Goal: Information Seeking & Learning: Learn about a topic

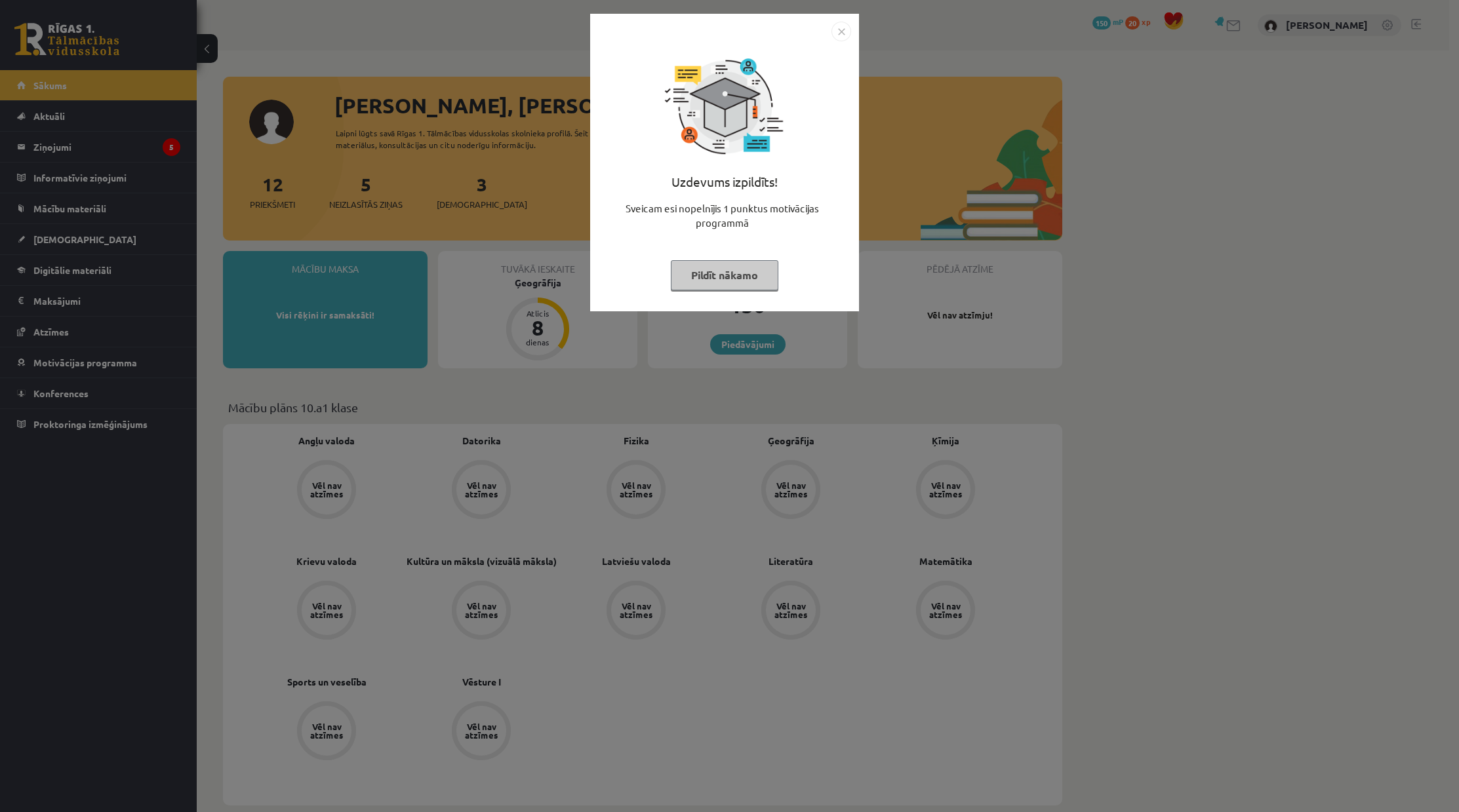
click at [837, 28] on img "Close" at bounding box center [841, 32] width 20 height 20
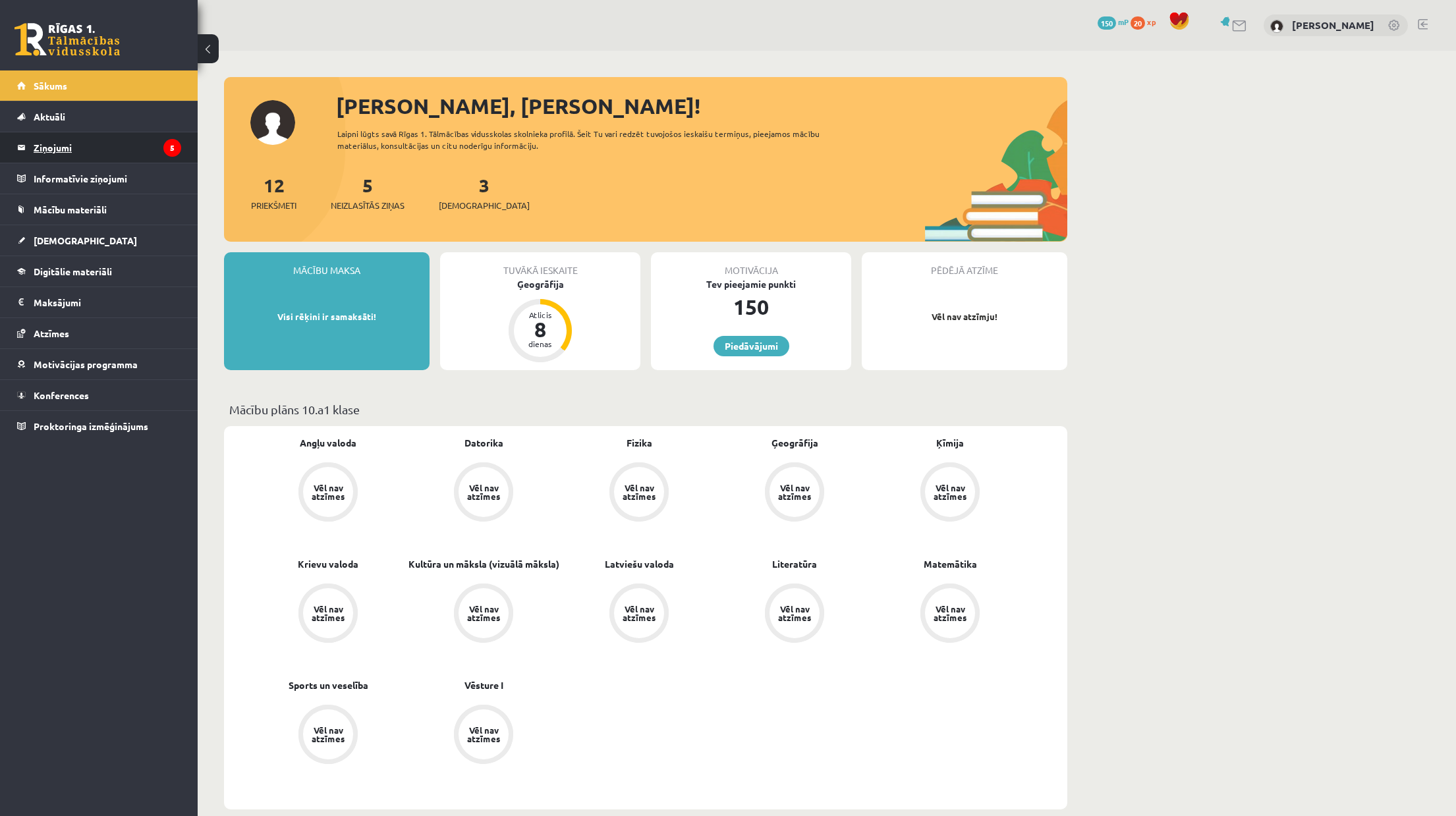
click at [100, 145] on legend "Ziņojumi 5" at bounding box center [107, 148] width 148 height 30
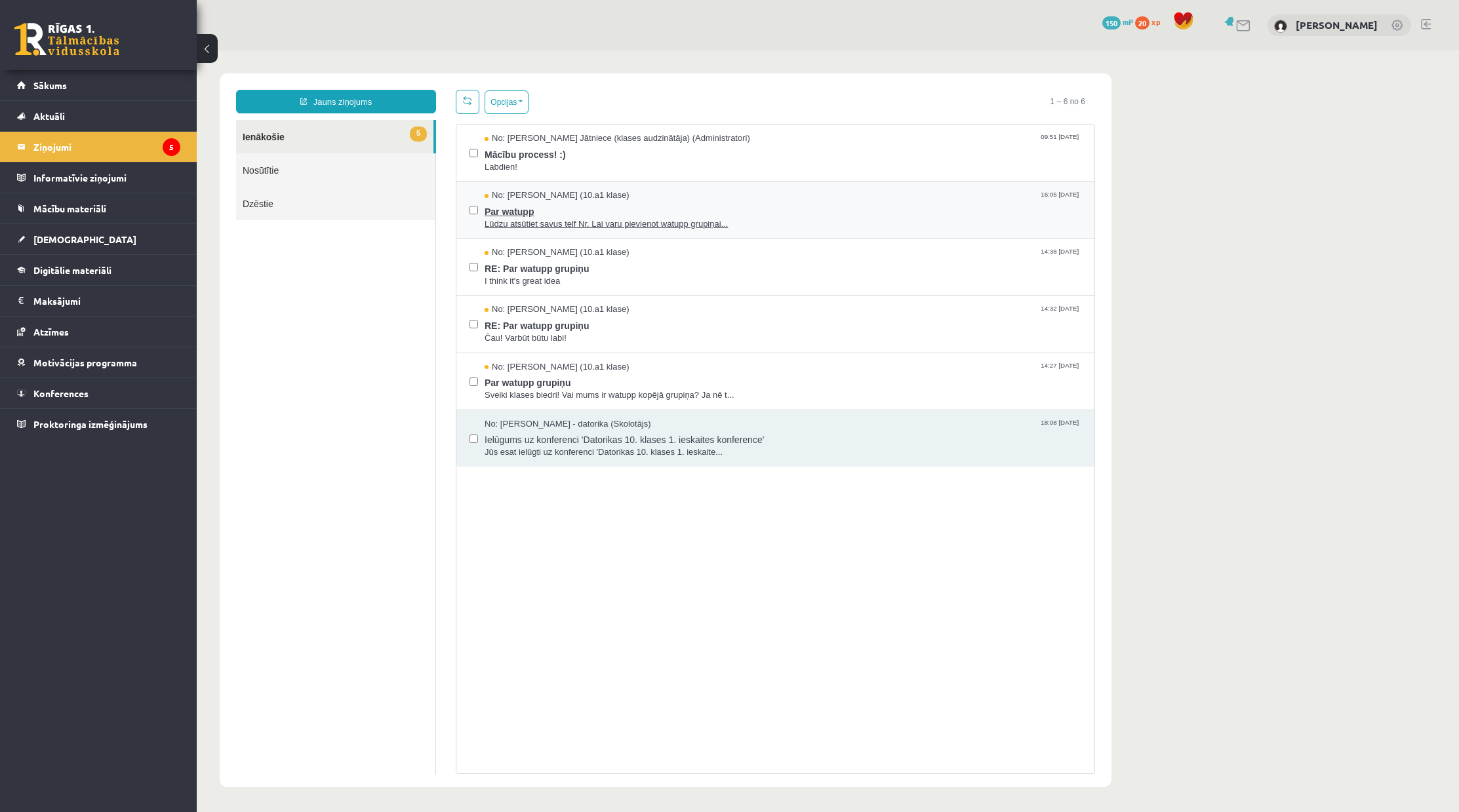
click at [706, 209] on span "Par watupp" at bounding box center [783, 210] width 597 height 17
click at [682, 378] on span "Par watupp grupiņu" at bounding box center [783, 381] width 597 height 17
click at [615, 314] on span "No: [PERSON_NAME] (10.a1 klase)" at bounding box center [556, 310] width 145 height 12
click at [680, 379] on span "Par watupp grupiņu" at bounding box center [783, 381] width 597 height 17
click at [628, 161] on span "Labdien!" at bounding box center [783, 167] width 597 height 12
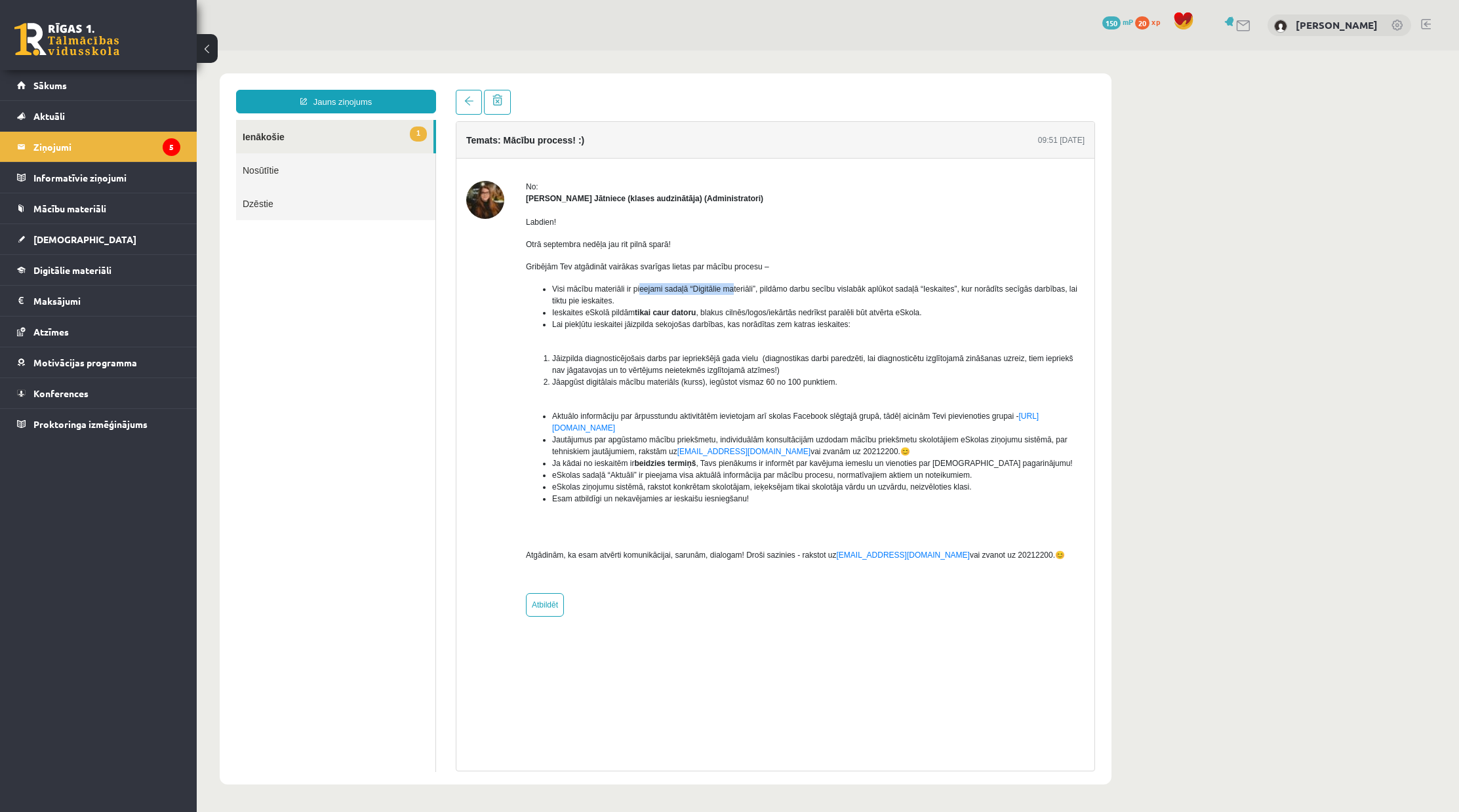
drag, startPoint x: 640, startPoint y: 290, endPoint x: 736, endPoint y: 294, distance: 96.1
click at [733, 294] on li "Visi mācību materiāli ir pieejami sadaļā “Digitālie materiāli”, pildāmo darbu s…" at bounding box center [818, 294] width 532 height 23
click at [746, 295] on li "Visi mācību materiāli ir pieejami sadaļā “Digitālie materiāli”, pildāmo darbu s…" at bounding box center [818, 294] width 532 height 23
drag, startPoint x: 746, startPoint y: 295, endPoint x: 795, endPoint y: 291, distance: 49.2
click at [781, 291] on li "Visi mācību materiāli ir pieejami sadaļā “Digitālie materiāli”, pildāmo darbu s…" at bounding box center [818, 294] width 532 height 23
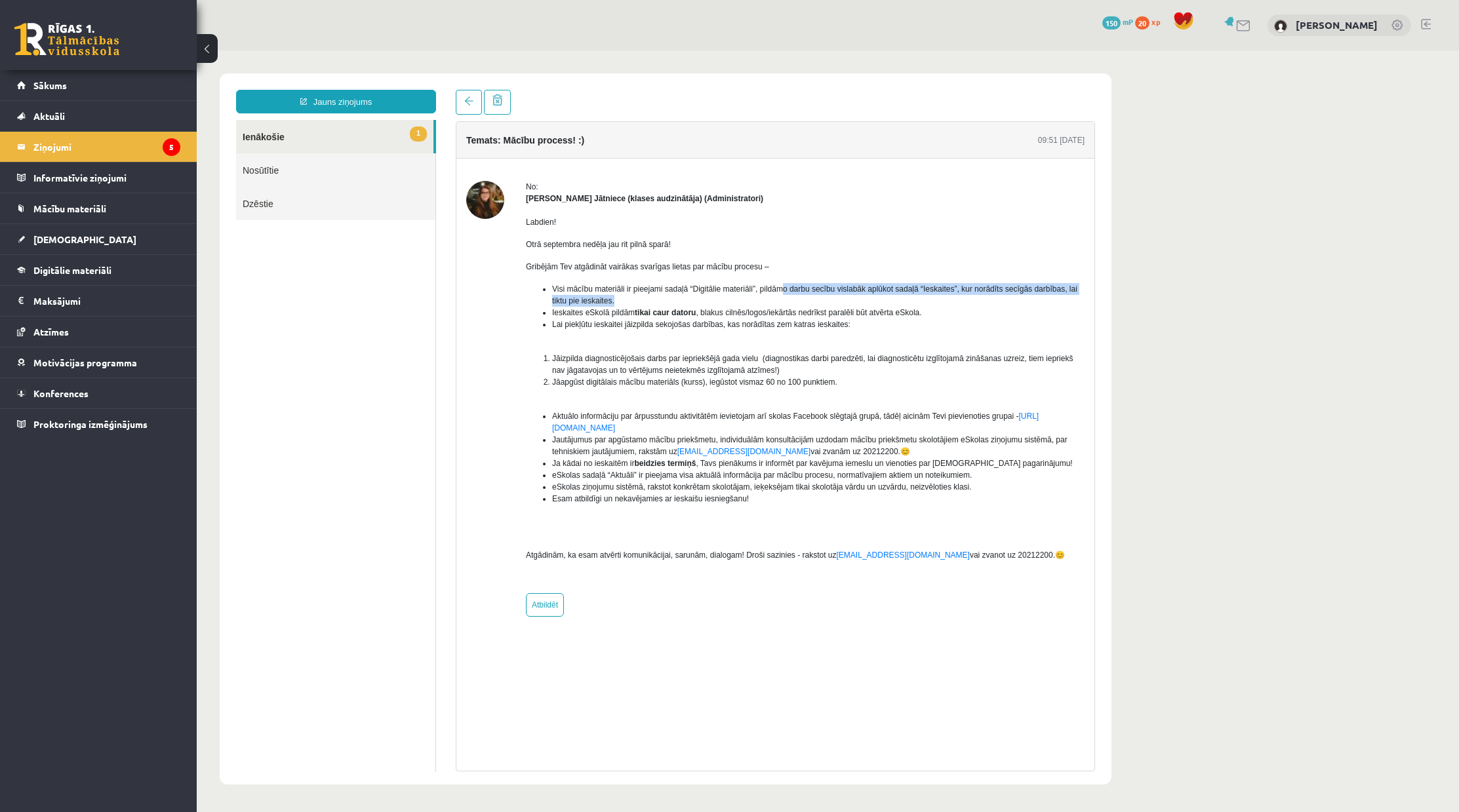
click at [834, 287] on span "Visi mācību materiāli ir pieejami sadaļā “Digitālie materiāli”, pildāmo darbu s…" at bounding box center [815, 295] width 525 height 21
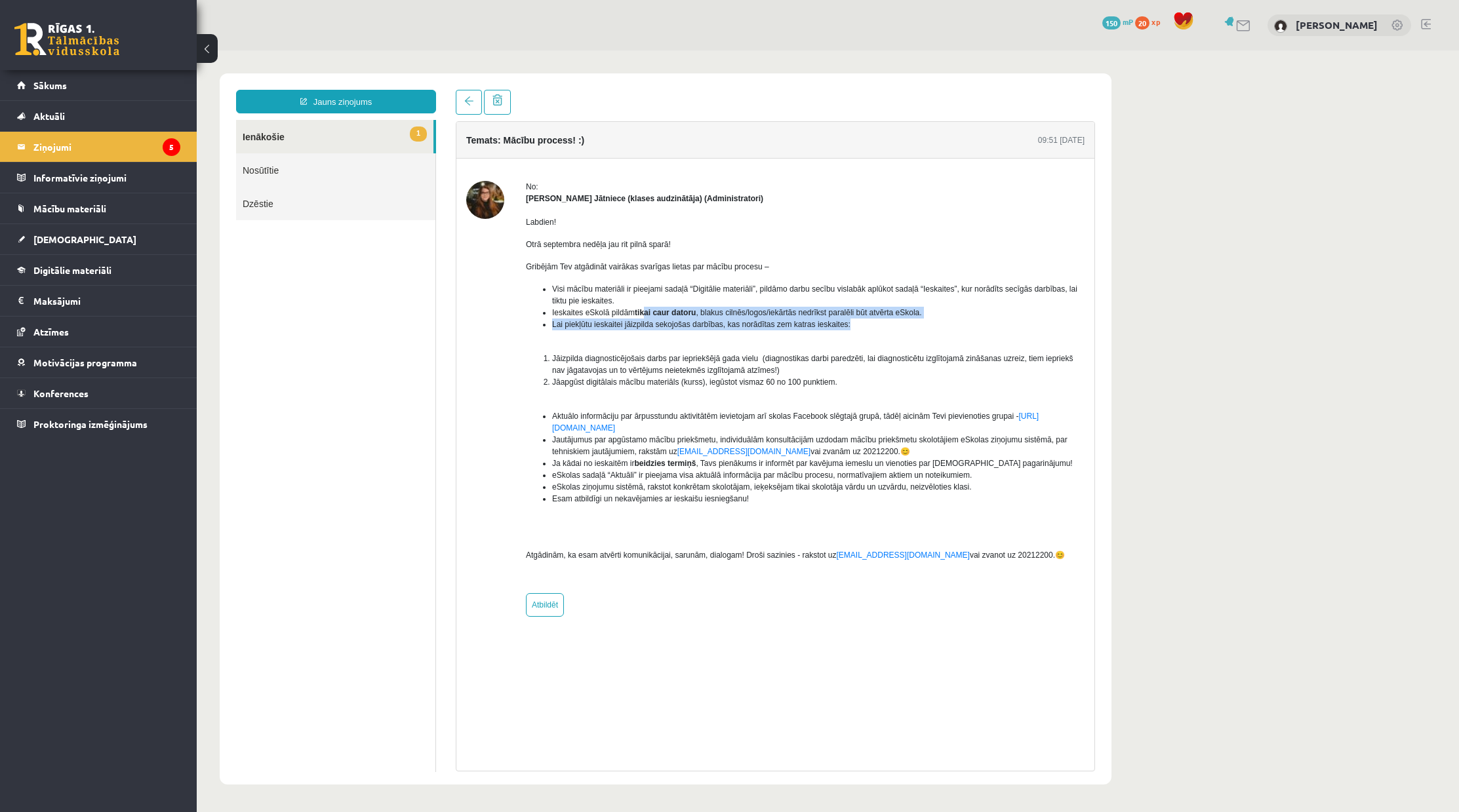
drag, startPoint x: 644, startPoint y: 315, endPoint x: 906, endPoint y: 321, distance: 262.1
click at [878, 319] on ul "Visi mācību materiāli ir pieejami sadaļā “Digitālie materiāli”, pildāmo darbu s…" at bounding box center [806, 313] width 559 height 59
click at [920, 321] on li "Lai piekļūtu ieskaitei jāizpilda sekojošas darbības, kas norādītas zem katras i…" at bounding box center [818, 325] width 532 height 12
drag, startPoint x: 912, startPoint y: 313, endPoint x: 936, endPoint y: 312, distance: 24.0
click at [936, 312] on li "Ieskaites eSkolā pildām tikai caur datoru , blakus cilnēs/logos/iekārtās nedrīk…" at bounding box center [818, 313] width 532 height 12
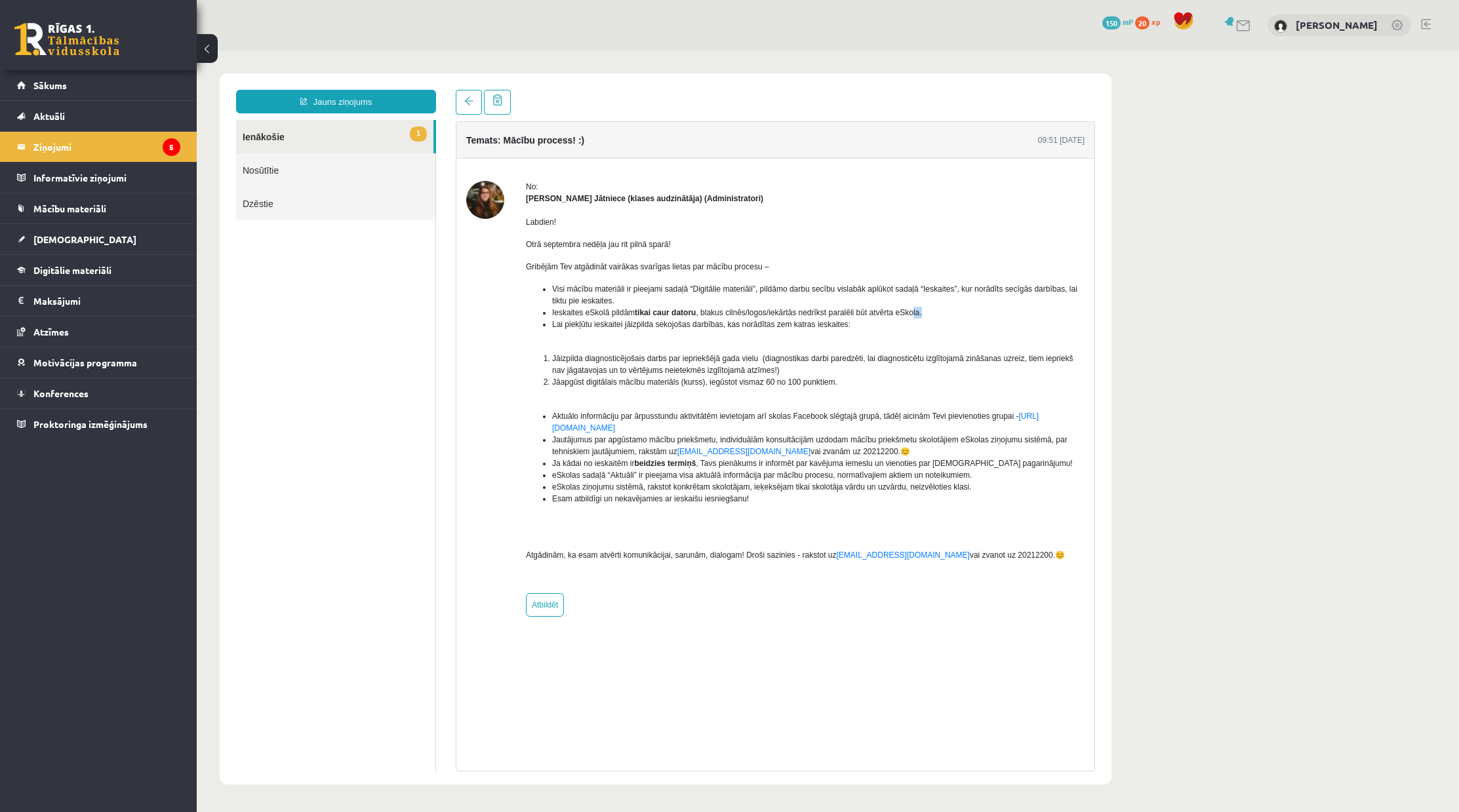
click at [936, 312] on li "Ieskaites eSkolā pildām tikai caur datoru , blakus cilnēs/logos/iekārtās nedrīk…" at bounding box center [818, 313] width 532 height 12
drag, startPoint x: 843, startPoint y: 323, endPoint x: 618, endPoint y: 319, distance: 225.0
click at [618, 319] on li "Lai piekļūtu ieskaitei jāizpilda sekojošas darbības, kas norādītas zem katras i…" at bounding box center [818, 325] width 532 height 12
click at [572, 331] on ul "Visi mācību materiāli ir pieejami sadaļā “Digitālie materiāli”, pildāmo darbu s…" at bounding box center [806, 313] width 559 height 59
drag, startPoint x: 551, startPoint y: 354, endPoint x: 834, endPoint y: 377, distance: 283.9
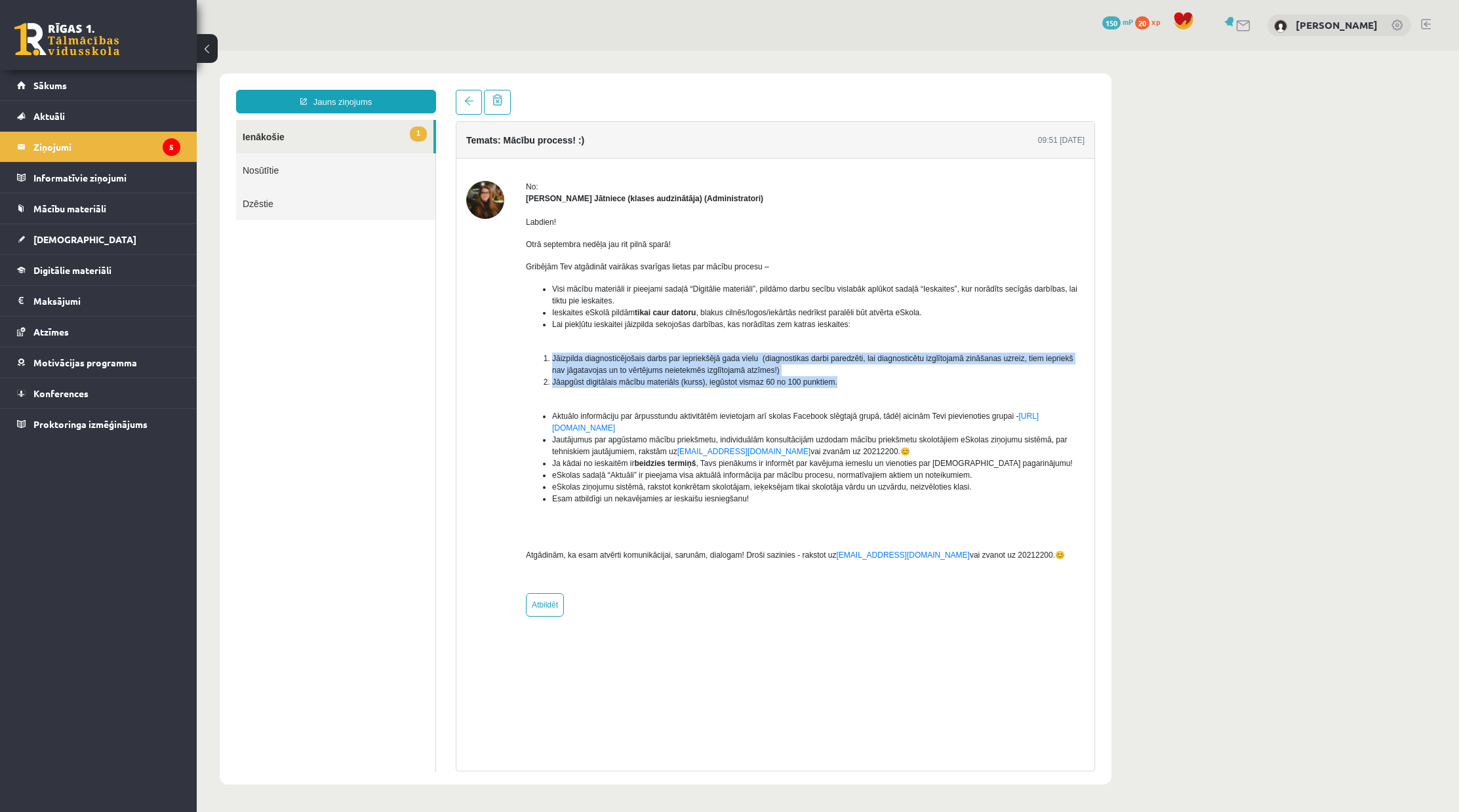
click at [834, 377] on ol "Jāizpilda diagnosticējošais darbs par iepriekšējā gada vielu (diagnostikas darb…" at bounding box center [806, 376] width 559 height 47
click at [834, 377] on li "Jāapgūst digitālais mācību materiāls (kurss), iegūstot vismaz 60 no 100 punktie…" at bounding box center [818, 382] width 532 height 12
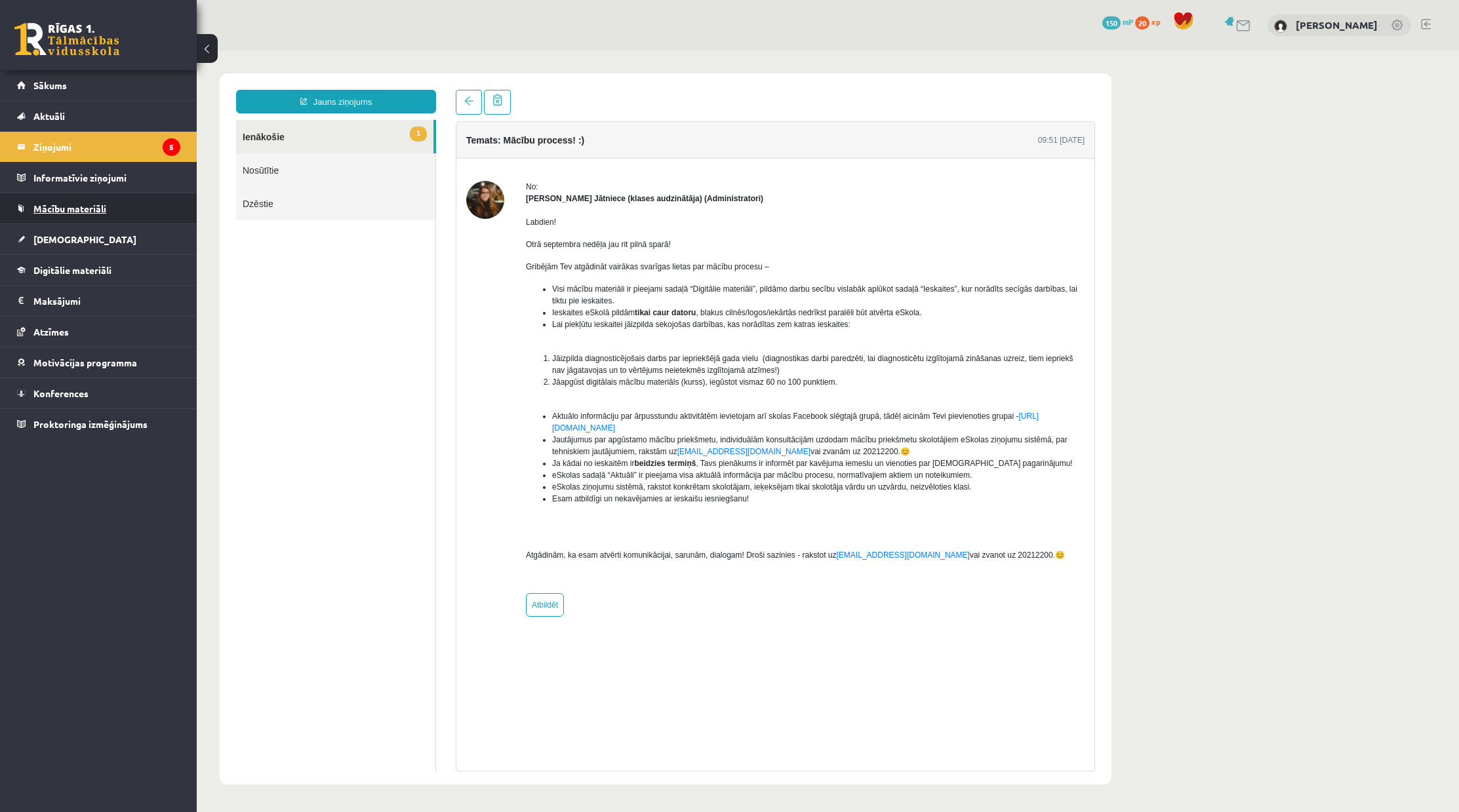
click at [56, 213] on span "Mācību materiāli" at bounding box center [70, 209] width 73 height 12
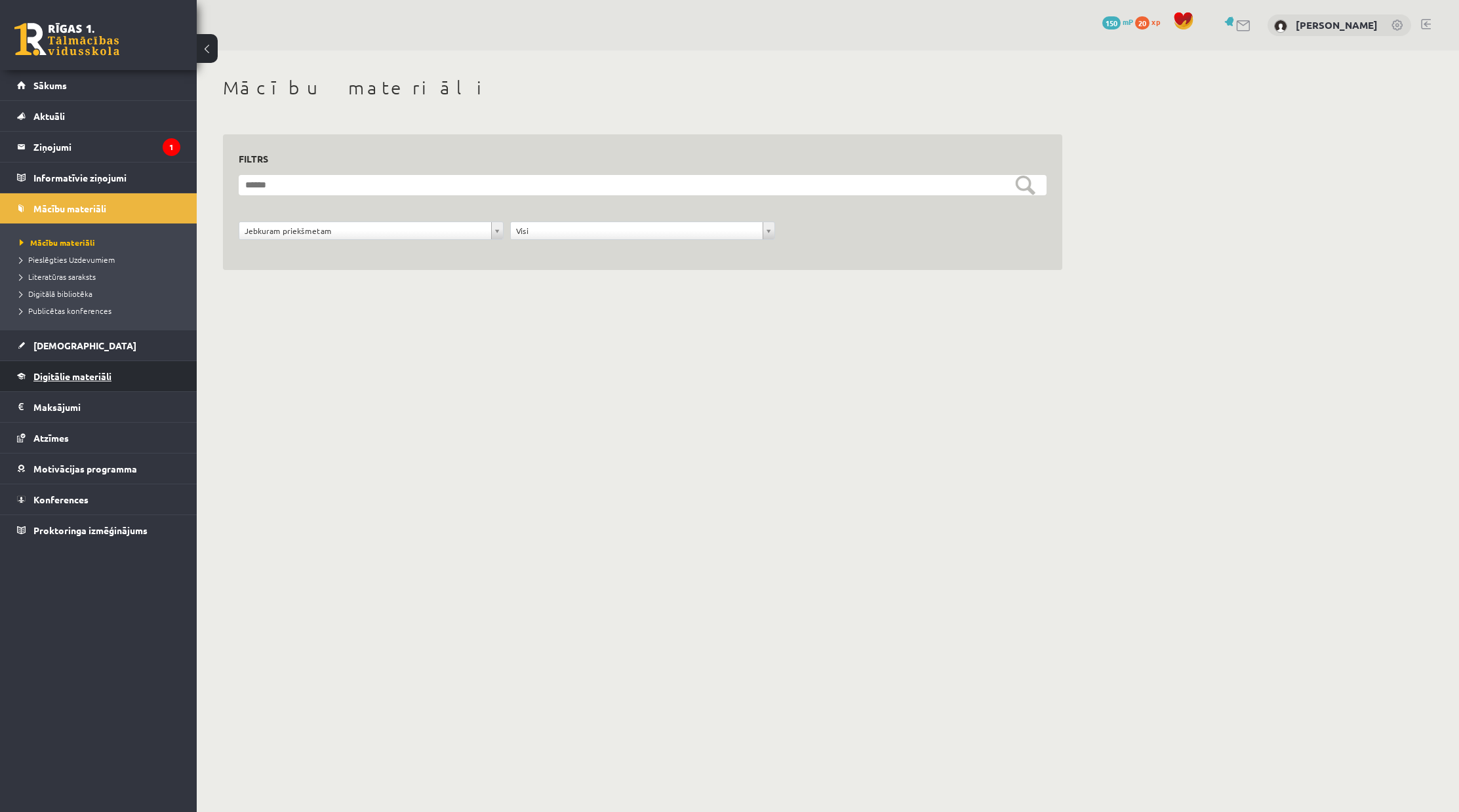
click at [72, 384] on link "Digitālie materiāli" at bounding box center [99, 376] width 164 height 30
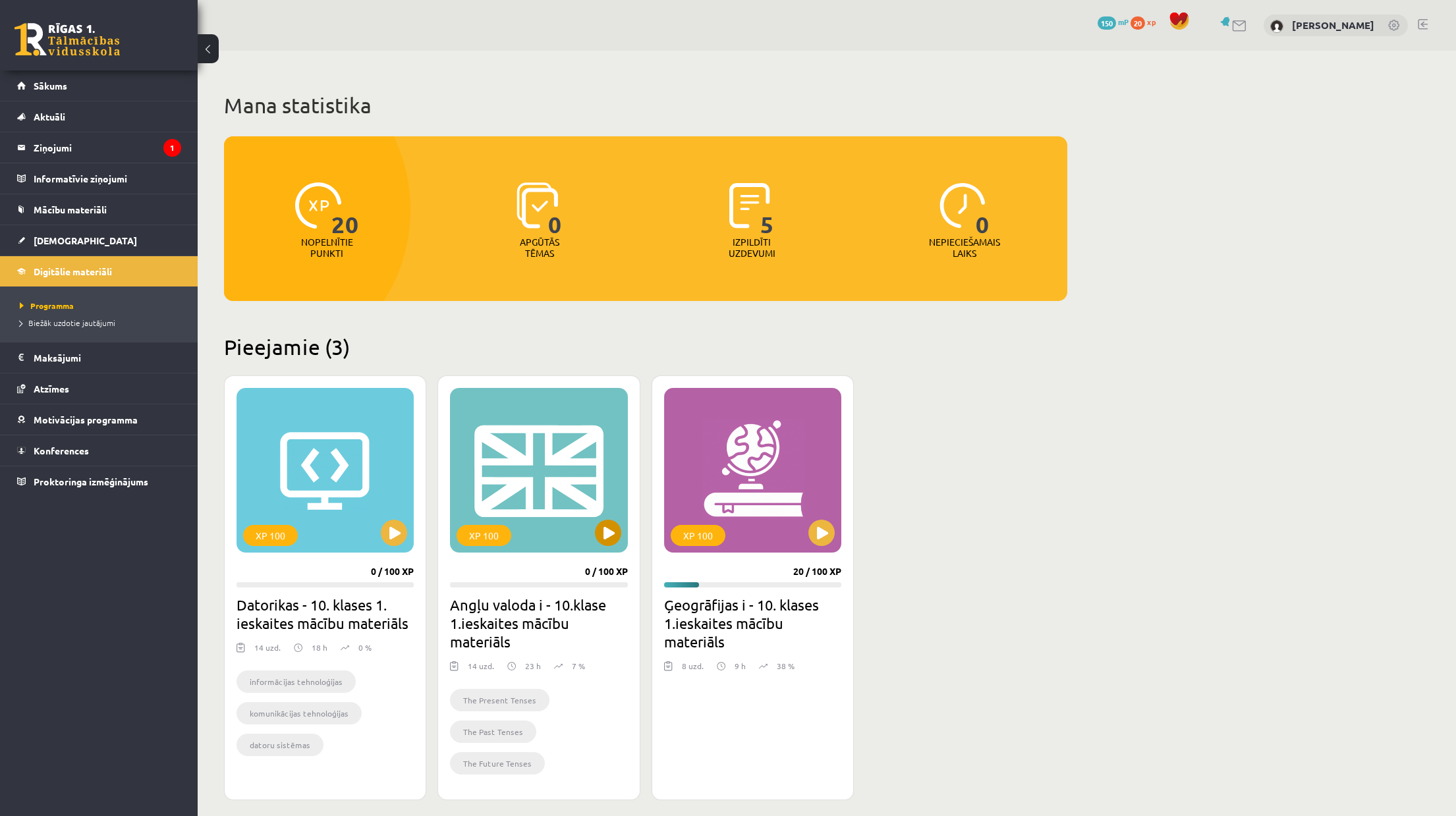
click at [564, 518] on div "XP 100" at bounding box center [539, 470] width 177 height 165
click at [523, 504] on div "XP 100" at bounding box center [539, 470] width 177 height 165
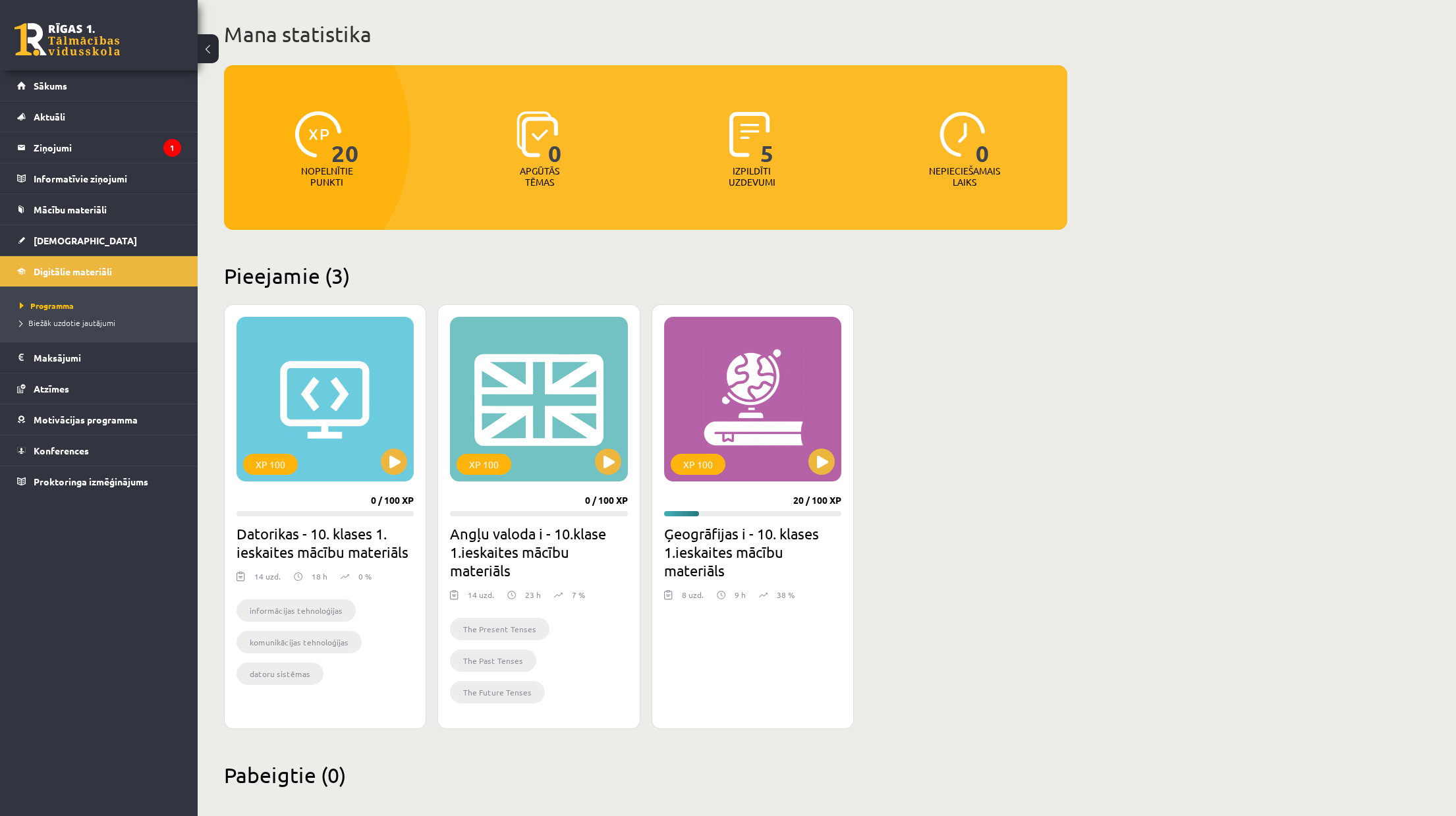
scroll to position [85, 0]
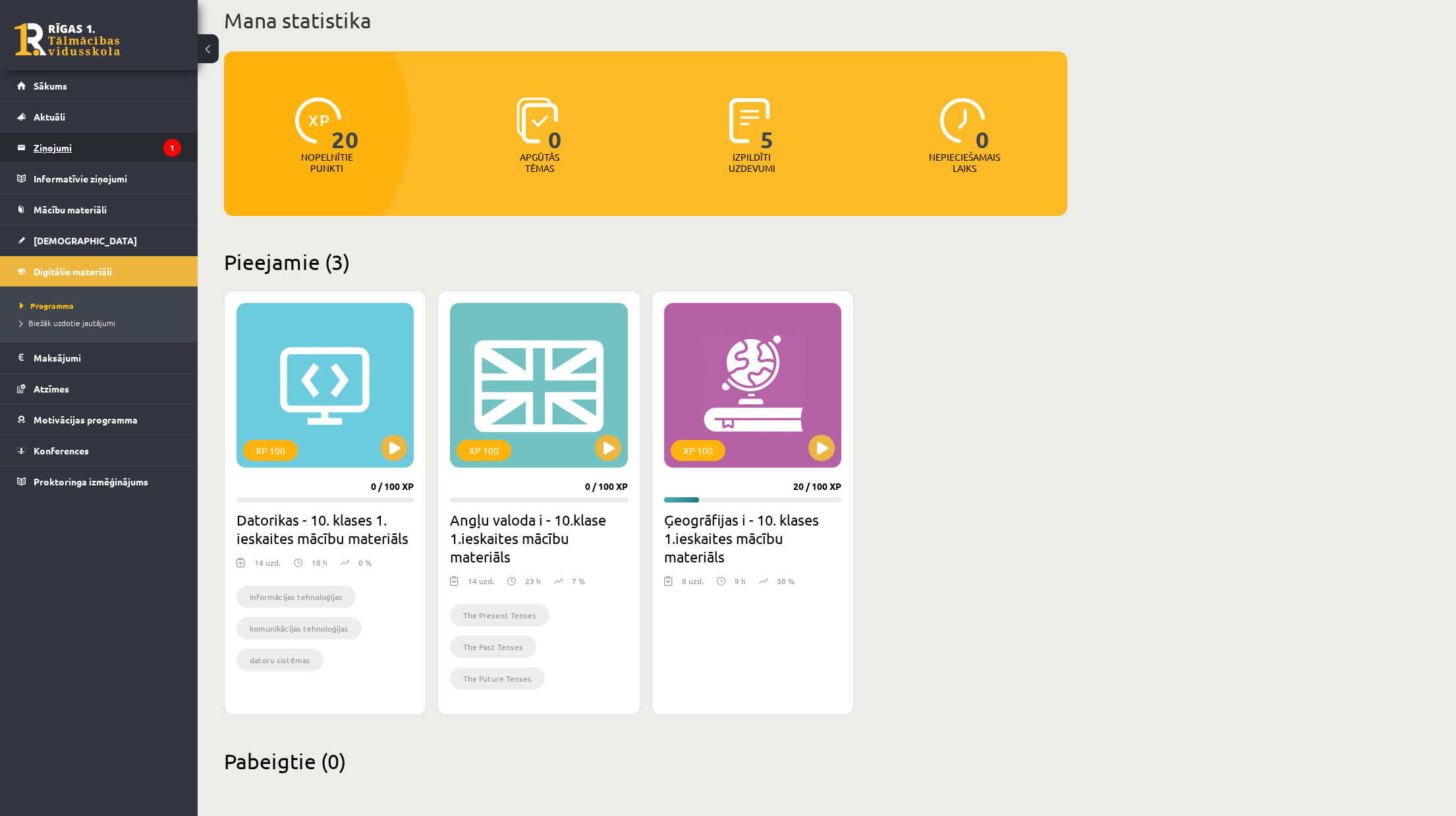
click at [103, 141] on legend "Ziņojumi 1" at bounding box center [107, 148] width 148 height 30
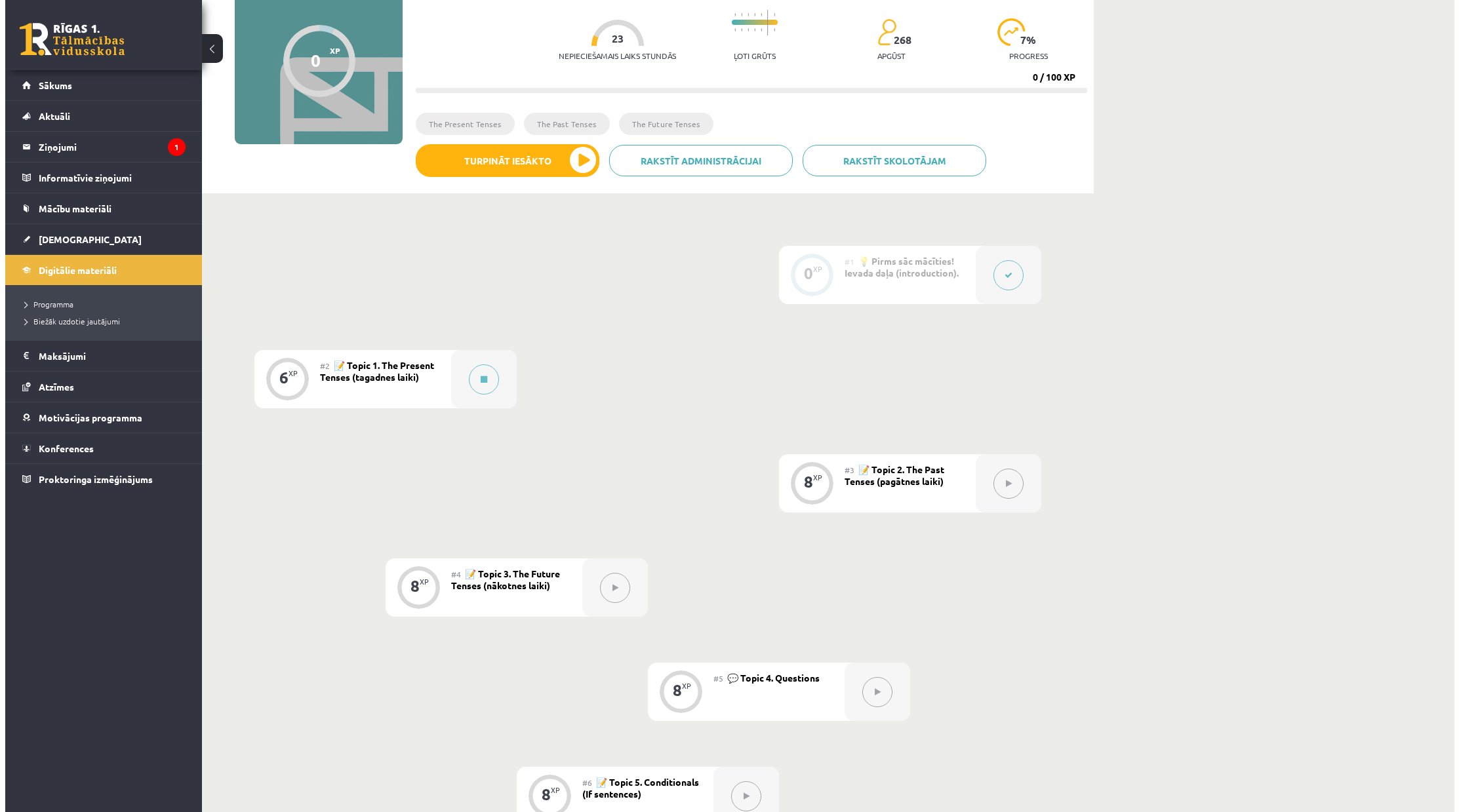
scroll to position [131, 0]
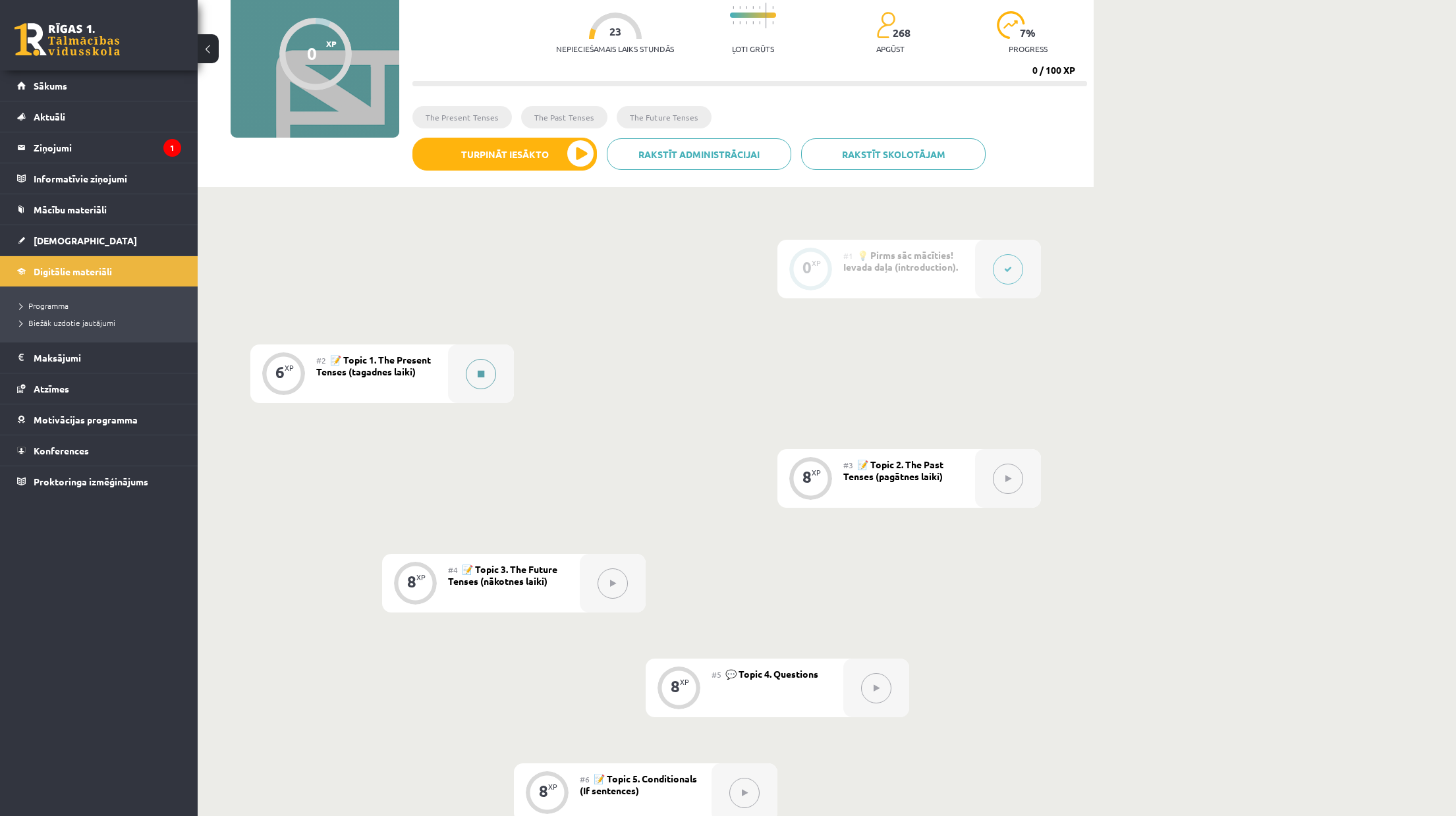
click at [485, 376] on button at bounding box center [481, 374] width 30 height 30
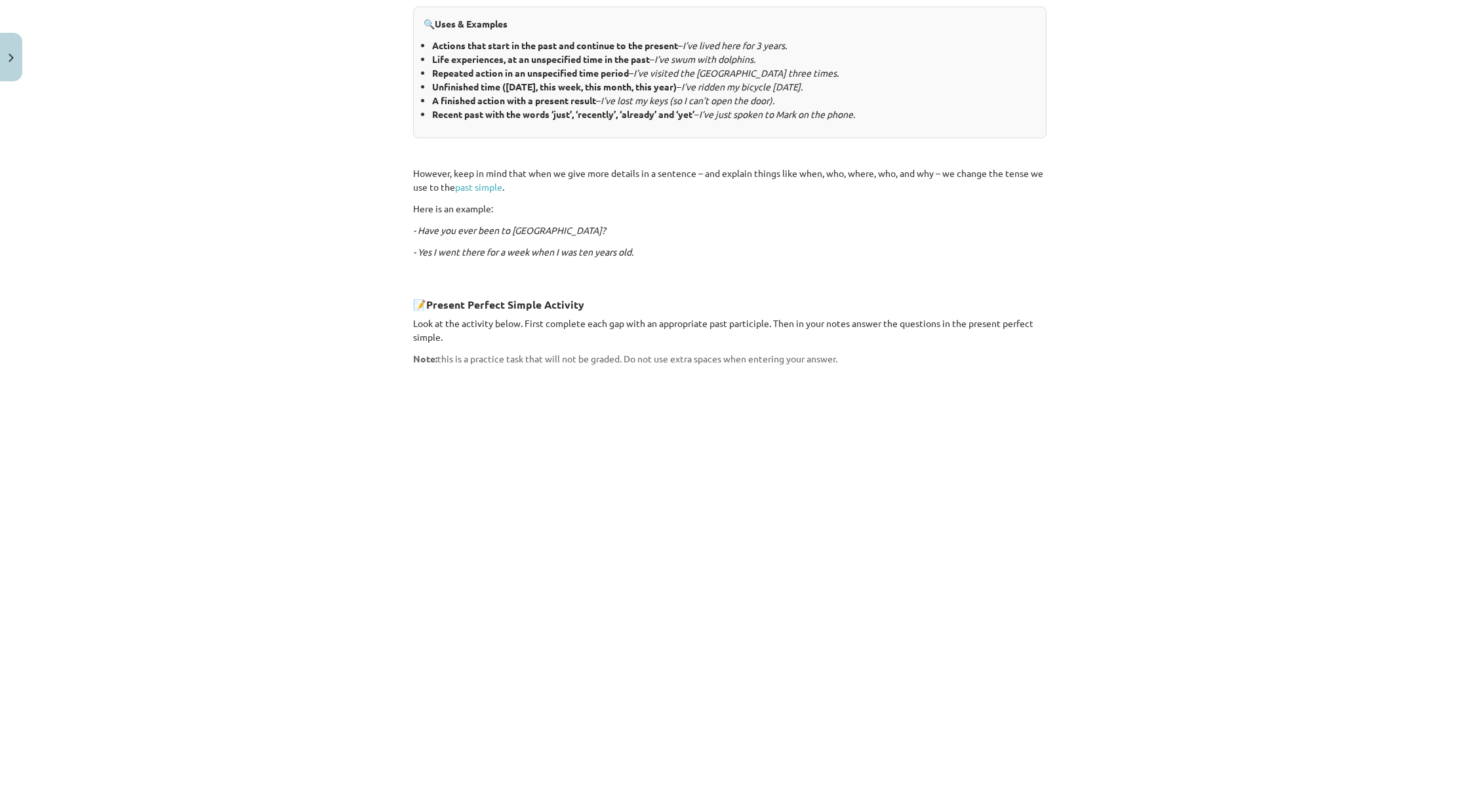
scroll to position [832, 0]
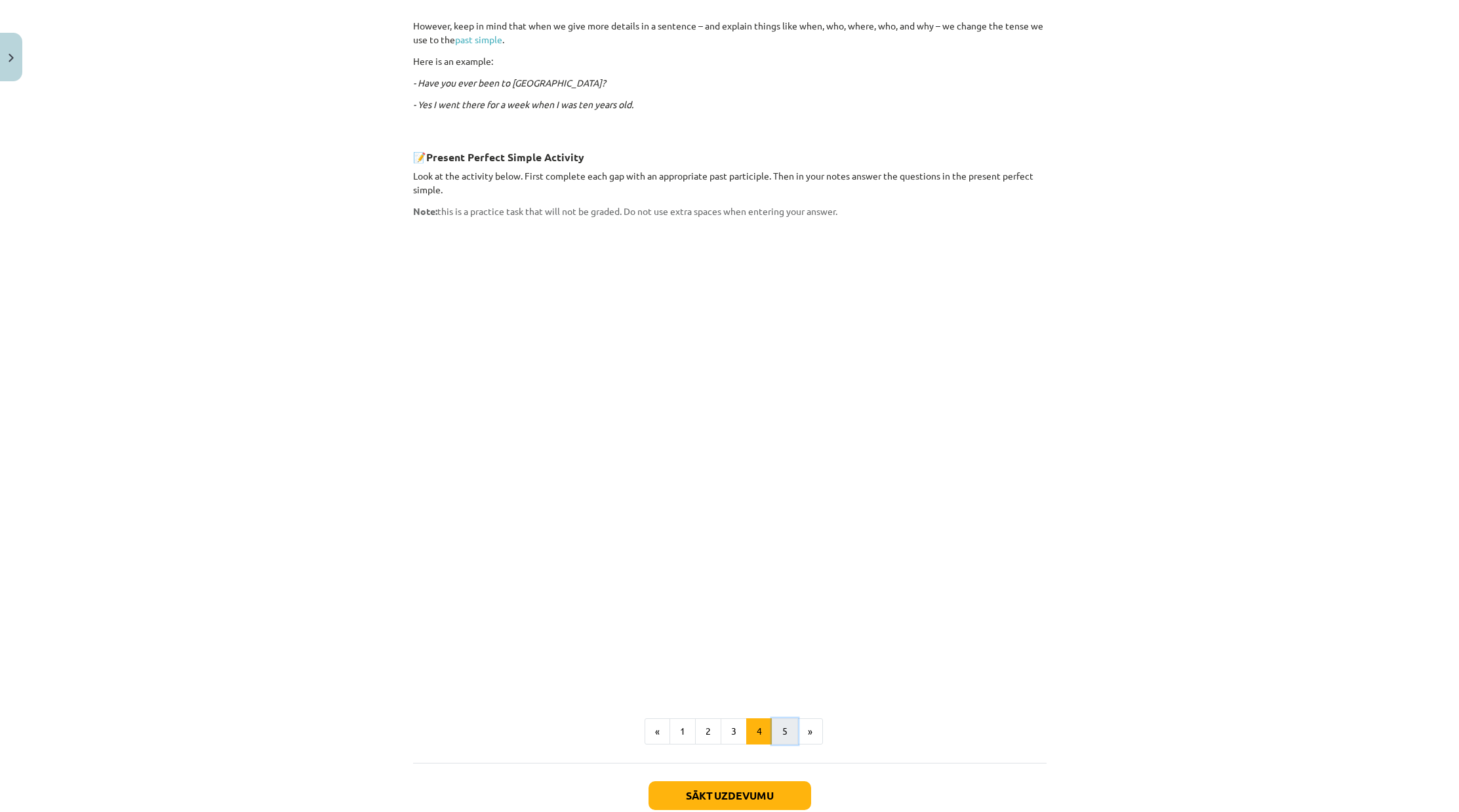
click at [781, 718] on button "5" at bounding box center [784, 731] width 26 height 26
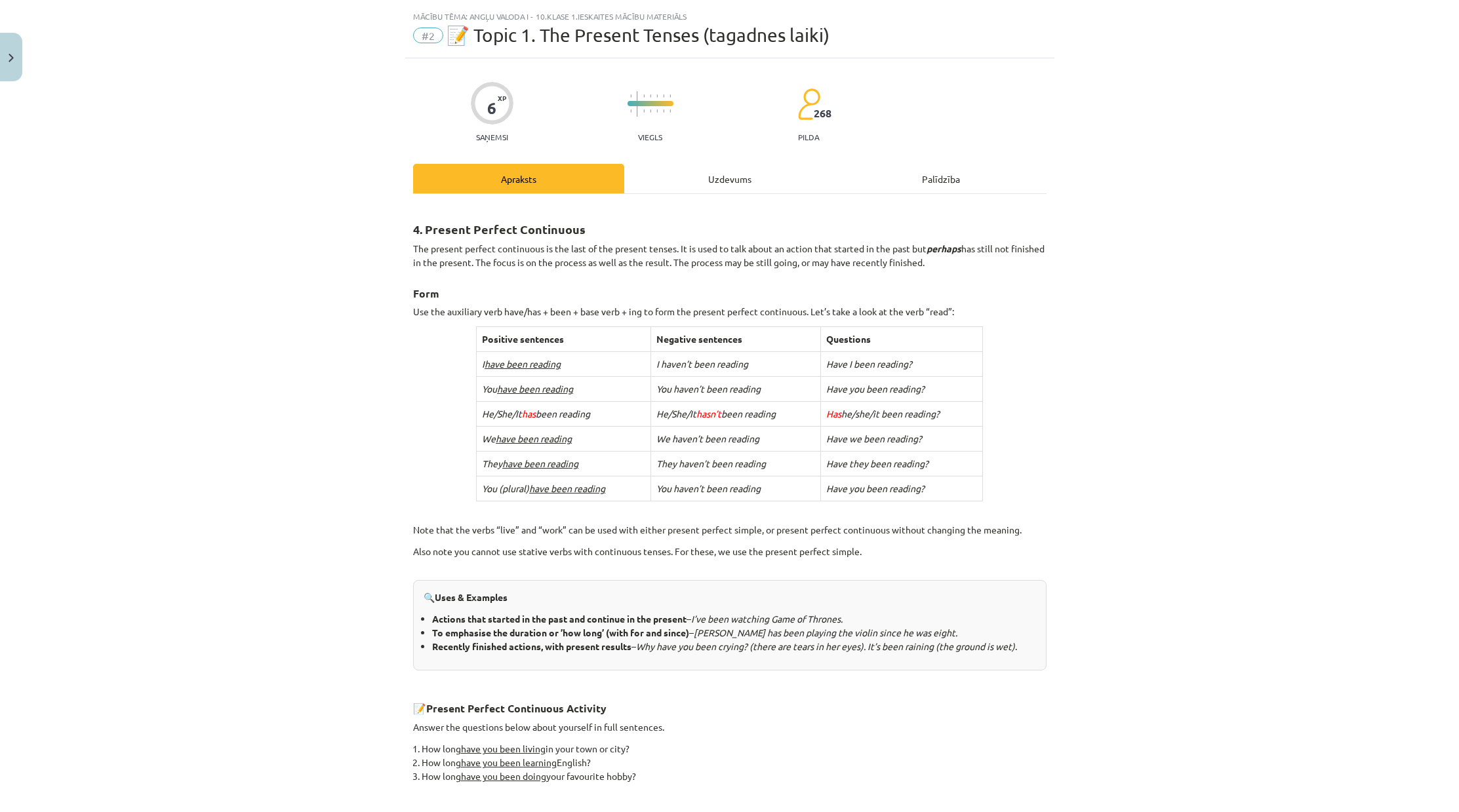
scroll to position [226, 0]
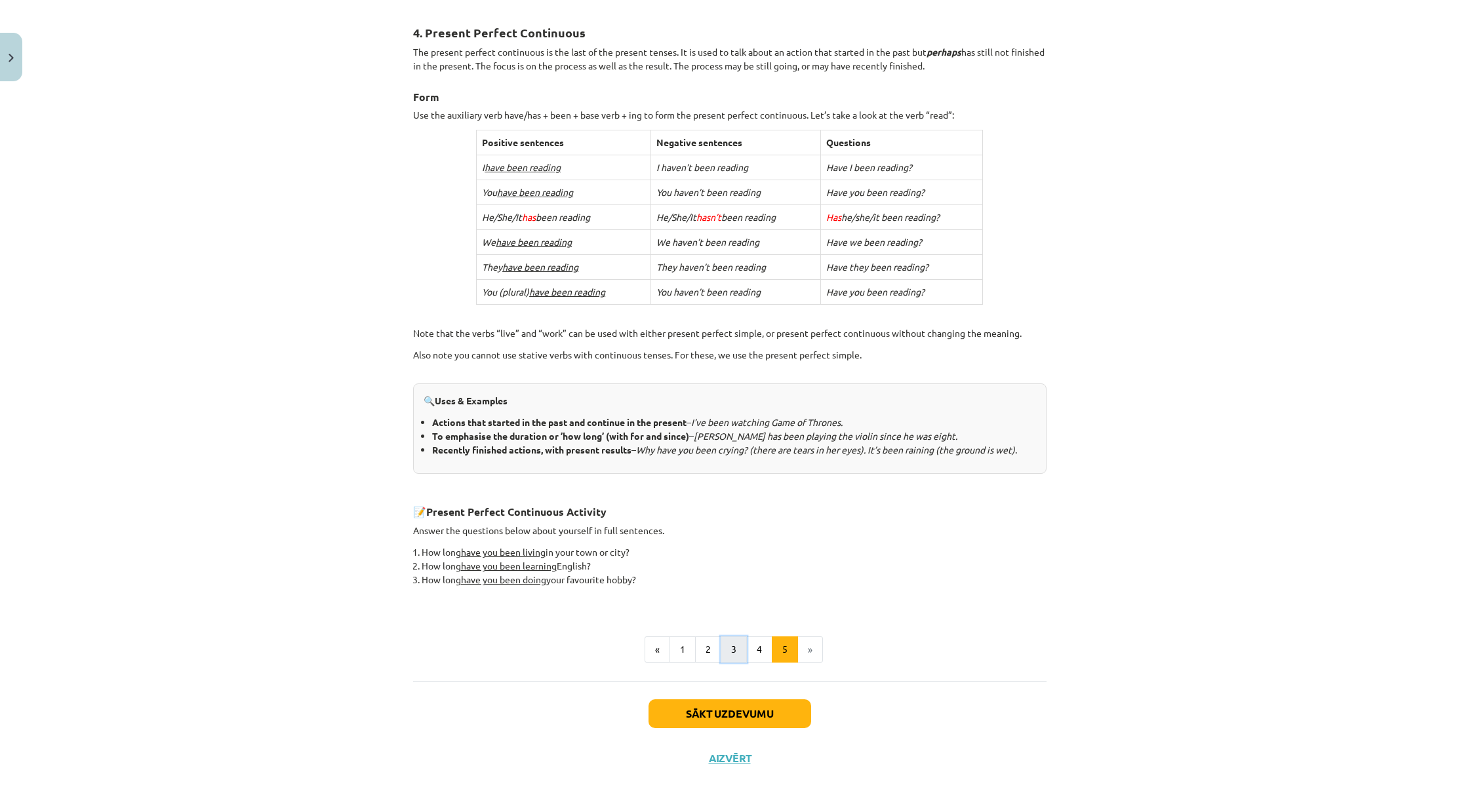
click at [732, 654] on button "3" at bounding box center [734, 649] width 26 height 26
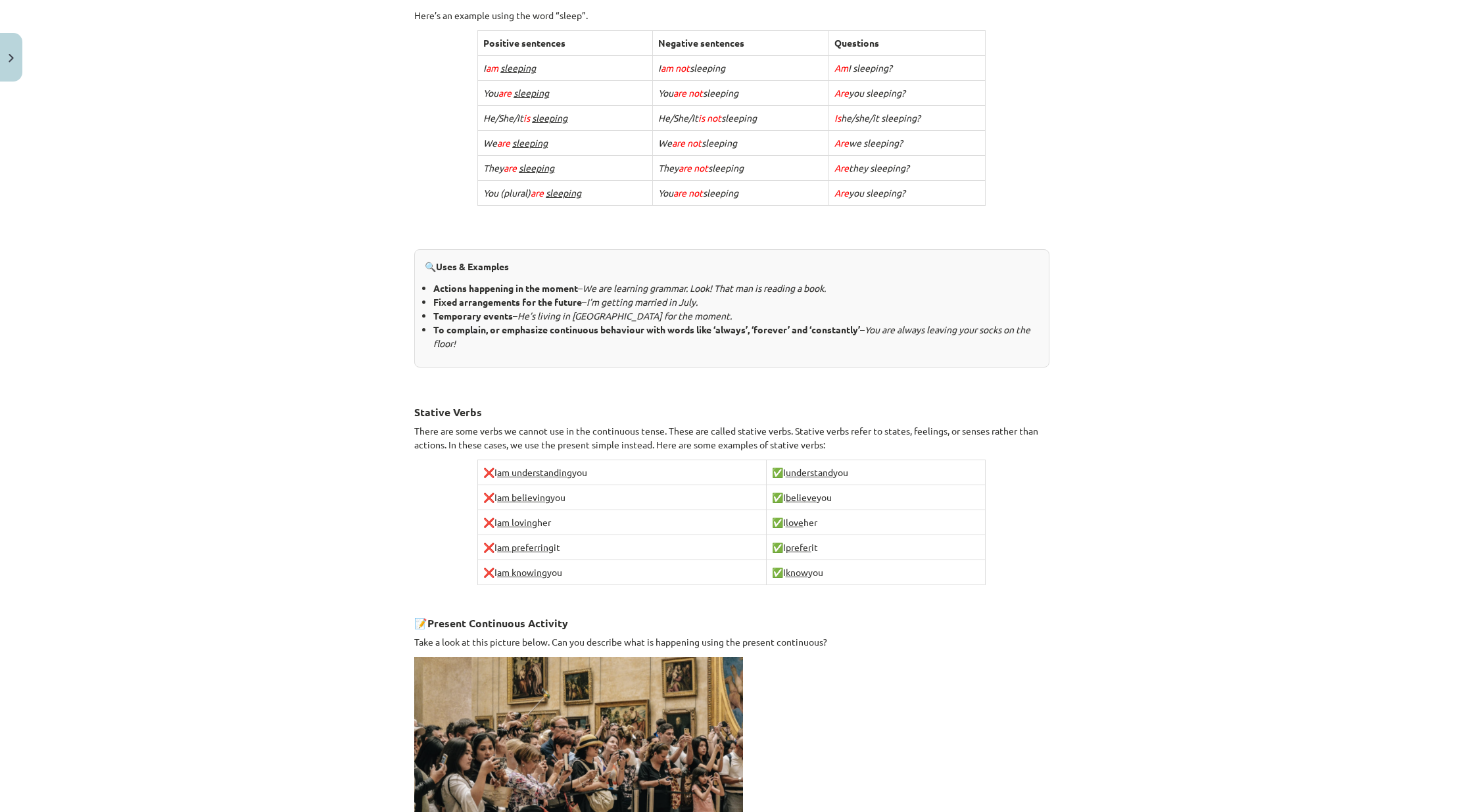
scroll to position [450, 0]
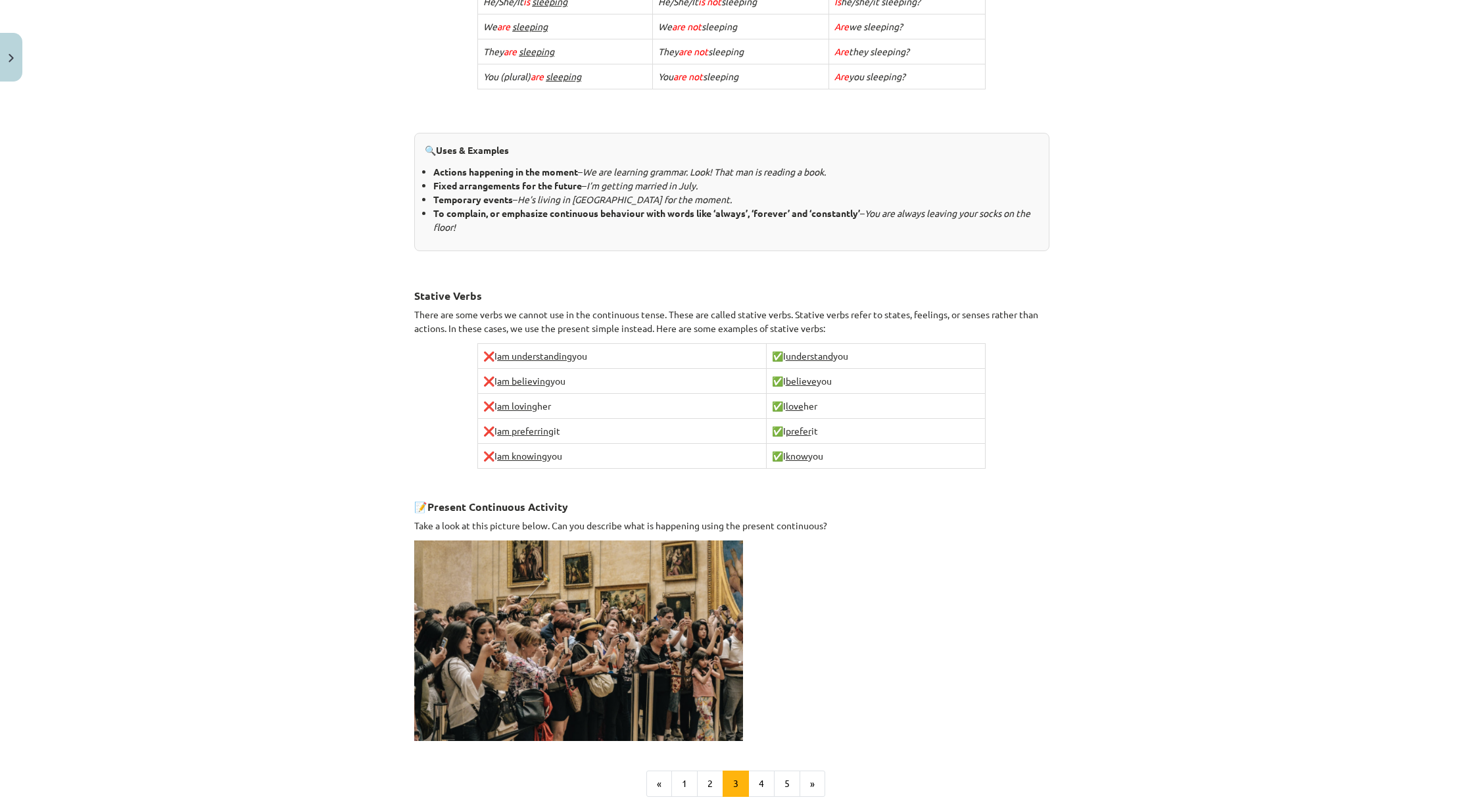
click at [140, 503] on div "Mācību tēma: Angļu valoda i - 10.klase 1.ieskaites mācību materiāls #2 📝 Topic …" at bounding box center [731, 406] width 1463 height 812
click at [751, 783] on button "4" at bounding box center [761, 783] width 27 height 27
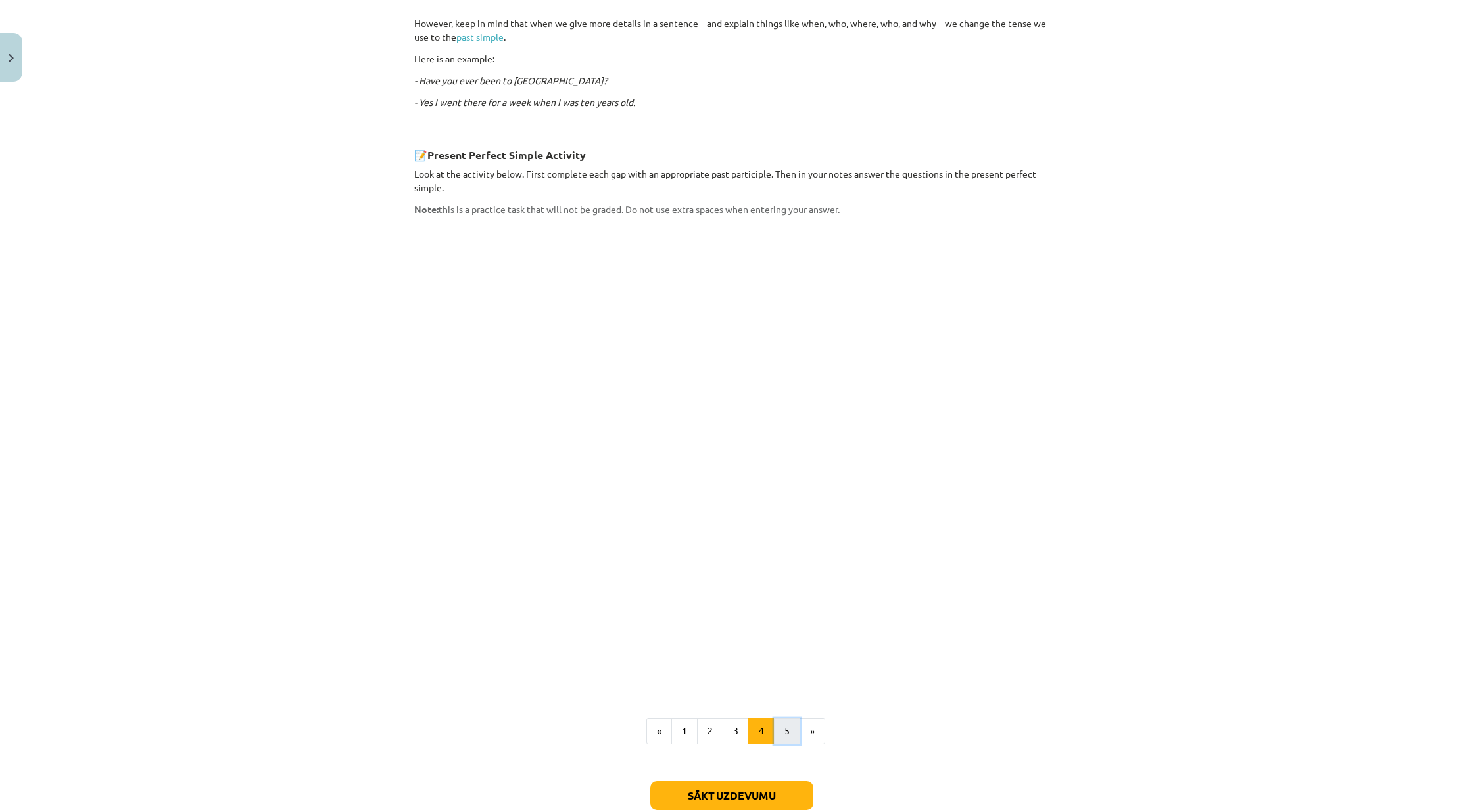
click at [786, 718] on button "5" at bounding box center [787, 731] width 27 height 27
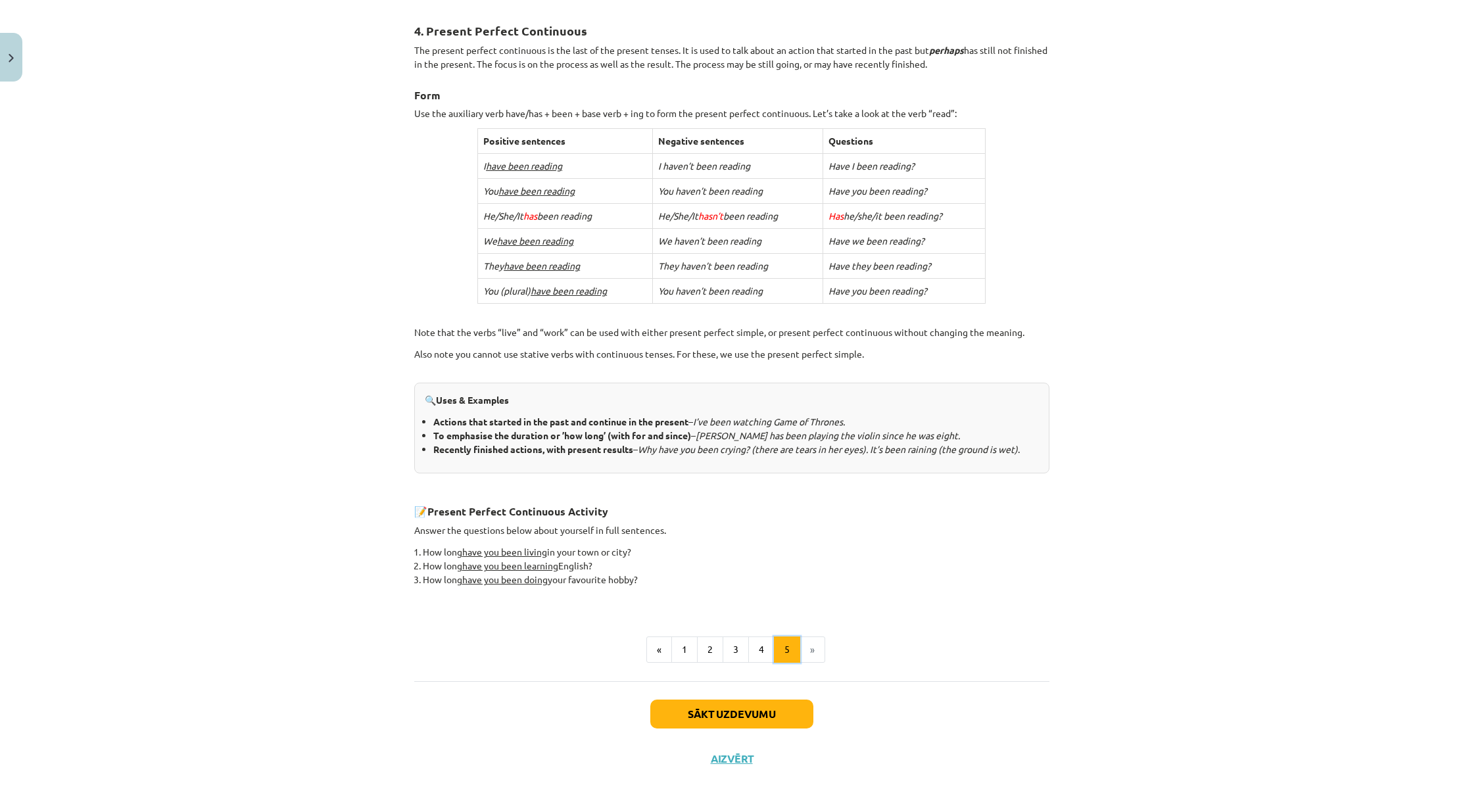
scroll to position [228, 0]
click at [753, 651] on button "4" at bounding box center [761, 648] width 27 height 27
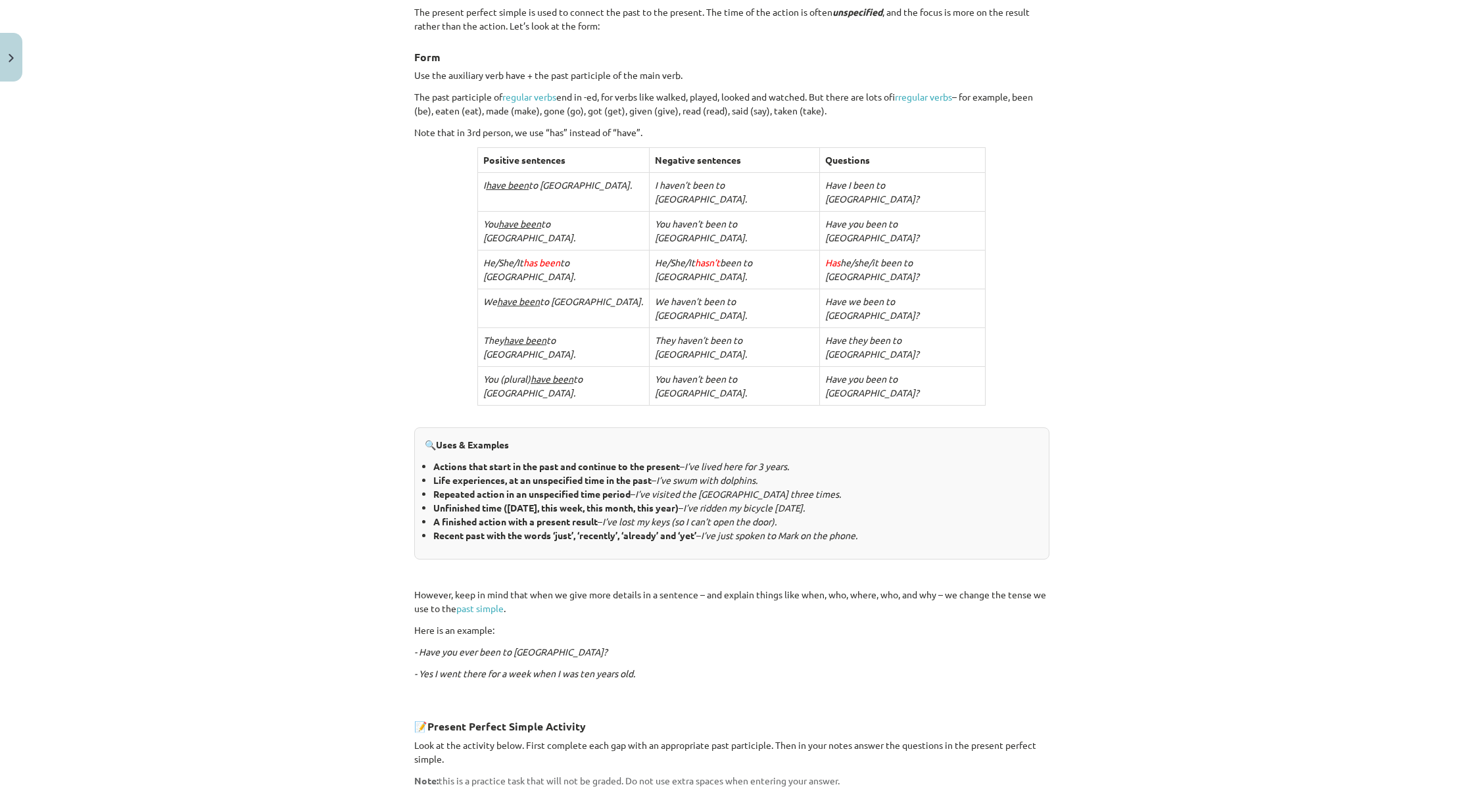
scroll to position [0, 0]
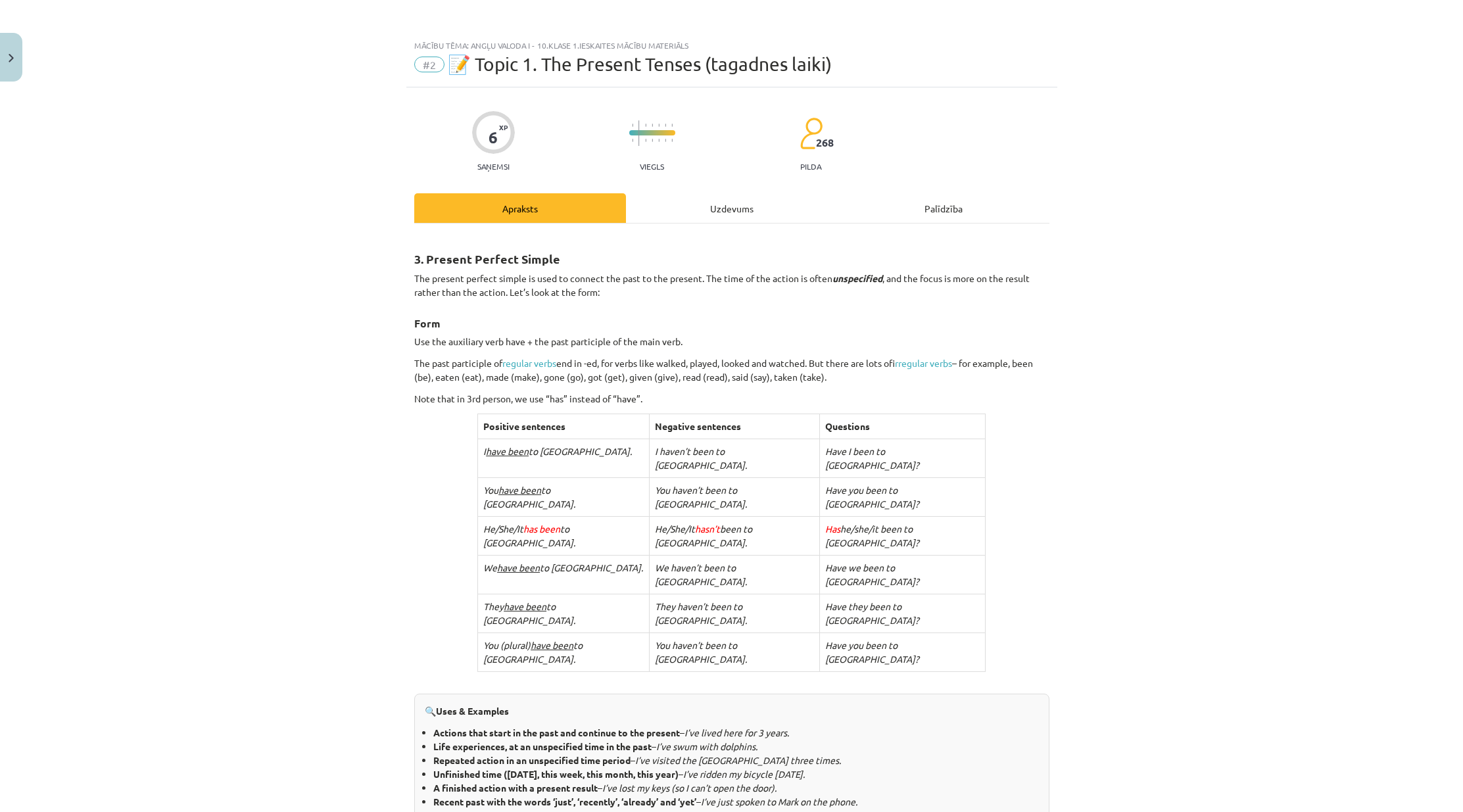
click at [304, 373] on div "Mācību tēma: Angļu valoda i - 10.klase 1.ieskaites mācību materiāls #2 📝 Topic …" at bounding box center [731, 406] width 1463 height 812
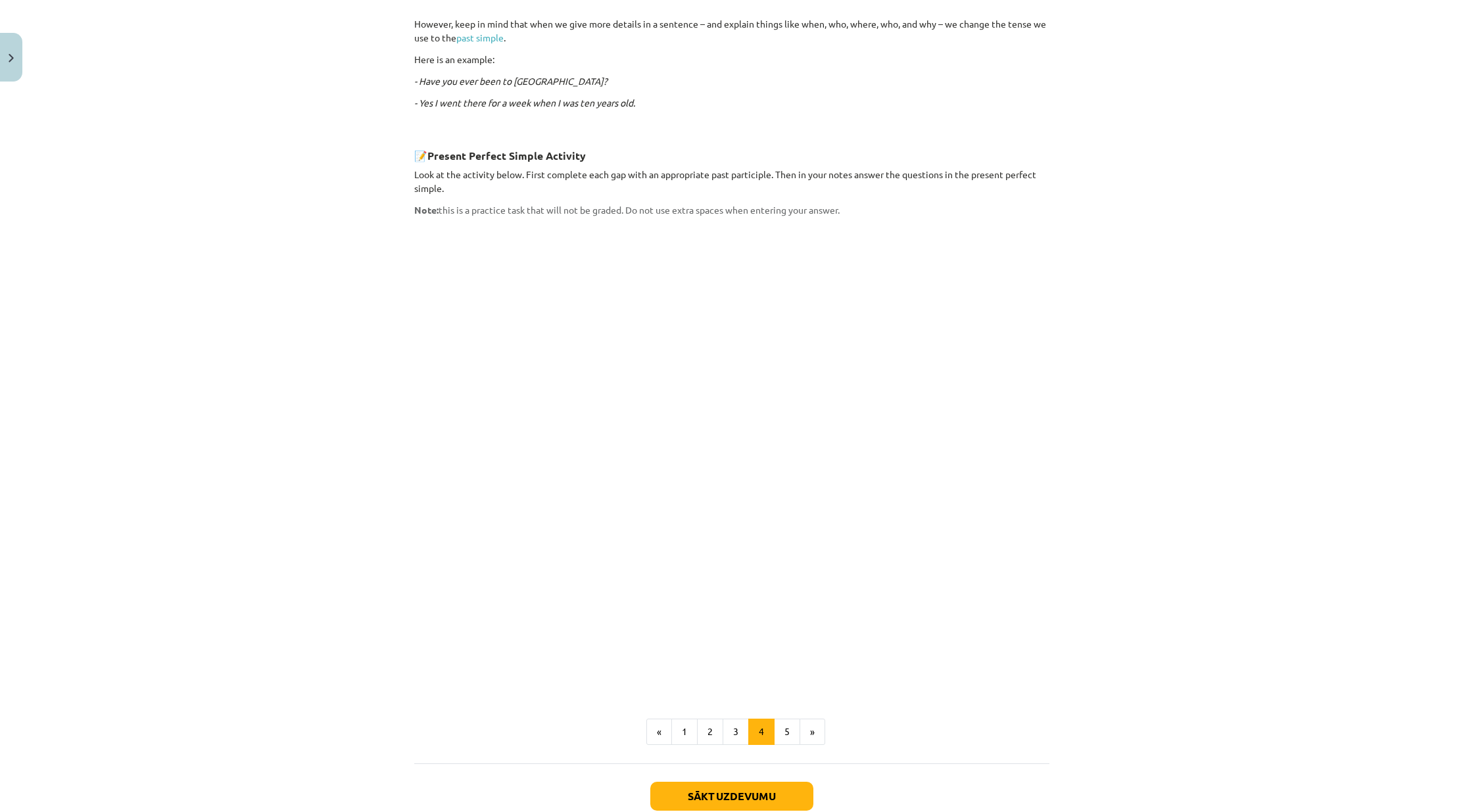
scroll to position [837, 0]
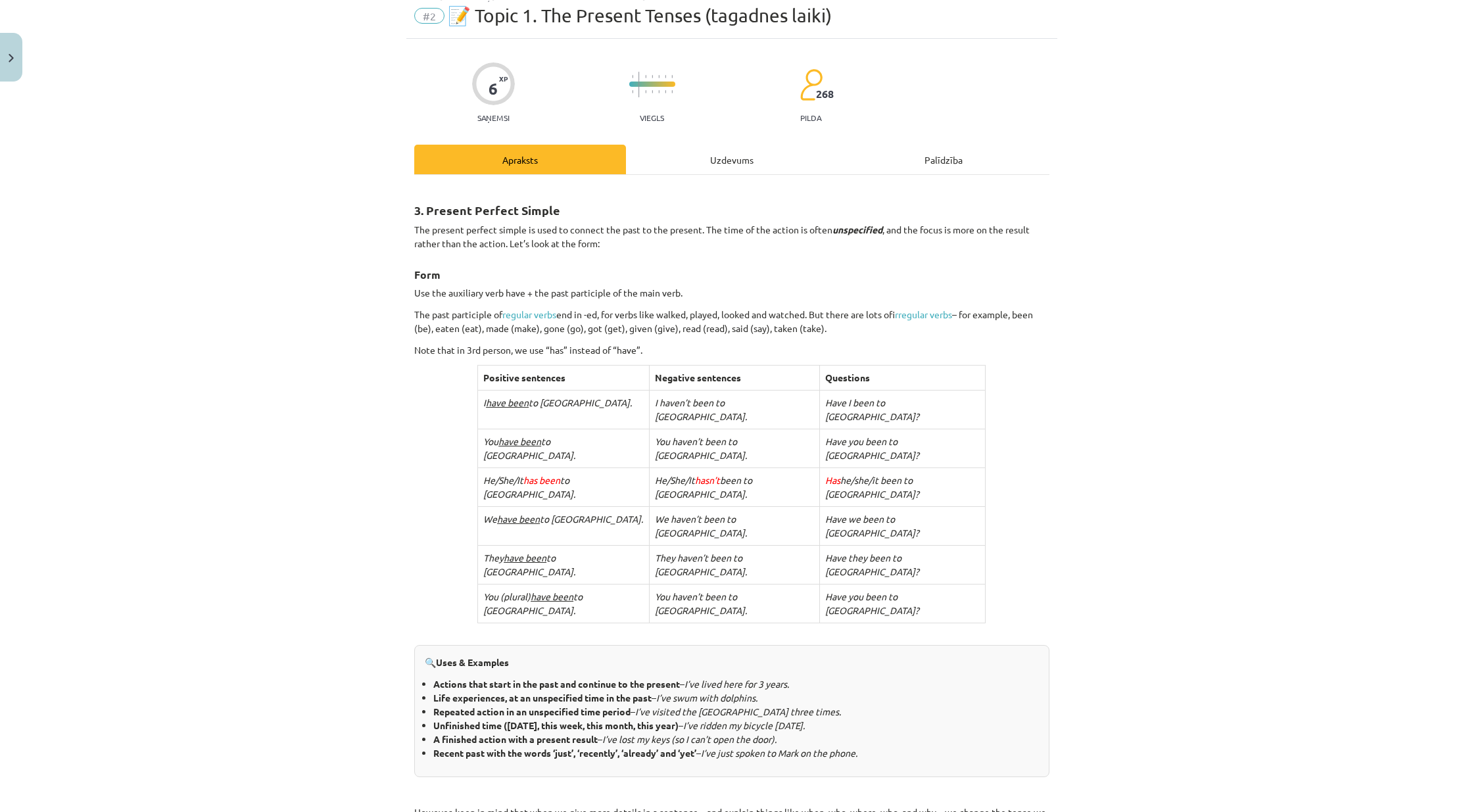
click at [683, 162] on div "Uzdevums" at bounding box center [731, 159] width 212 height 30
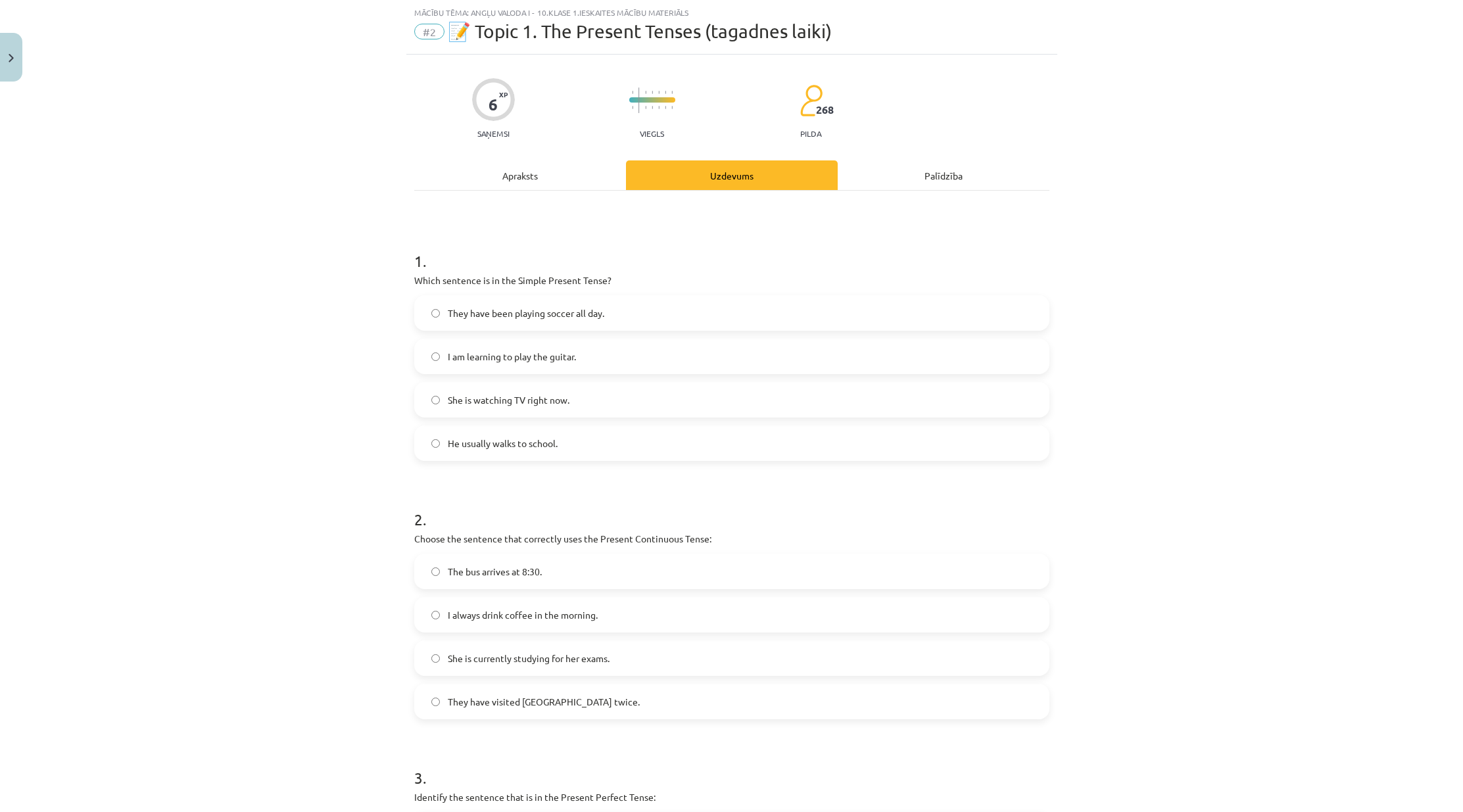
click at [473, 444] on span "He usually walks to school." at bounding box center [503, 443] width 110 height 14
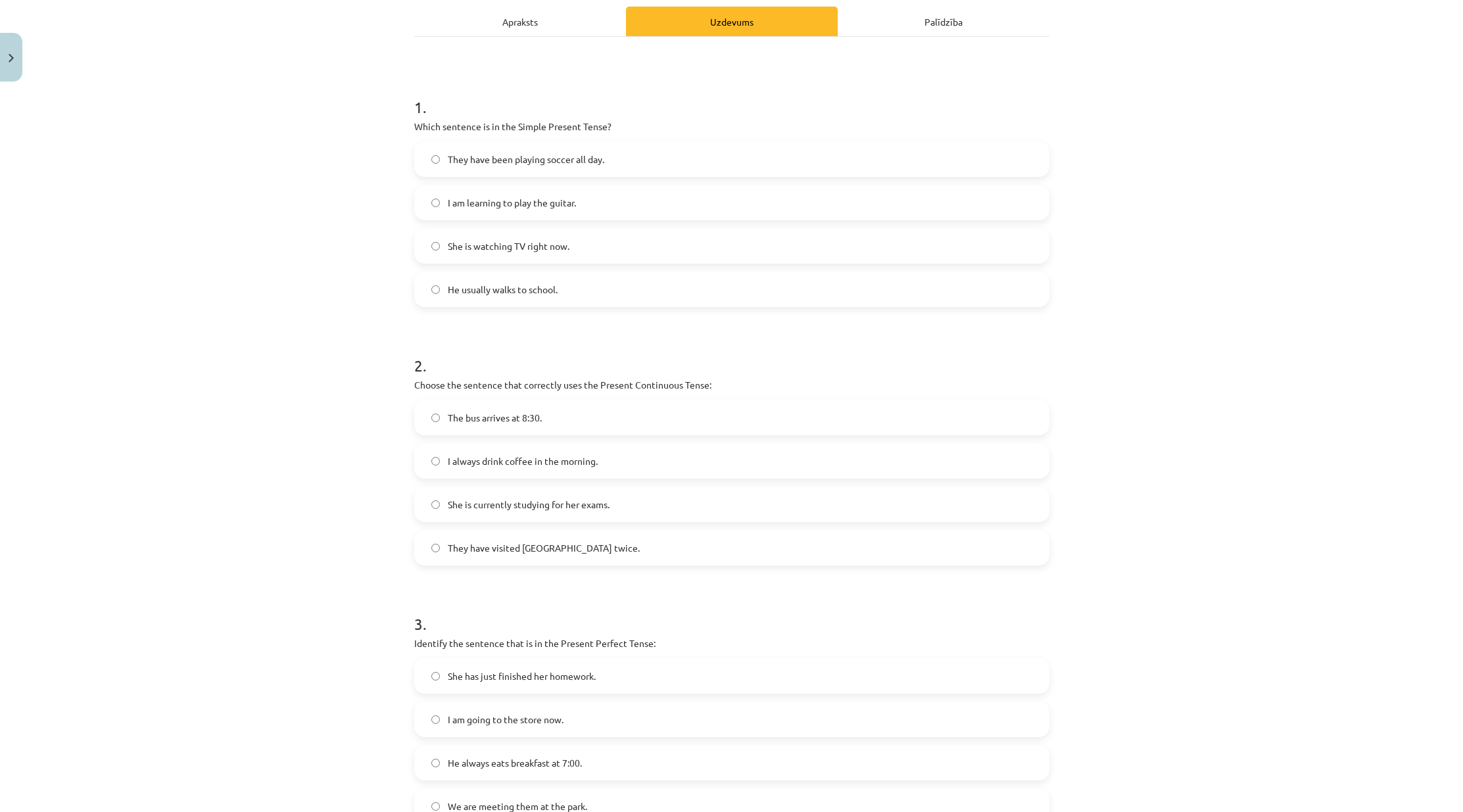
scroll to position [154, 0]
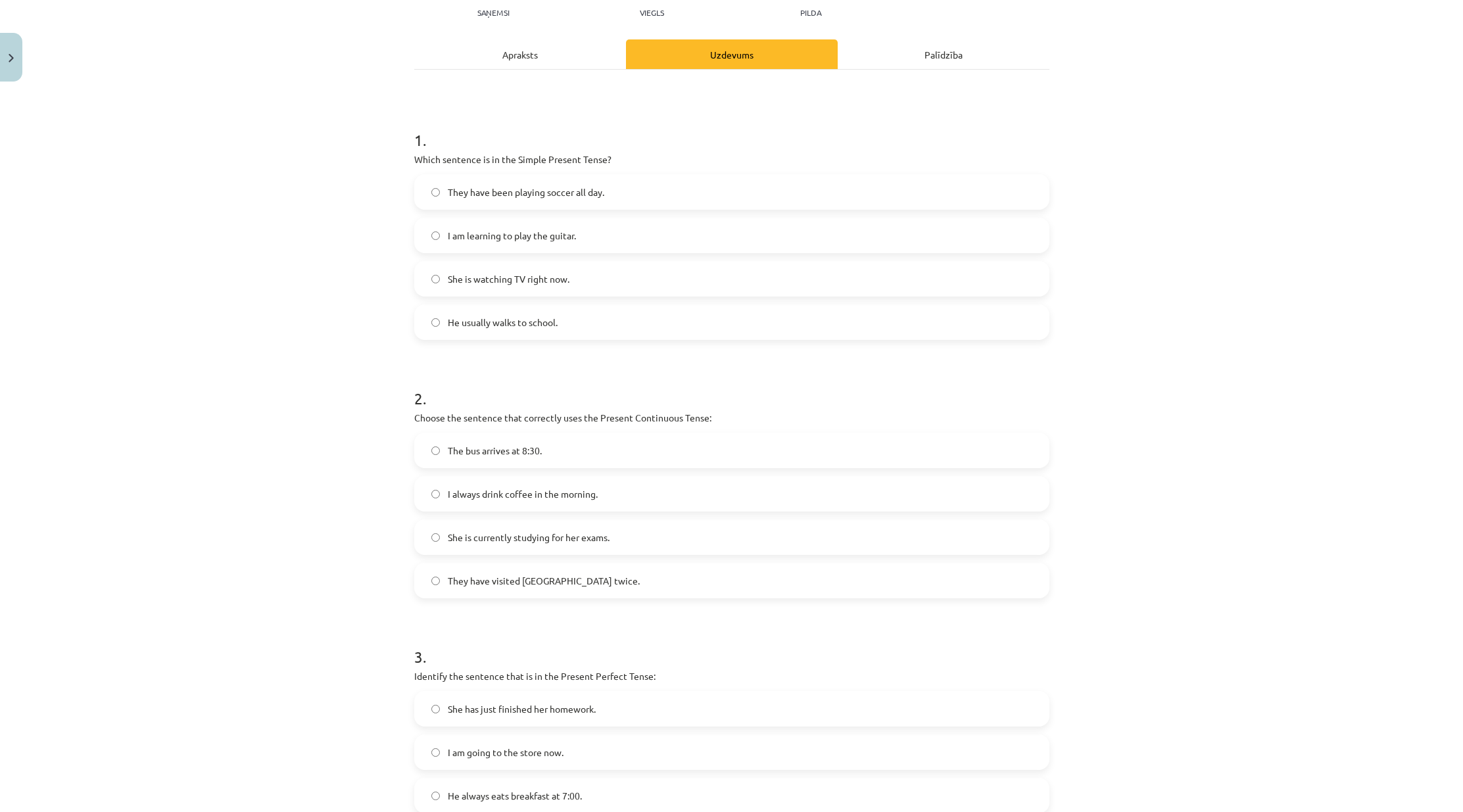
click at [518, 542] on span "She is currently studying for her exams." at bounding box center [528, 537] width 162 height 14
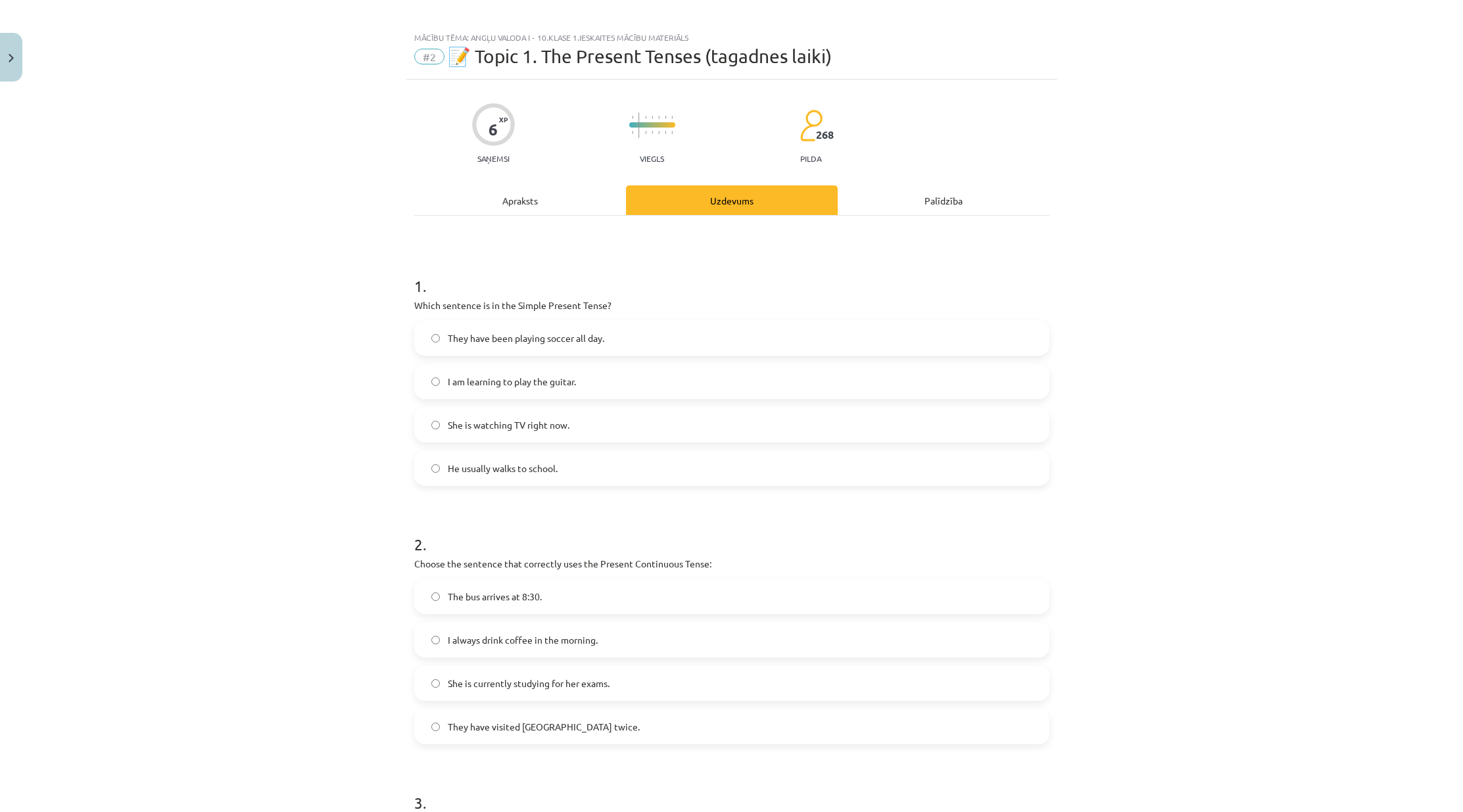
scroll to position [0, 0]
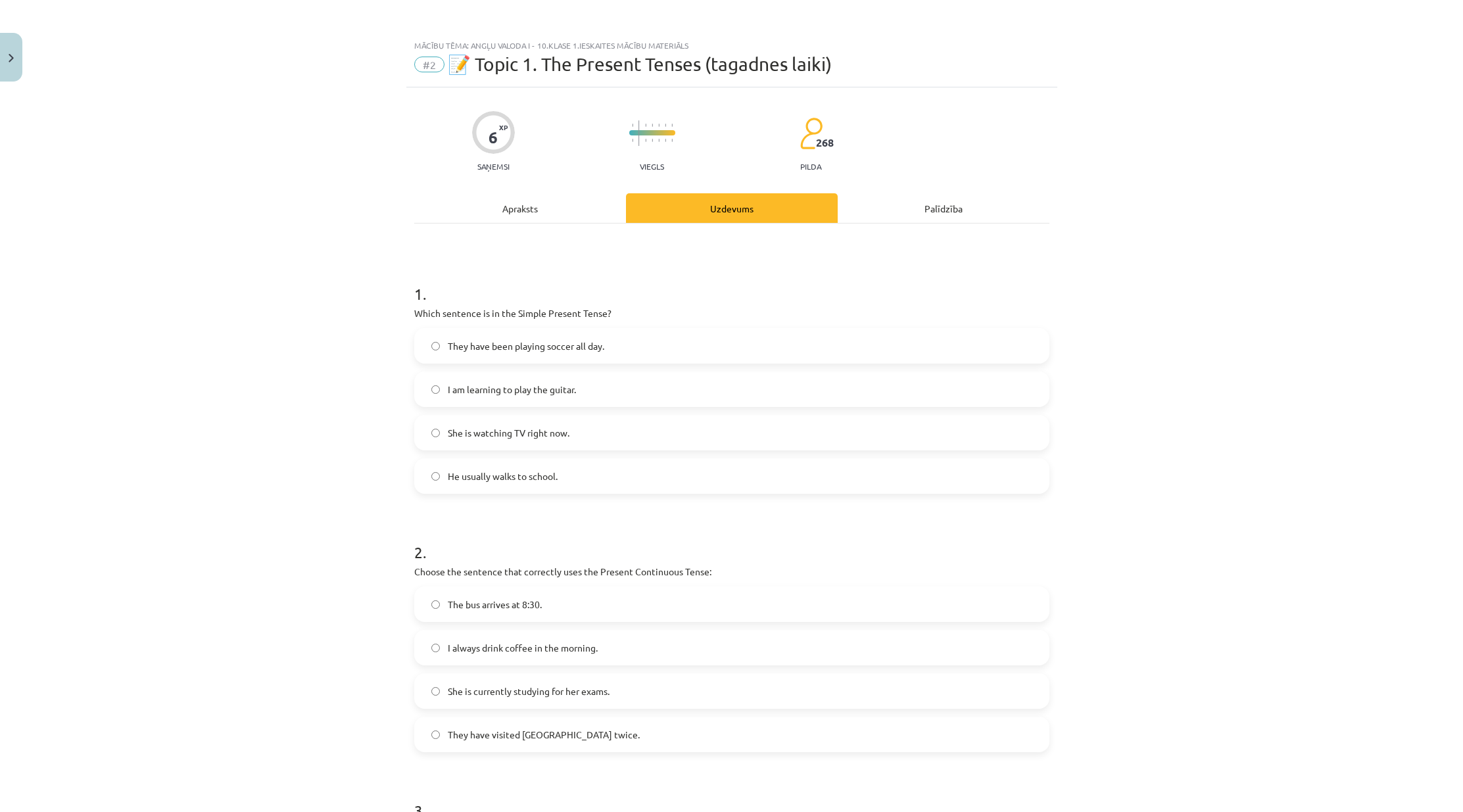
click at [517, 211] on div "Apraksts" at bounding box center [520, 208] width 212 height 30
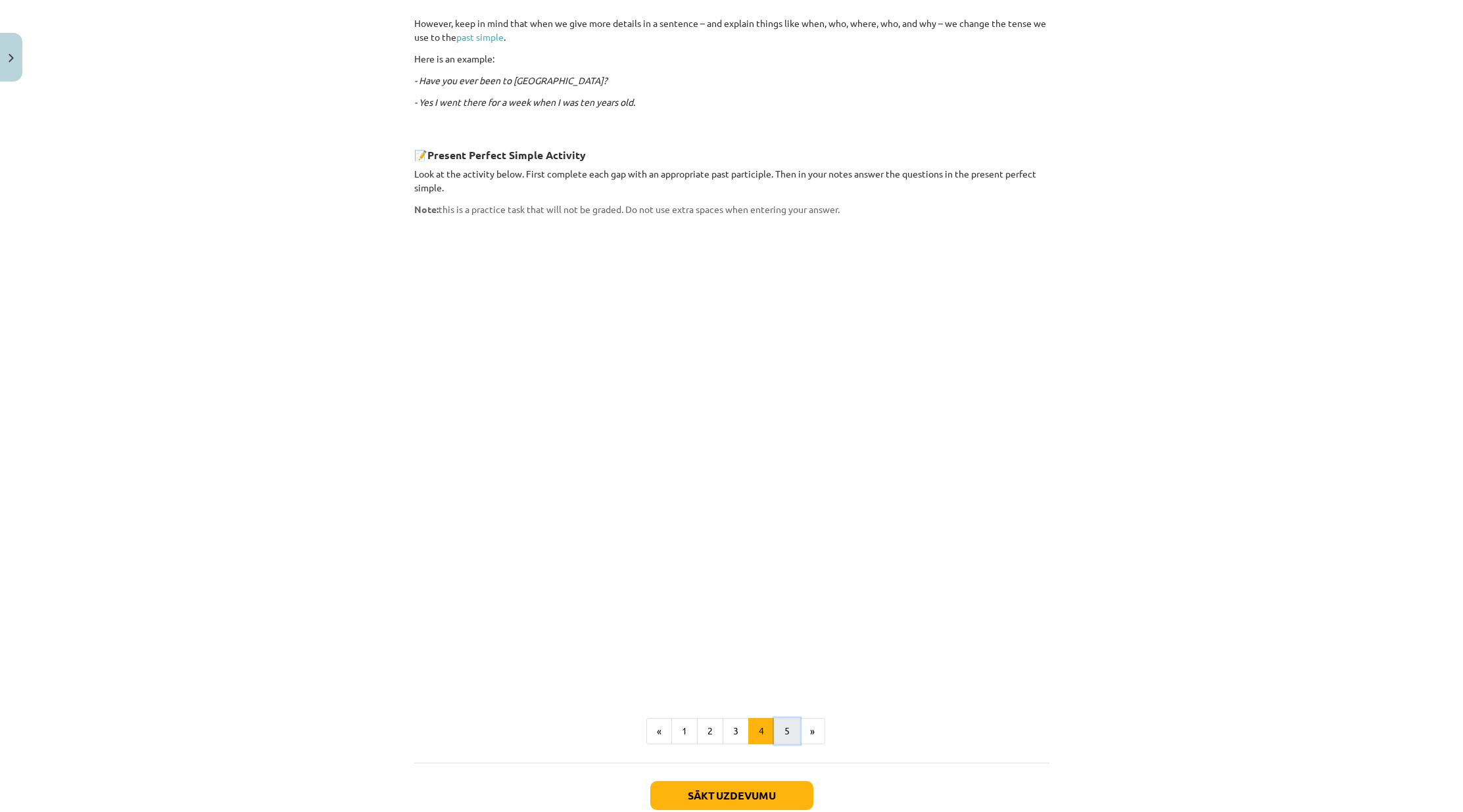
click at [787, 718] on button "5" at bounding box center [787, 731] width 27 height 27
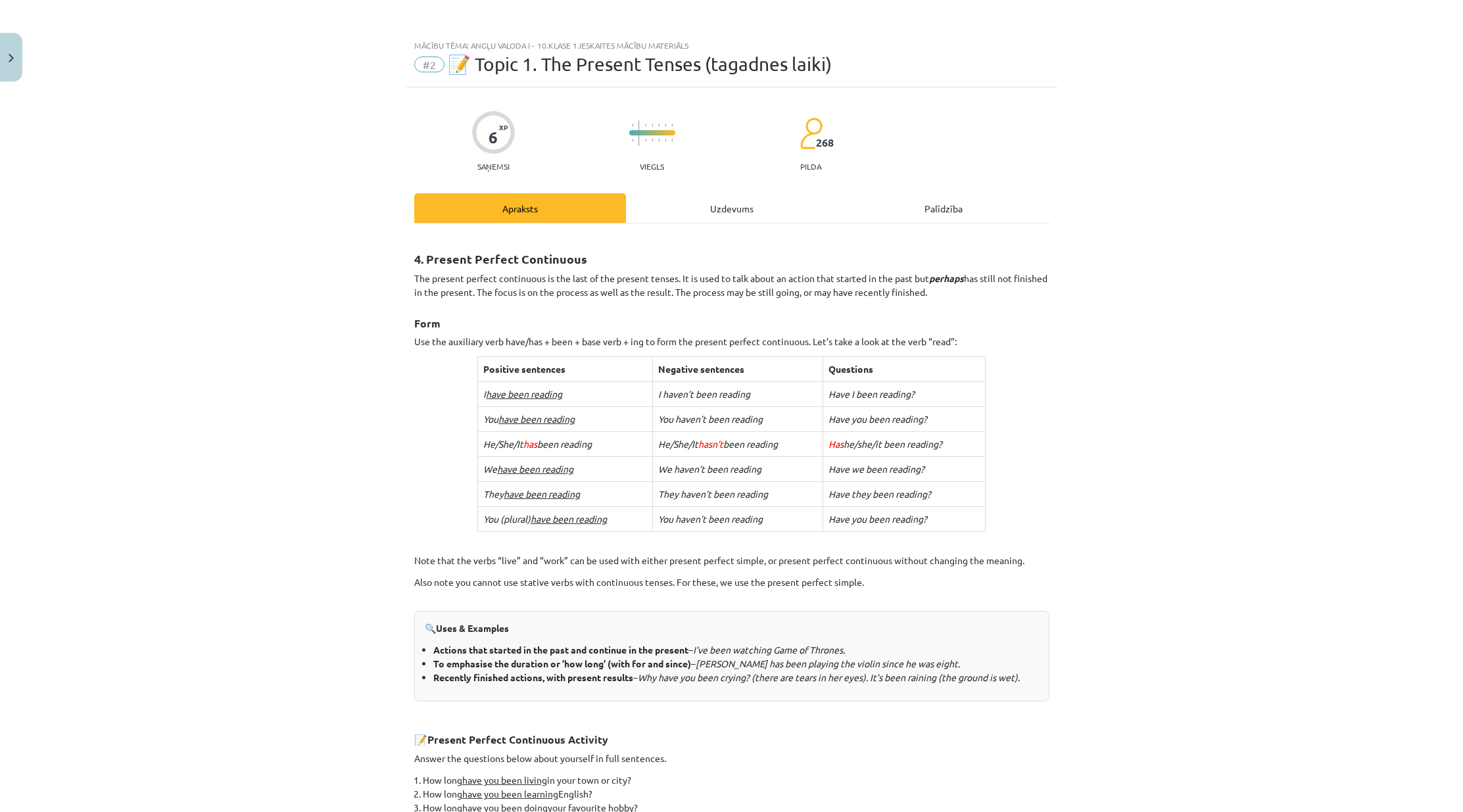
click at [695, 204] on div "Uzdevums" at bounding box center [731, 208] width 212 height 30
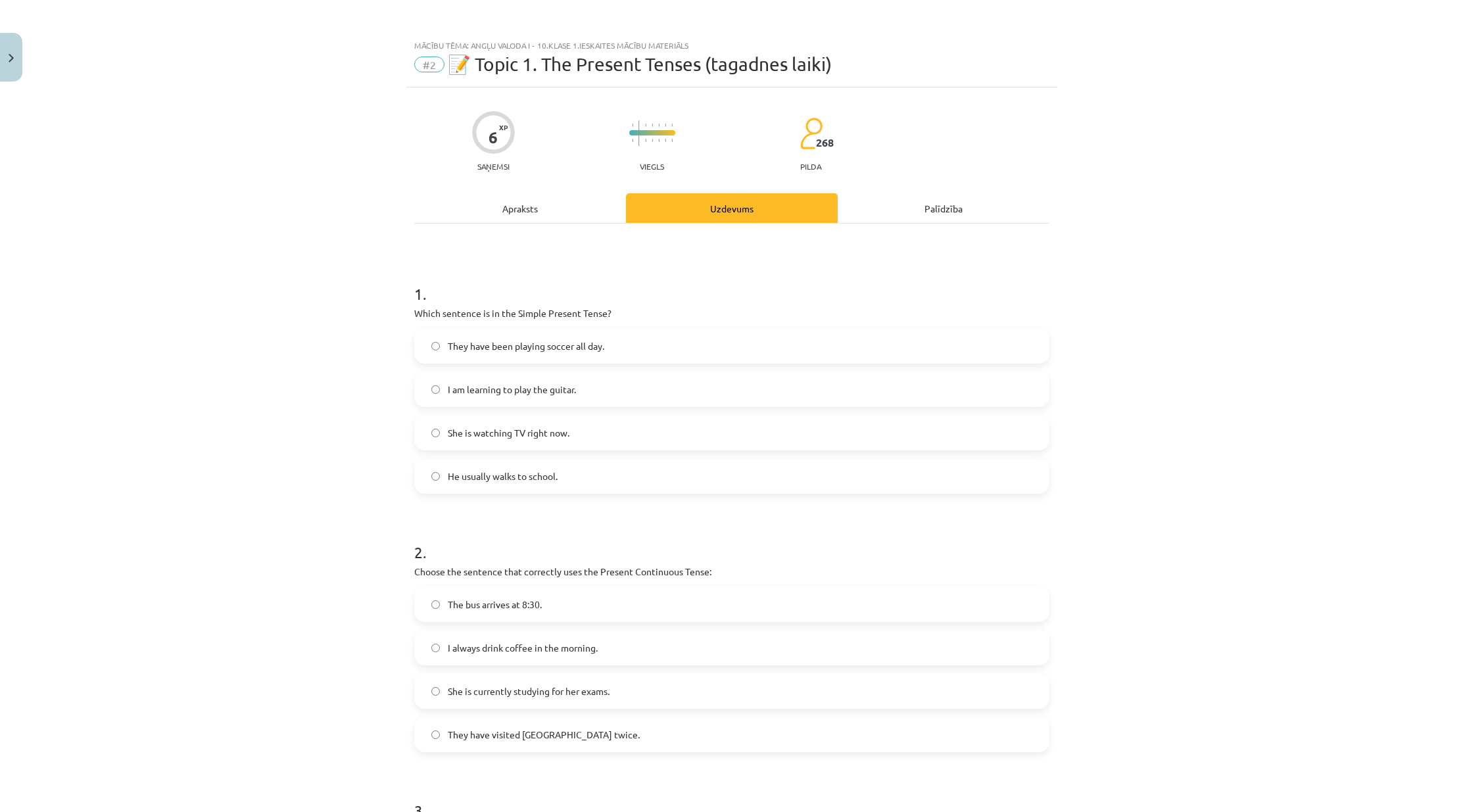
click at [517, 194] on div "Apraksts" at bounding box center [520, 208] width 212 height 30
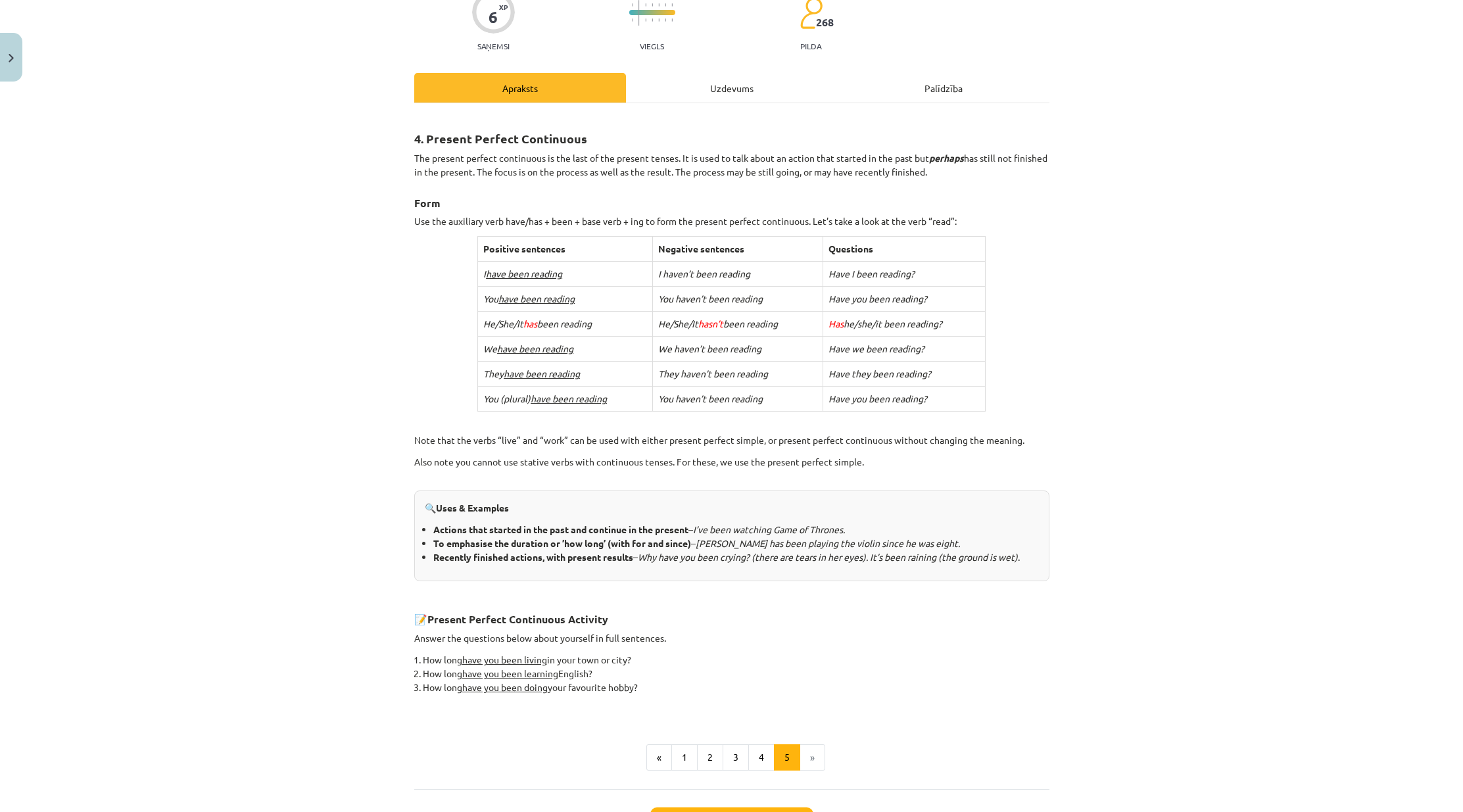
scroll to position [228, 0]
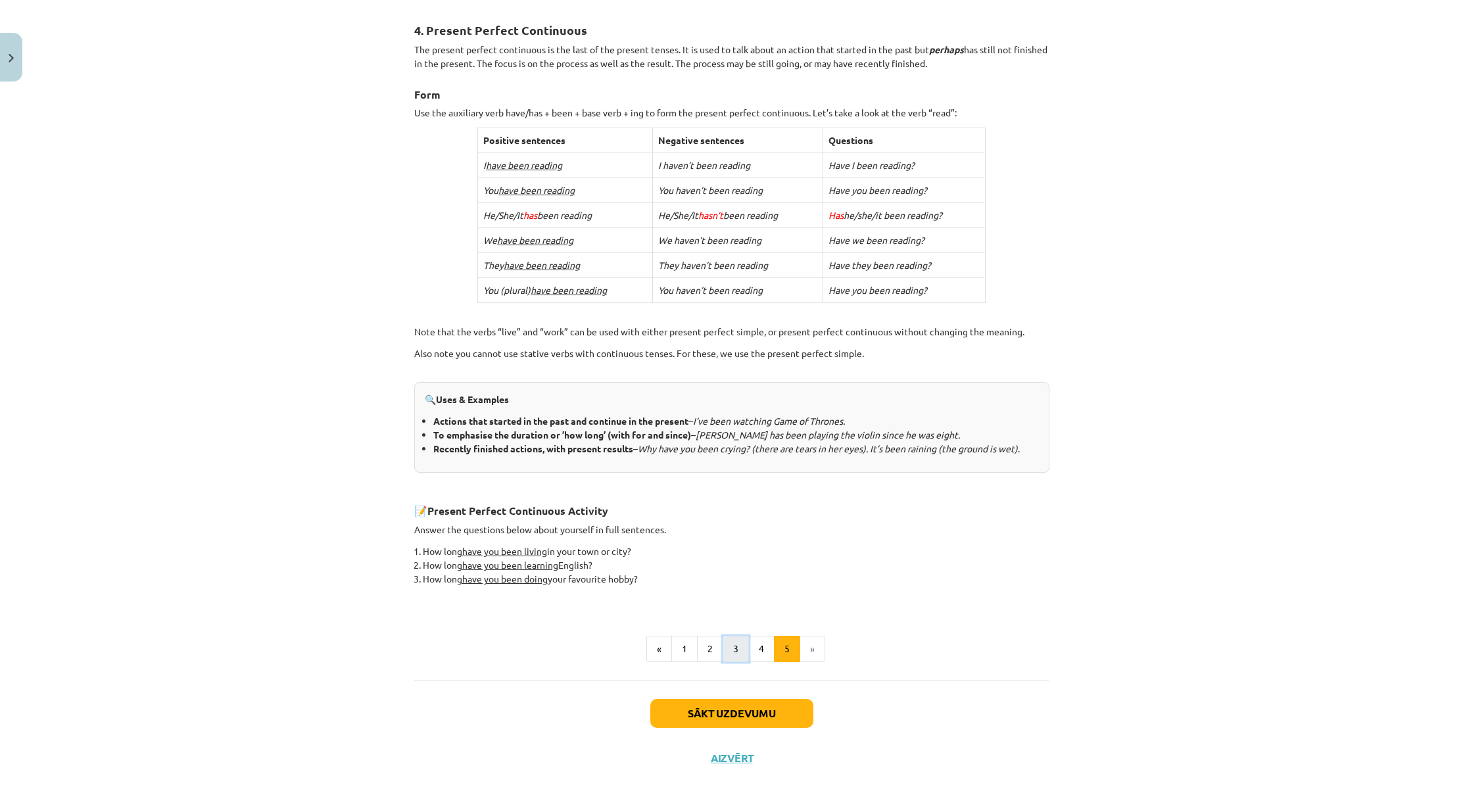
click at [739, 653] on button "3" at bounding box center [736, 648] width 27 height 27
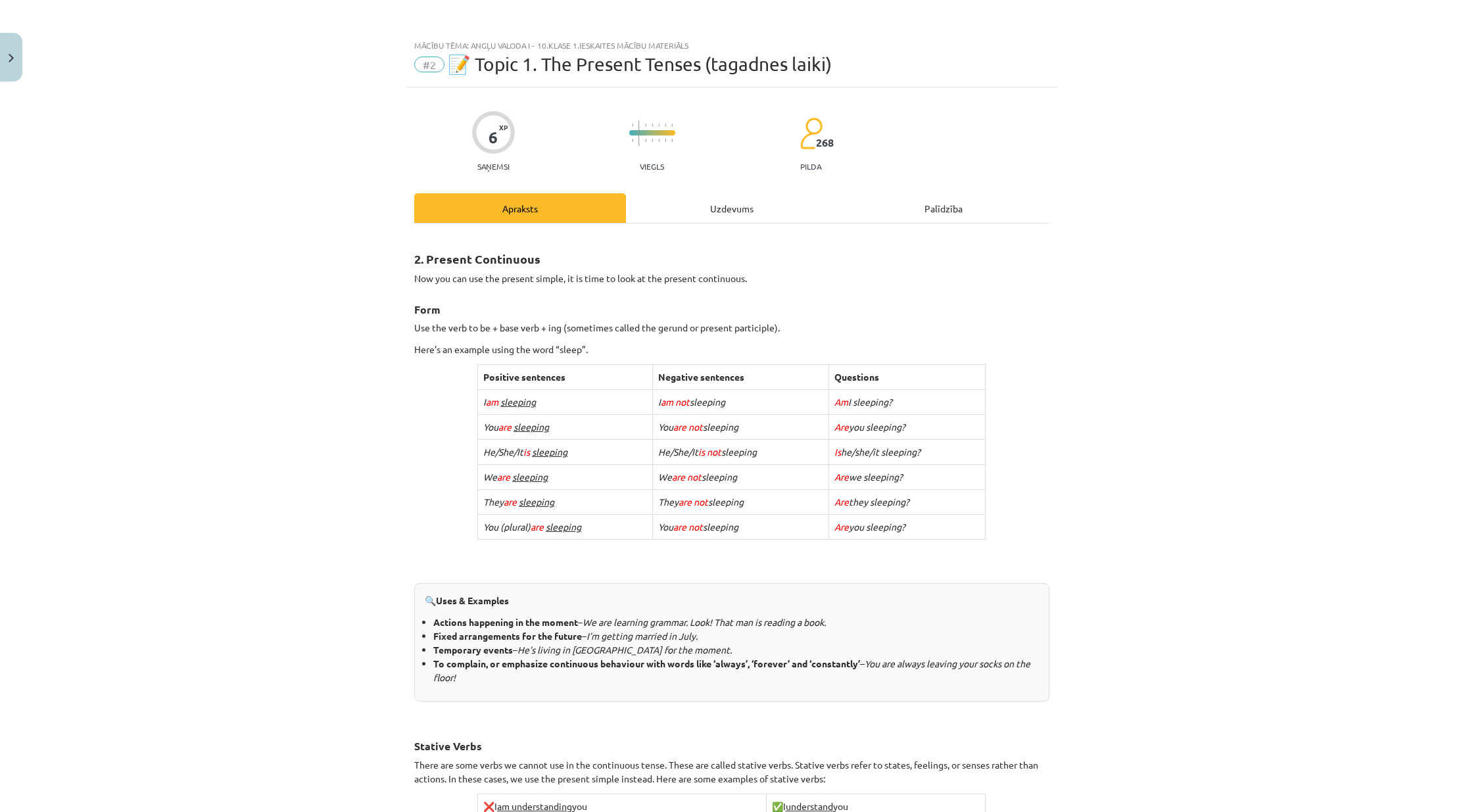
scroll to position [526, 0]
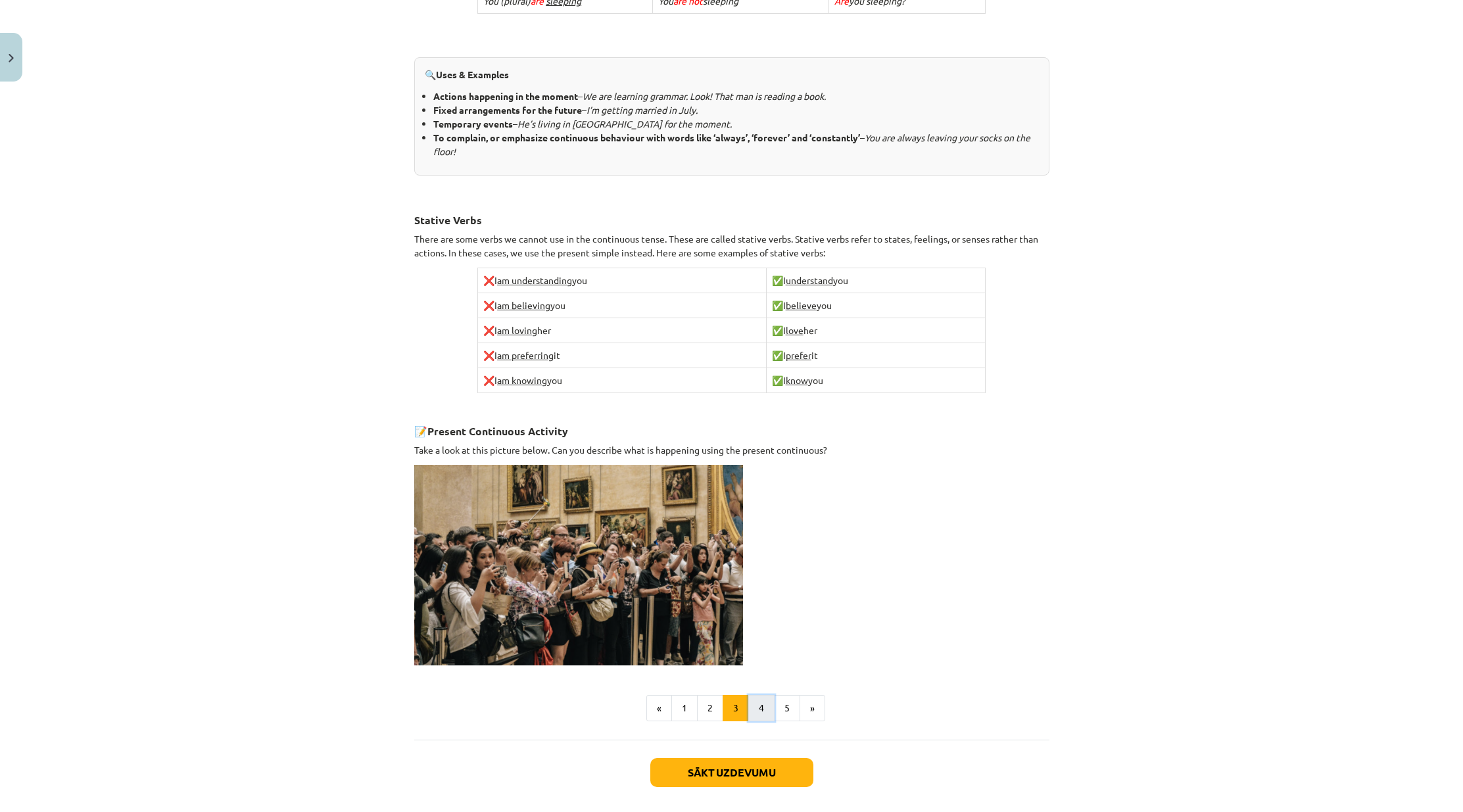
click at [755, 710] on button "4" at bounding box center [761, 707] width 27 height 27
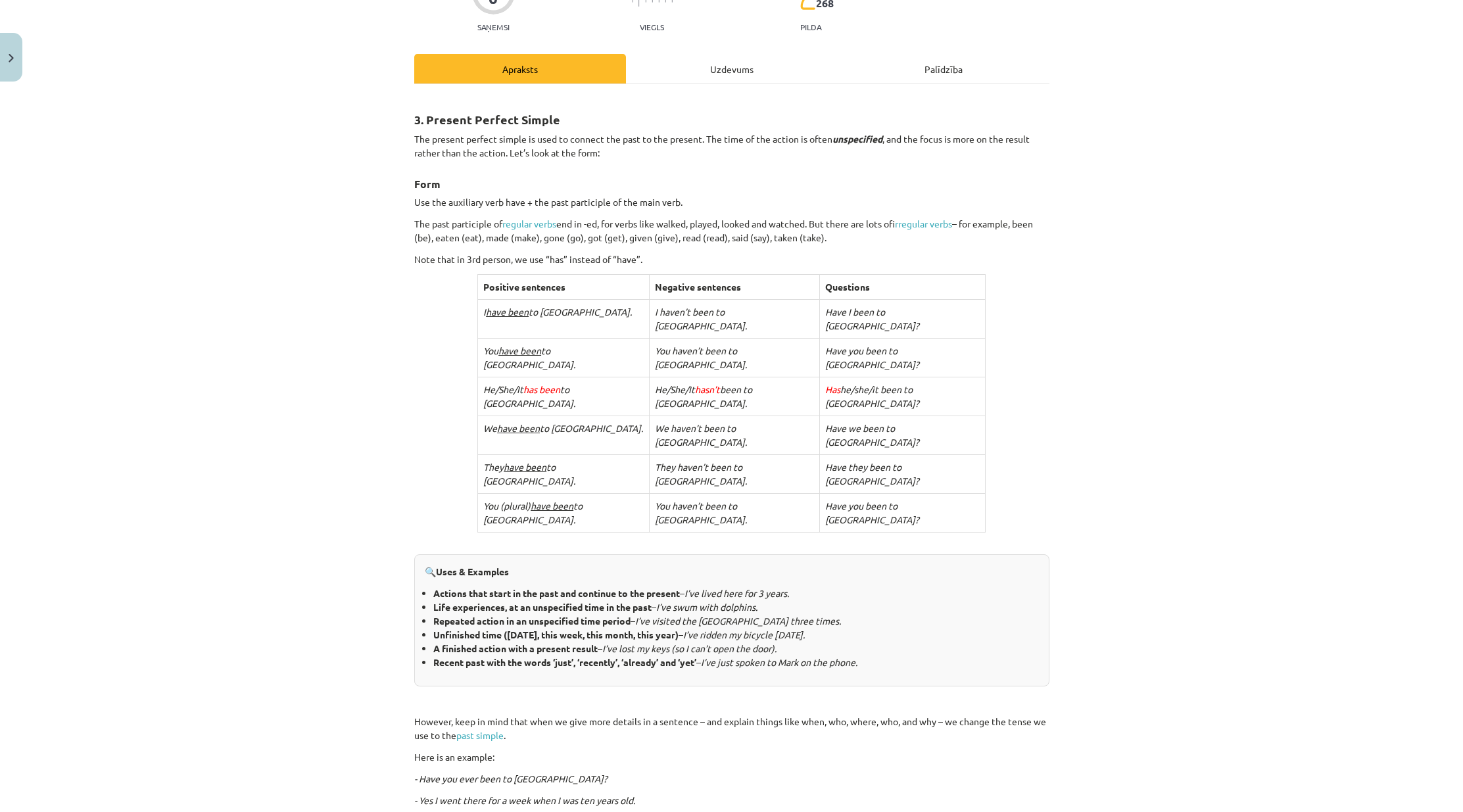
scroll to position [0, 0]
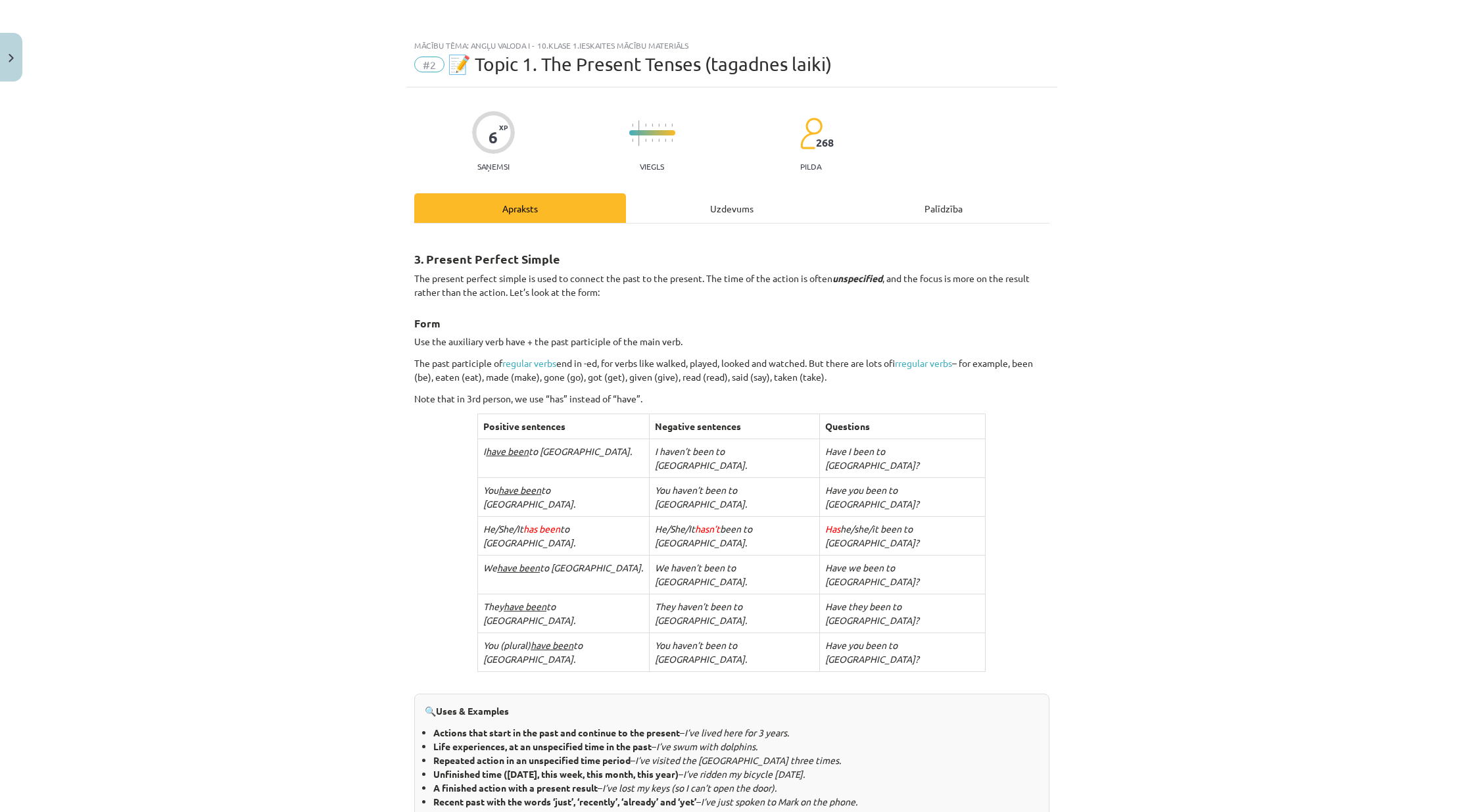
click at [688, 213] on div "Uzdevums" at bounding box center [731, 208] width 212 height 30
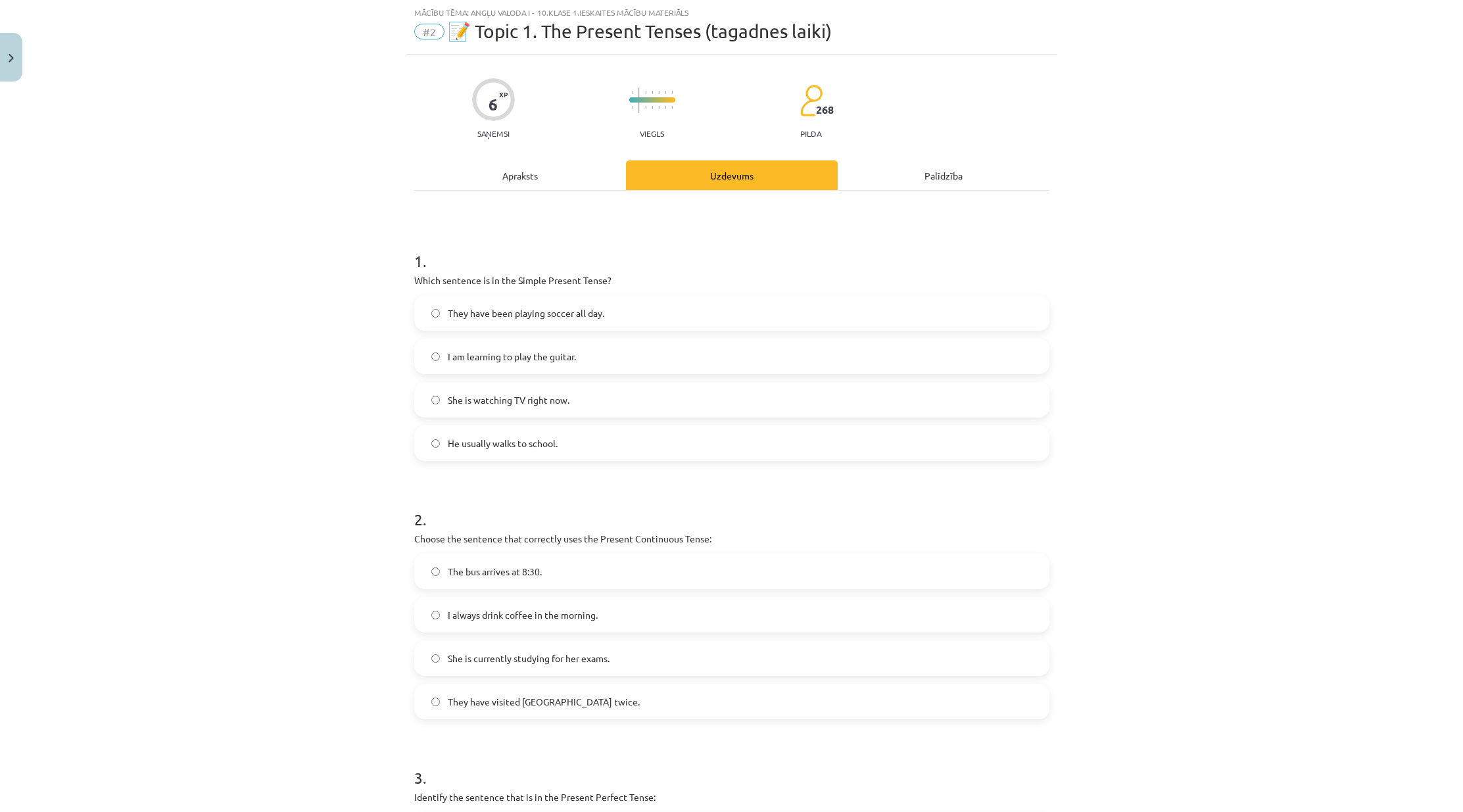
scroll to position [351, 0]
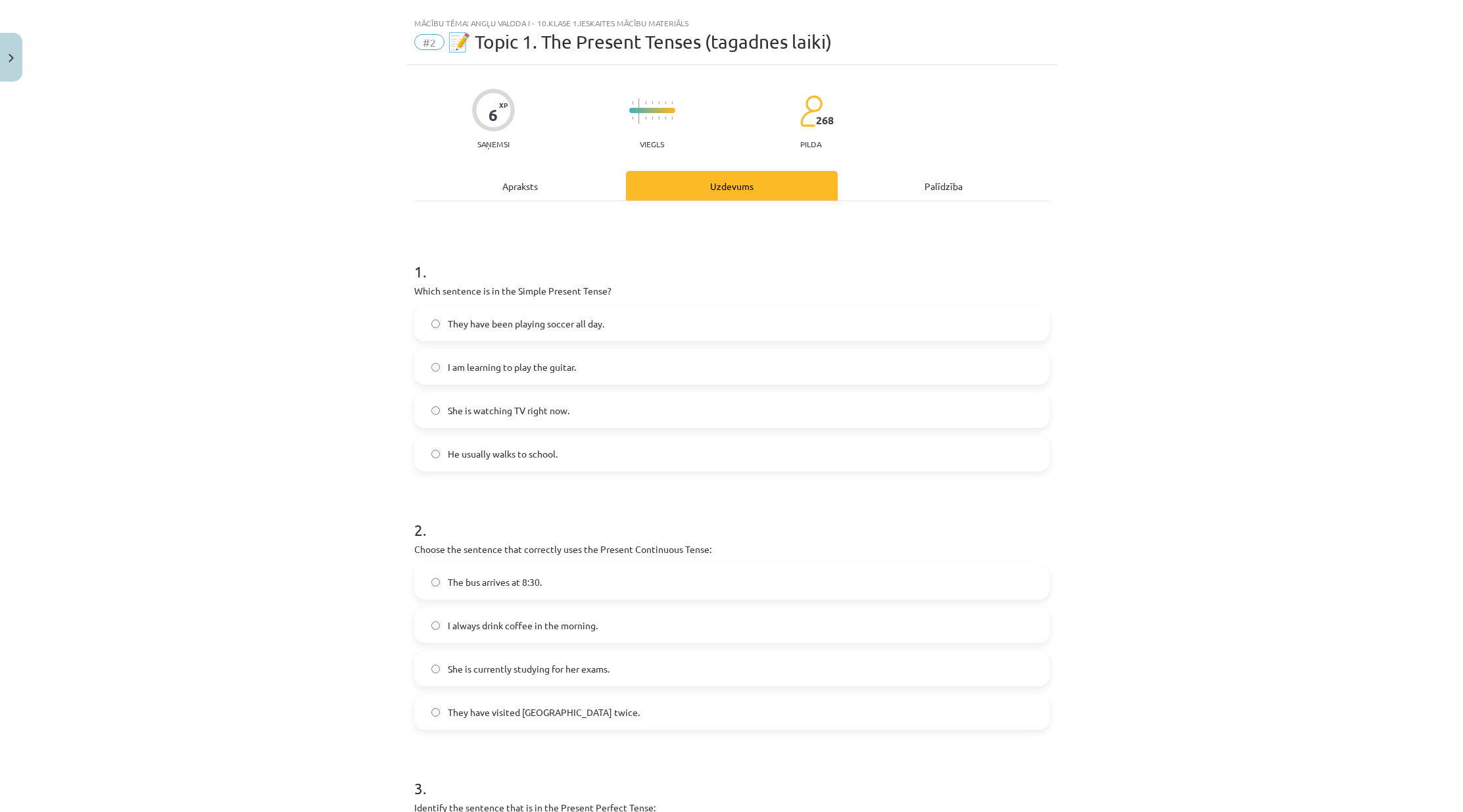
click at [492, 194] on div "Apraksts" at bounding box center [520, 185] width 212 height 30
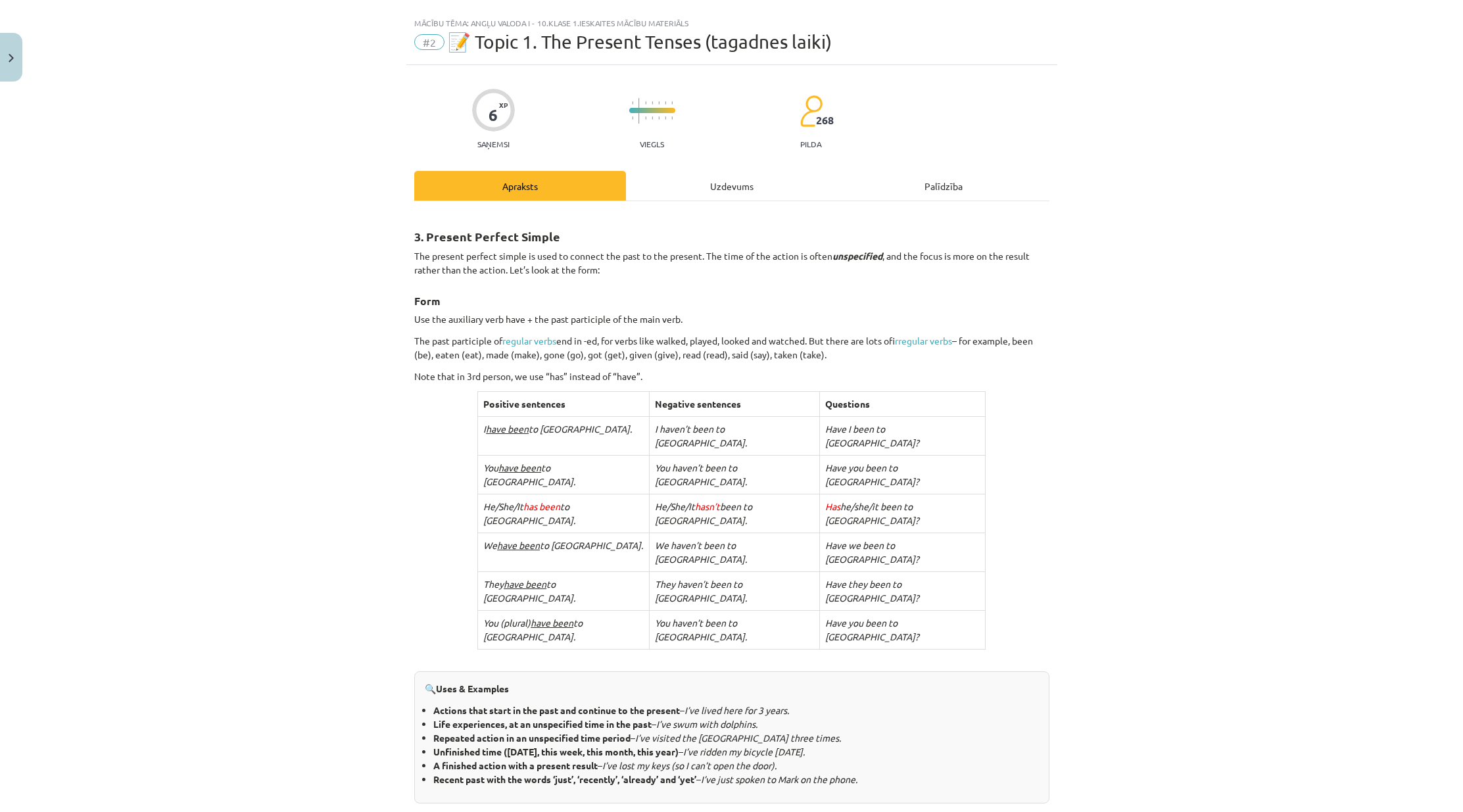
scroll to position [33, 0]
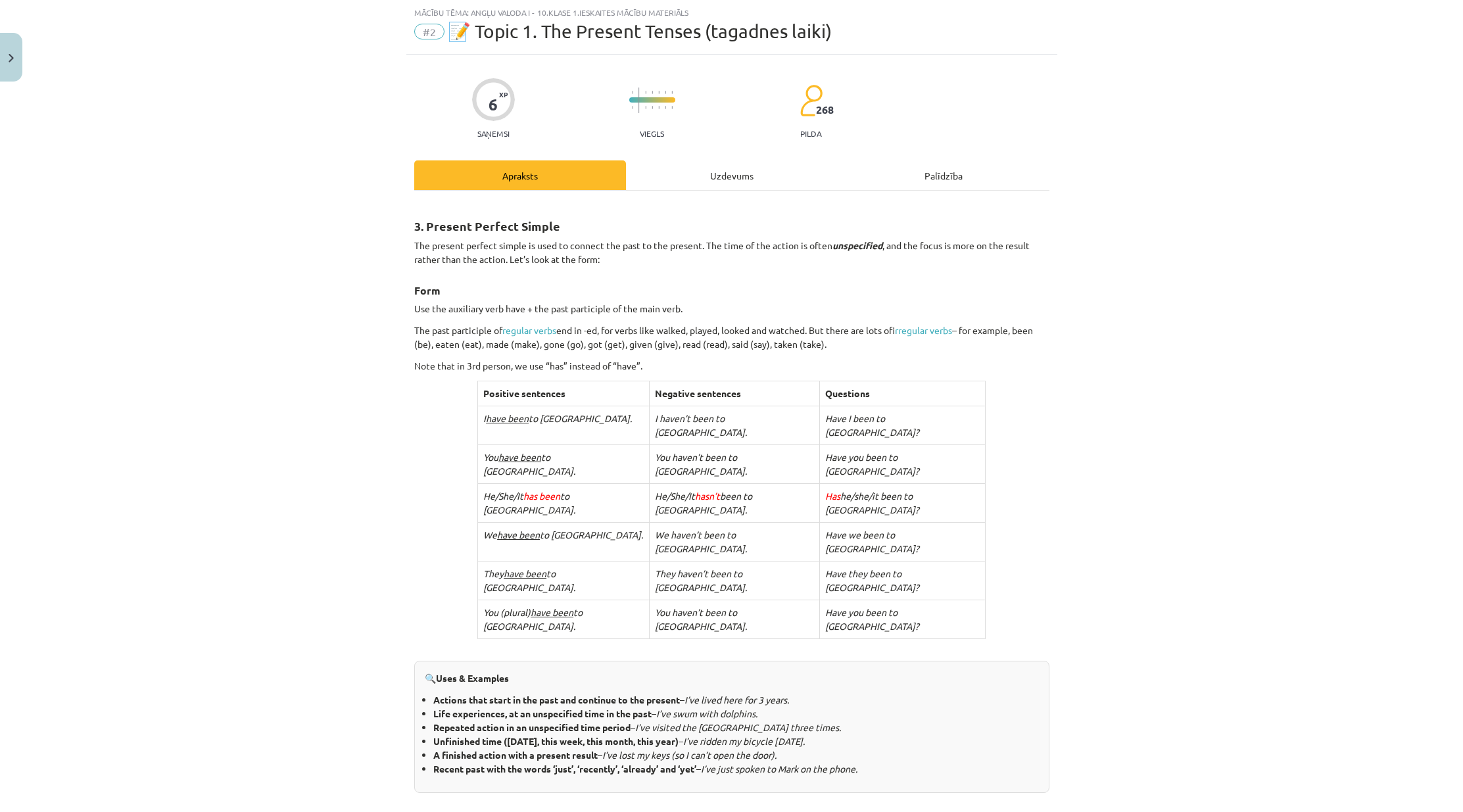
click at [756, 175] on div "Uzdevums" at bounding box center [731, 175] width 212 height 30
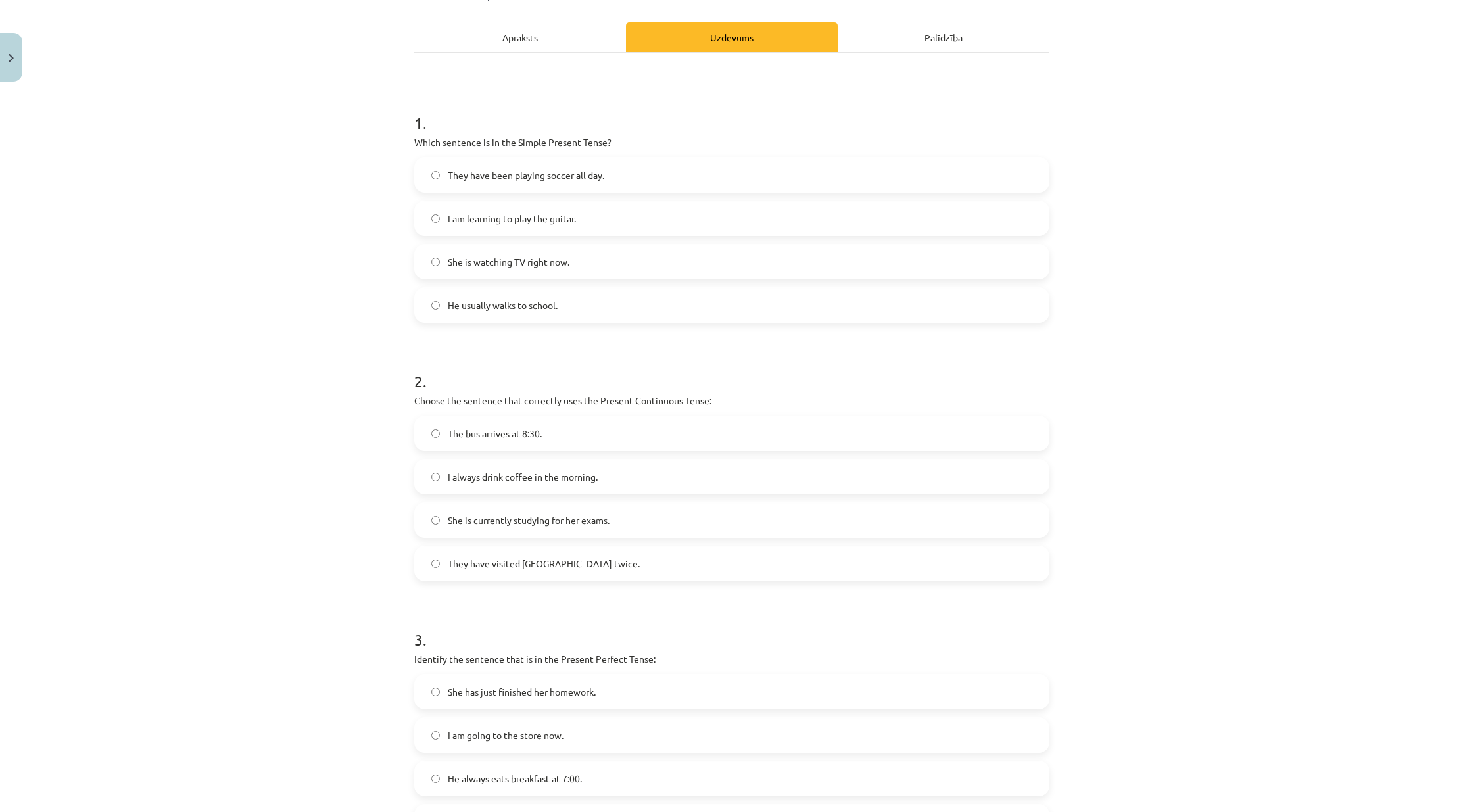
scroll to position [0, 0]
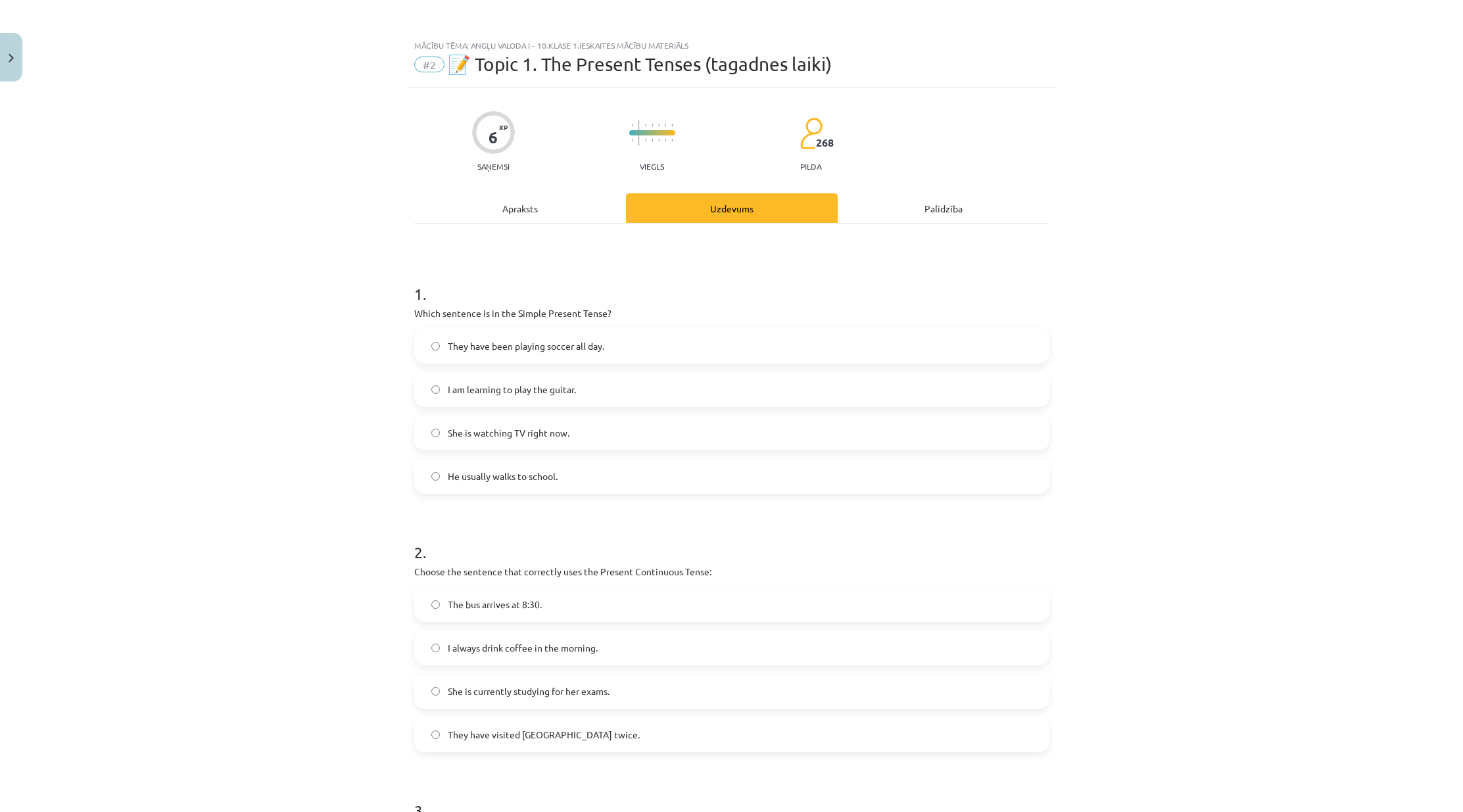
click at [480, 218] on div "Apraksts" at bounding box center [520, 208] width 212 height 30
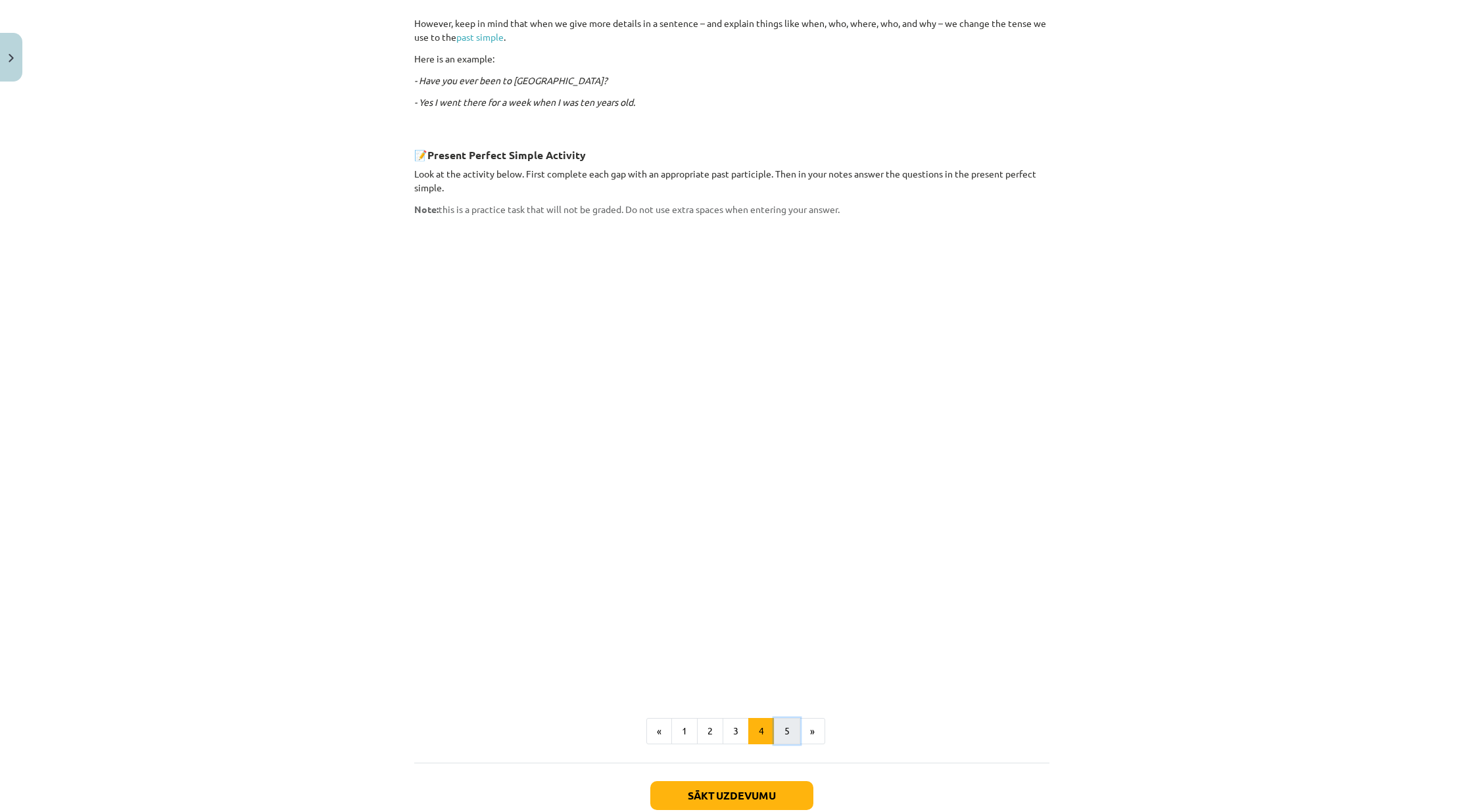
click at [784, 718] on button "5" at bounding box center [787, 731] width 27 height 27
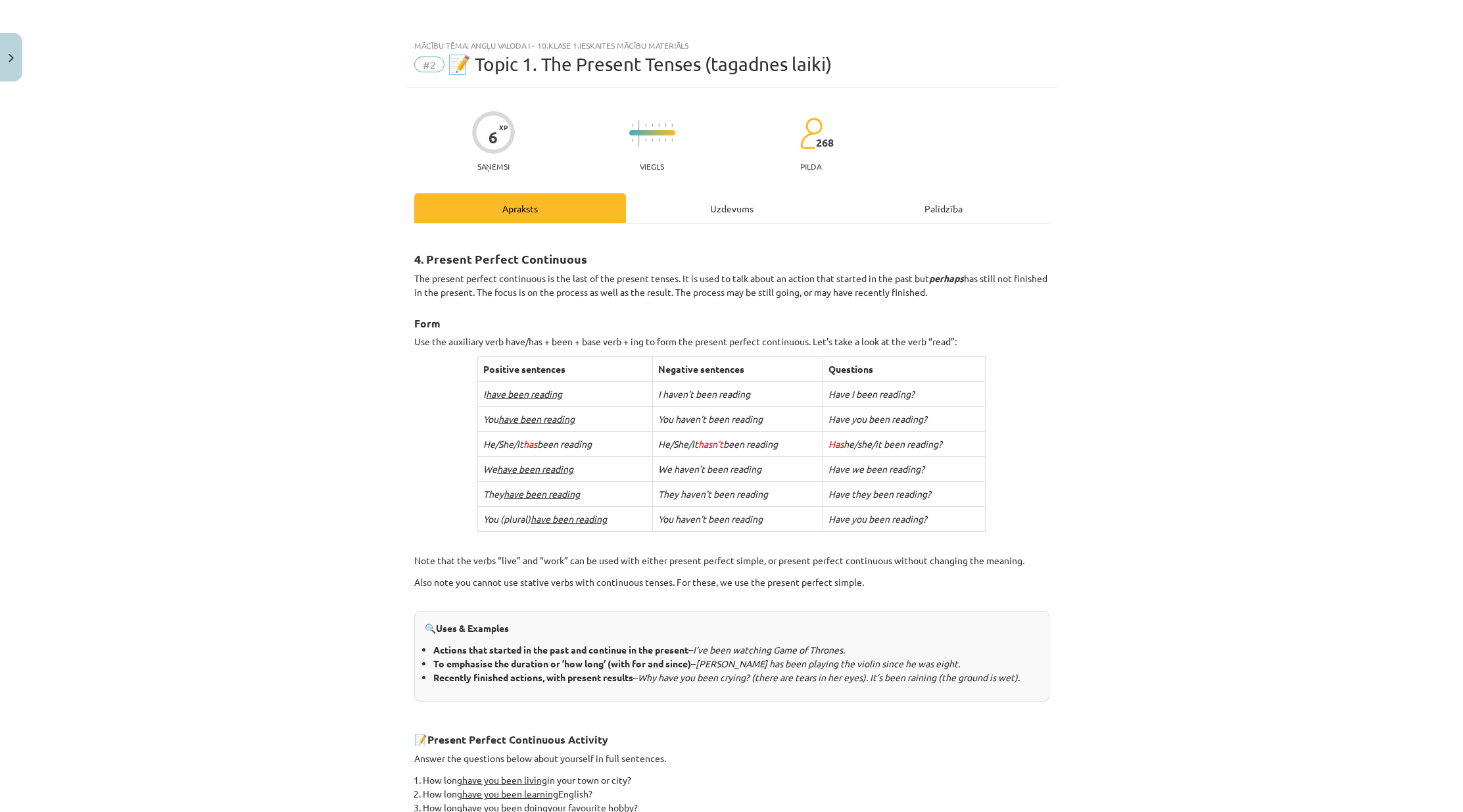
click at [729, 218] on div "Uzdevums" at bounding box center [731, 208] width 212 height 30
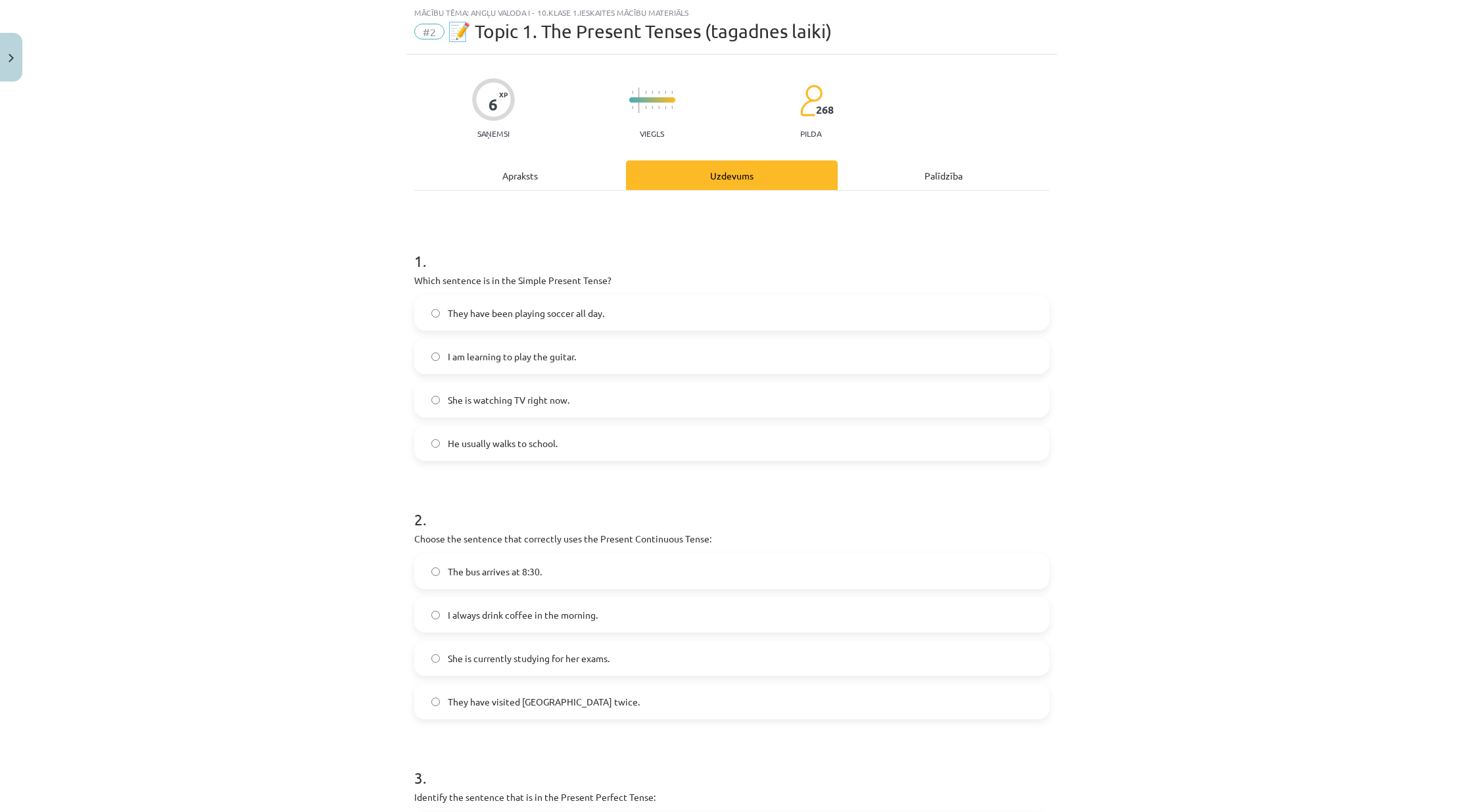
scroll to position [351, 0]
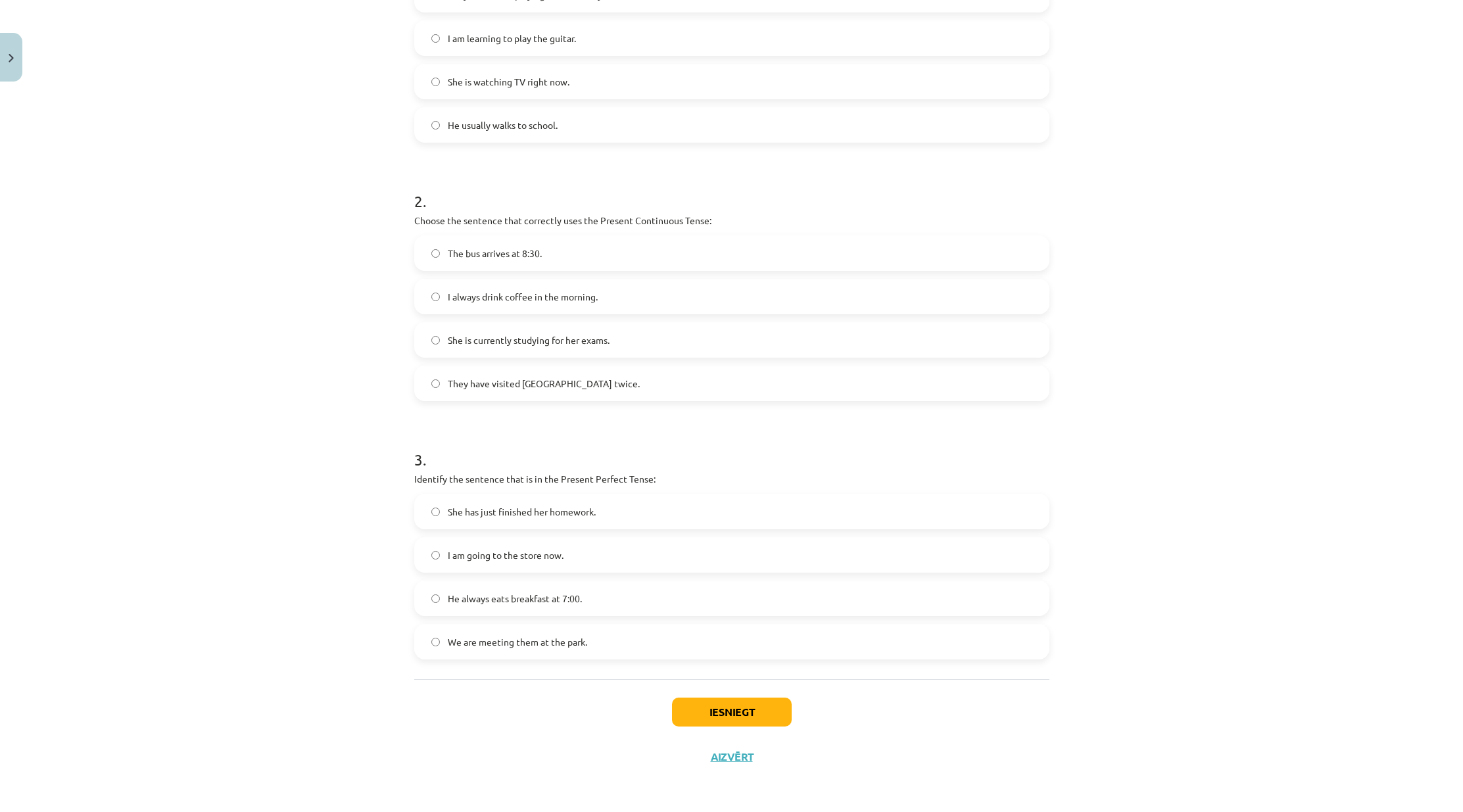
click at [464, 505] on span "She has just finished her homework." at bounding box center [522, 511] width 148 height 14
click at [734, 712] on button "Iesniegt" at bounding box center [732, 712] width 120 height 29
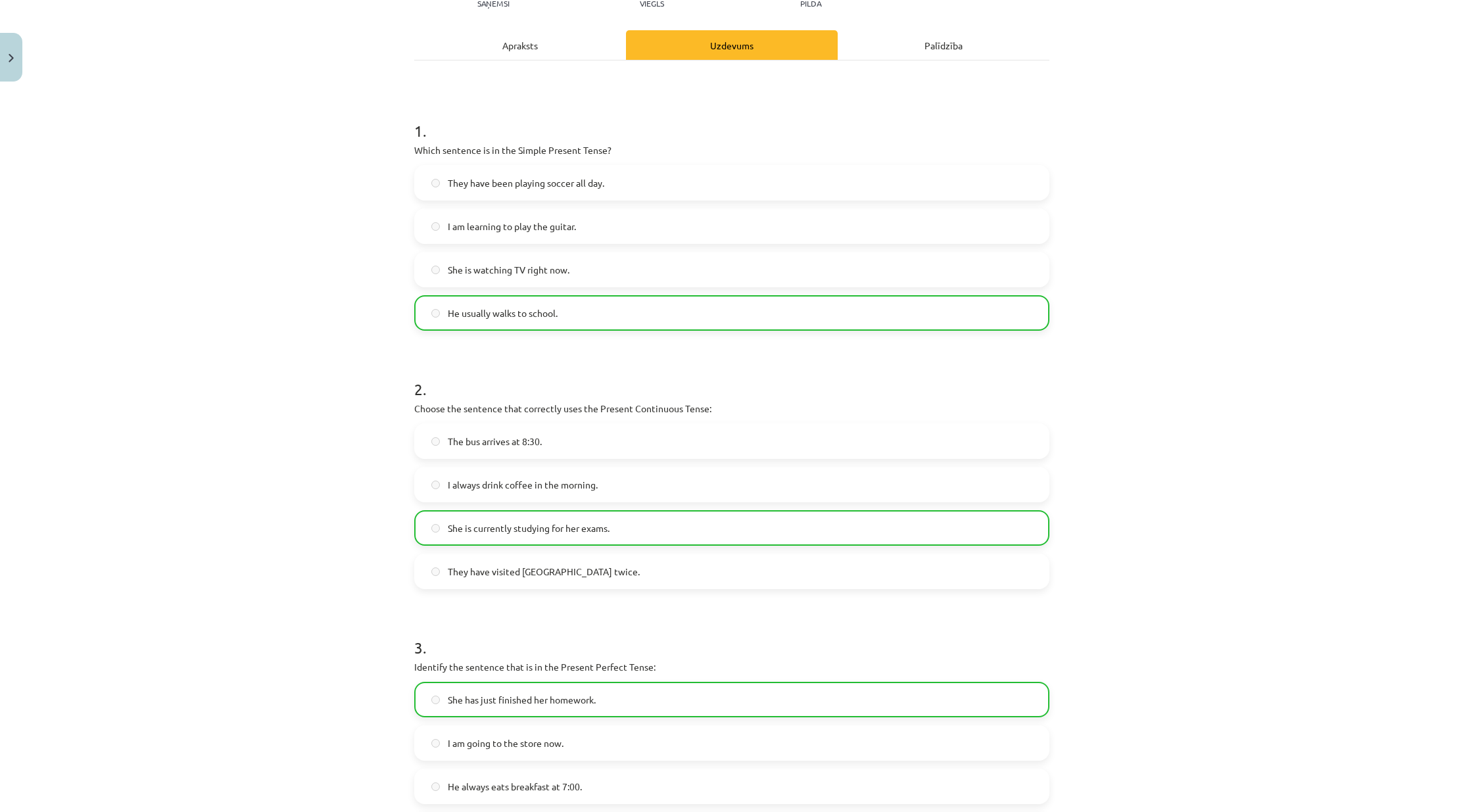
scroll to position [393, 0]
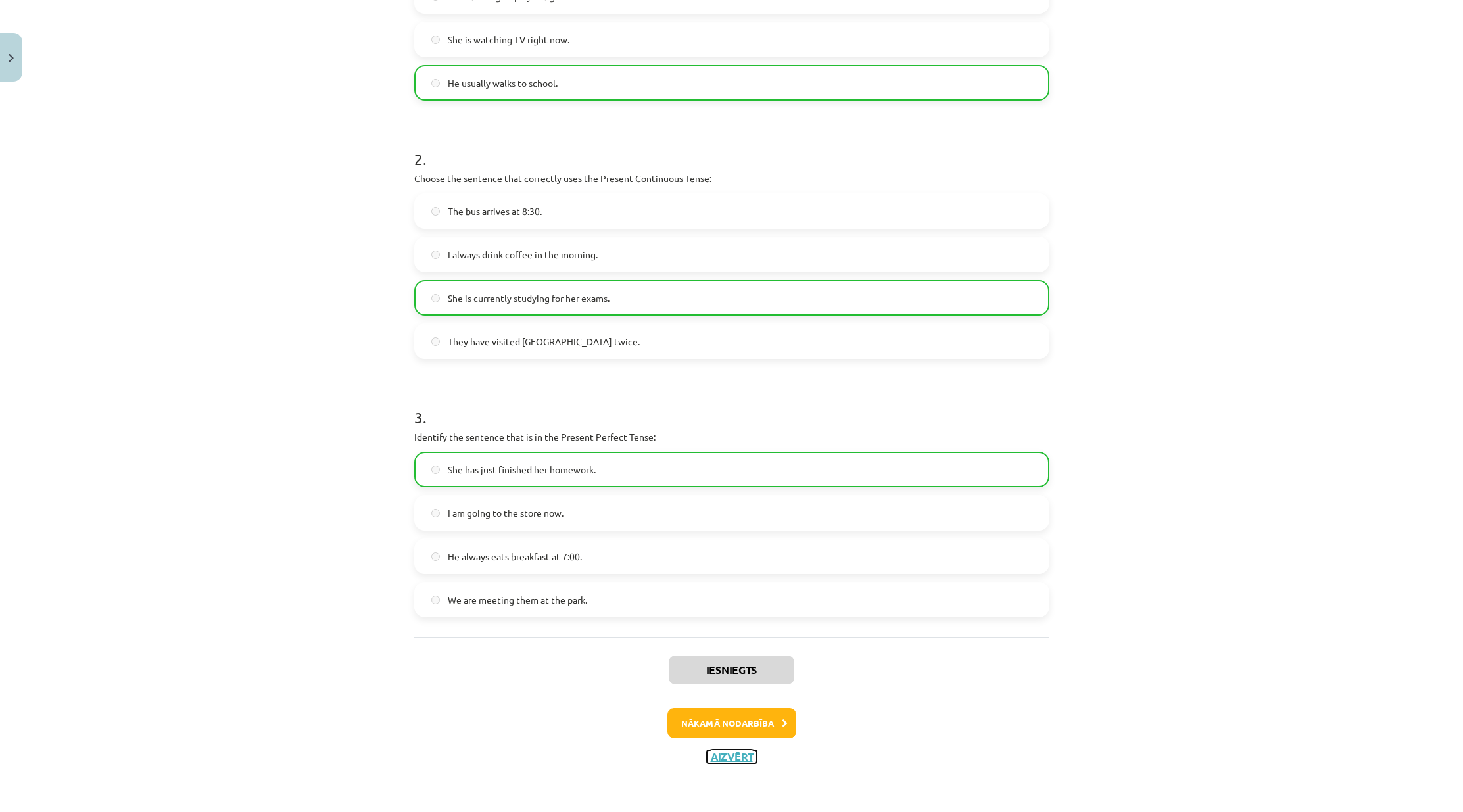
click at [736, 752] on button "Aizvērt" at bounding box center [732, 756] width 50 height 13
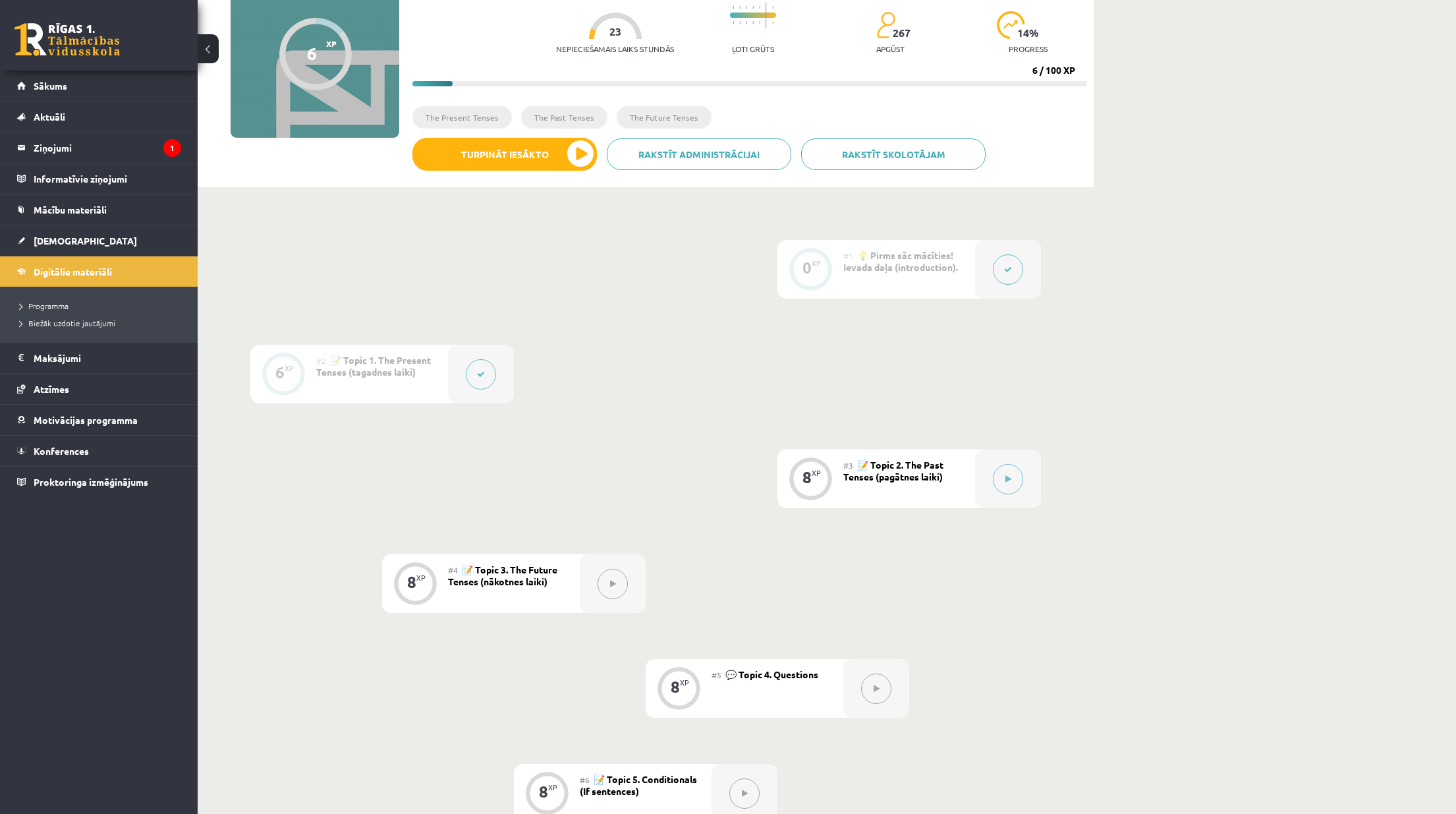
click at [971, 477] on div "#3 📝 Topic 2. The Past Tenses (pagātnes laiki)" at bounding box center [909, 479] width 132 height 59
click at [1000, 483] on button at bounding box center [1008, 479] width 30 height 30
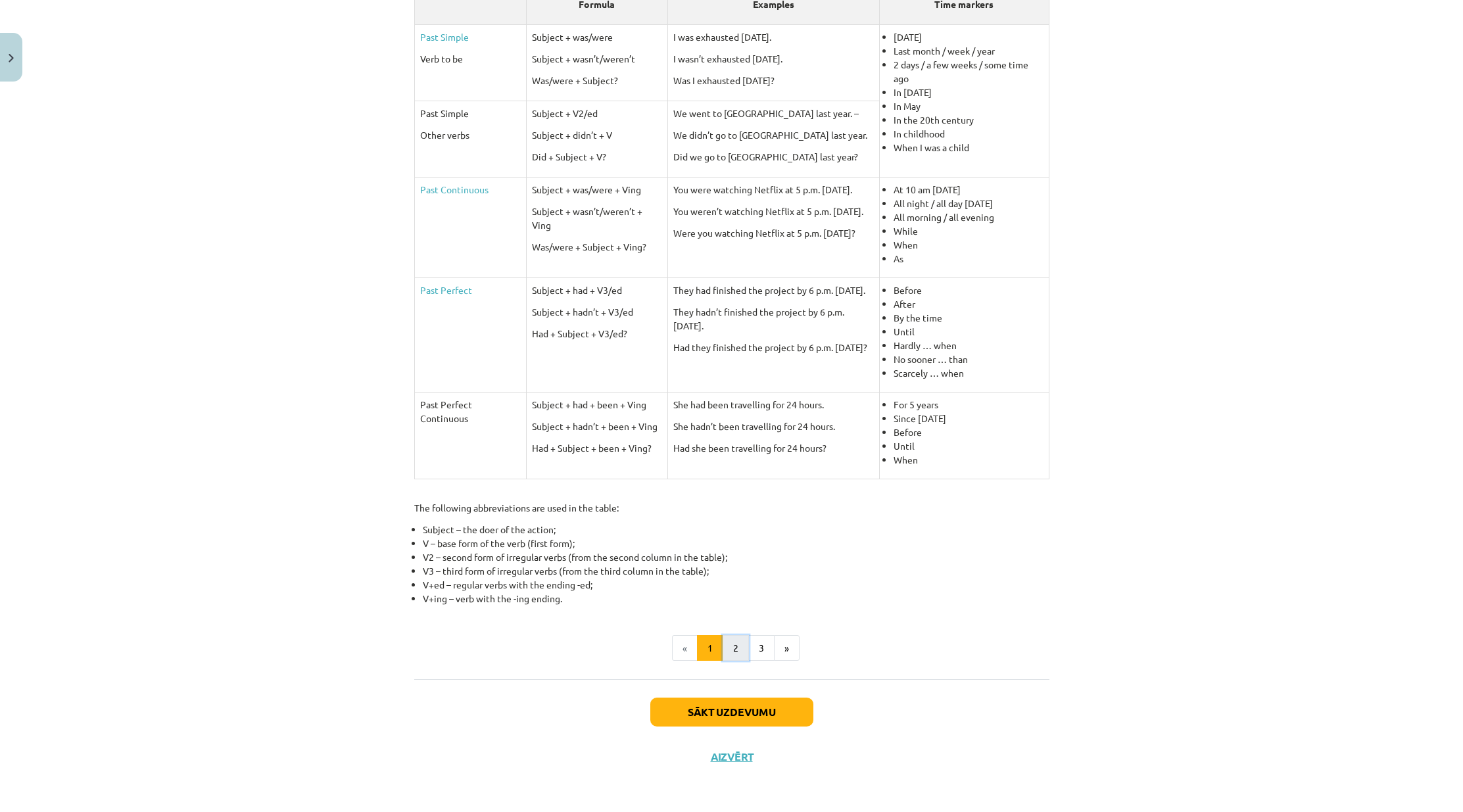
click at [734, 643] on button "2" at bounding box center [736, 648] width 27 height 27
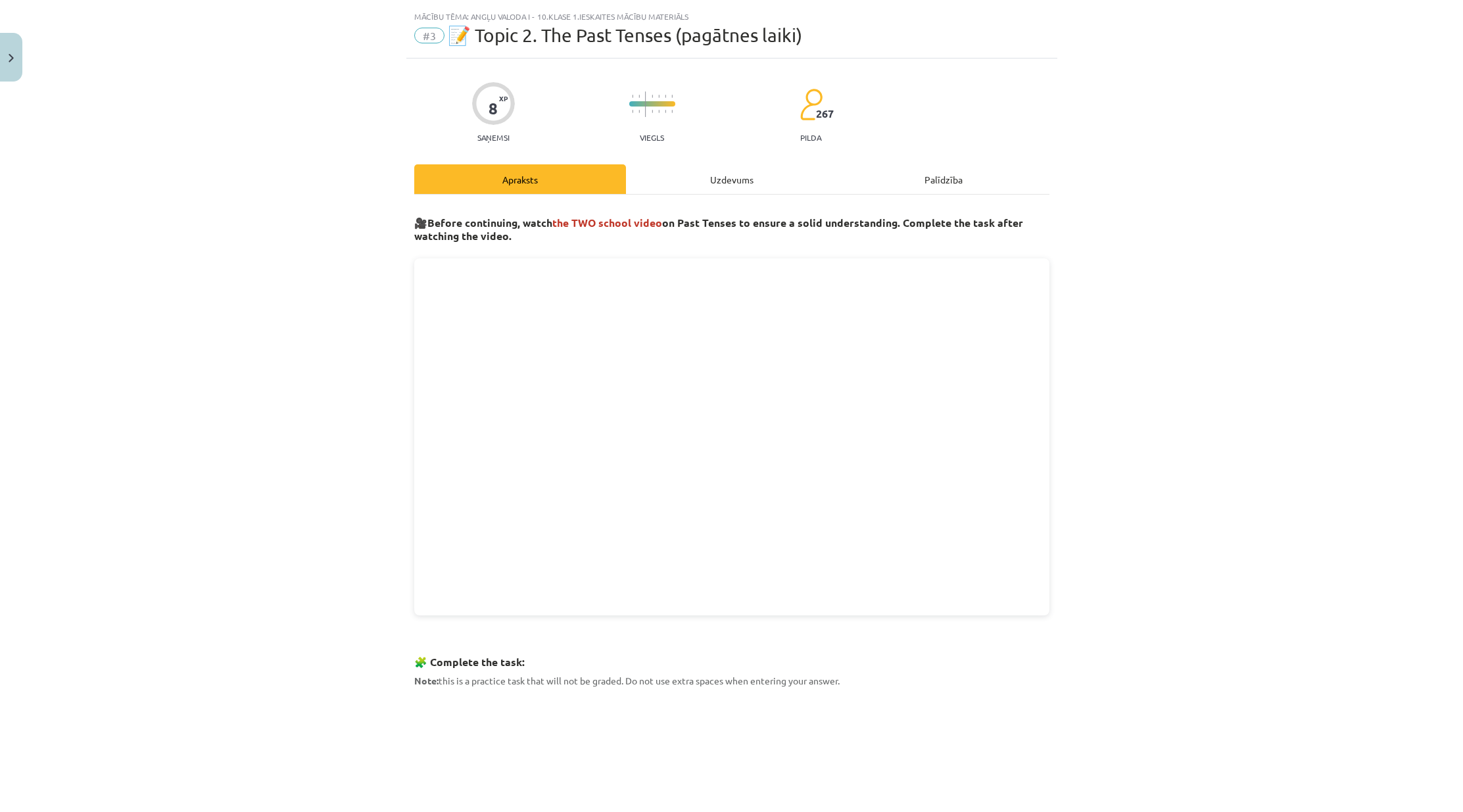
scroll to position [0, 0]
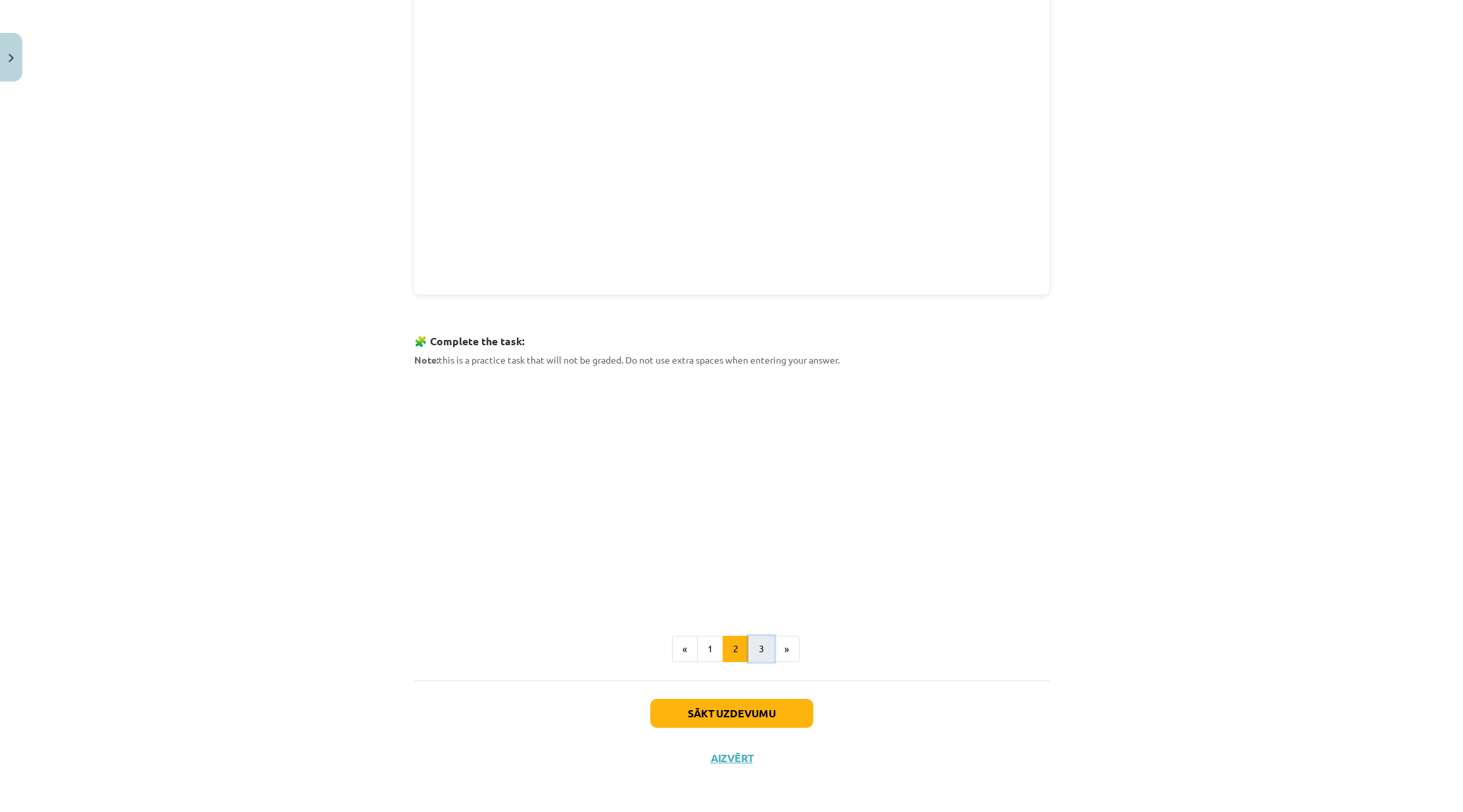
click at [755, 659] on button "3" at bounding box center [761, 648] width 27 height 27
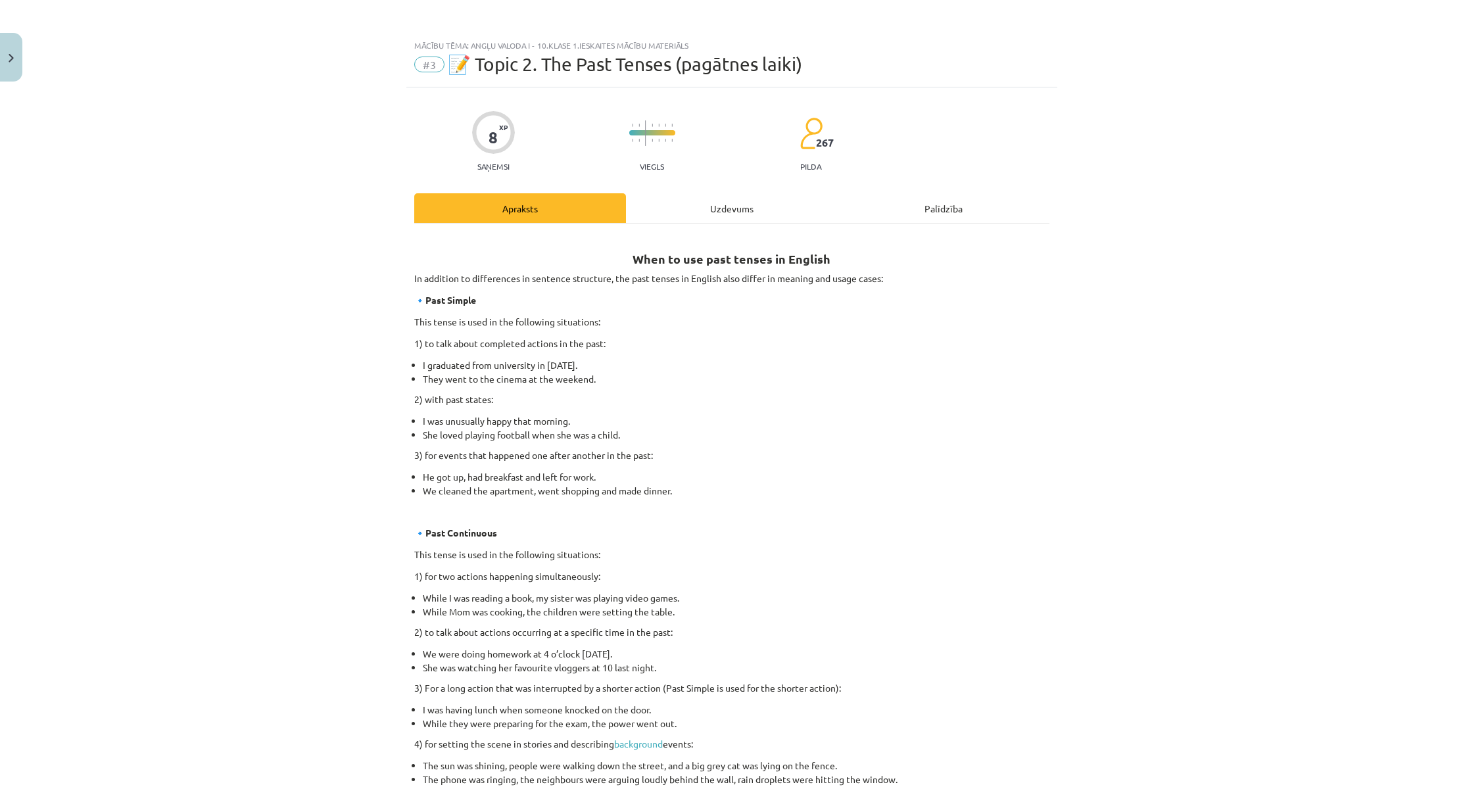
click at [726, 197] on div "Uzdevums" at bounding box center [731, 208] width 212 height 30
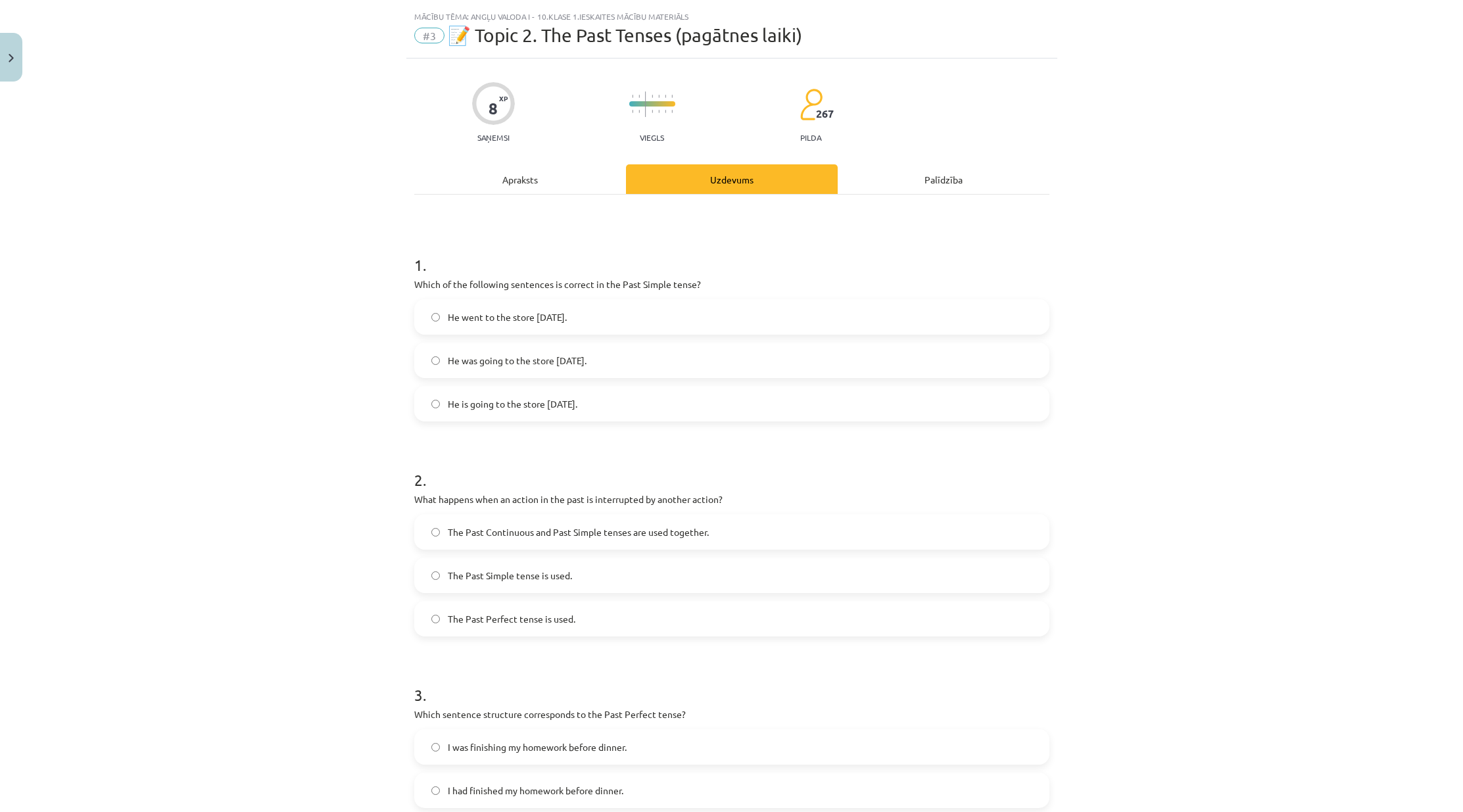
scroll to position [33, 0]
click at [520, 175] on div "Apraksts" at bounding box center [520, 175] width 212 height 30
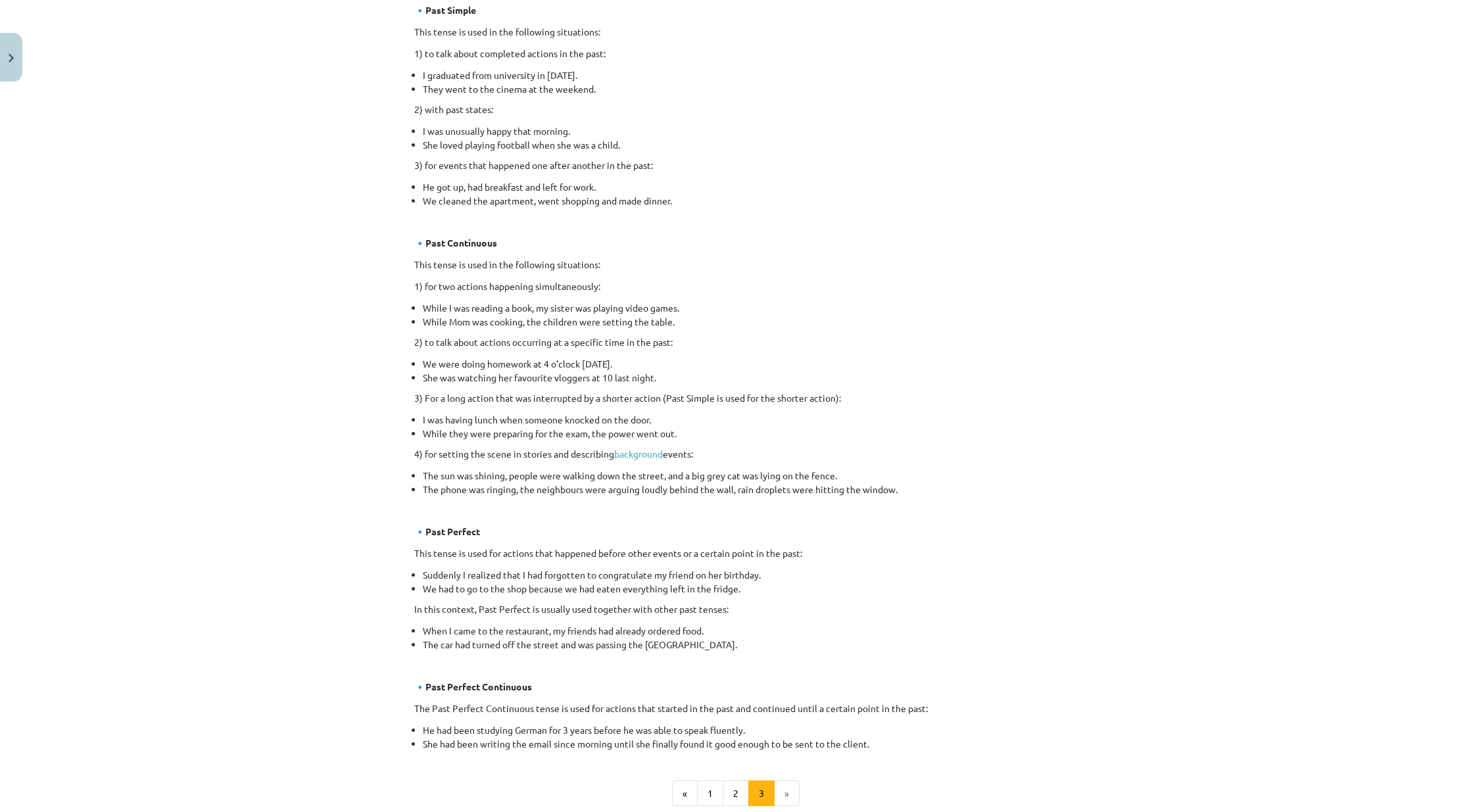
scroll to position [435, 0]
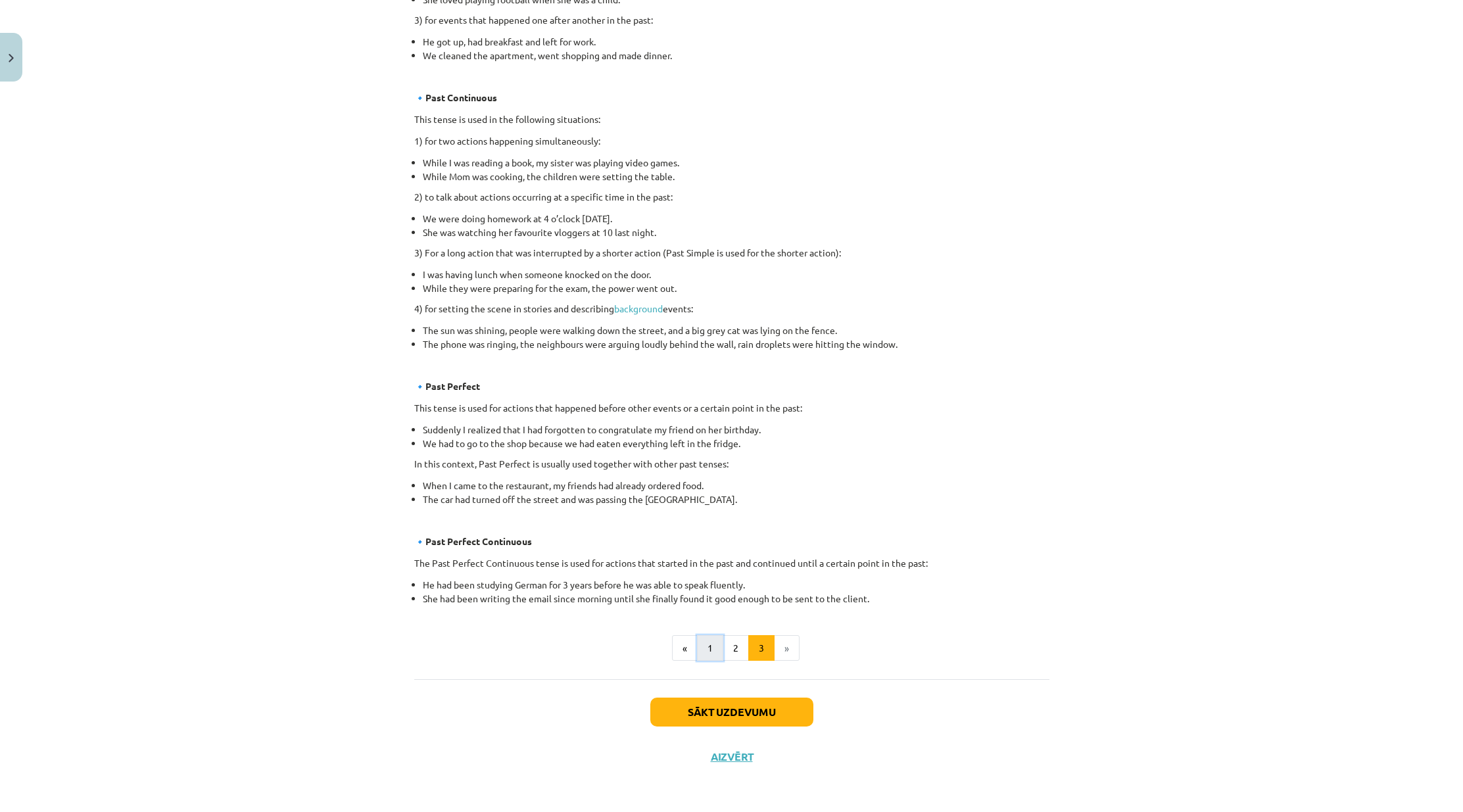
click at [697, 650] on button "1" at bounding box center [710, 648] width 27 height 27
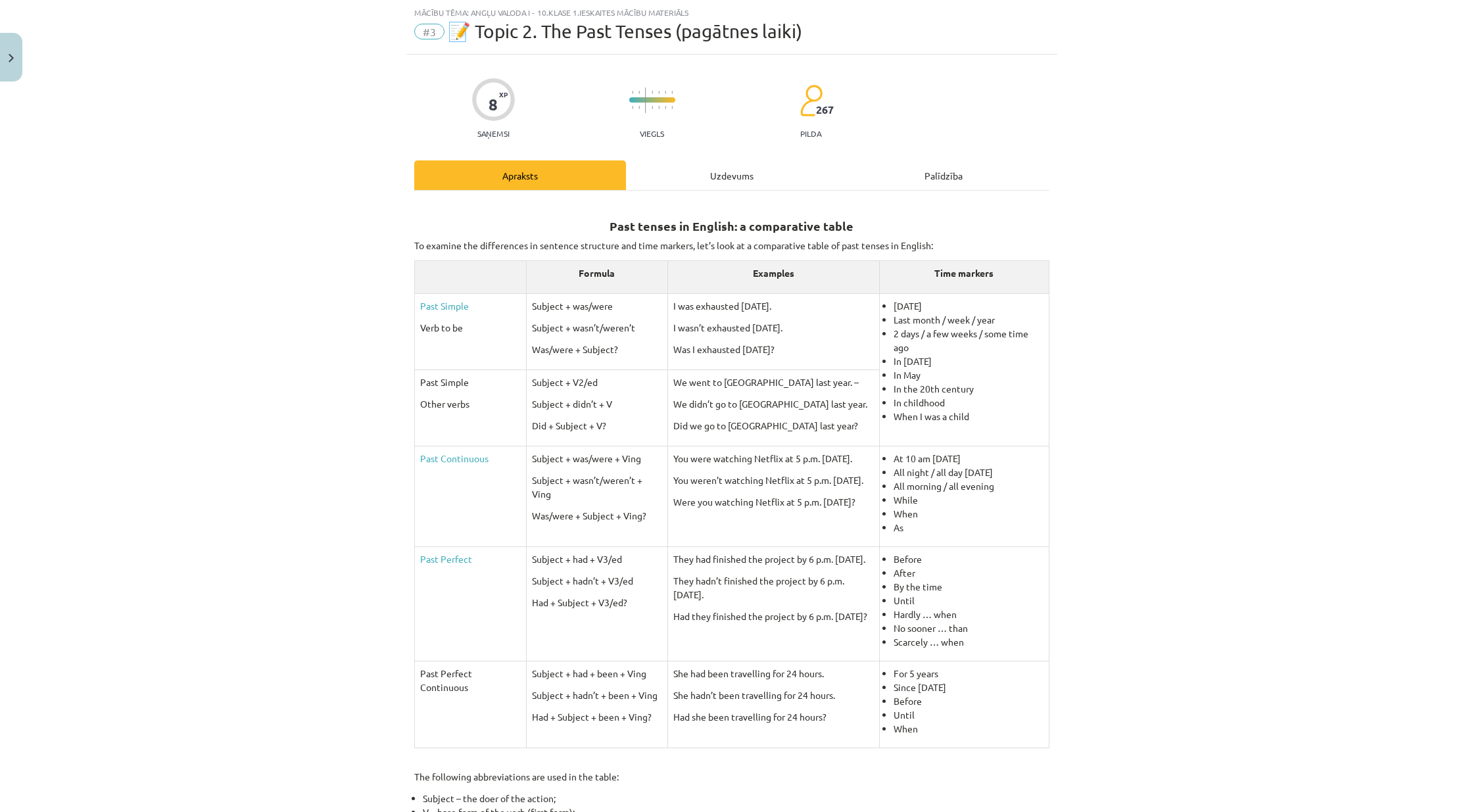
scroll to position [66, 0]
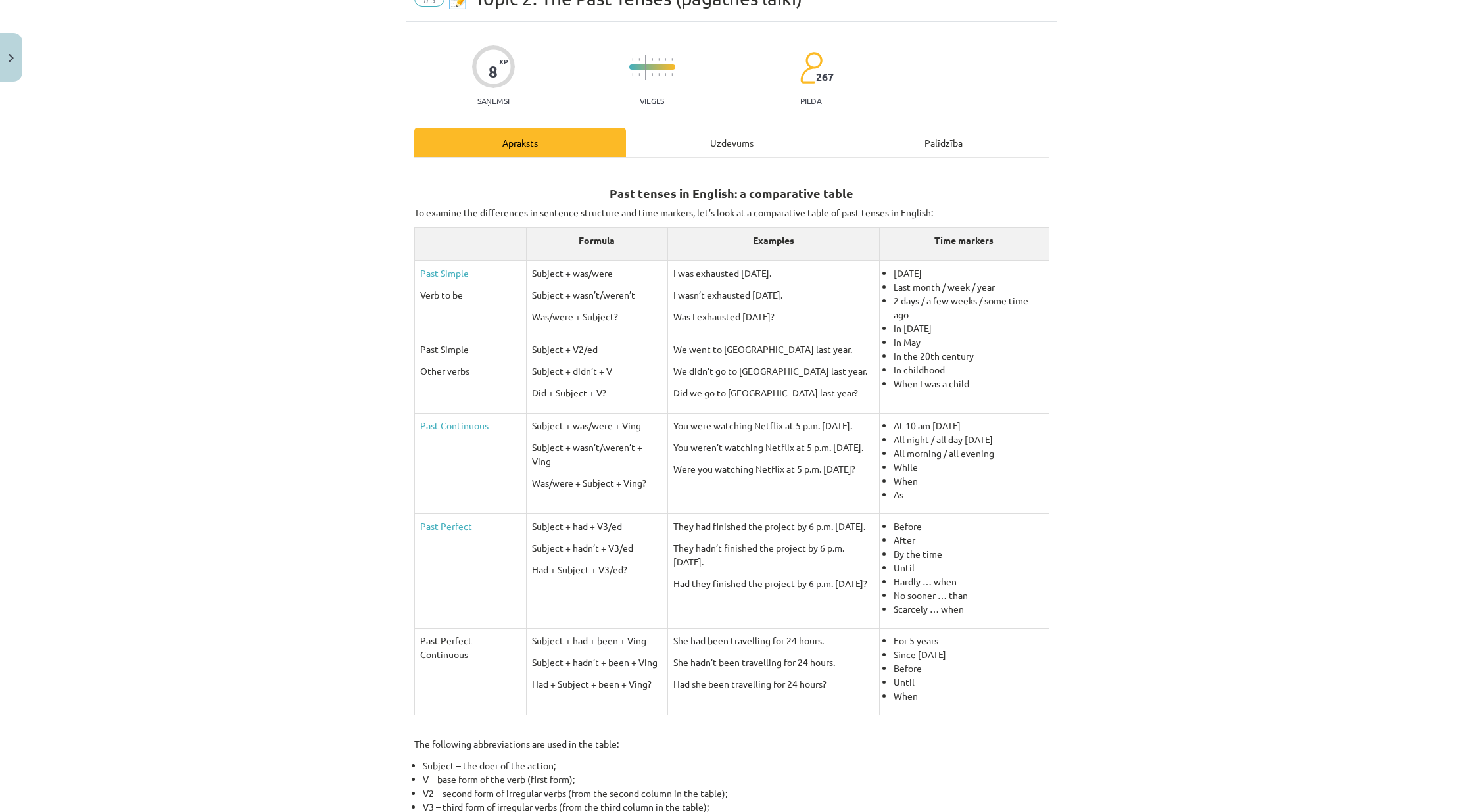
click at [705, 138] on div "Uzdevums" at bounding box center [731, 142] width 212 height 30
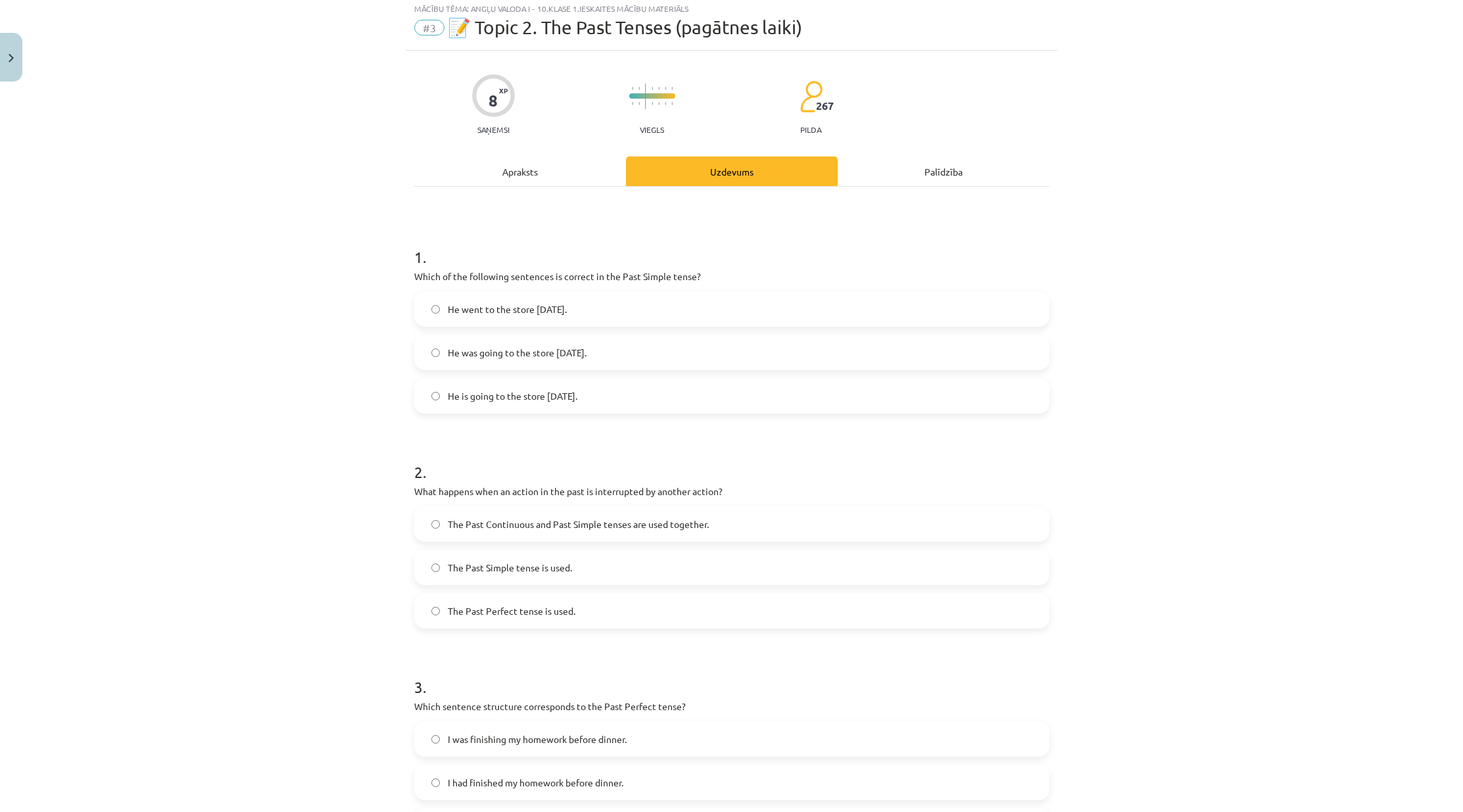
scroll to position [33, 0]
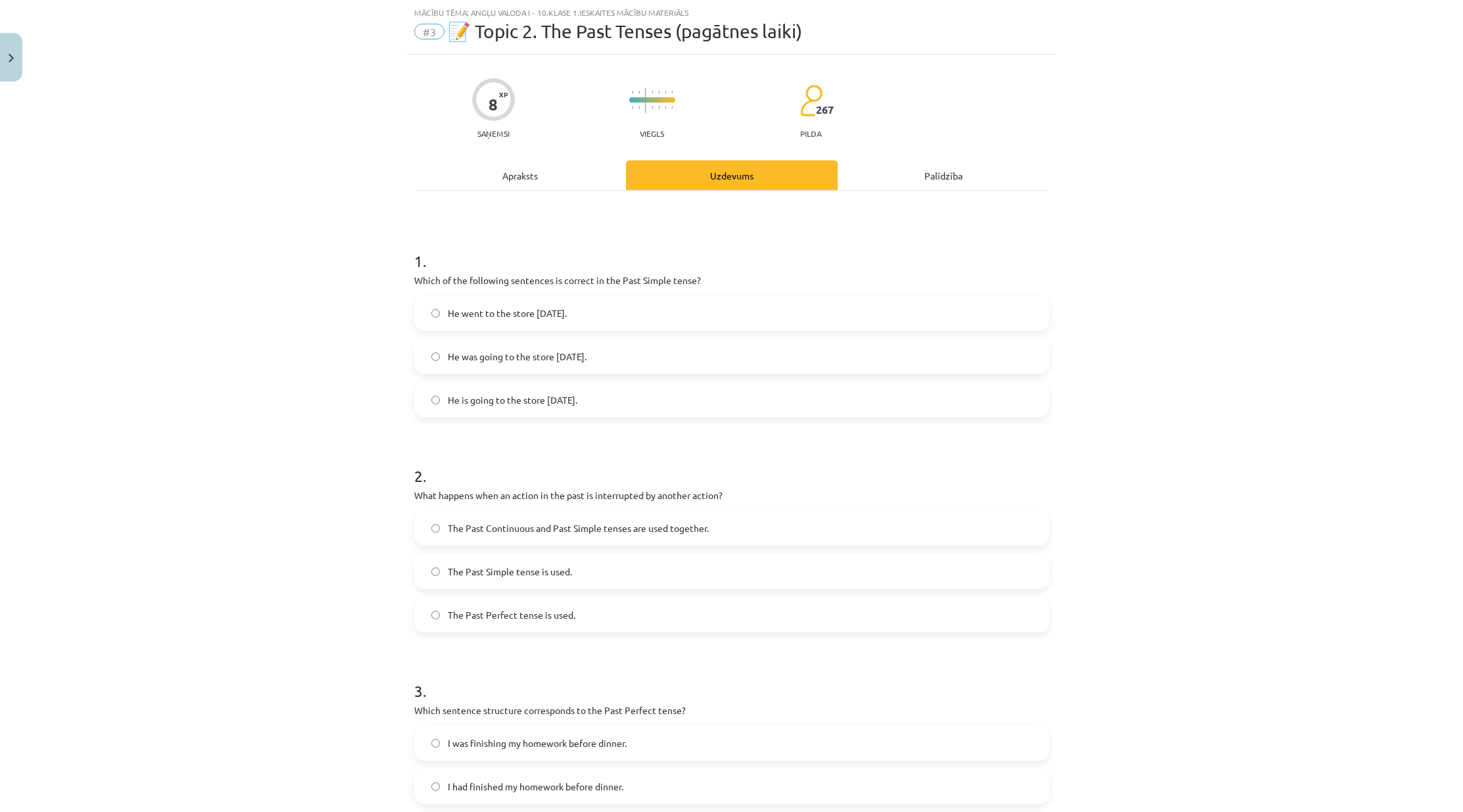
click at [528, 174] on div "Apraksts" at bounding box center [520, 175] width 212 height 30
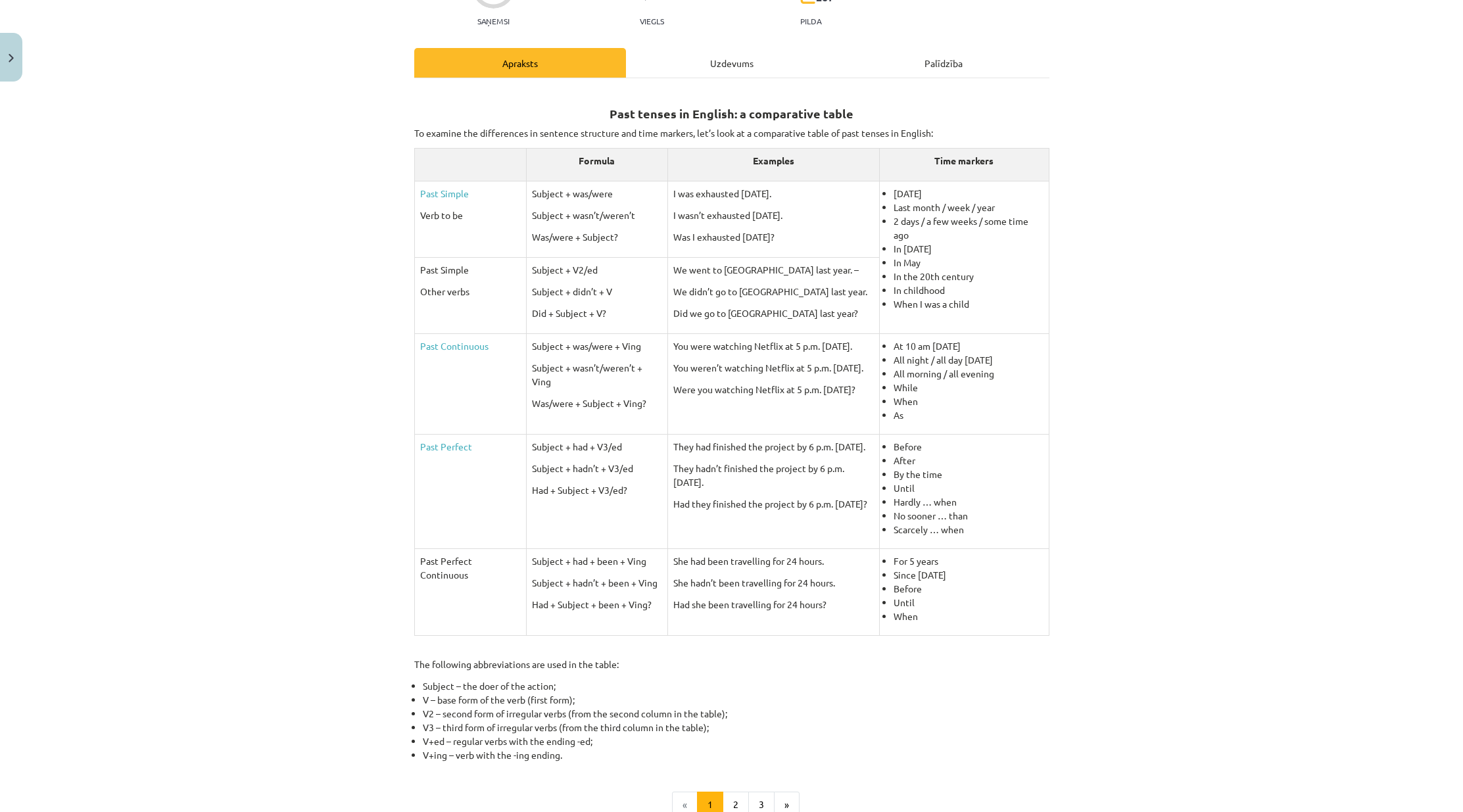
scroll to position [302, 0]
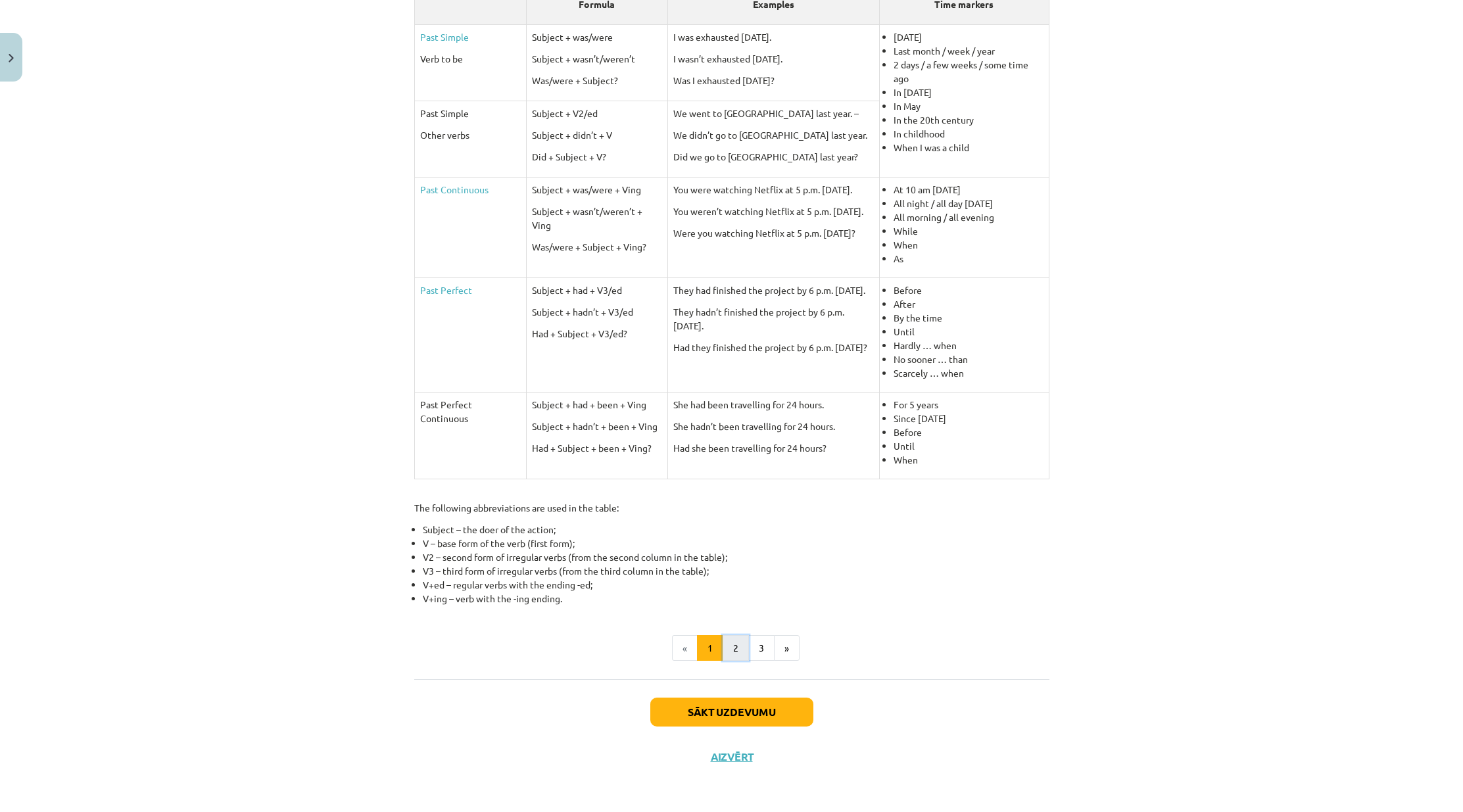
click at [731, 644] on button "2" at bounding box center [736, 648] width 27 height 27
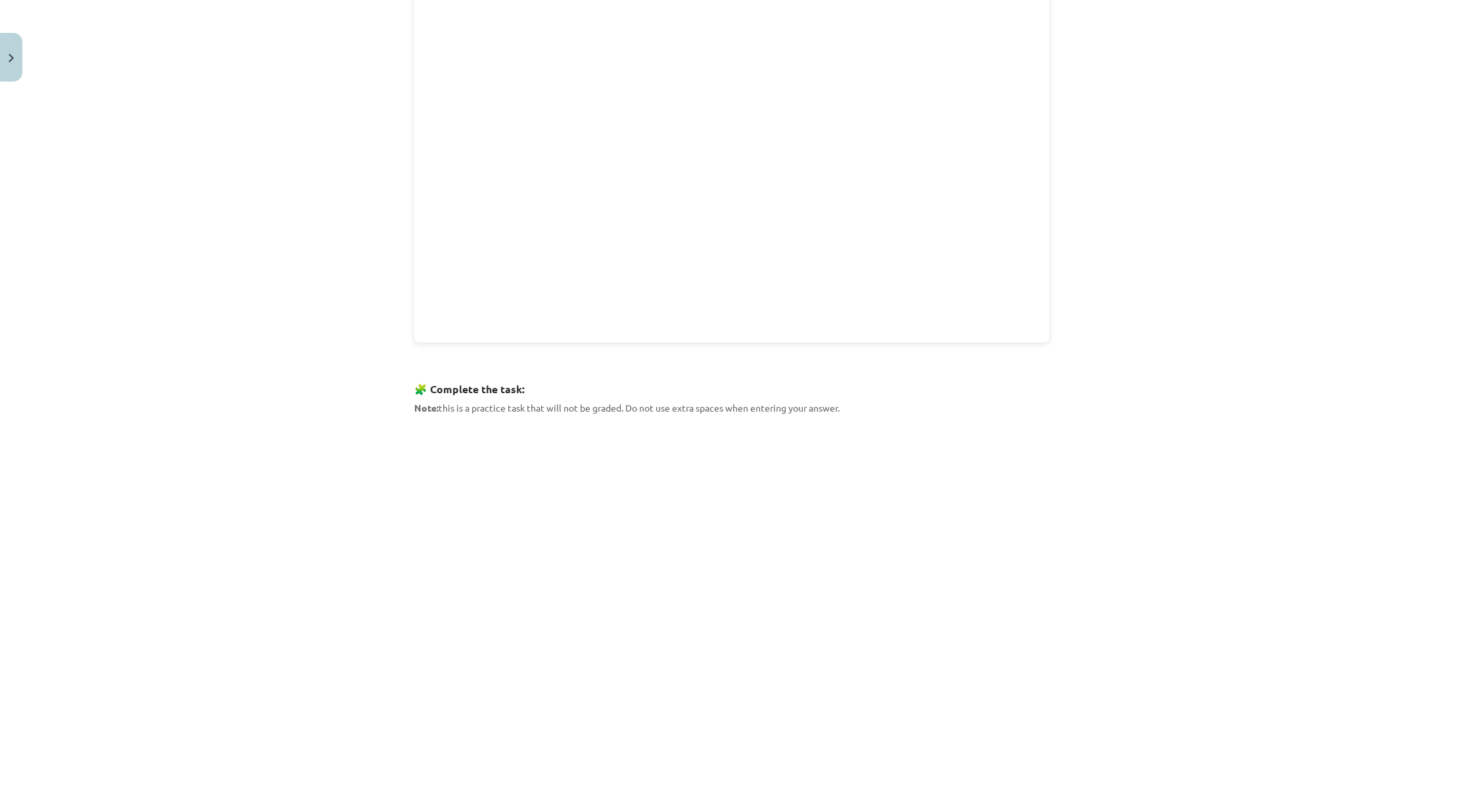
scroll to position [235, 0]
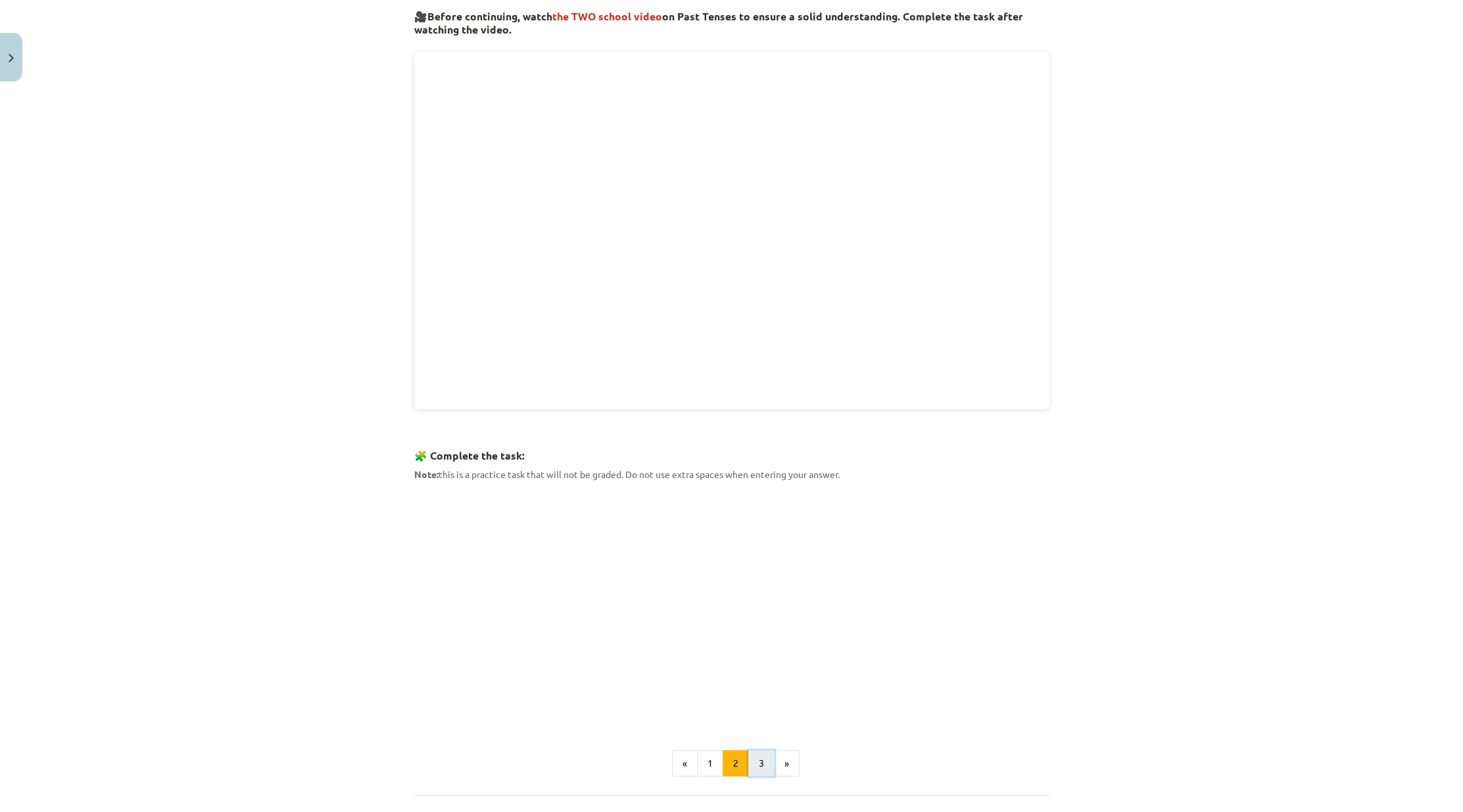
click at [749, 763] on button "3" at bounding box center [761, 763] width 27 height 27
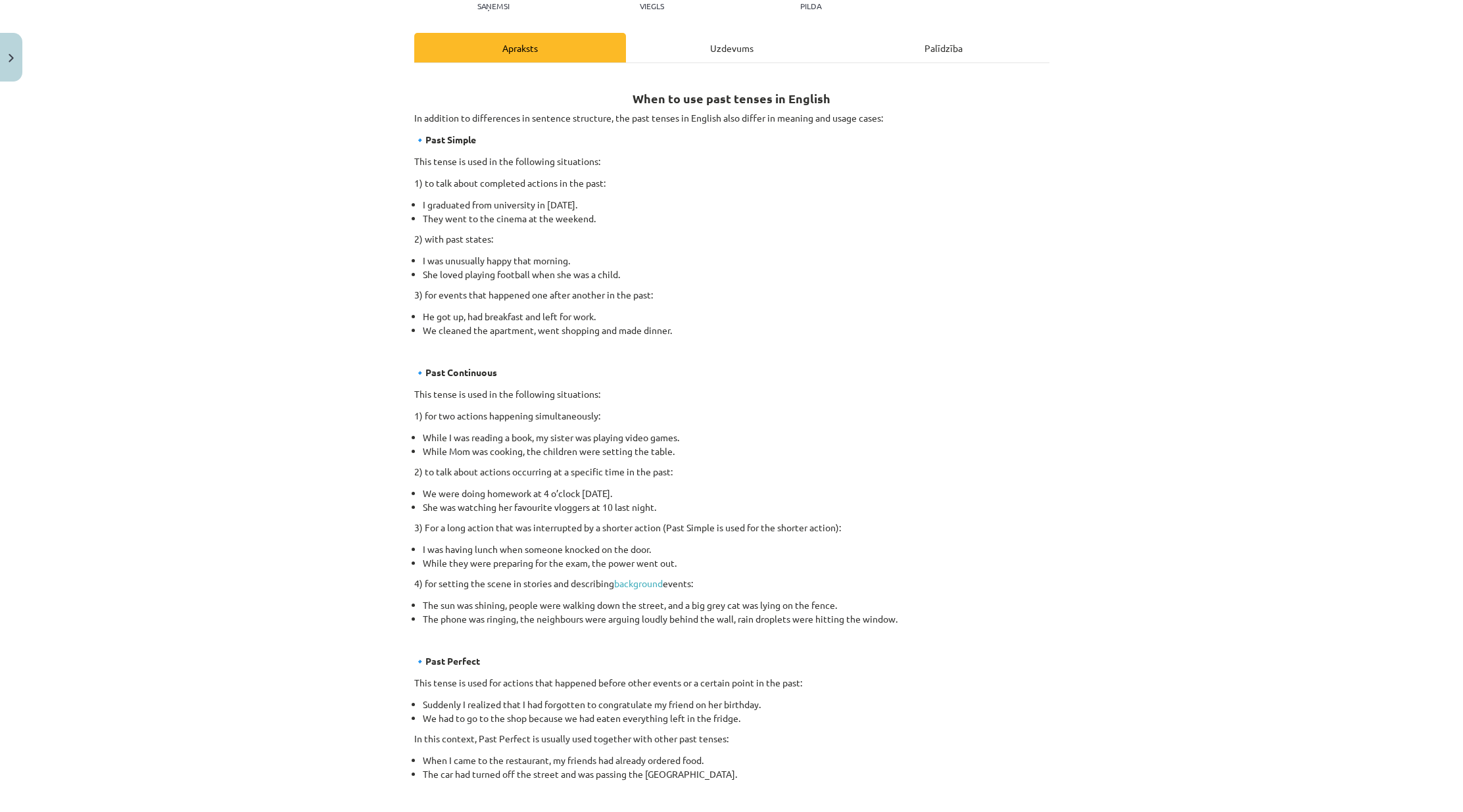
scroll to position [0, 0]
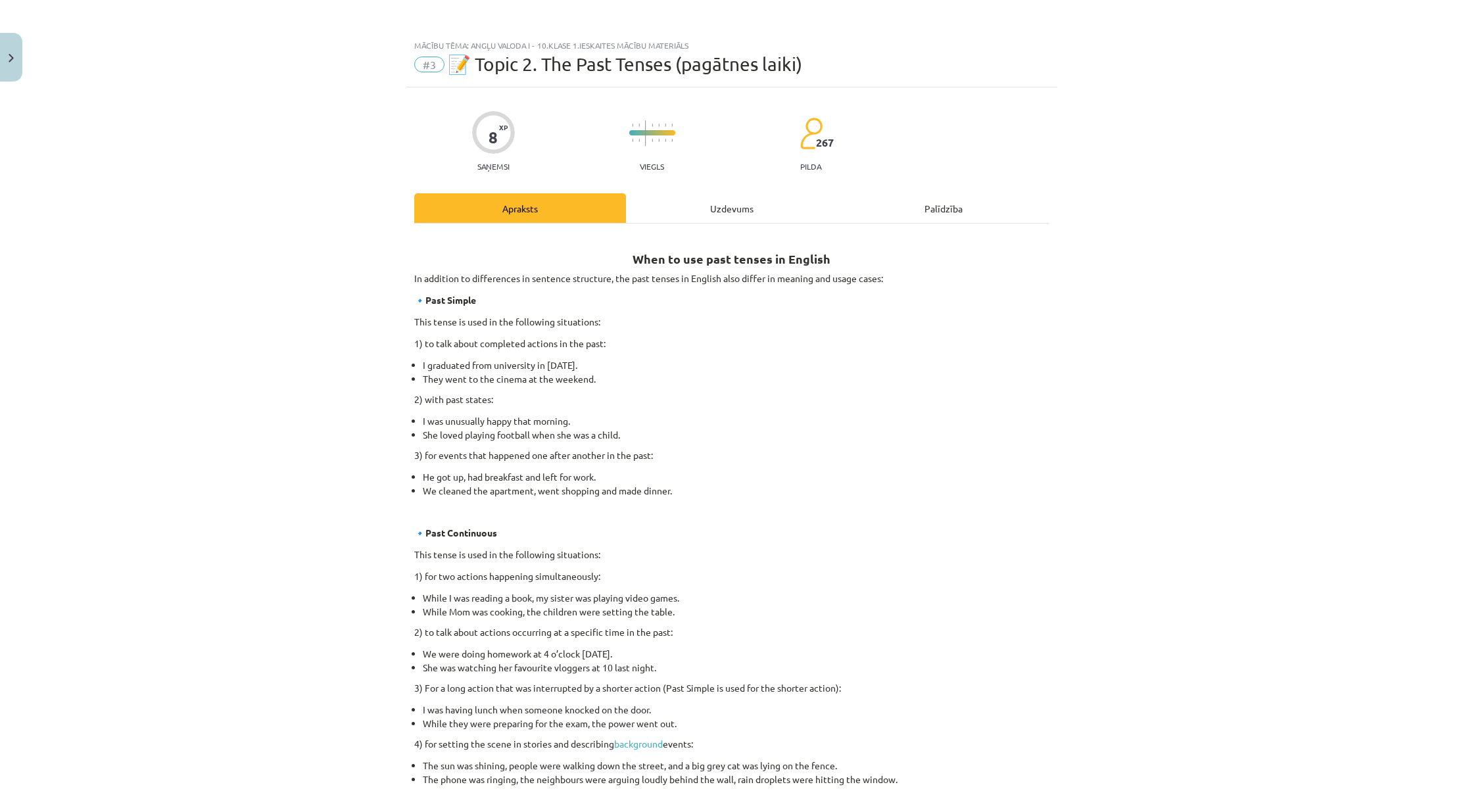
drag, startPoint x: 508, startPoint y: 471, endPoint x: 629, endPoint y: 468, distance: 121.0
click at [629, 468] on div "When to use past tenses in English In addition to differences in sentence struc…" at bounding box center [732, 637] width 635 height 805
click at [655, 463] on div "When to use past tenses in English In addition to differences in sentence struc…" at bounding box center [732, 637] width 635 height 805
click at [720, 202] on div "Uzdevums" at bounding box center [731, 208] width 212 height 30
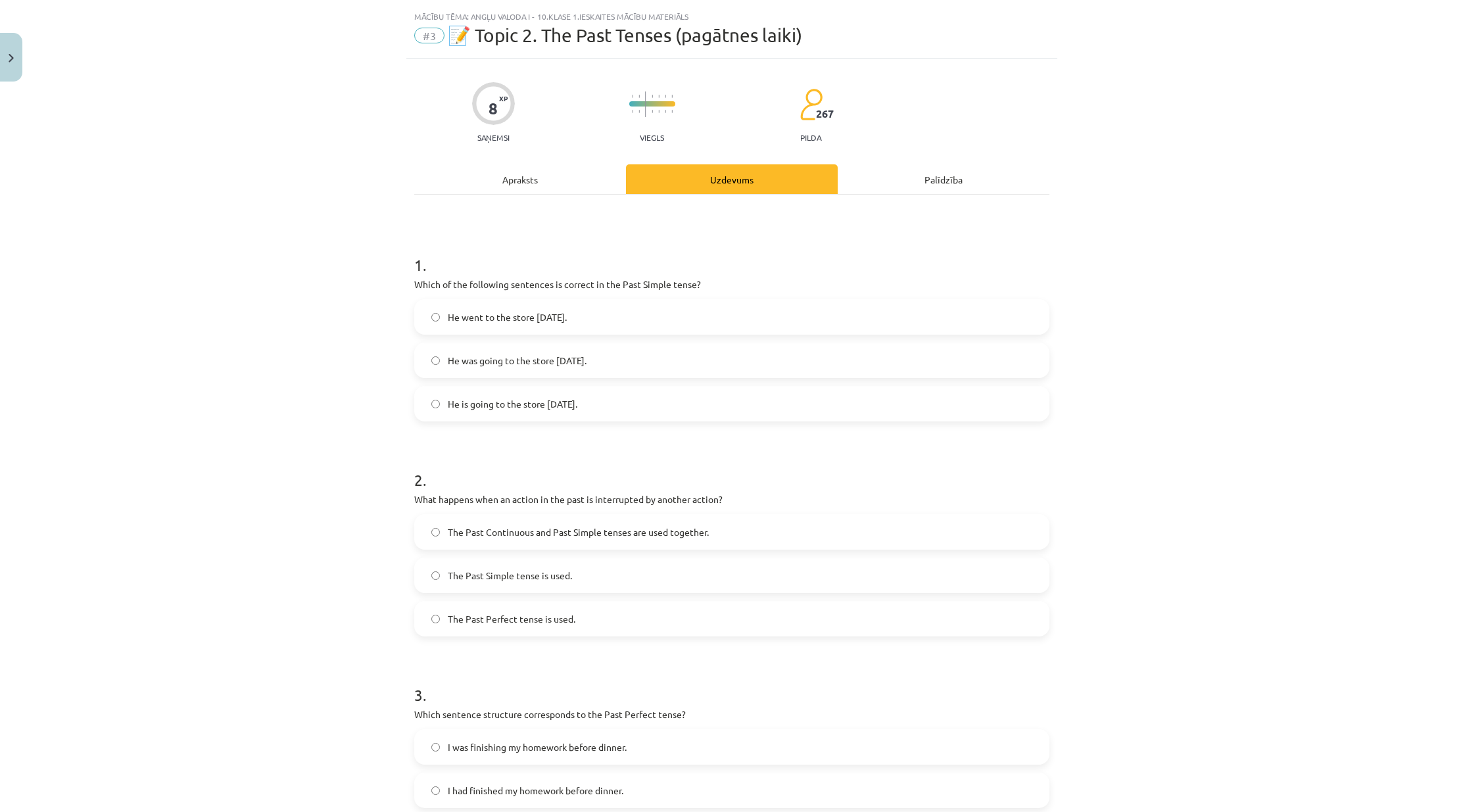
scroll to position [33, 0]
click at [535, 307] on span "He went to the store yesterday." at bounding box center [507, 313] width 119 height 14
click at [519, 393] on span "He is going to the store yesterday." at bounding box center [512, 400] width 130 height 14
click at [523, 313] on span "He went to the store yesterday." at bounding box center [507, 313] width 119 height 14
click at [507, 379] on div "He went to the store yesterday. He was going to the store yesterday. He is goin…" at bounding box center [732, 356] width 635 height 122
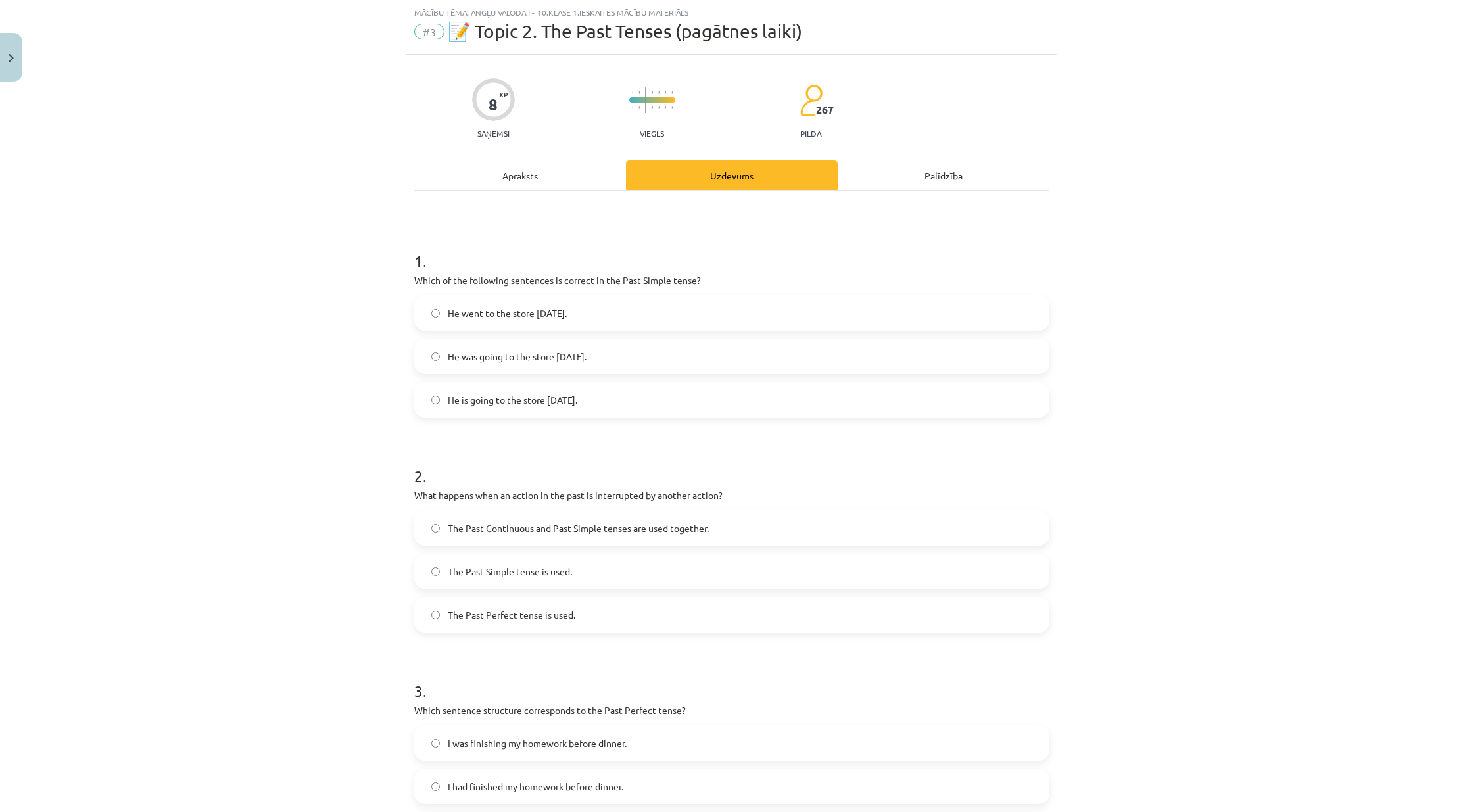
click at [505, 398] on span "He is going to the store yesterday." at bounding box center [512, 400] width 130 height 14
click at [538, 354] on span "He was going to the store yesterday." at bounding box center [517, 357] width 139 height 14
click at [528, 304] on label "He went to the store yesterday." at bounding box center [731, 313] width 632 height 33
click at [462, 307] on span "He went to the store yesterday." at bounding box center [507, 313] width 119 height 14
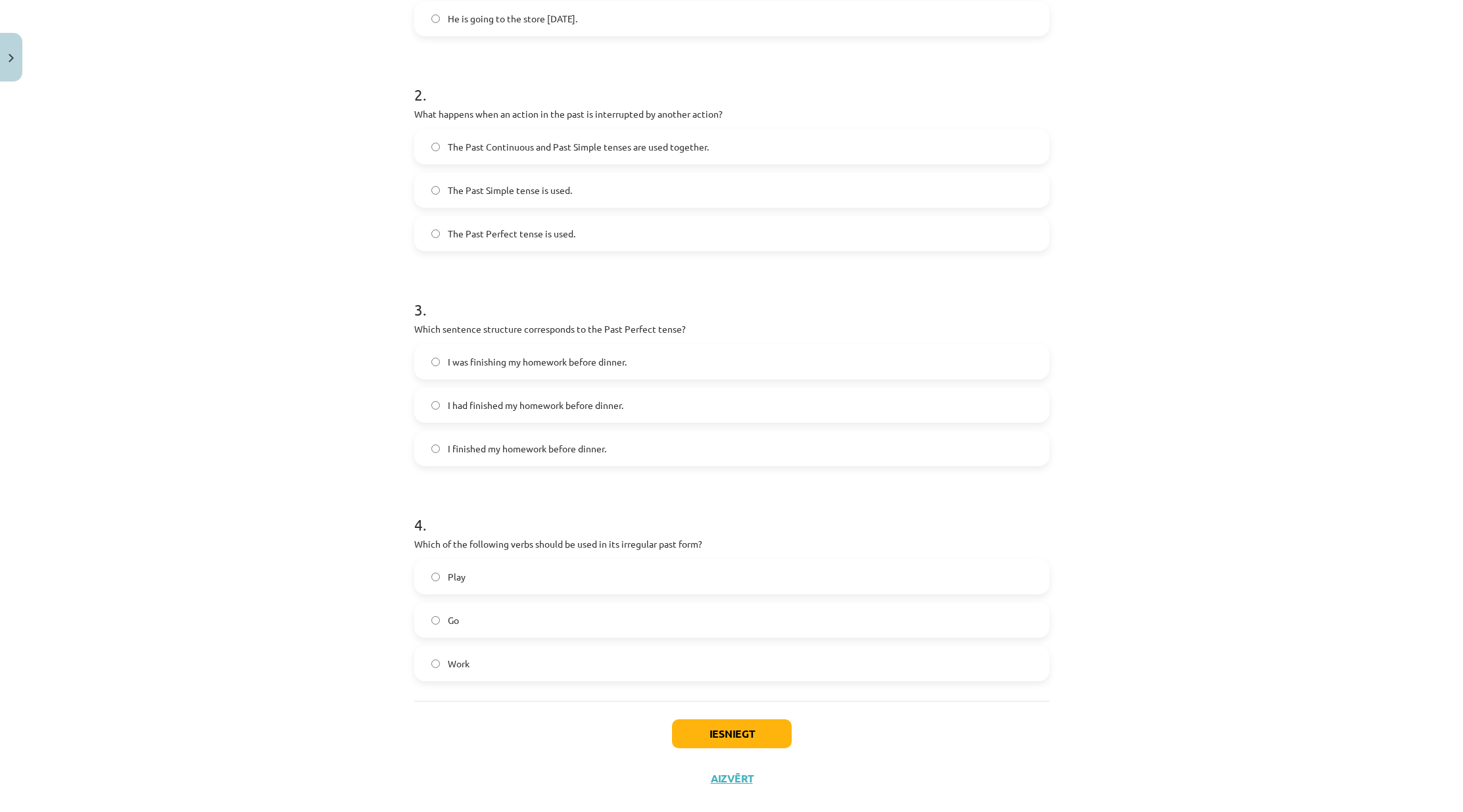
scroll to position [436, 0]
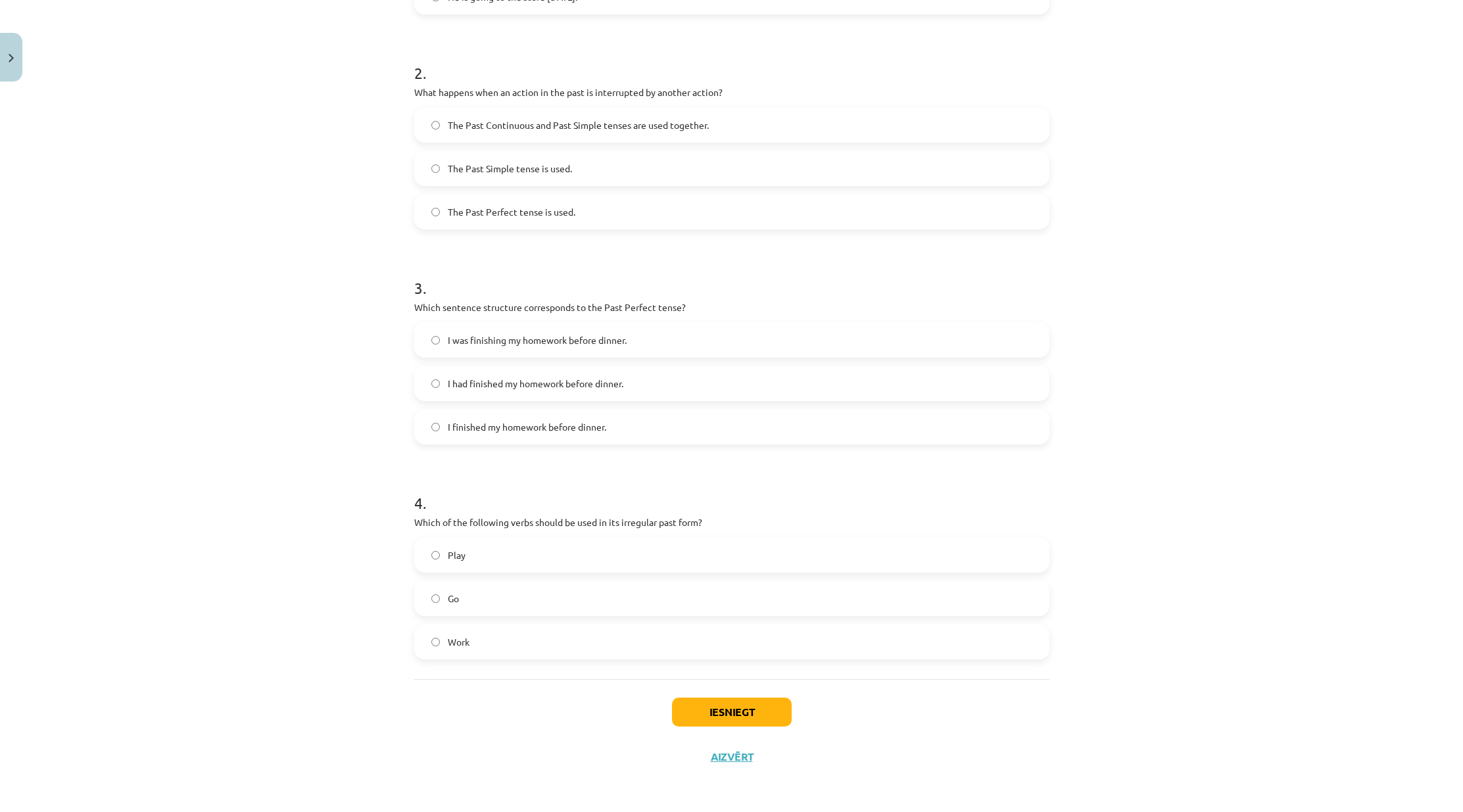
click at [499, 595] on label "Go" at bounding box center [731, 597] width 632 height 33
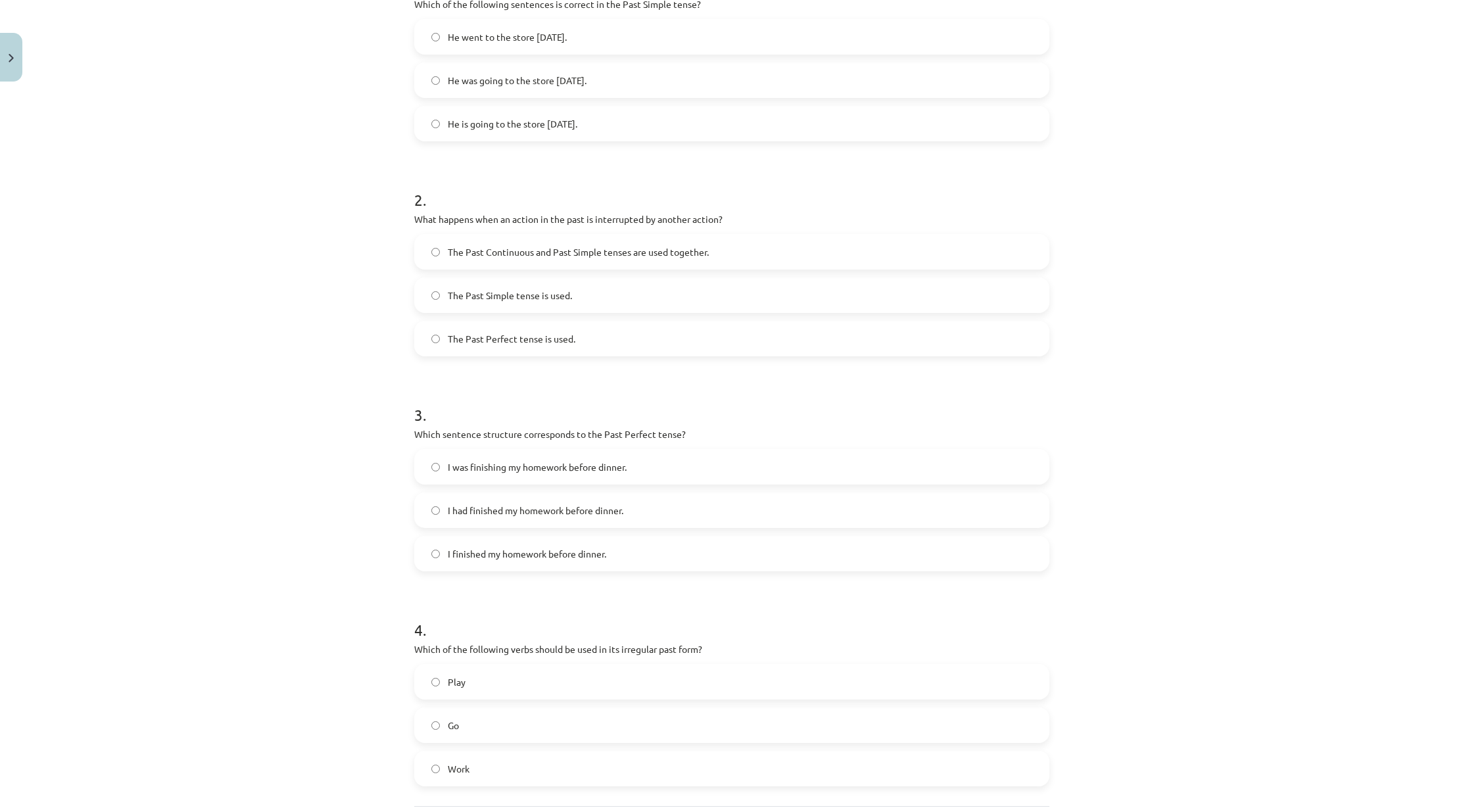
scroll to position [304, 0]
click at [506, 512] on span "I had finished my homework before dinner." at bounding box center [535, 515] width 175 height 14
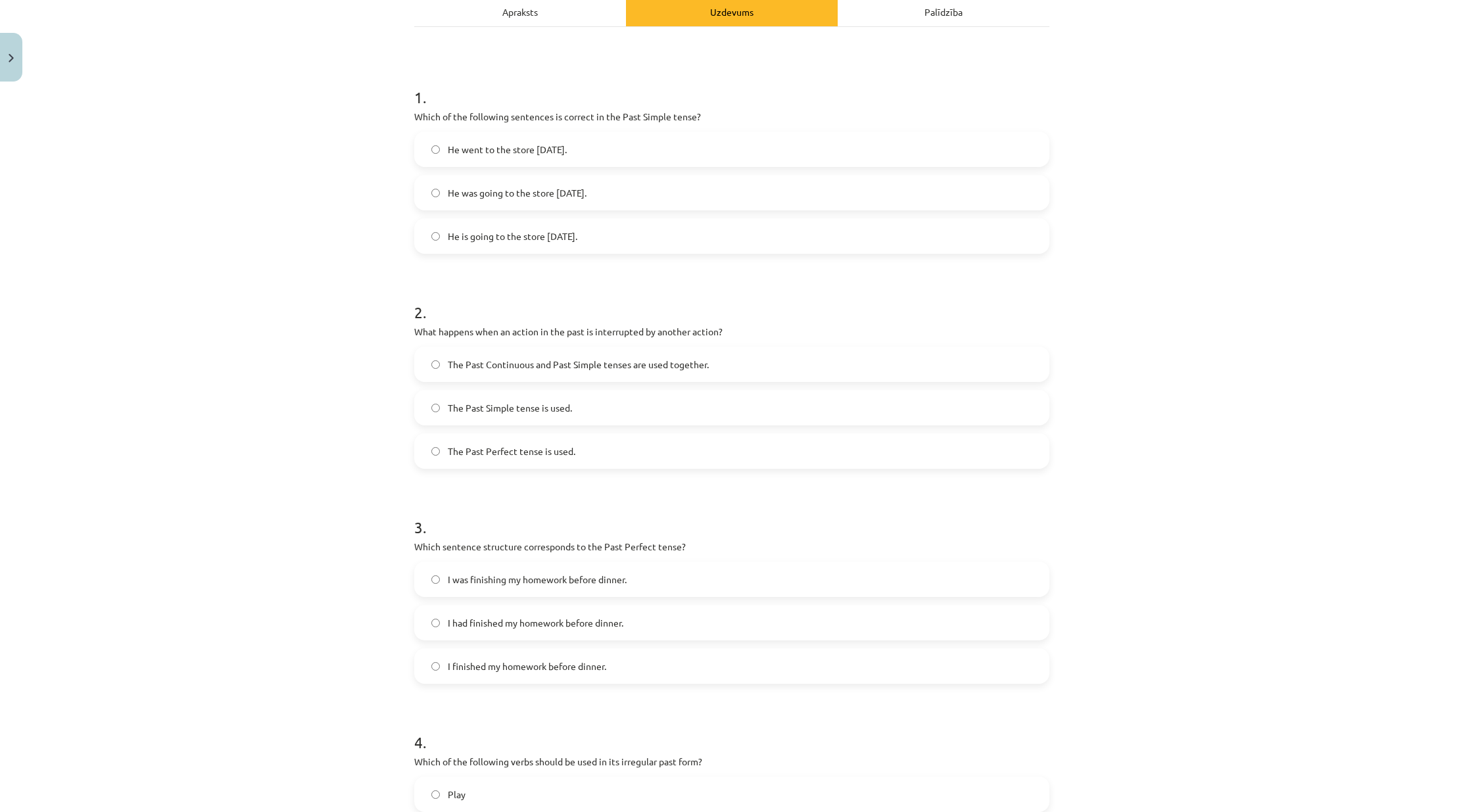
scroll to position [0, 0]
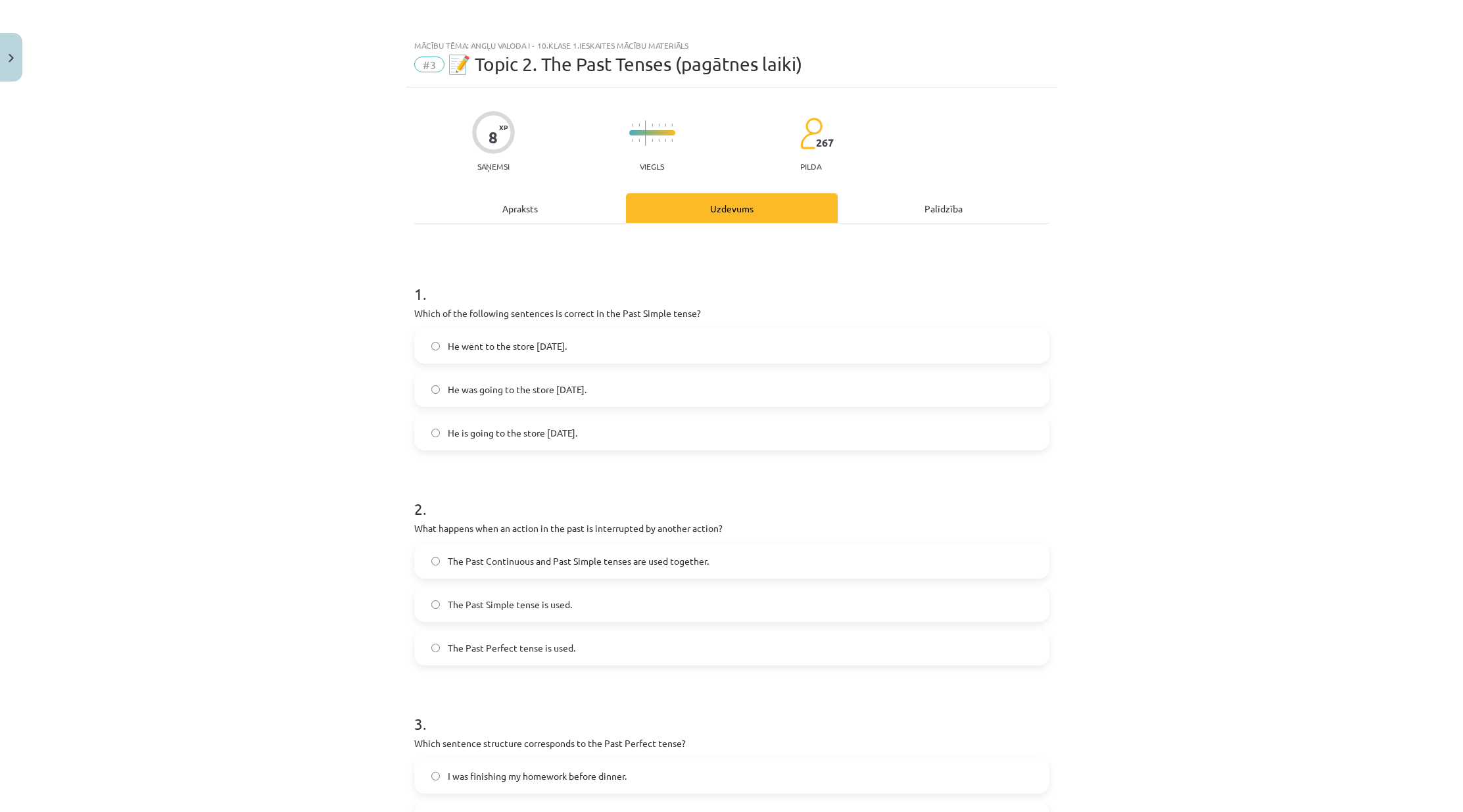
click at [521, 211] on div "Apraksts" at bounding box center [520, 208] width 212 height 30
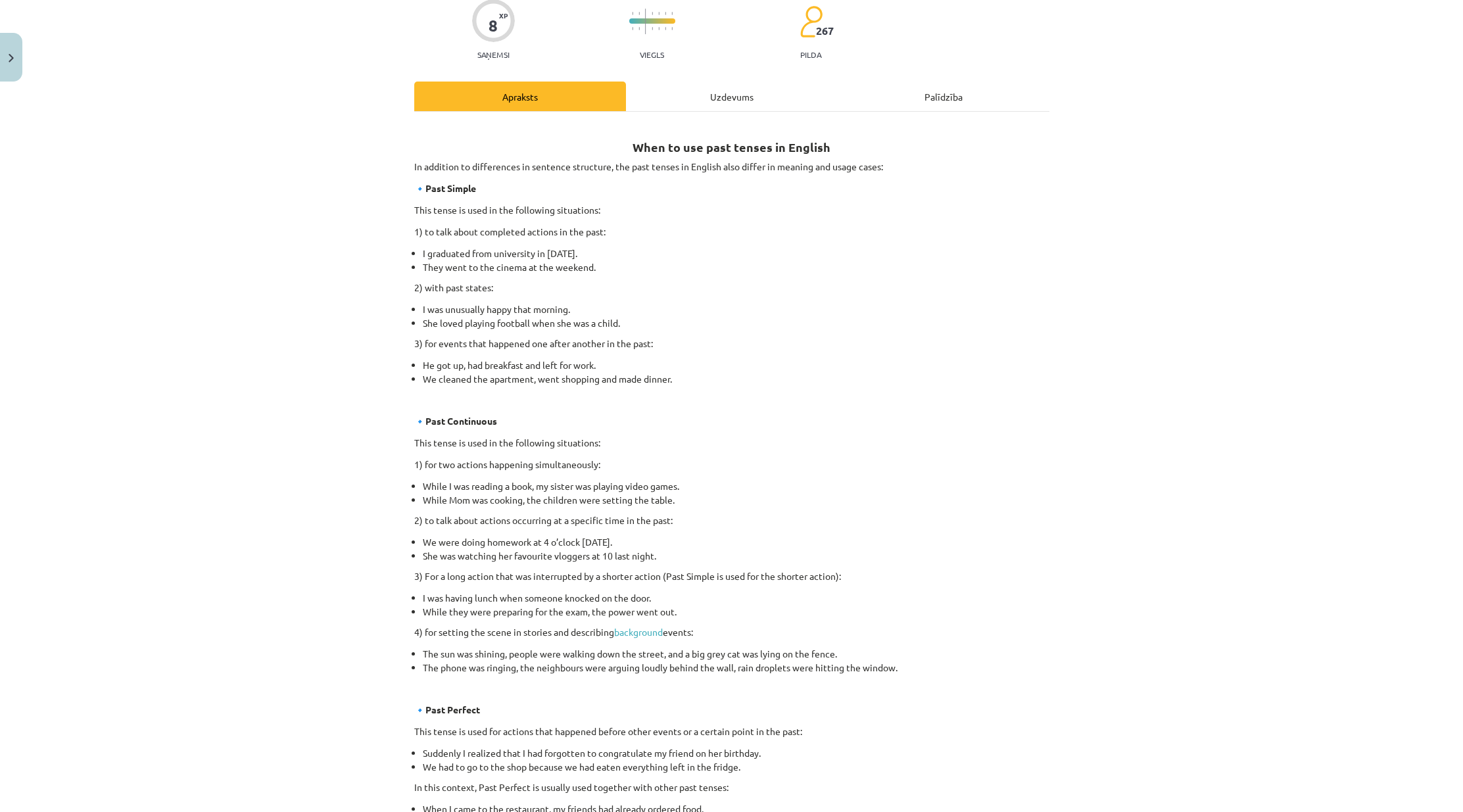
scroll to position [427, 0]
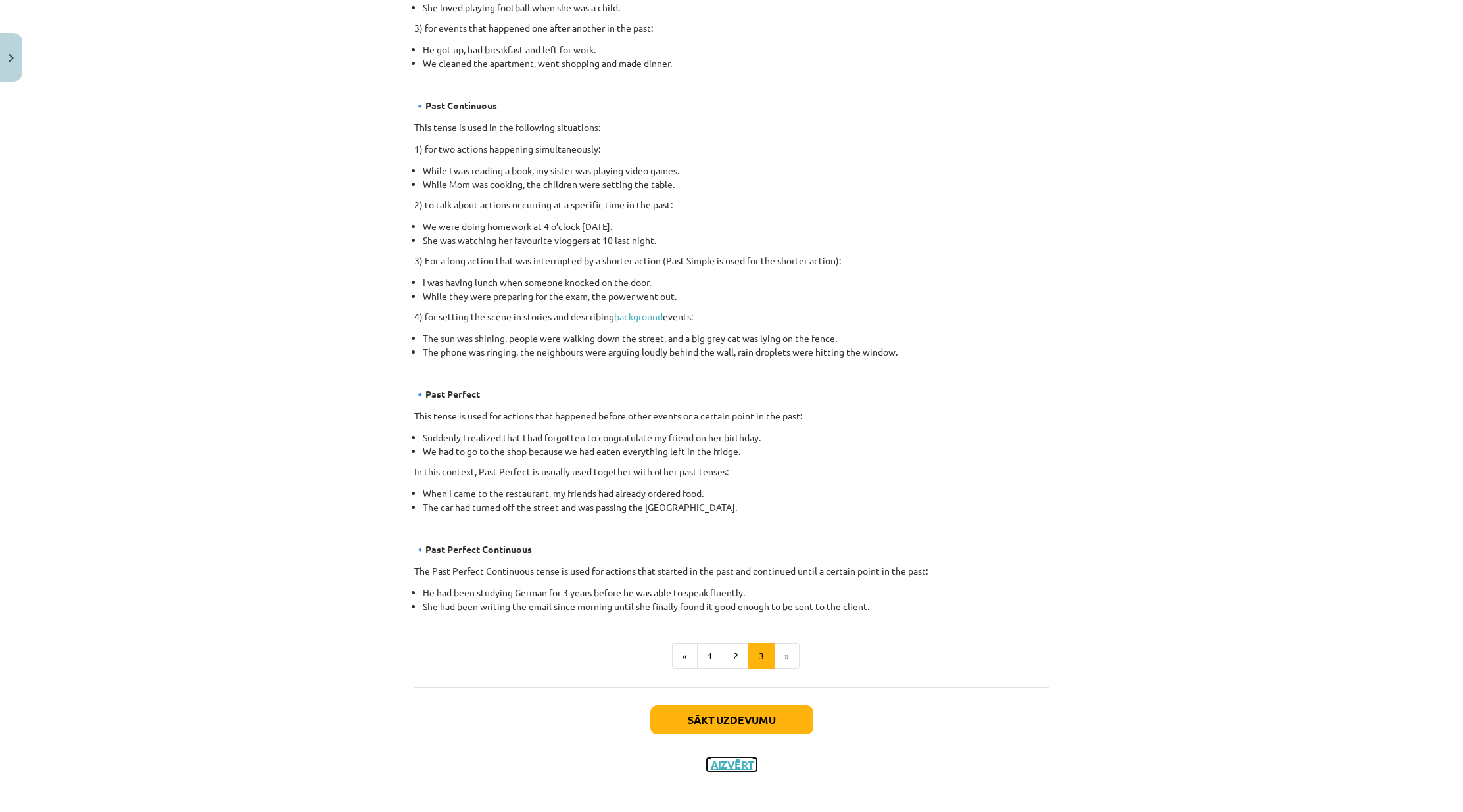
click at [726, 766] on button "Aizvērt" at bounding box center [732, 764] width 50 height 13
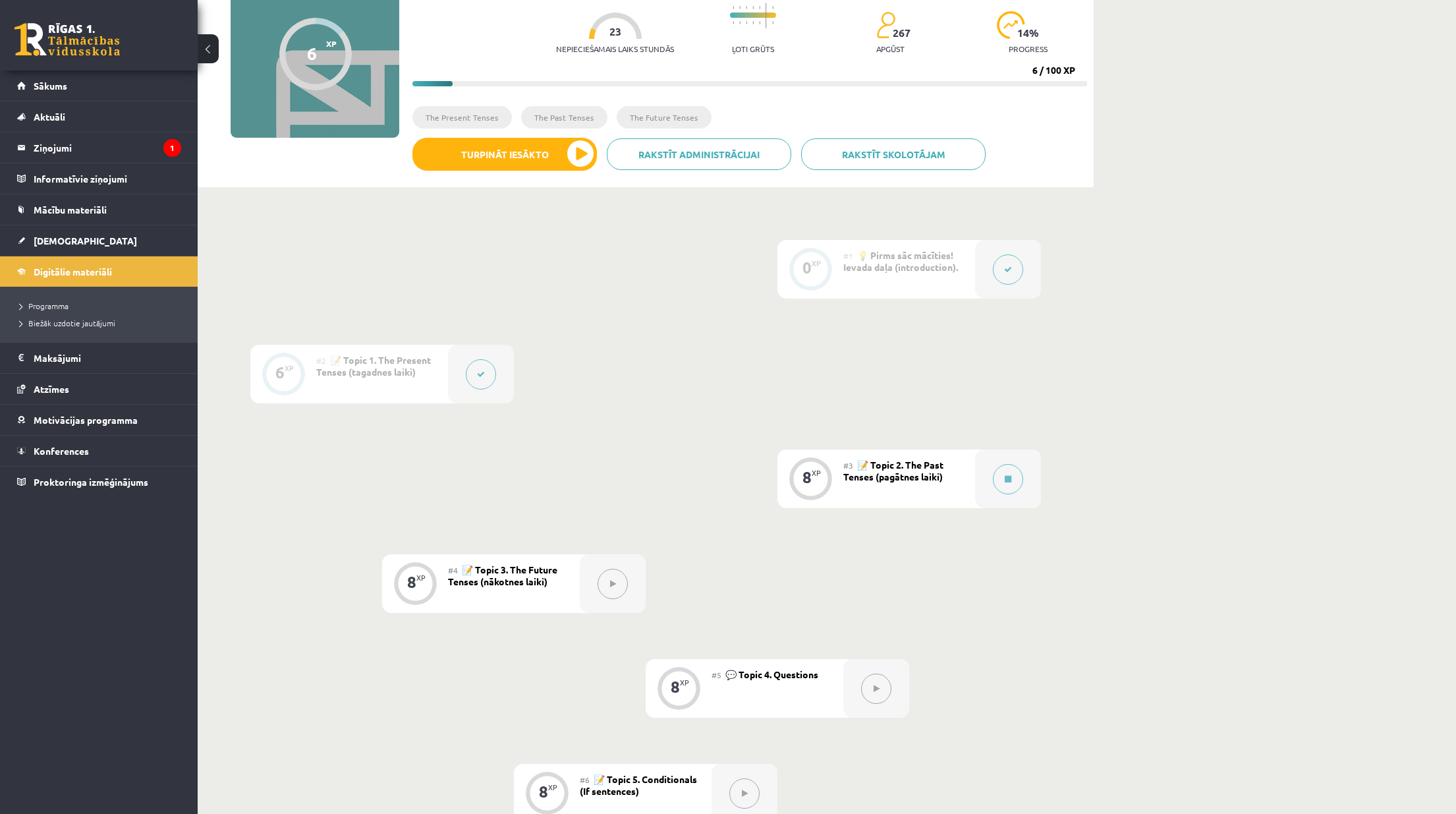
click at [437, 365] on div "#2 📝 Topic 1. The Present Tenses (tagadnes laiki)" at bounding box center [382, 374] width 132 height 59
click at [484, 367] on button at bounding box center [481, 374] width 30 height 30
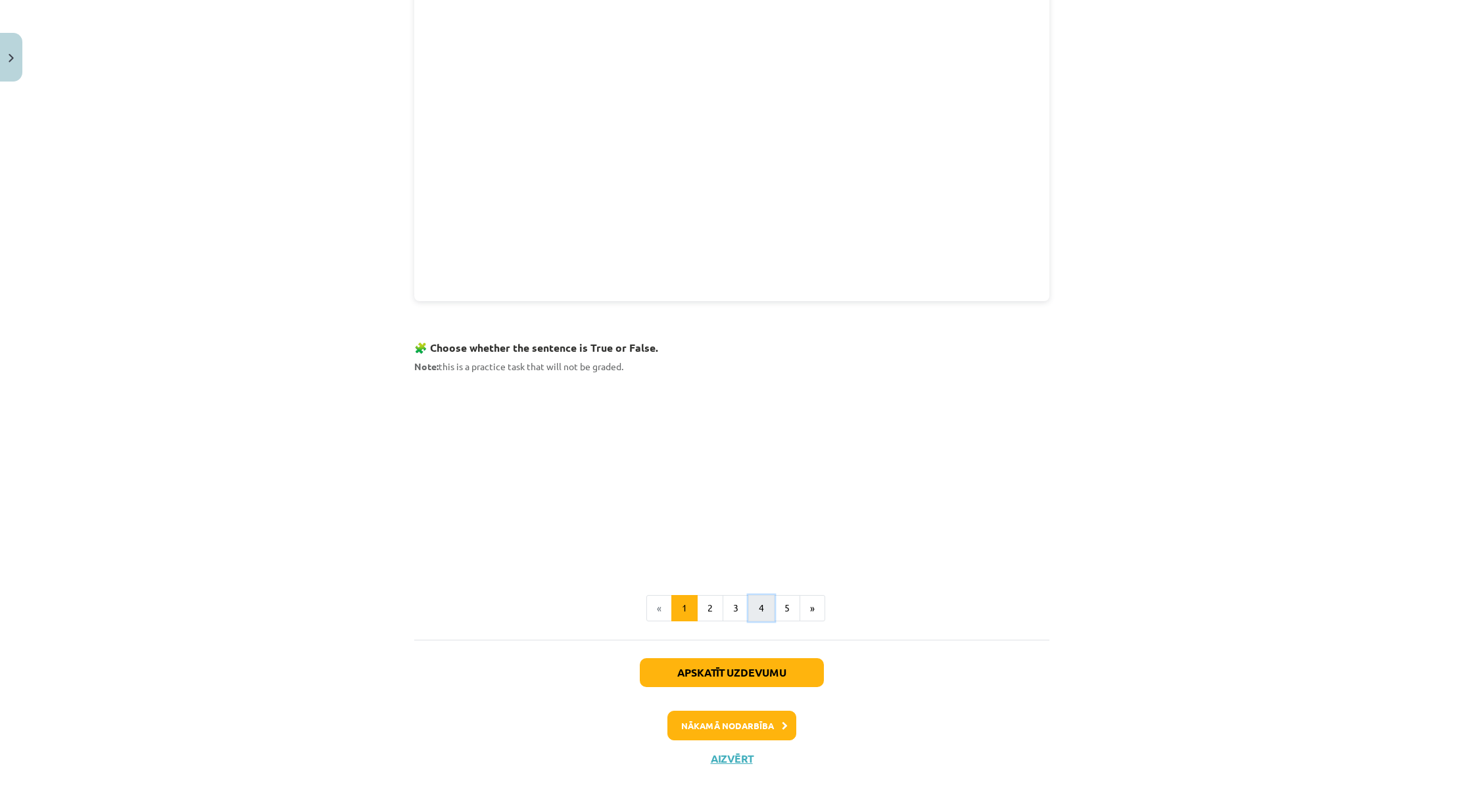
click at [749, 606] on button "4" at bounding box center [761, 608] width 27 height 27
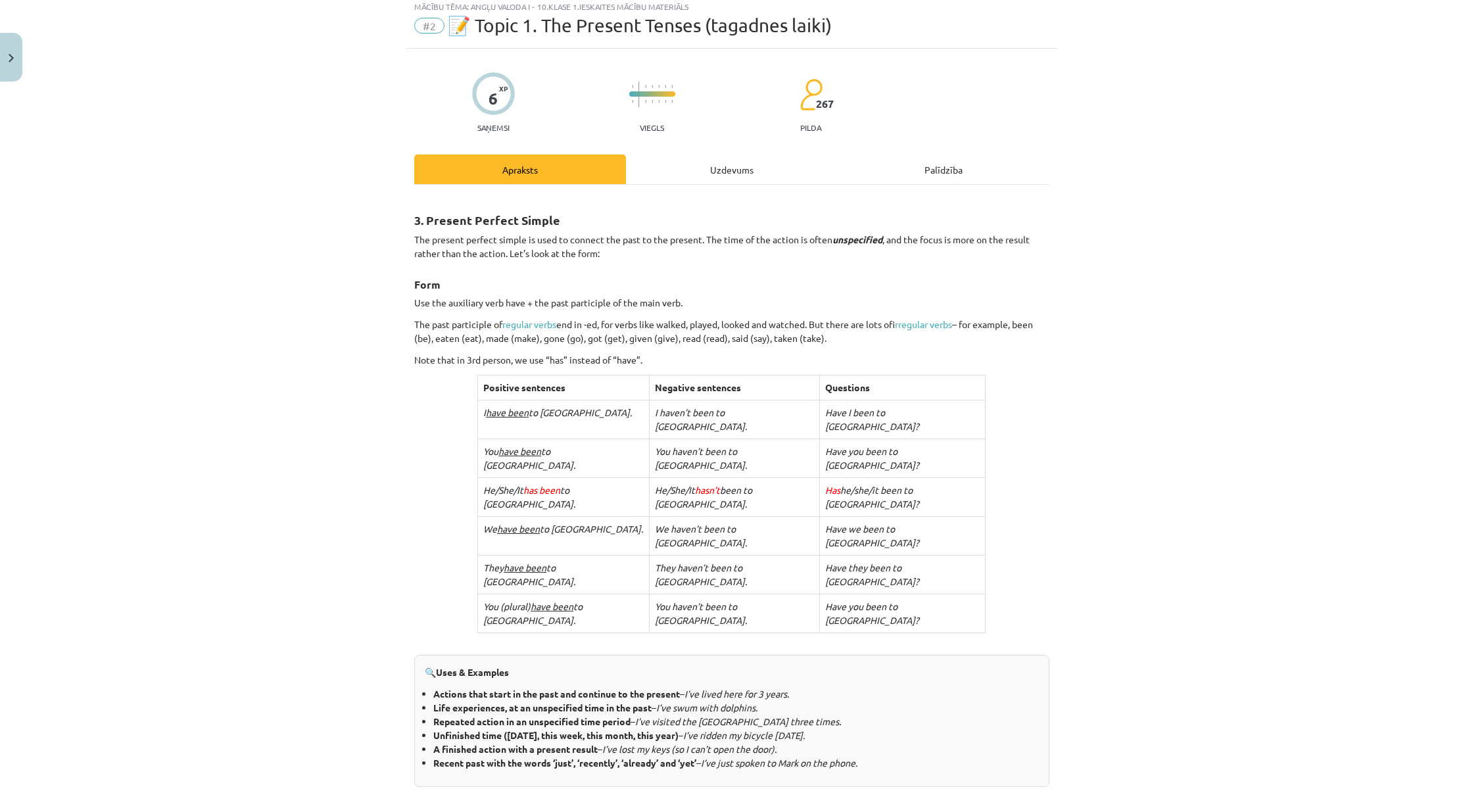
scroll to position [0, 0]
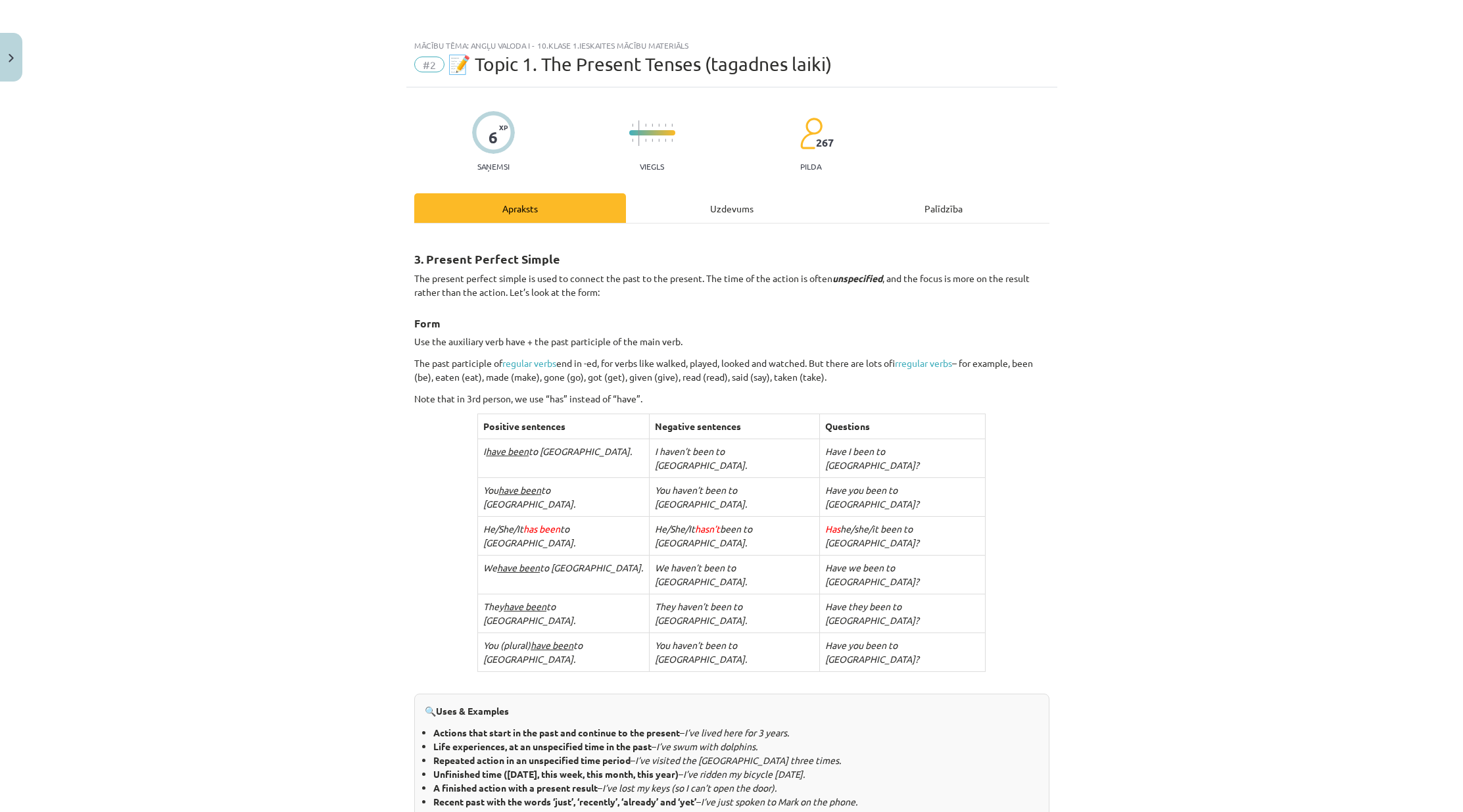
click at [291, 424] on div "Mācību tēma: Angļu valoda i - 10.klase 1.ieskaites mācību materiāls #2 📝 Topic …" at bounding box center [731, 406] width 1463 height 812
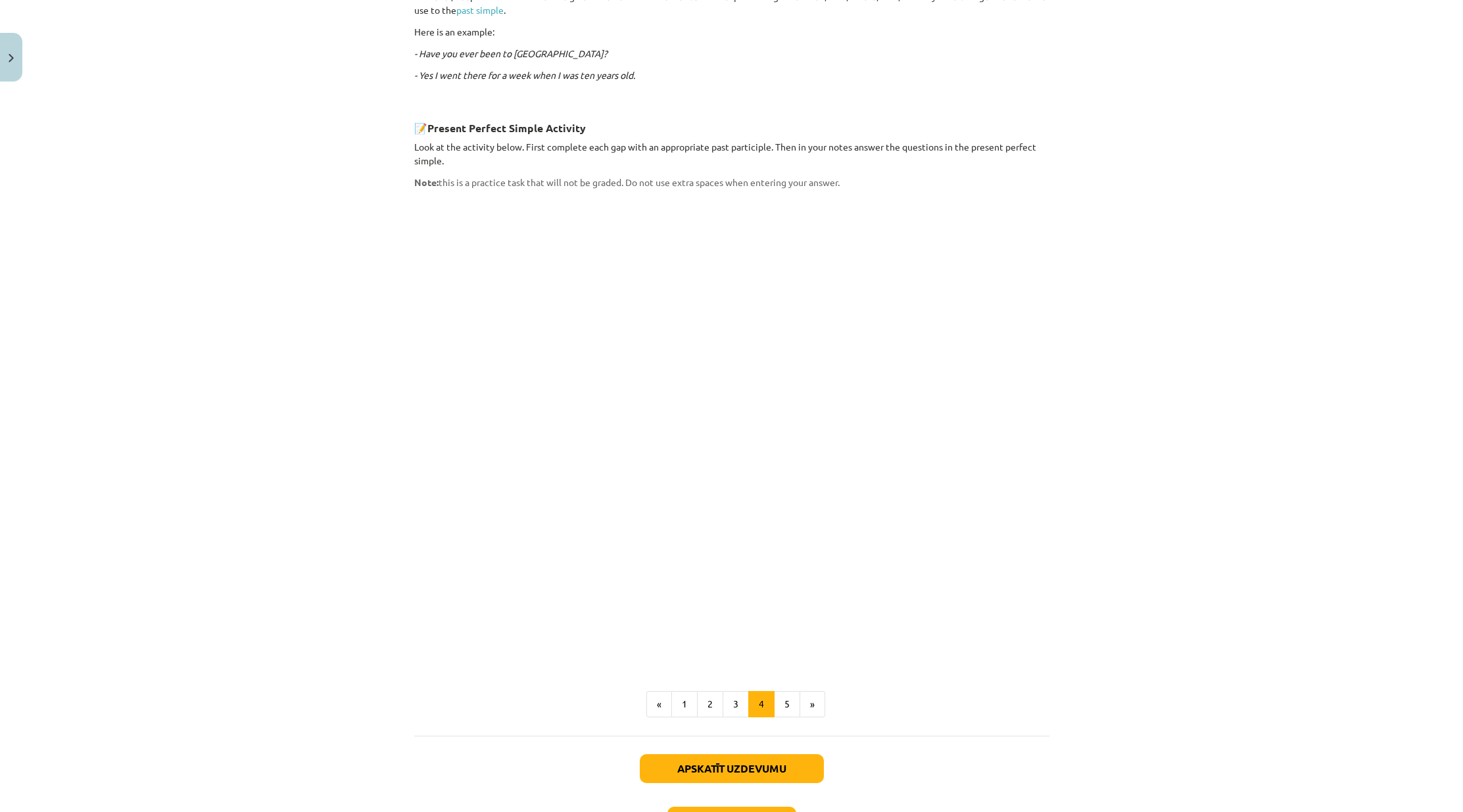
scroll to position [879, 0]
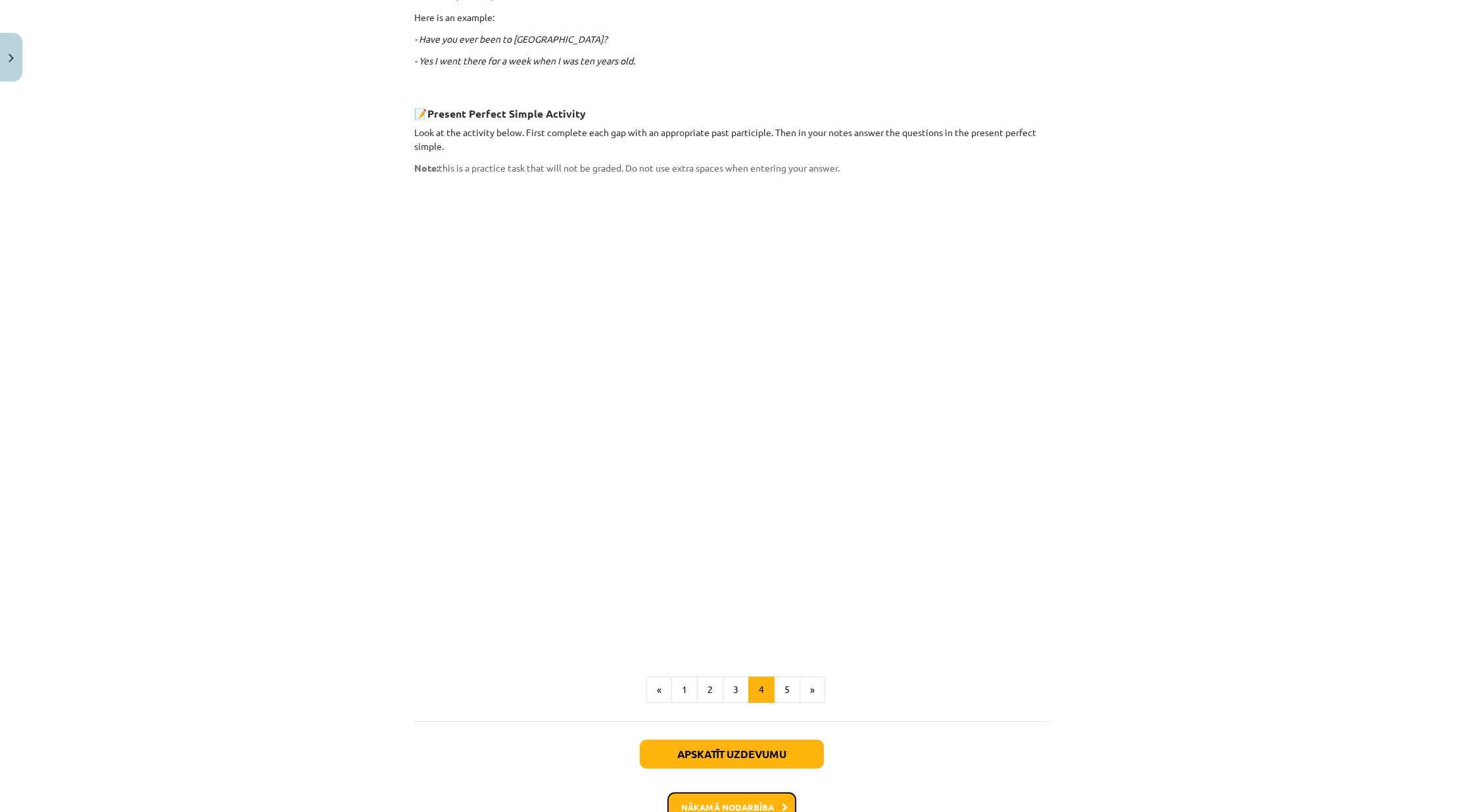
click at [749, 792] on button "Nākamā nodarbība" at bounding box center [732, 807] width 129 height 30
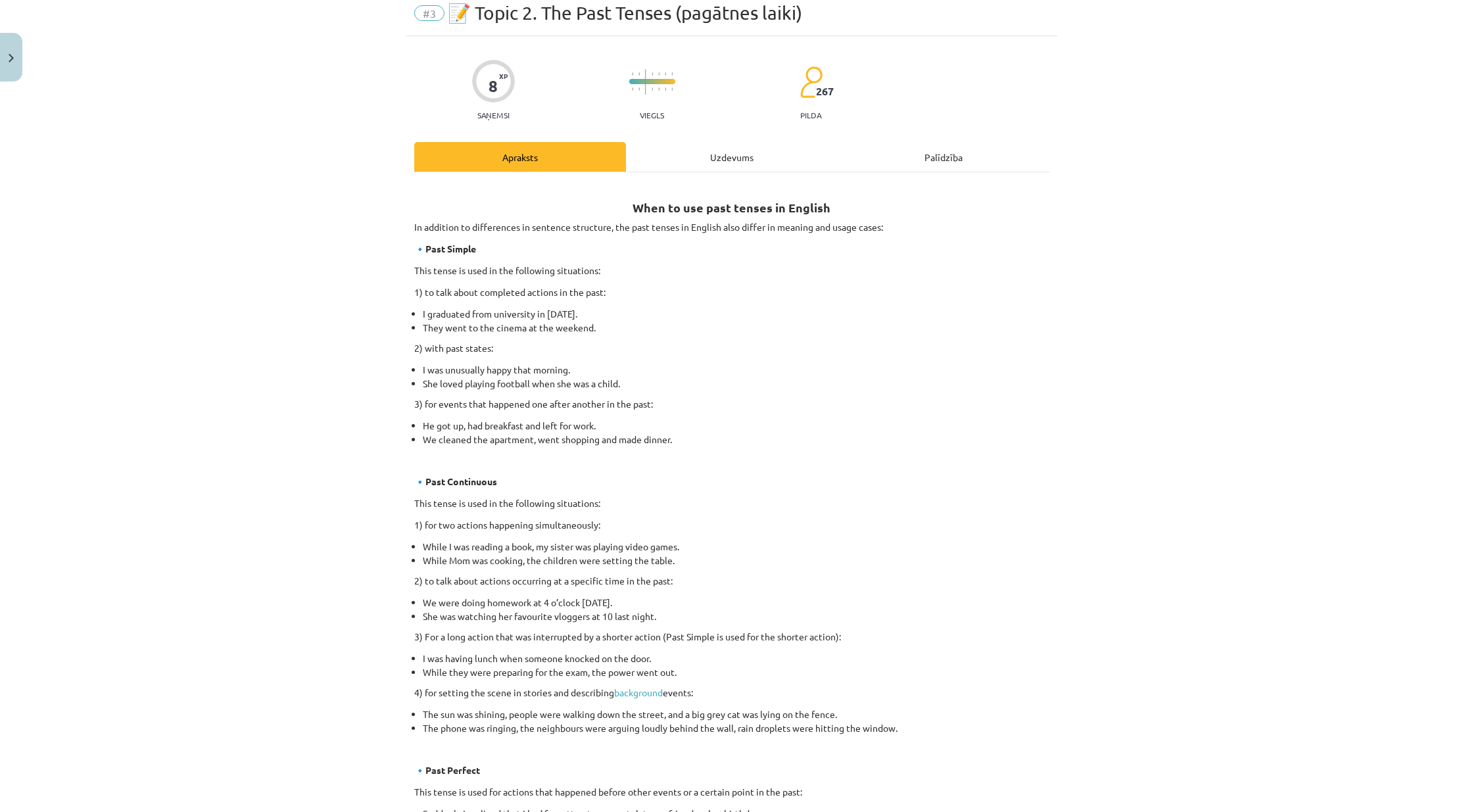
scroll to position [33, 0]
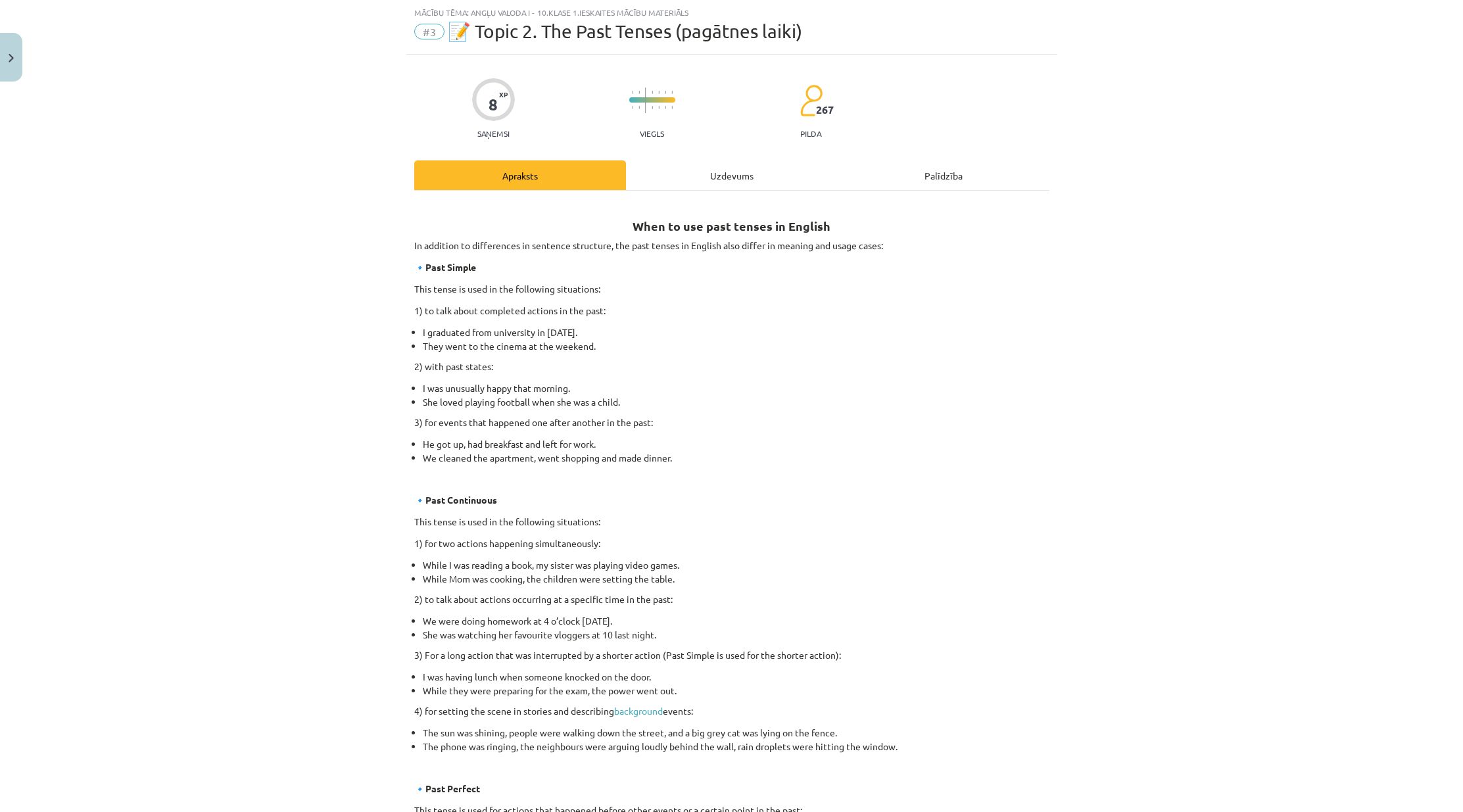
click at [715, 170] on div "Uzdevums" at bounding box center [731, 175] width 212 height 30
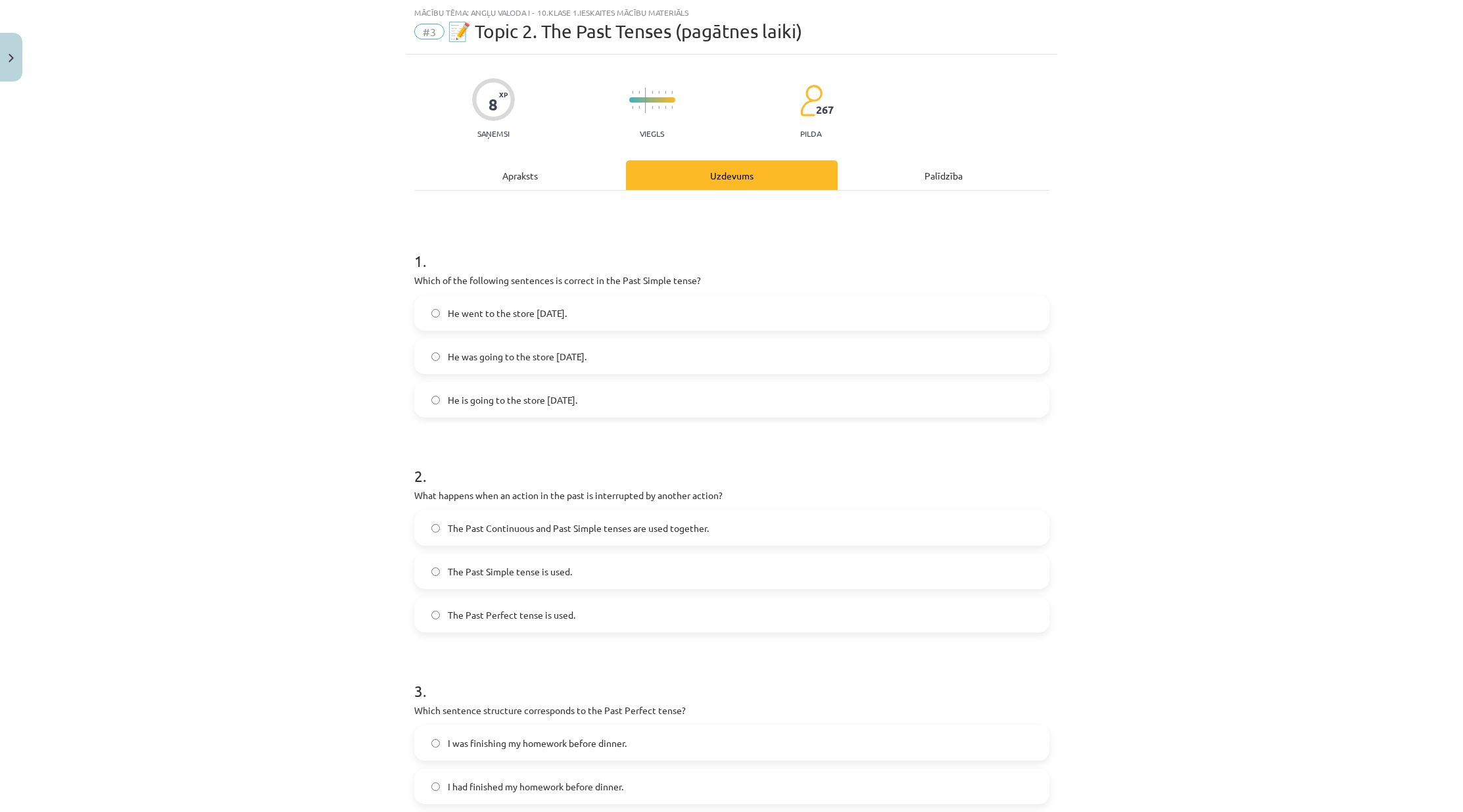
click at [530, 159] on div "8 XP Saņemsi Viegls 267 pilda Apraksts Uzdevums Palīdzība 1 . Which of the foll…" at bounding box center [731, 618] width 651 height 1127
click at [529, 175] on div "Apraksts" at bounding box center [520, 175] width 212 height 30
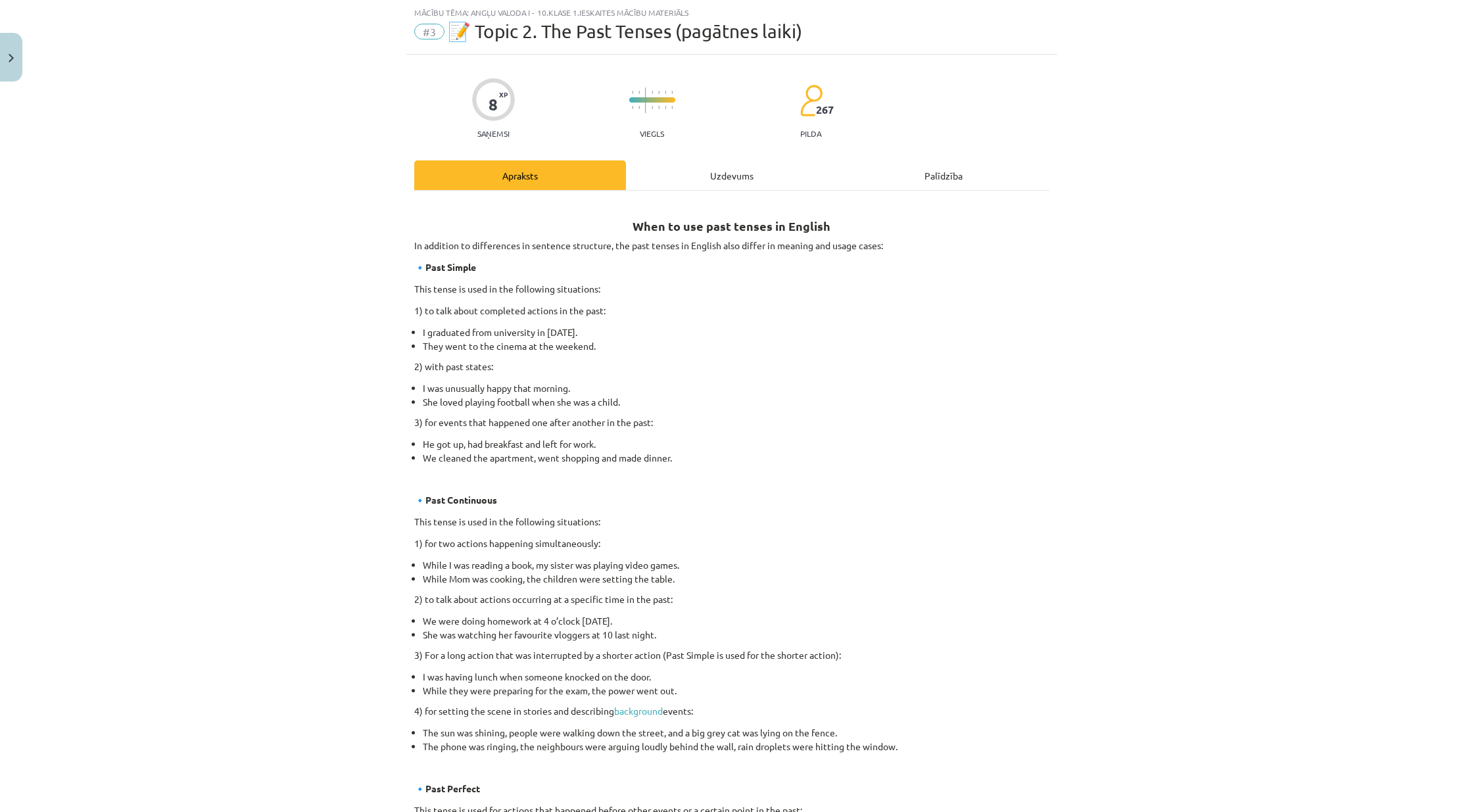
click at [676, 173] on div "Uzdevums" at bounding box center [731, 175] width 212 height 30
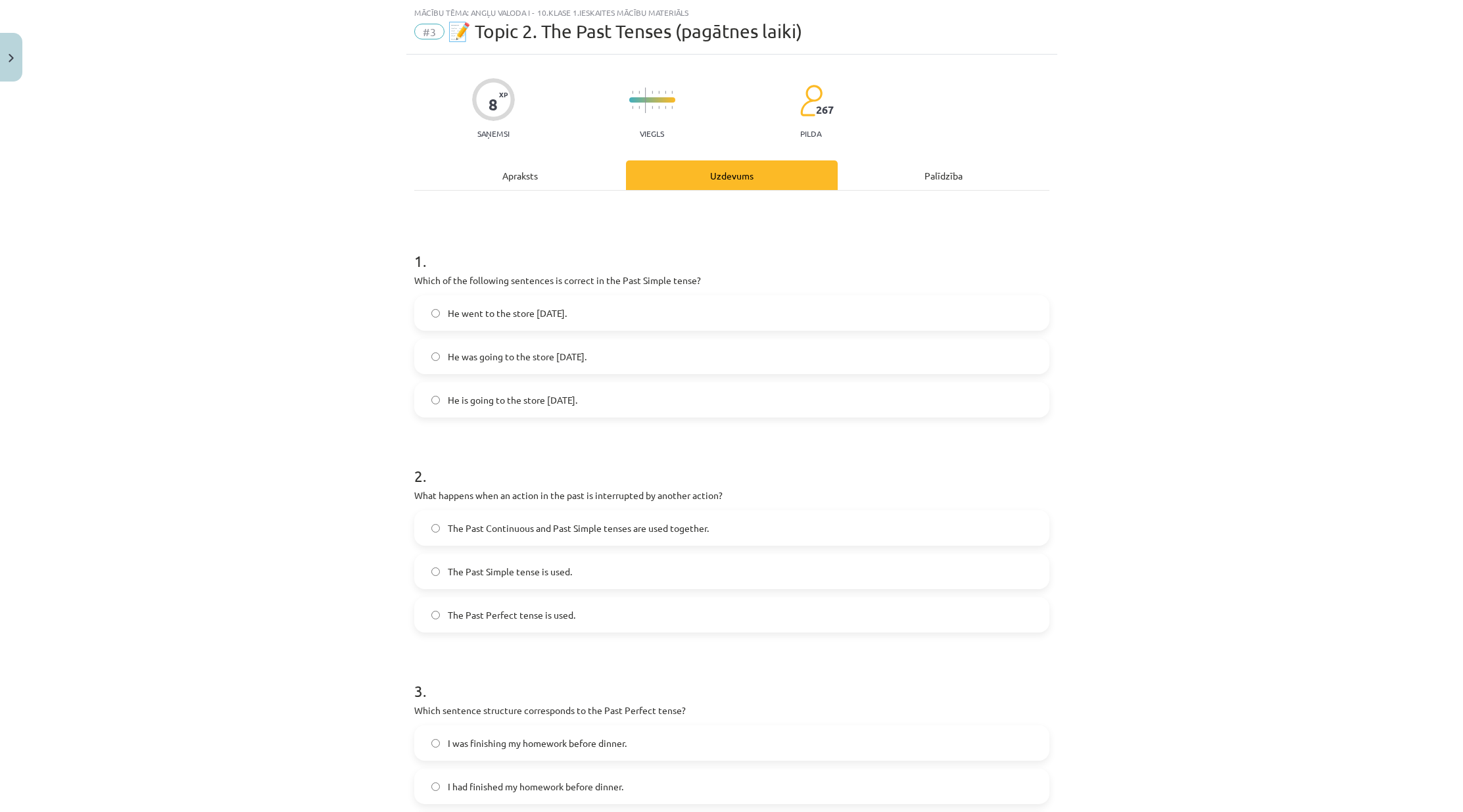
click at [516, 294] on div "1 . Which of the following sentences is correct in the Past Simple tense? He we…" at bounding box center [732, 323] width 635 height 189
click at [532, 316] on span "He went to the store yesterday." at bounding box center [507, 313] width 119 height 14
click at [548, 171] on div "Apraksts" at bounding box center [520, 175] width 212 height 30
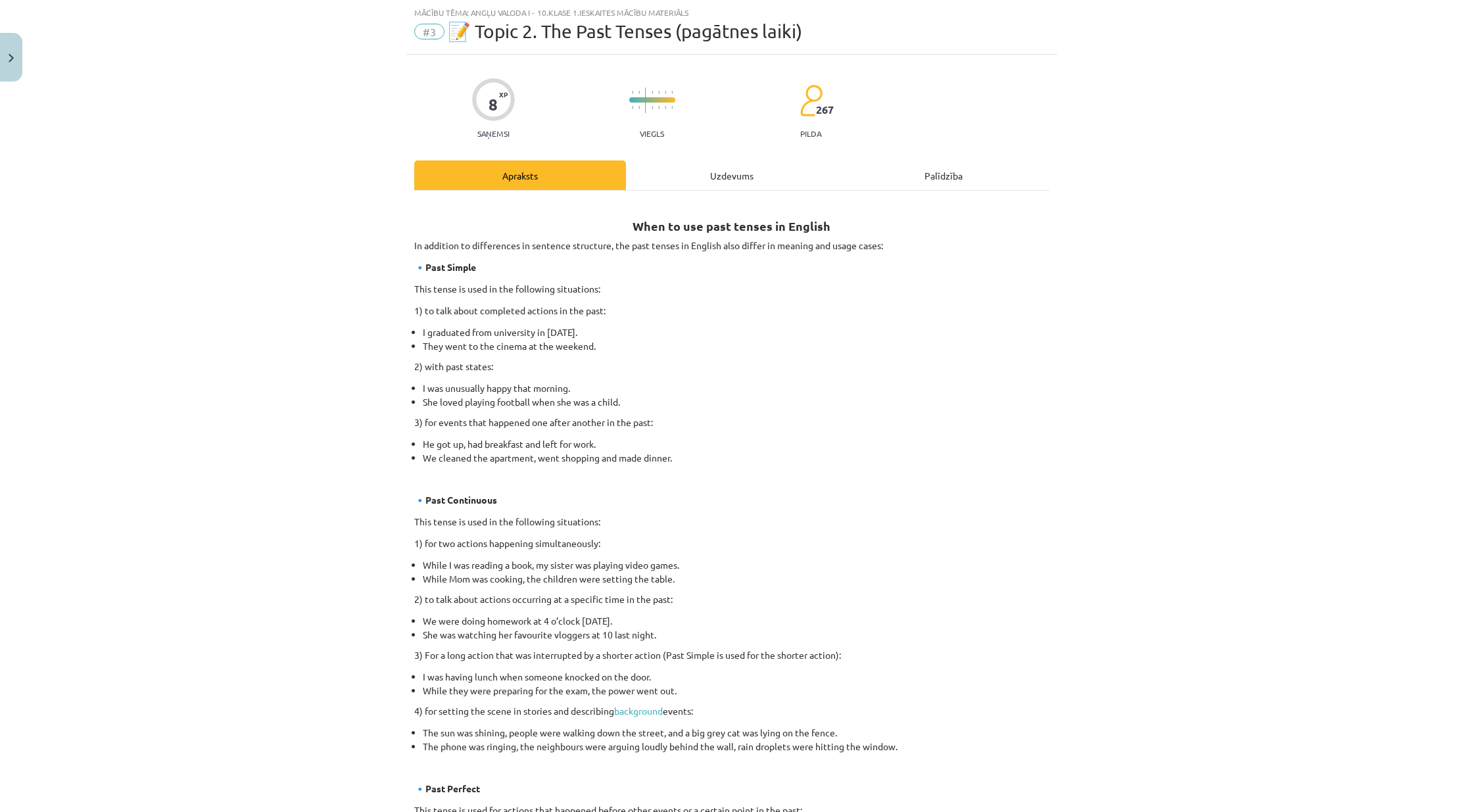
click at [715, 169] on div "Uzdevums" at bounding box center [731, 175] width 212 height 30
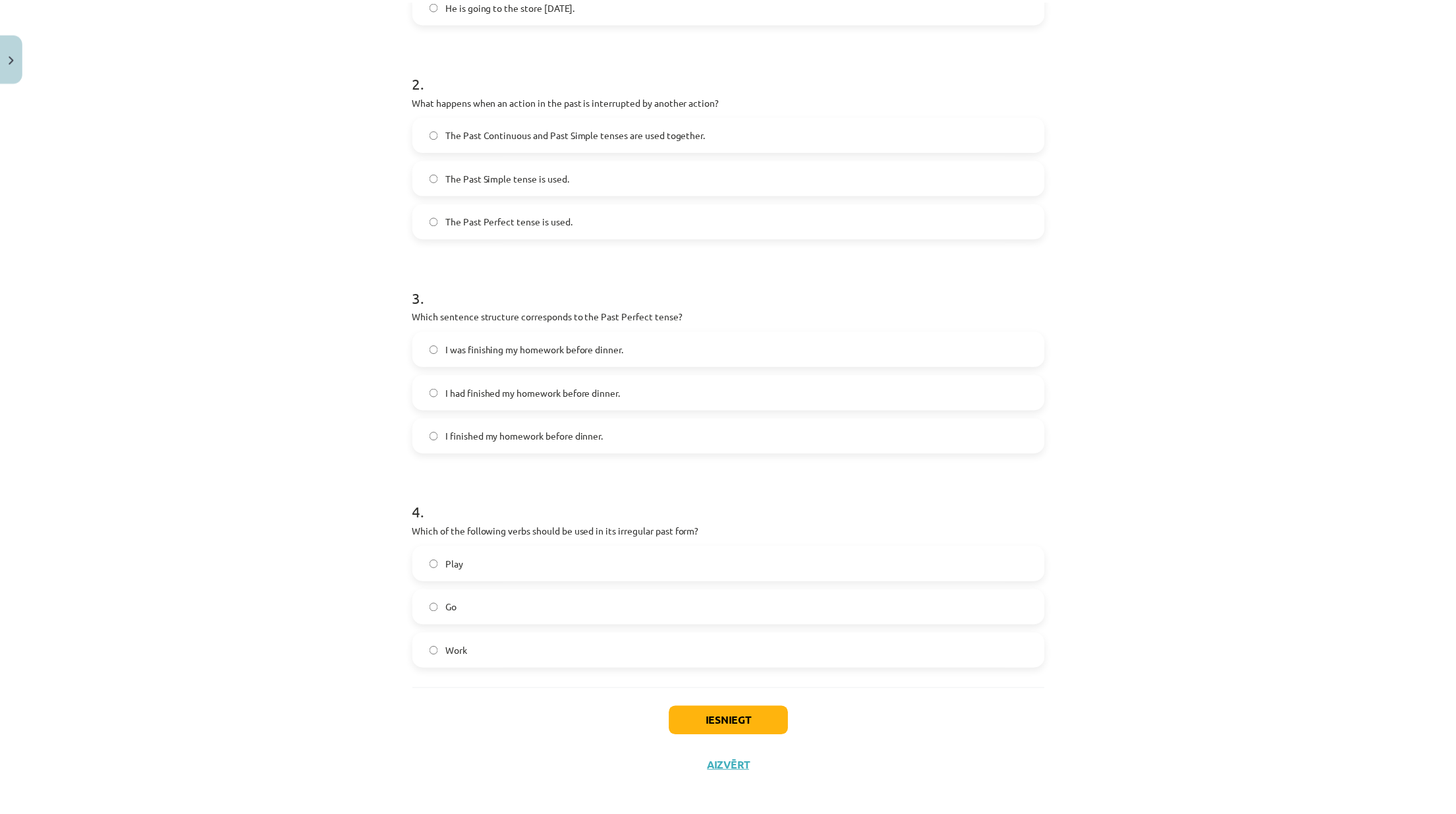
scroll to position [437, 0]
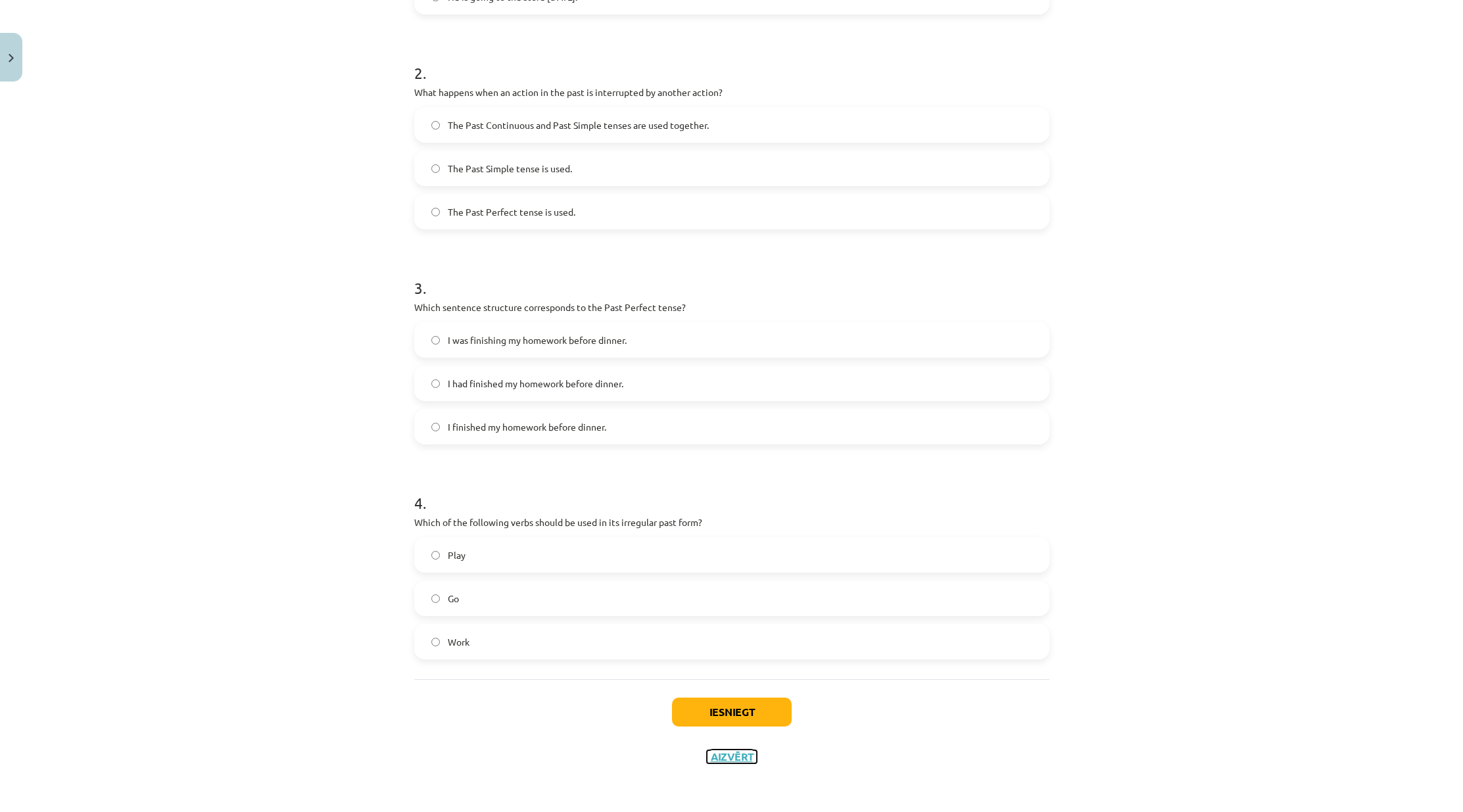
click at [746, 757] on button "Aizvērt" at bounding box center [732, 756] width 50 height 13
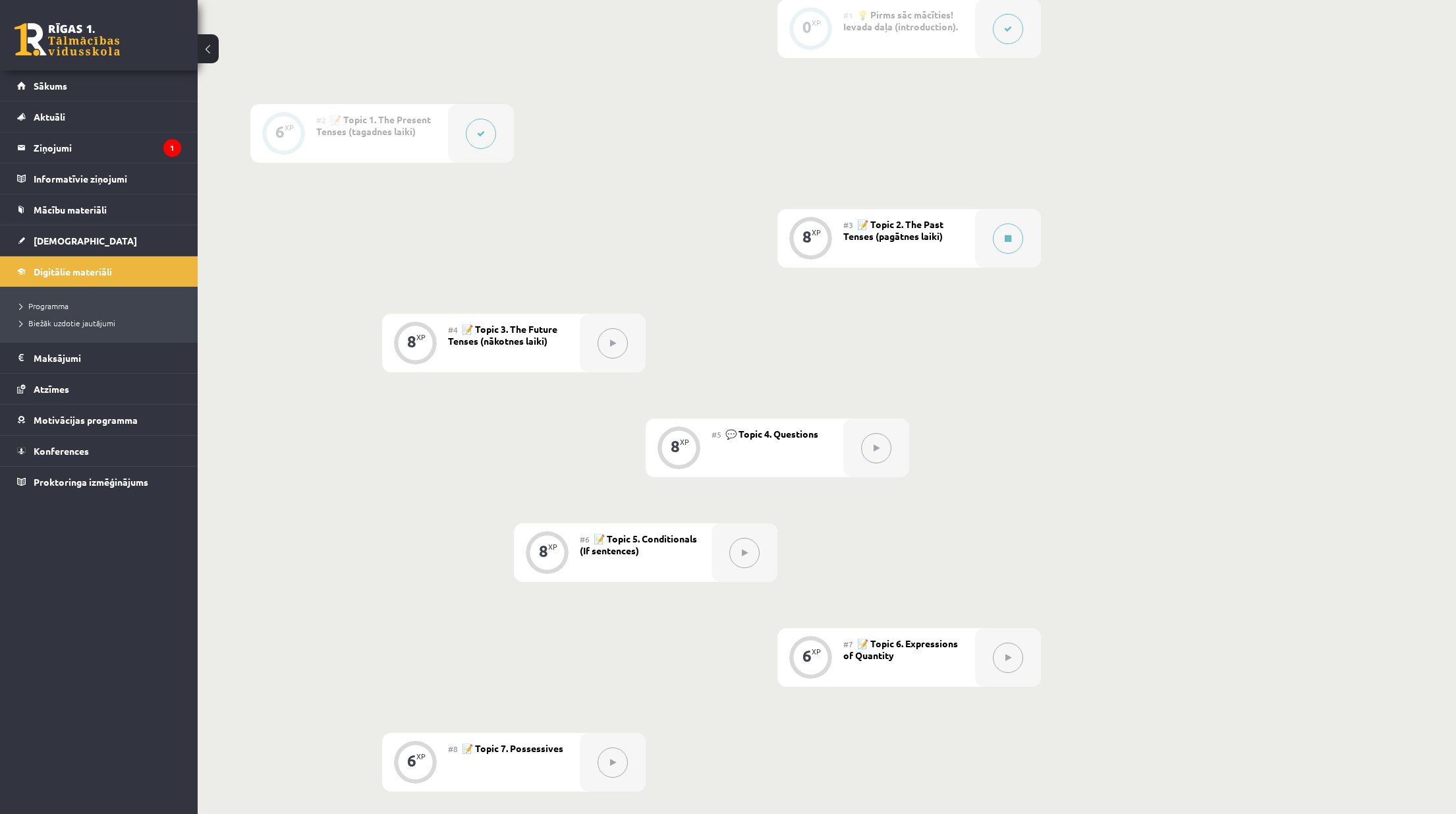
scroll to position [329, 0]
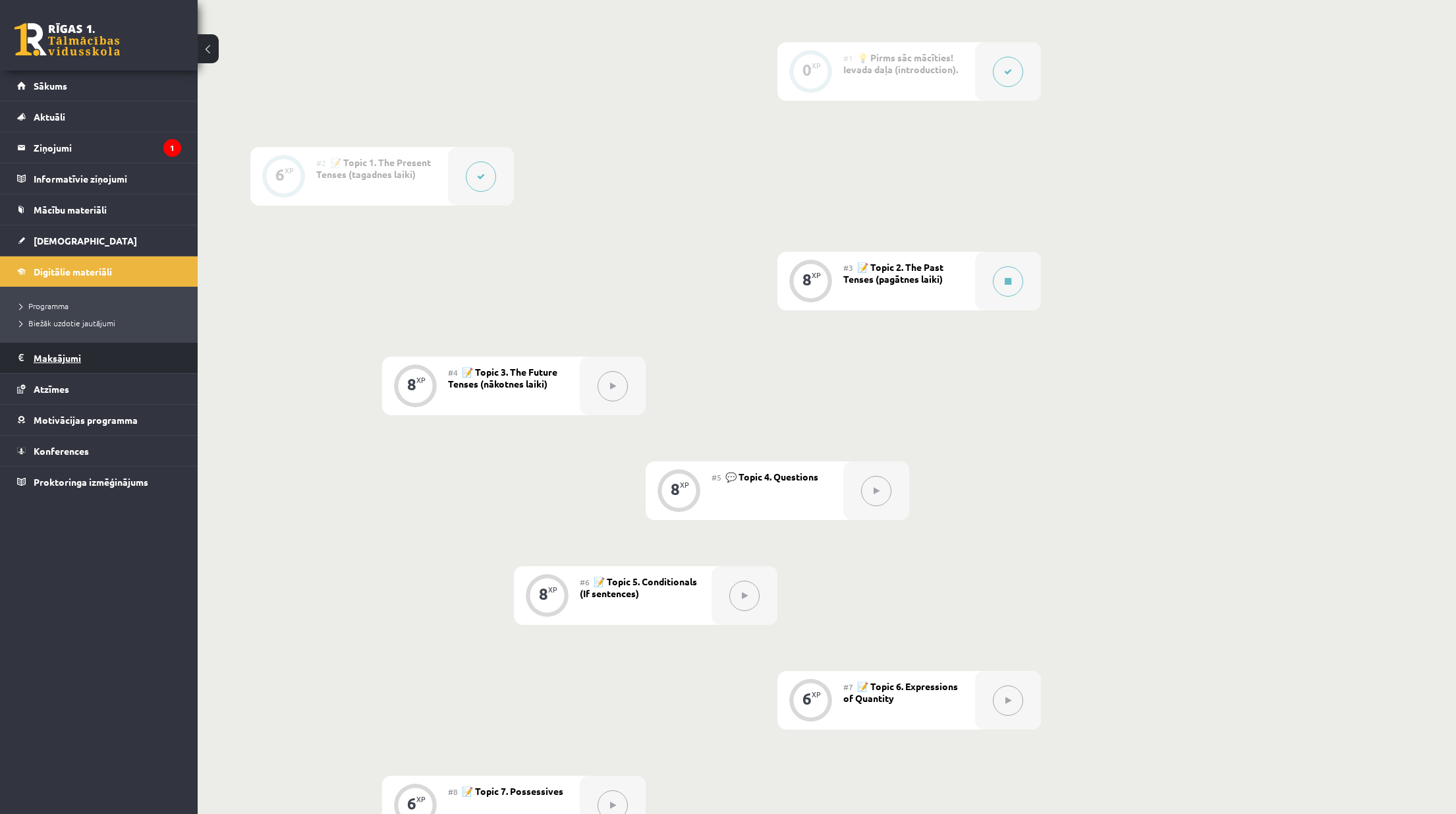
click at [85, 367] on legend "Maksājumi 0" at bounding box center [107, 358] width 148 height 30
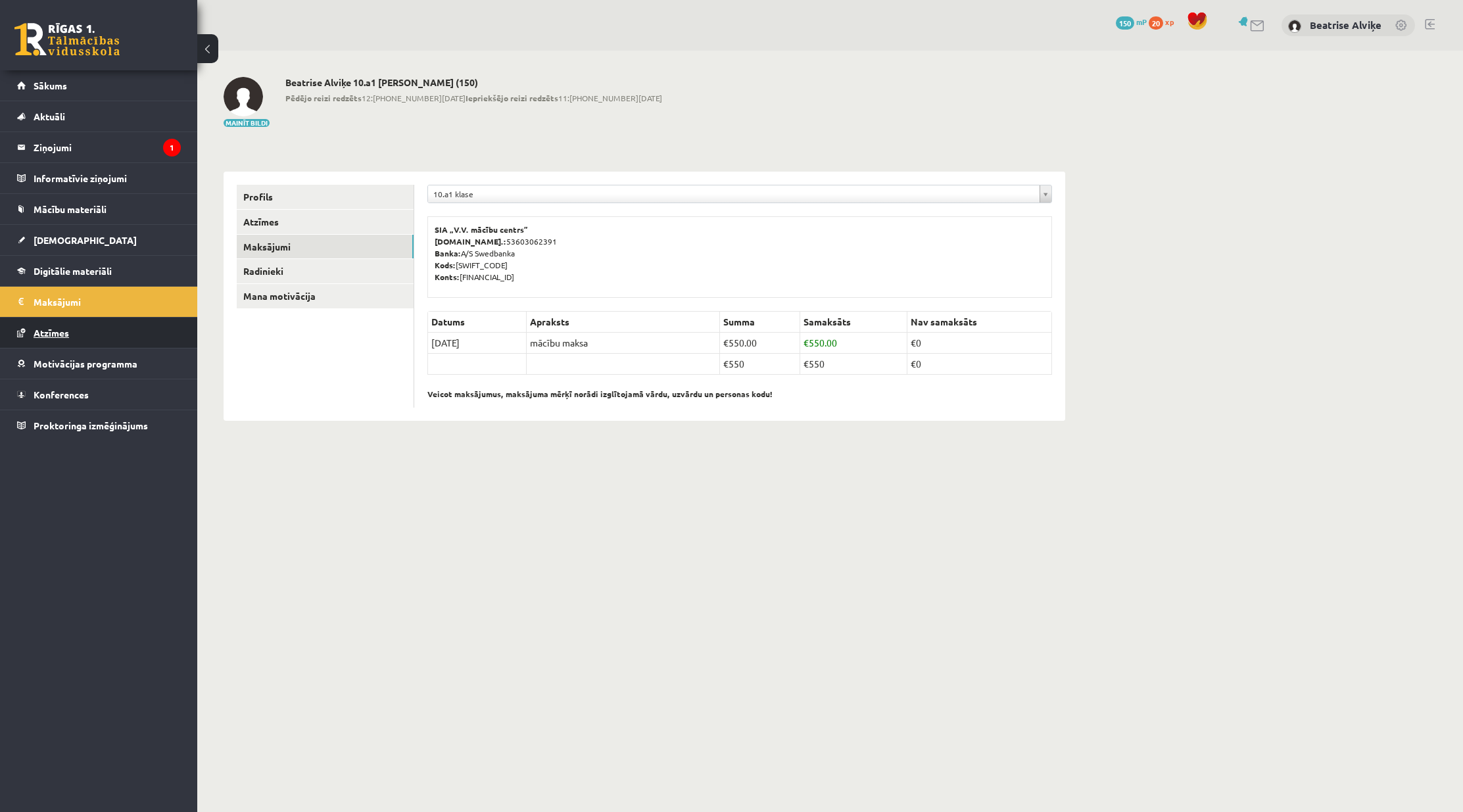
click at [82, 321] on link "Atzīmes" at bounding box center [99, 332] width 164 height 30
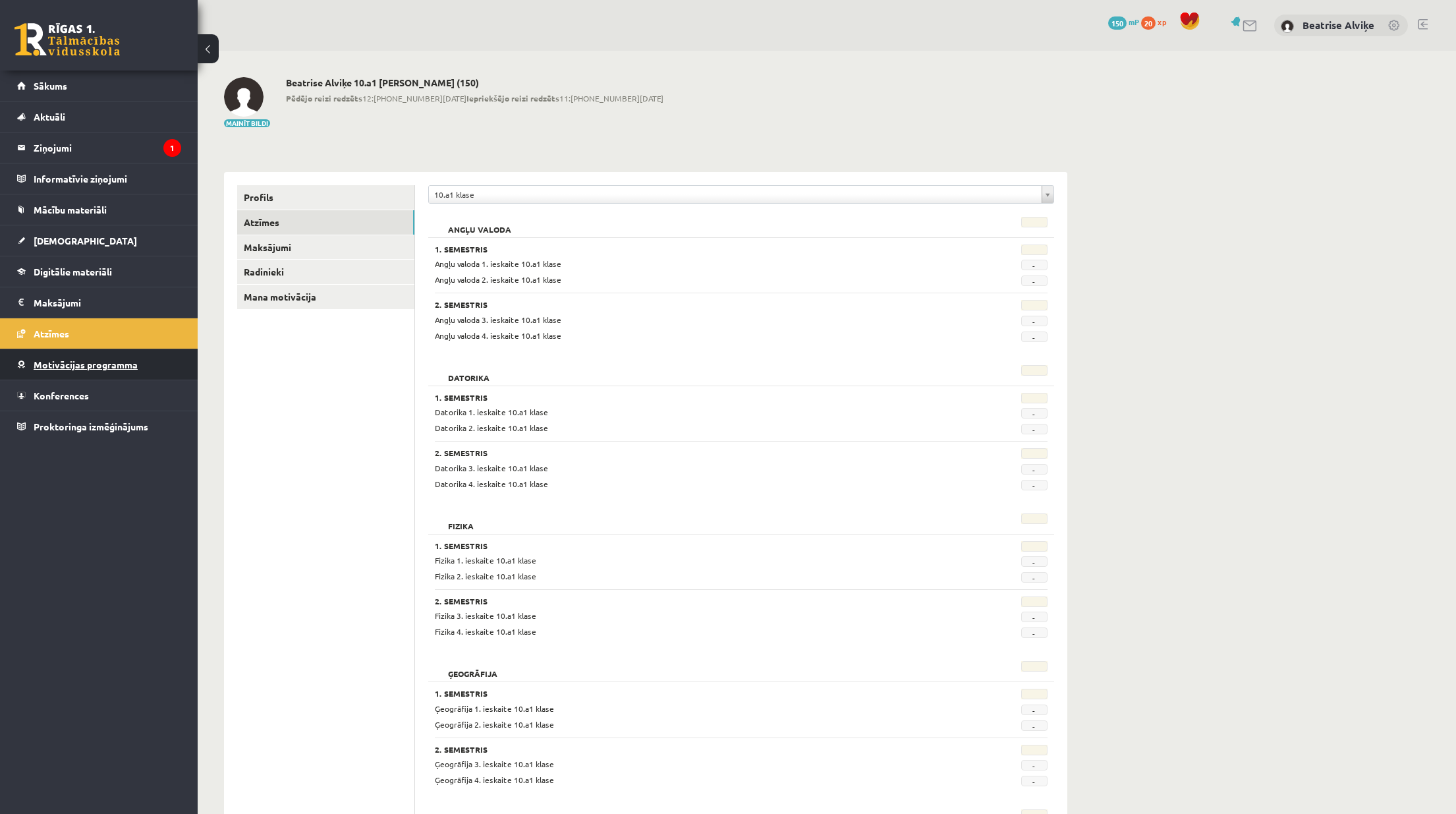
click at [78, 364] on span "Motivācijas programma" at bounding box center [85, 364] width 104 height 12
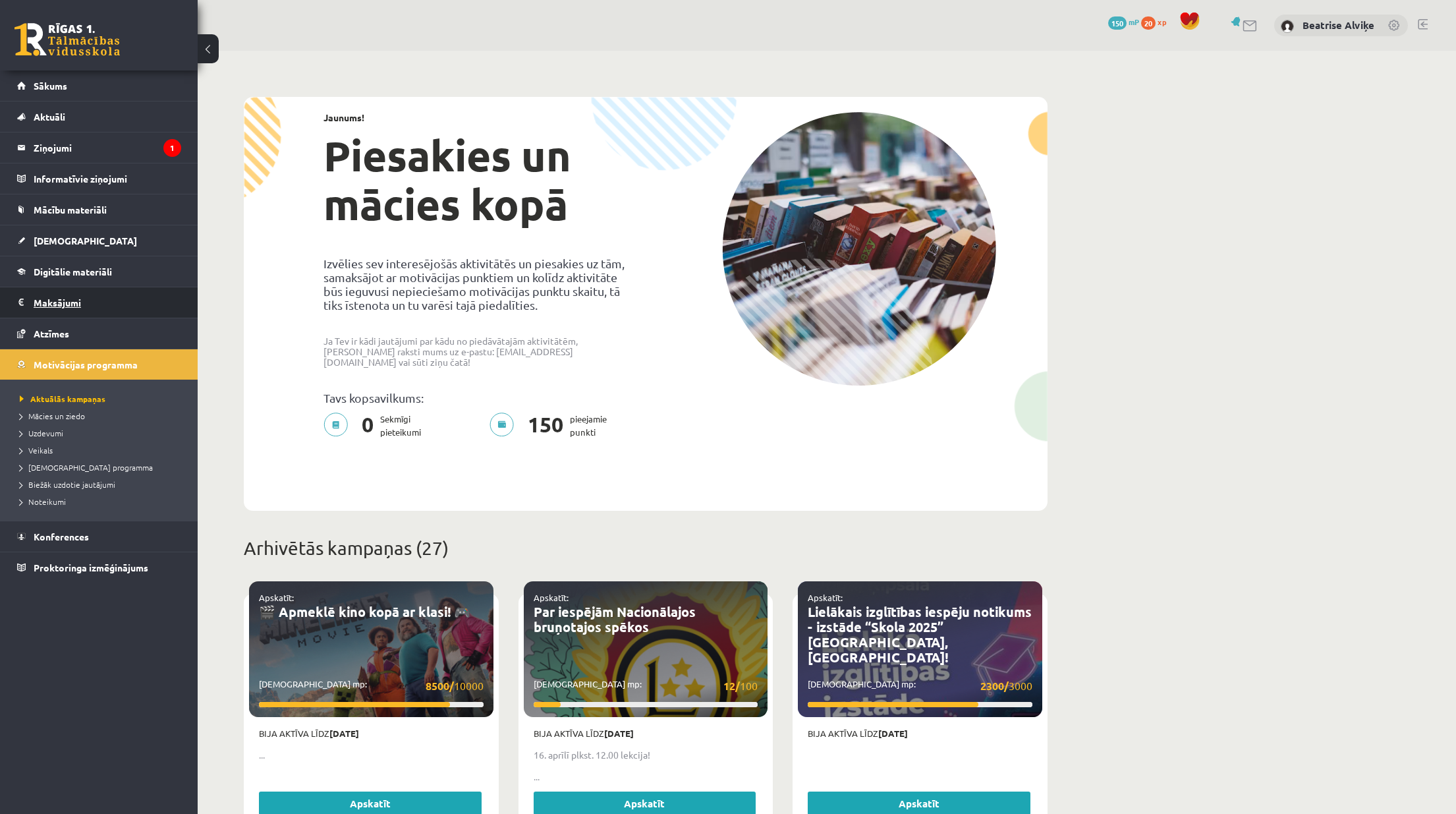
click at [82, 293] on legend "Maksājumi 0" at bounding box center [107, 303] width 148 height 30
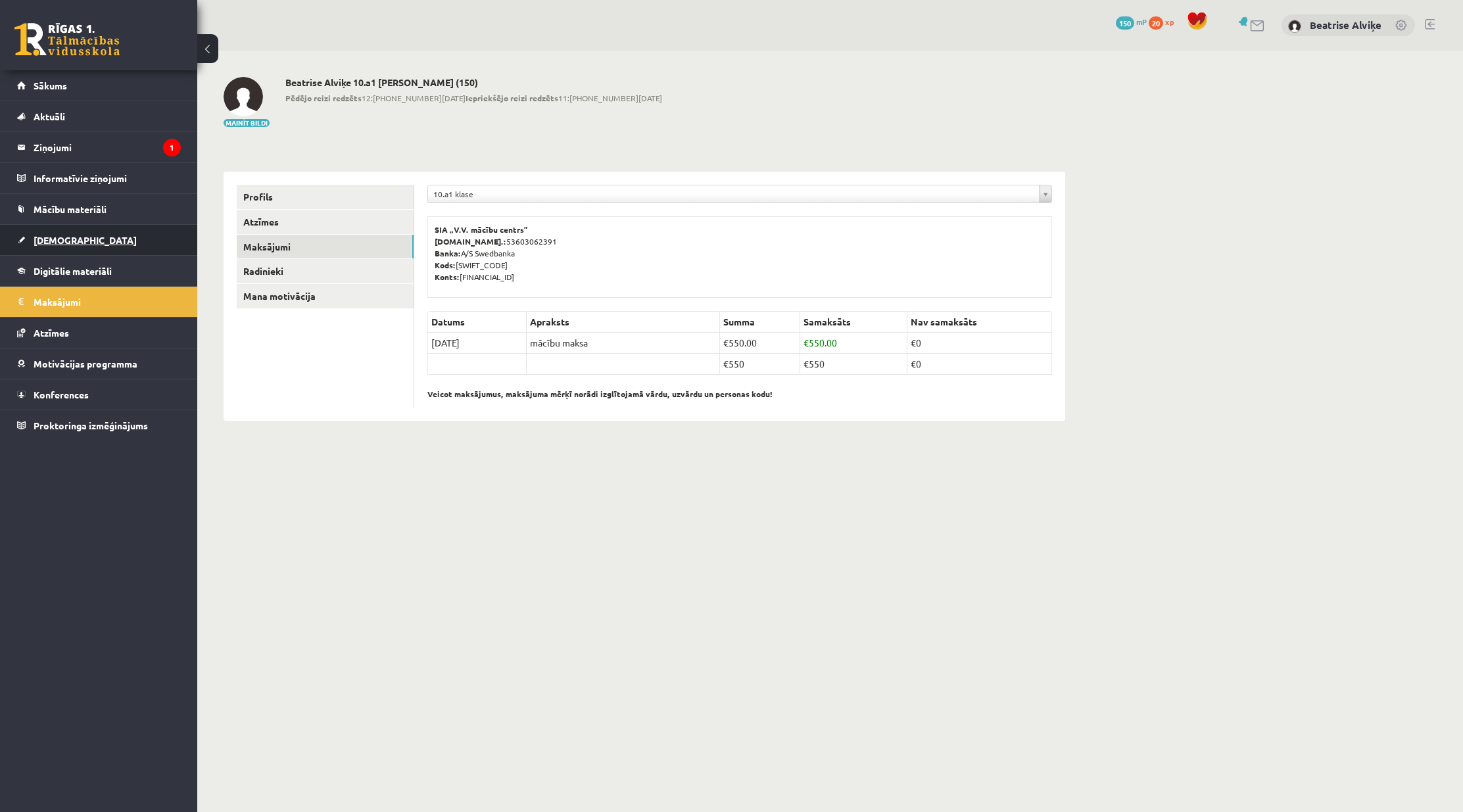
click at [92, 242] on link "[DEMOGRAPHIC_DATA]" at bounding box center [99, 240] width 164 height 30
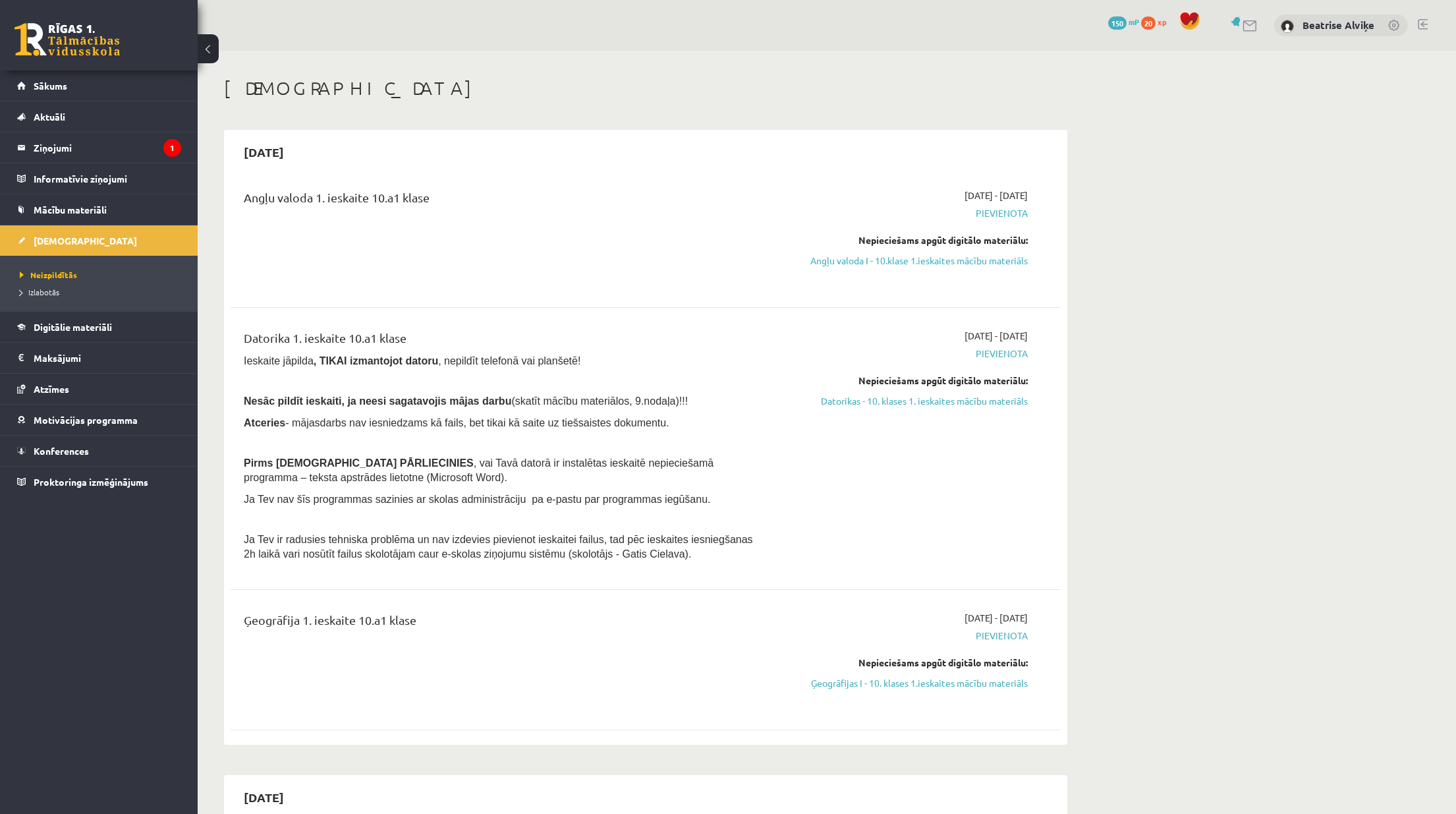
click at [99, 215] on link "Mācību materiāli" at bounding box center [100, 209] width 164 height 30
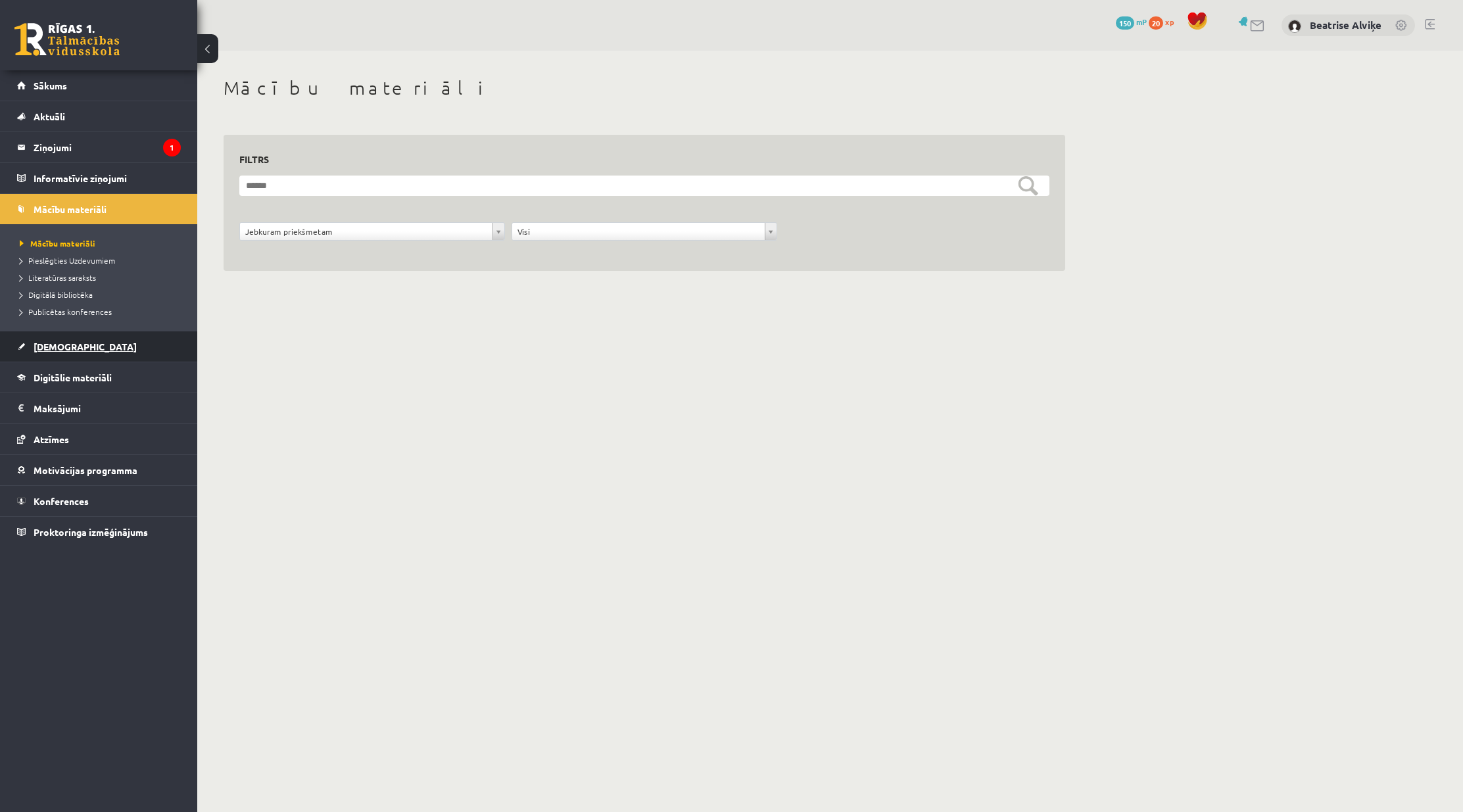
click at [126, 350] on link "[DEMOGRAPHIC_DATA]" at bounding box center [99, 346] width 164 height 30
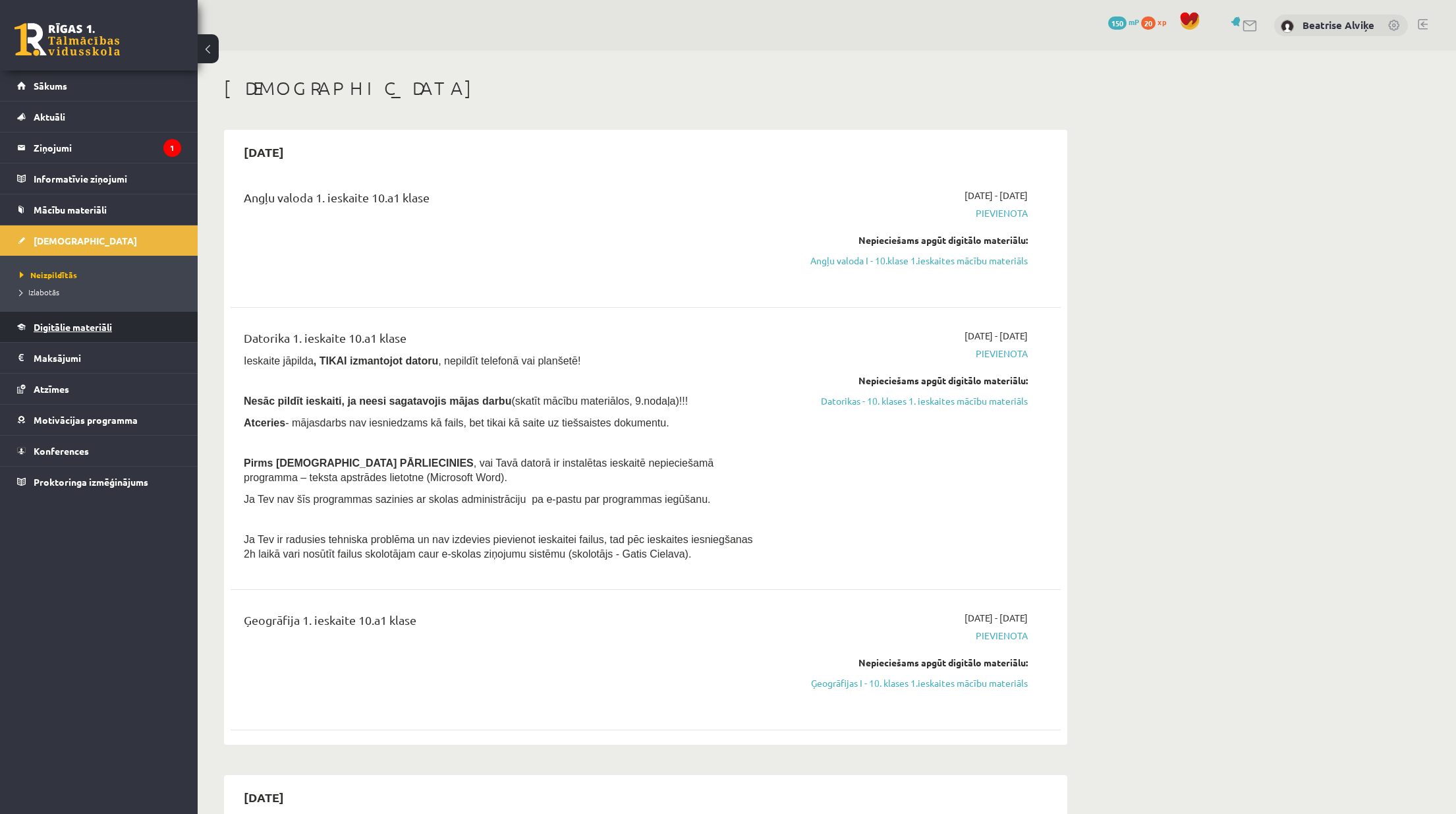
click at [81, 335] on link "Digitālie materiāli" at bounding box center [100, 327] width 164 height 30
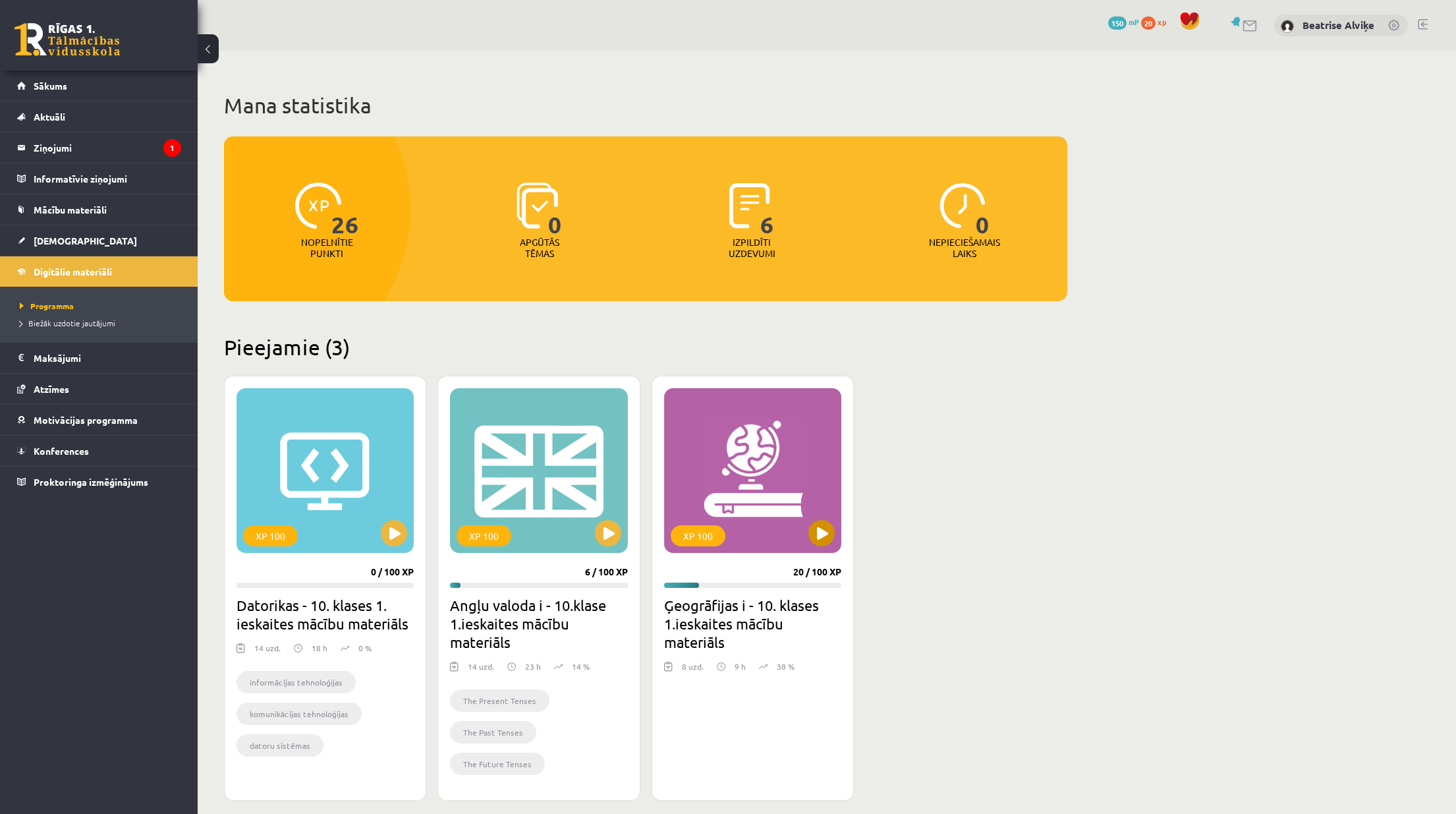
click at [753, 488] on div "XP 100" at bounding box center [752, 470] width 177 height 165
click at [813, 475] on div "XP 100" at bounding box center [752, 470] width 177 height 165
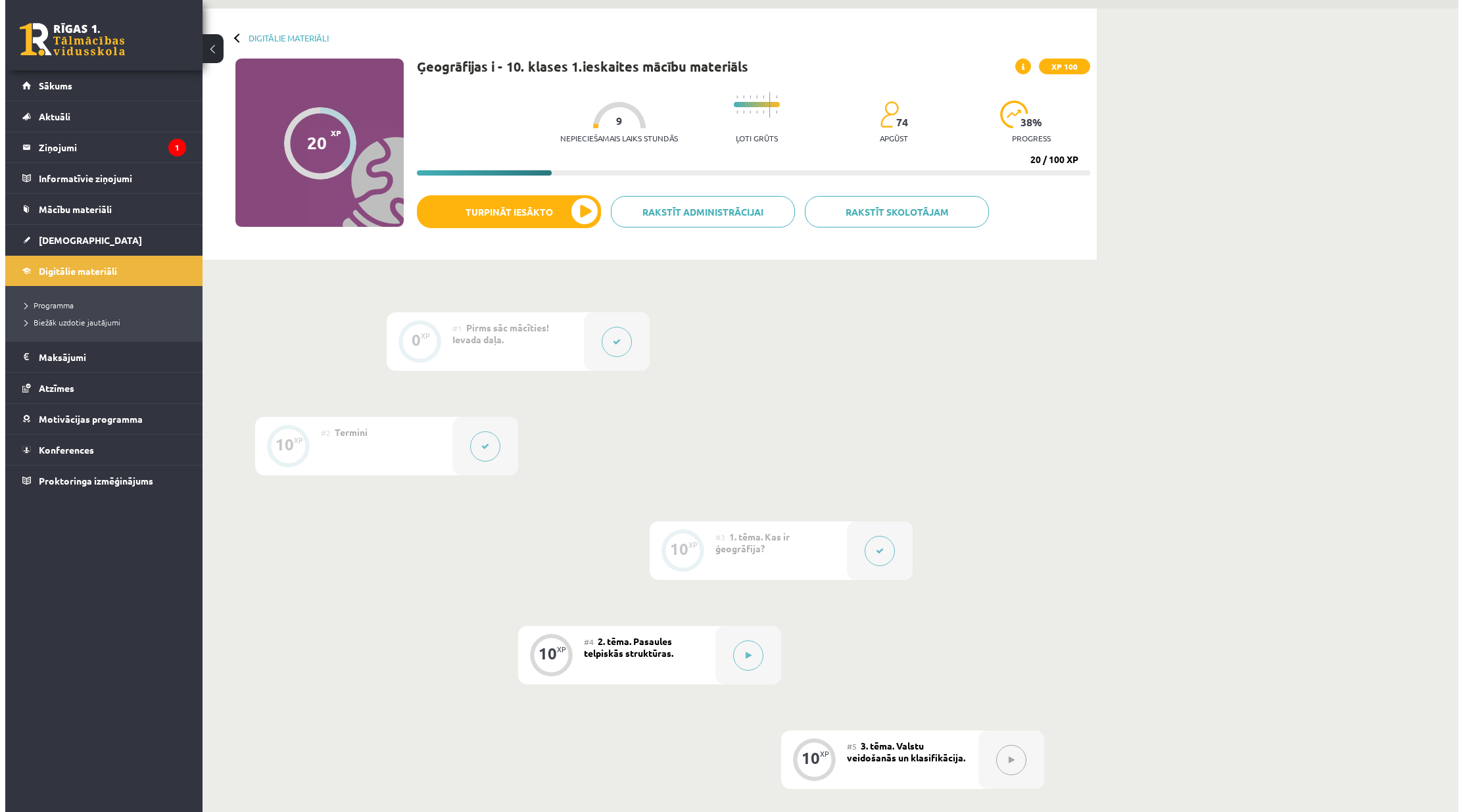
scroll to position [263, 0]
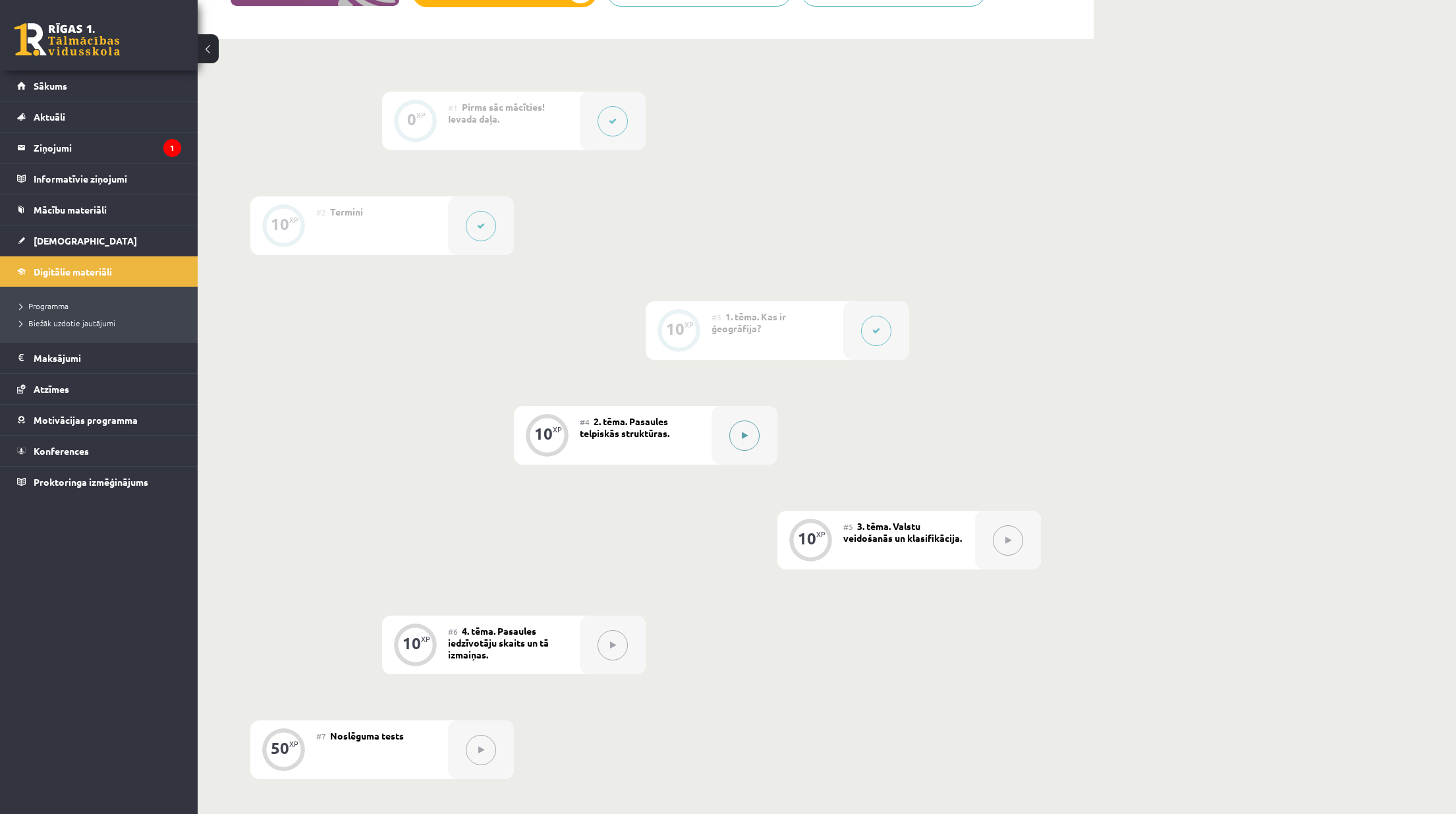
click at [744, 440] on button at bounding box center [745, 436] width 30 height 30
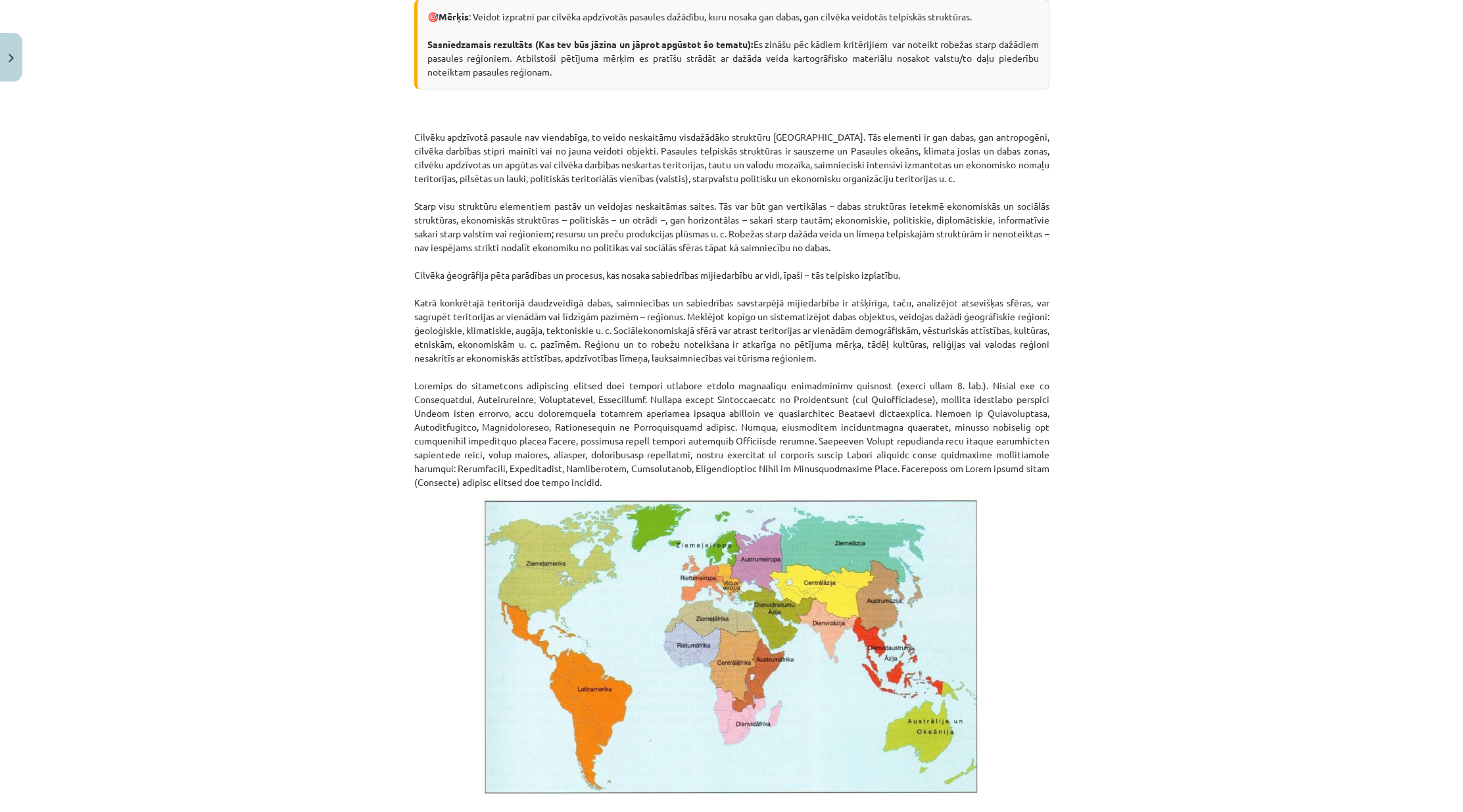
scroll to position [0, 0]
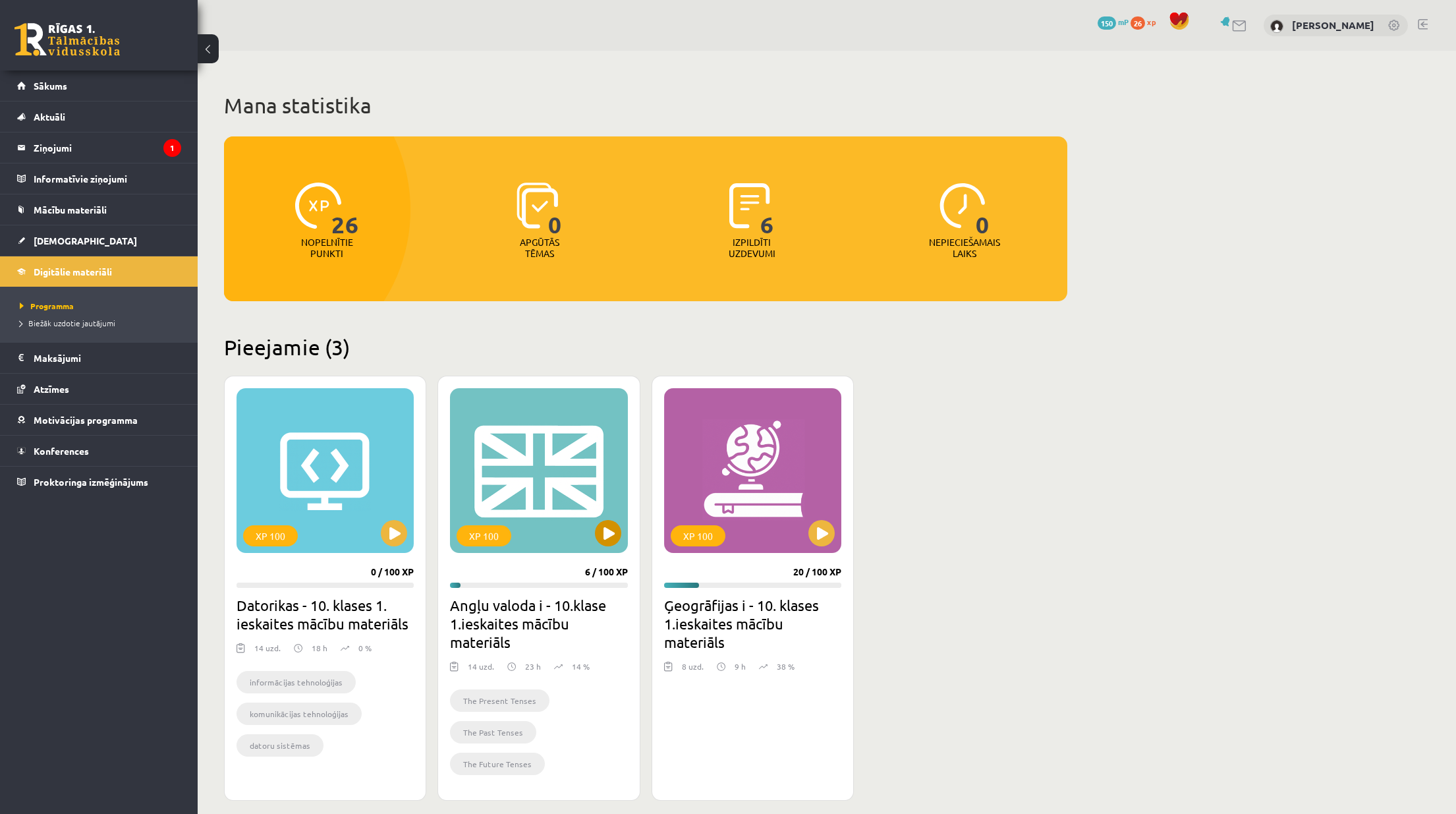
click at [518, 467] on div "XP 100" at bounding box center [539, 470] width 177 height 165
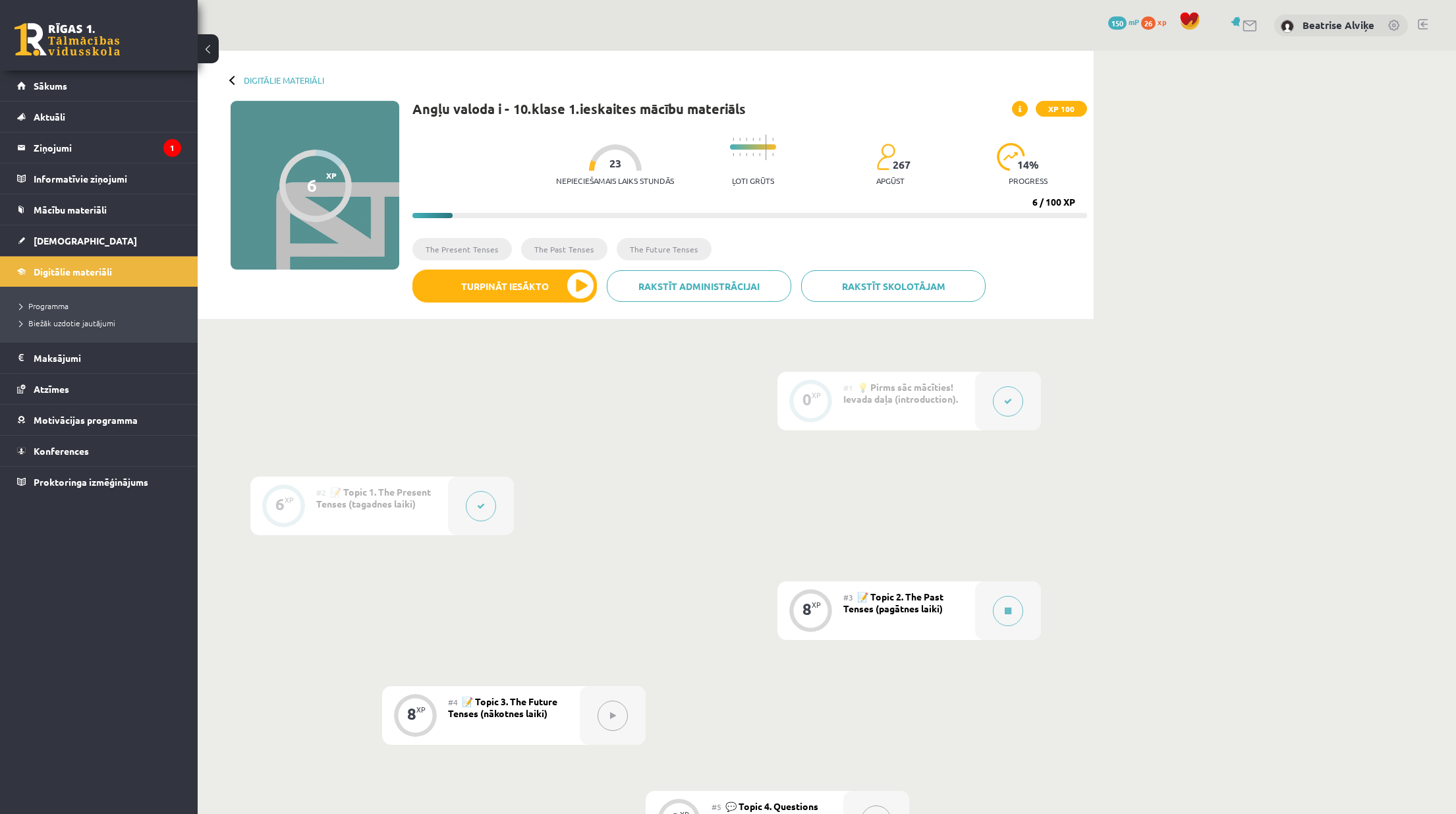
click at [454, 517] on div at bounding box center [481, 505] width 66 height 59
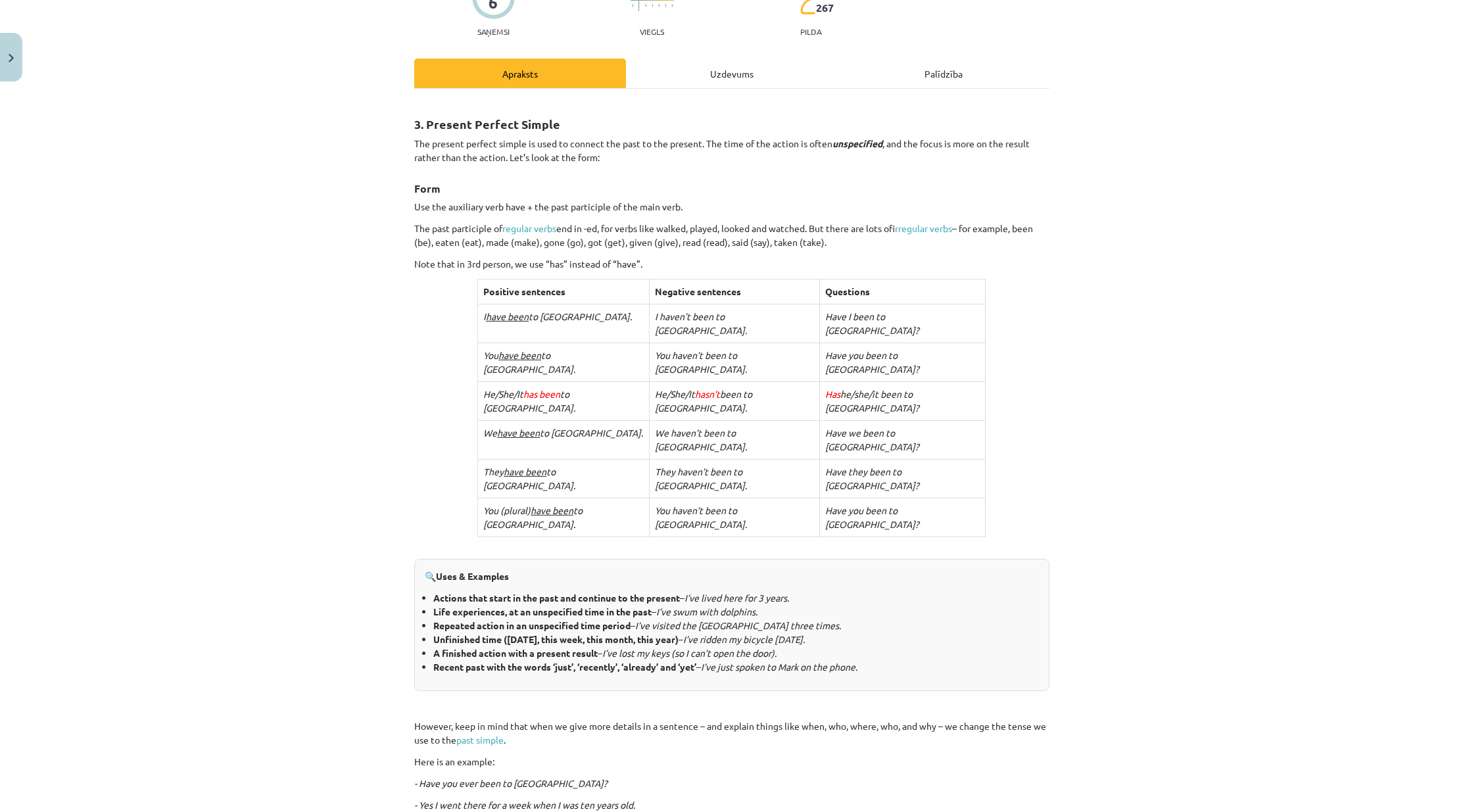
scroll to position [90, 0]
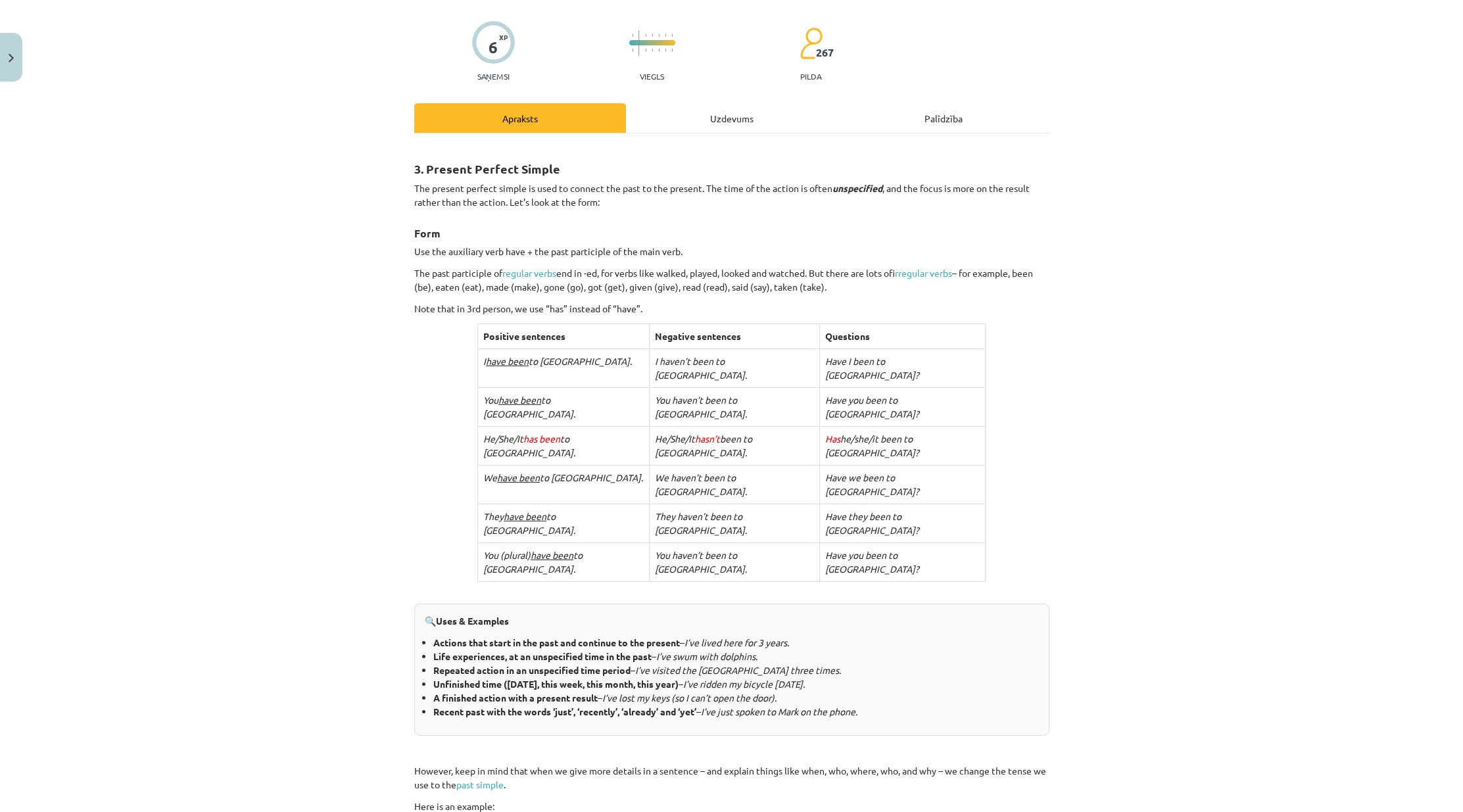
click at [235, 420] on div "Mācību tēma: Angļu valoda i - 10.klase 1.ieskaites mācību materiāls #2 📝 Topic …" at bounding box center [731, 406] width 1463 height 812
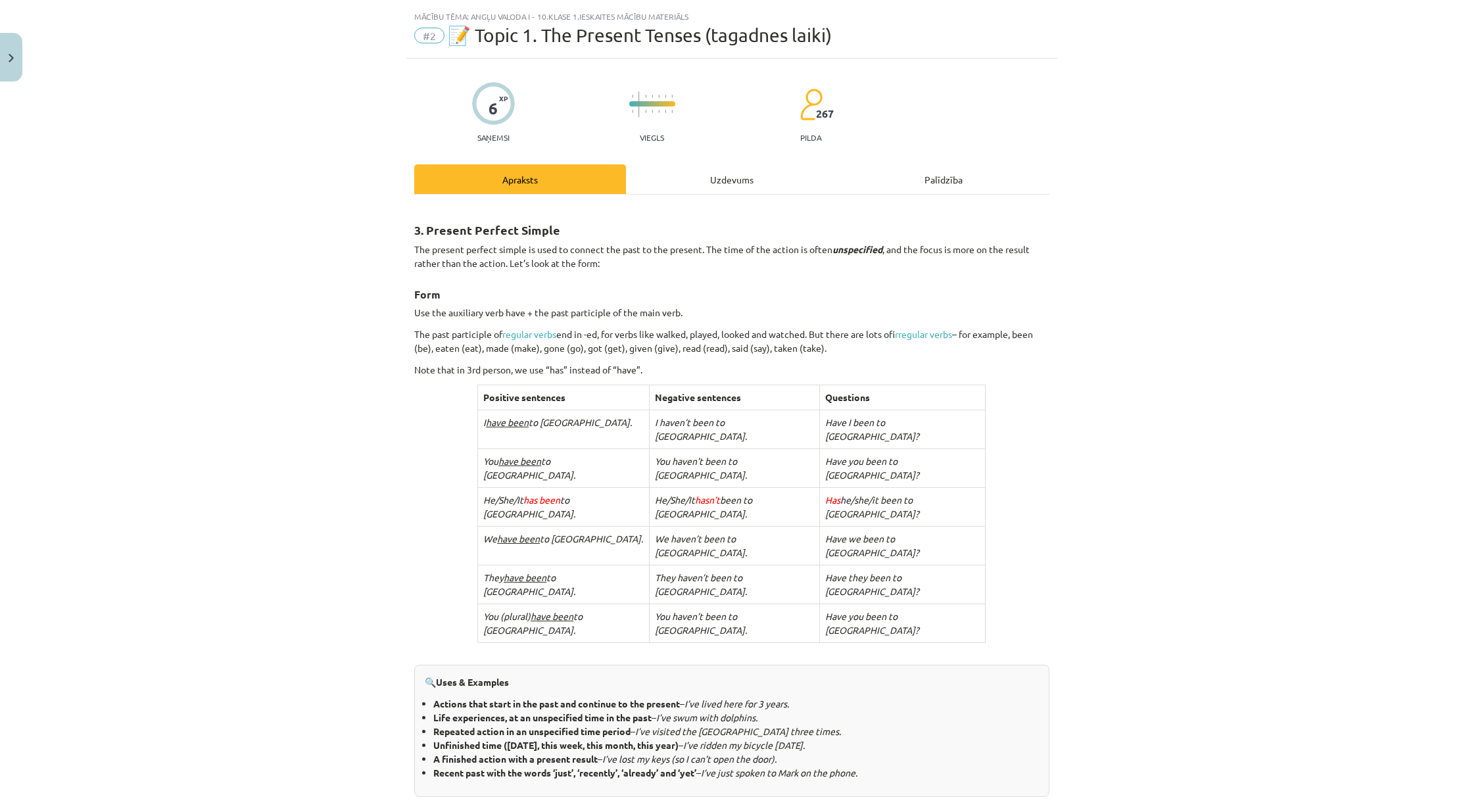
scroll to position [0, 0]
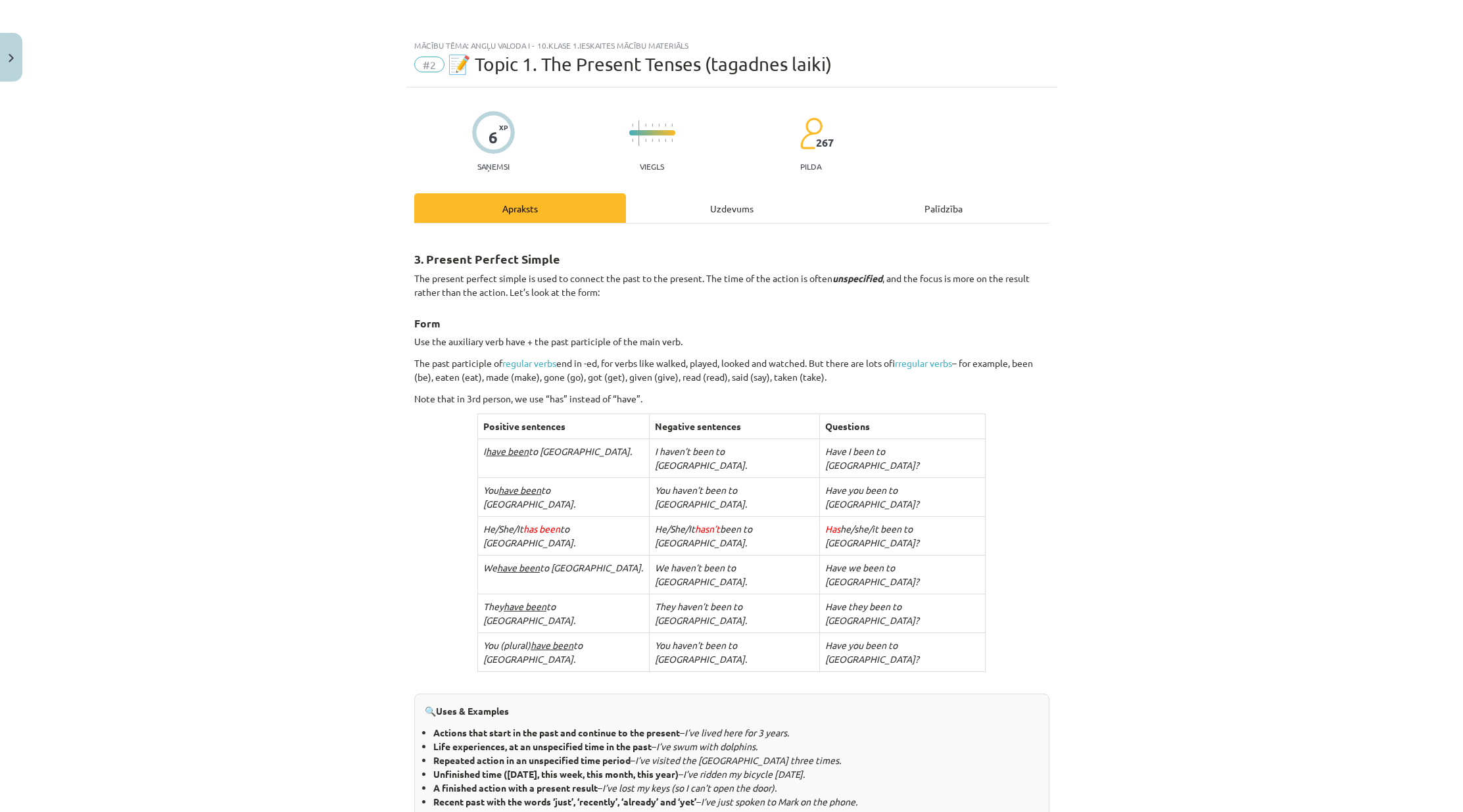
click at [318, 439] on div "Mācību tēma: Angļu valoda i - 10.klase 1.ieskaites mācību materiāls #2 📝 Topic …" at bounding box center [731, 406] width 1463 height 812
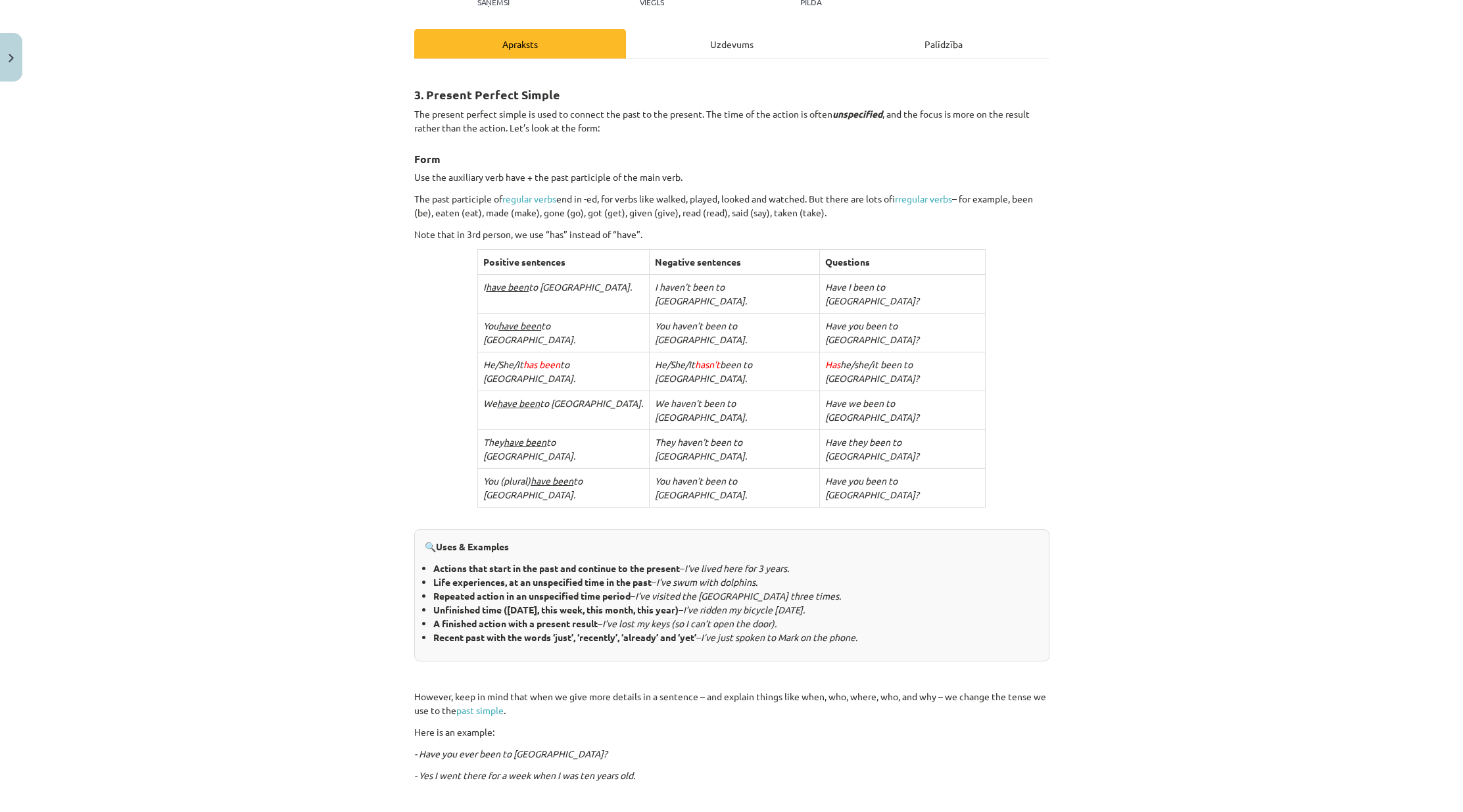
scroll to position [197, 0]
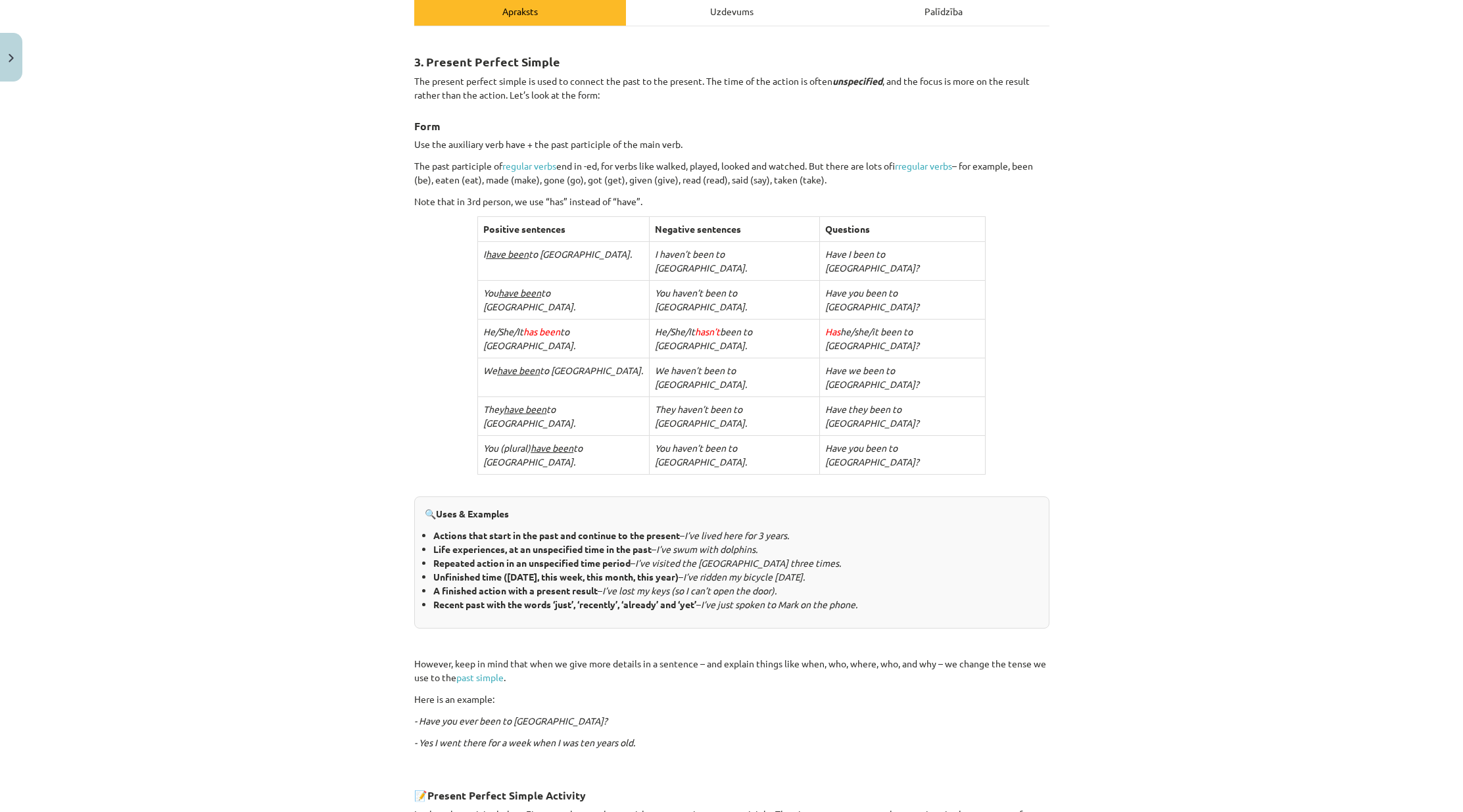
click at [295, 457] on div "Mācību tēma: Angļu valoda i - 10.klase 1.ieskaites mācību materiāls #2 📝 Topic …" at bounding box center [731, 406] width 1463 height 812
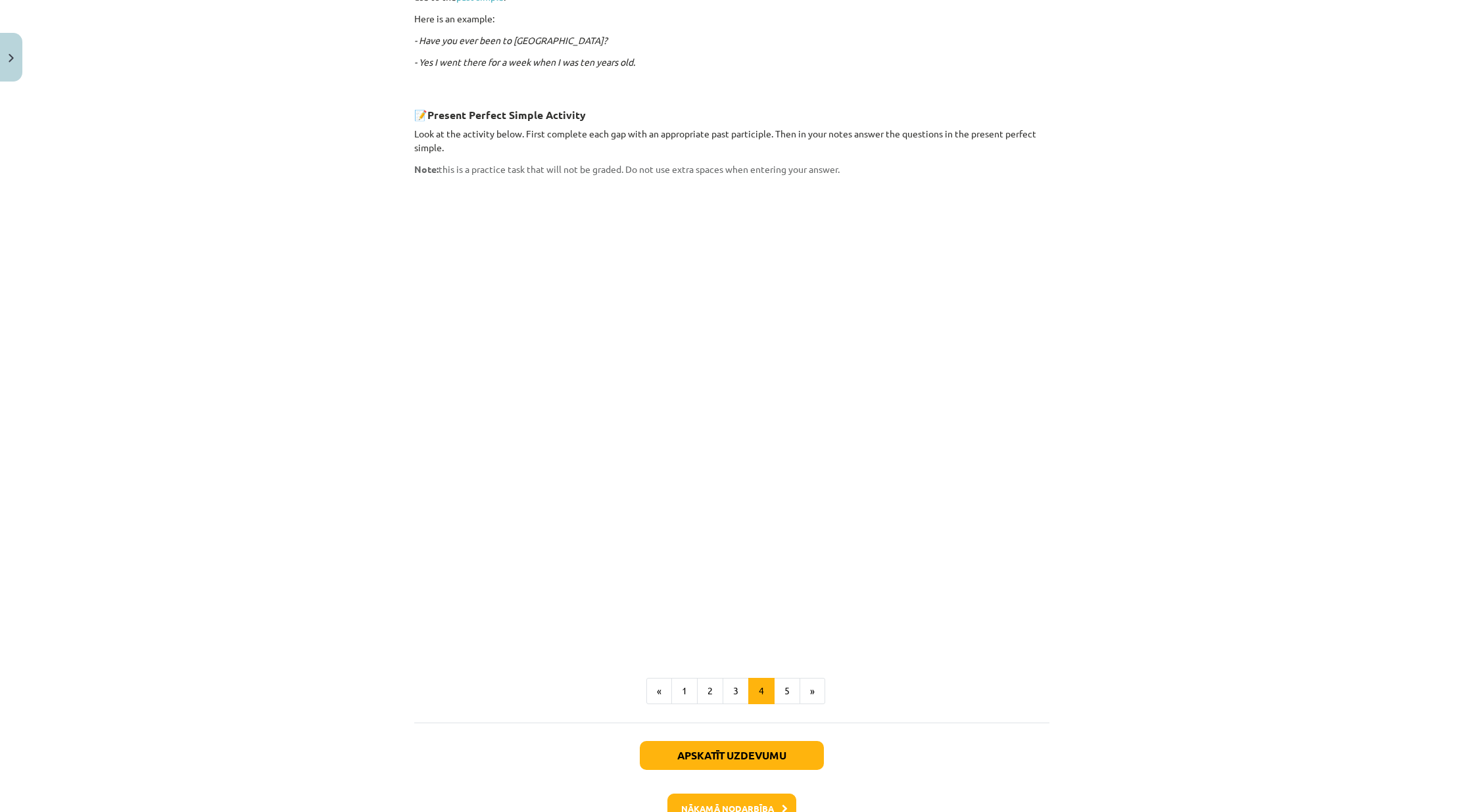
scroll to position [879, 0]
click at [791, 676] on button "5" at bounding box center [787, 689] width 27 height 27
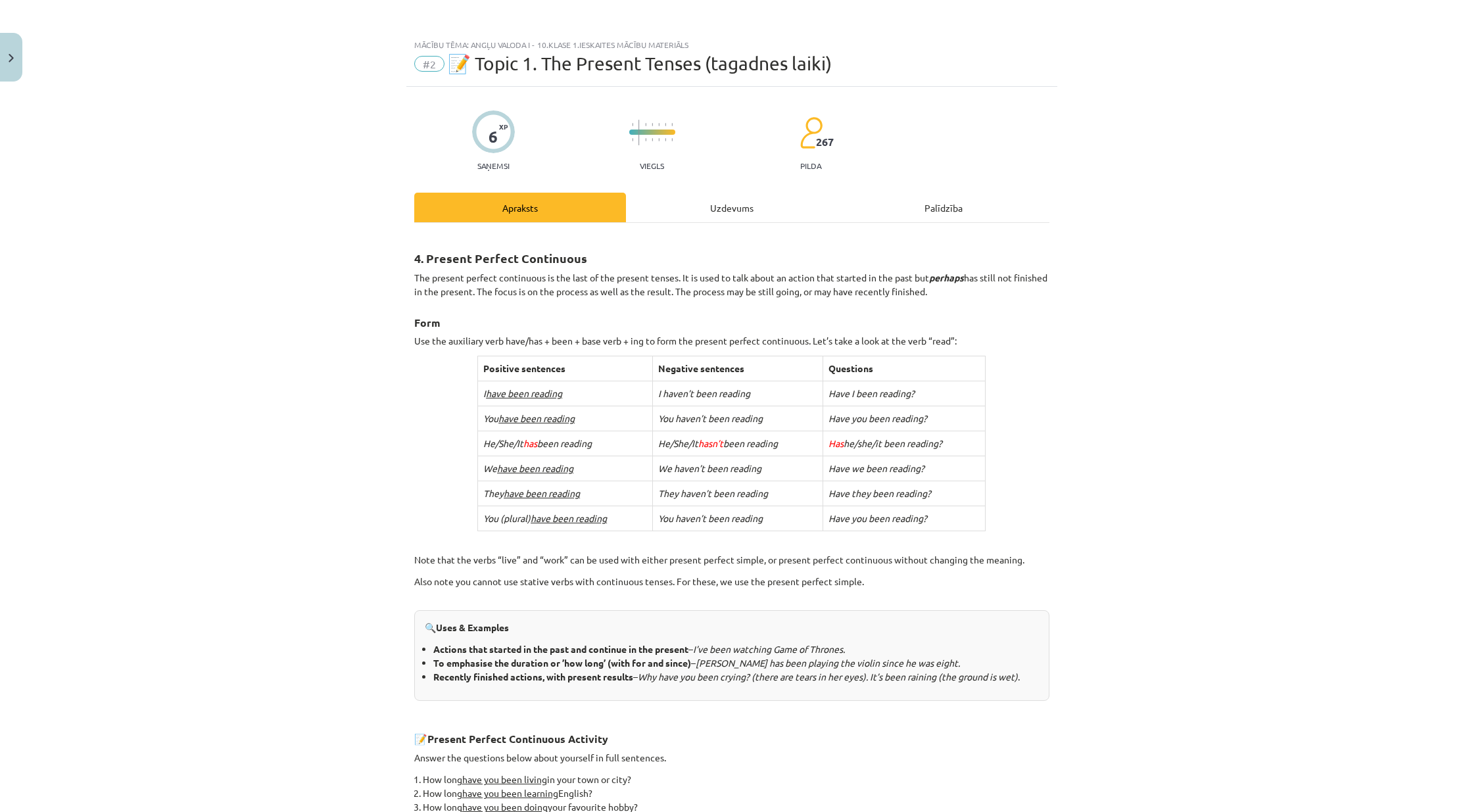
scroll to position [0, 0]
click at [1108, 420] on div "Mācību tēma: Angļu valoda i - 10.klase 1.ieskaites mācību materiāls #2 📝 Topic …" at bounding box center [731, 406] width 1463 height 812
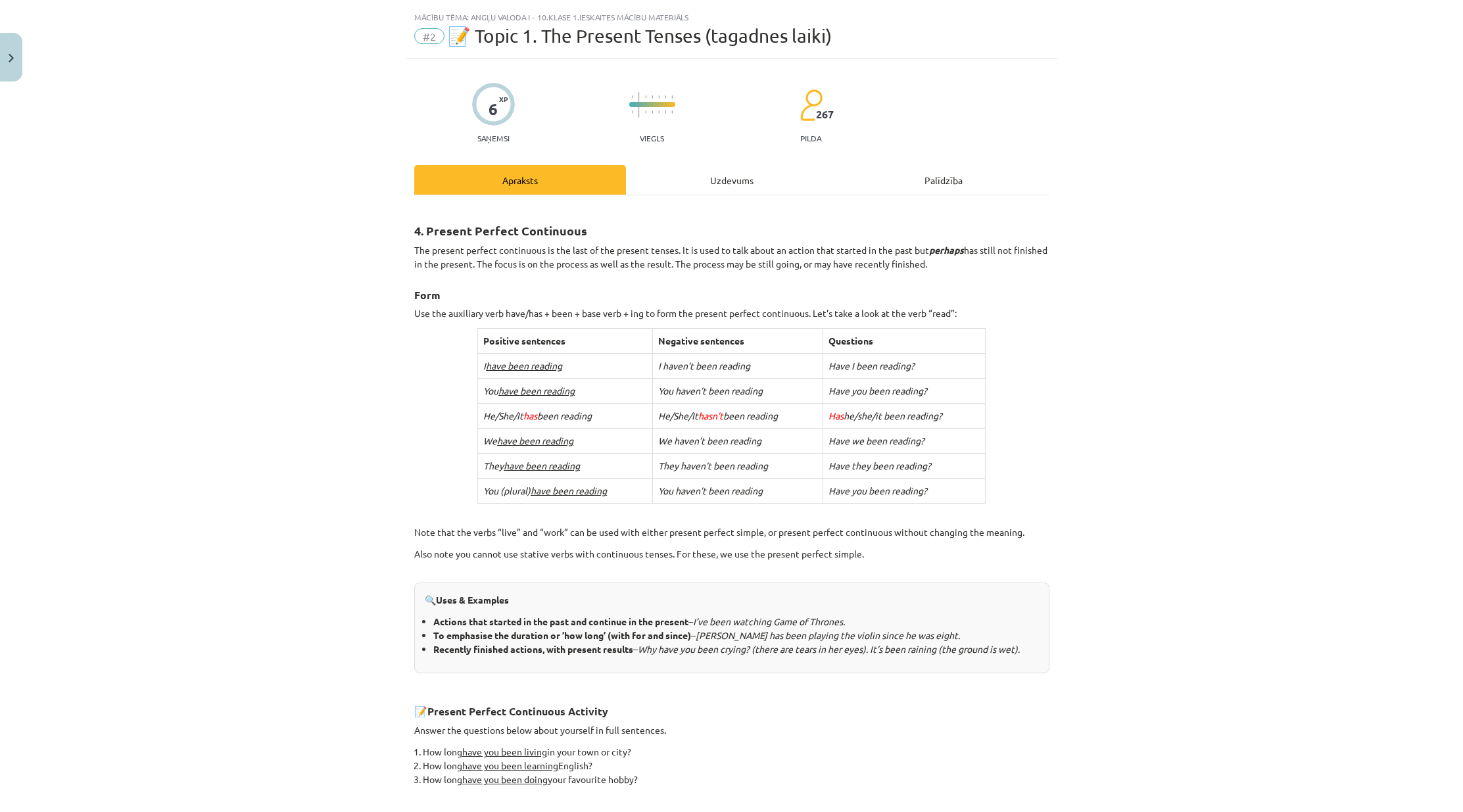
scroll to position [66, 0]
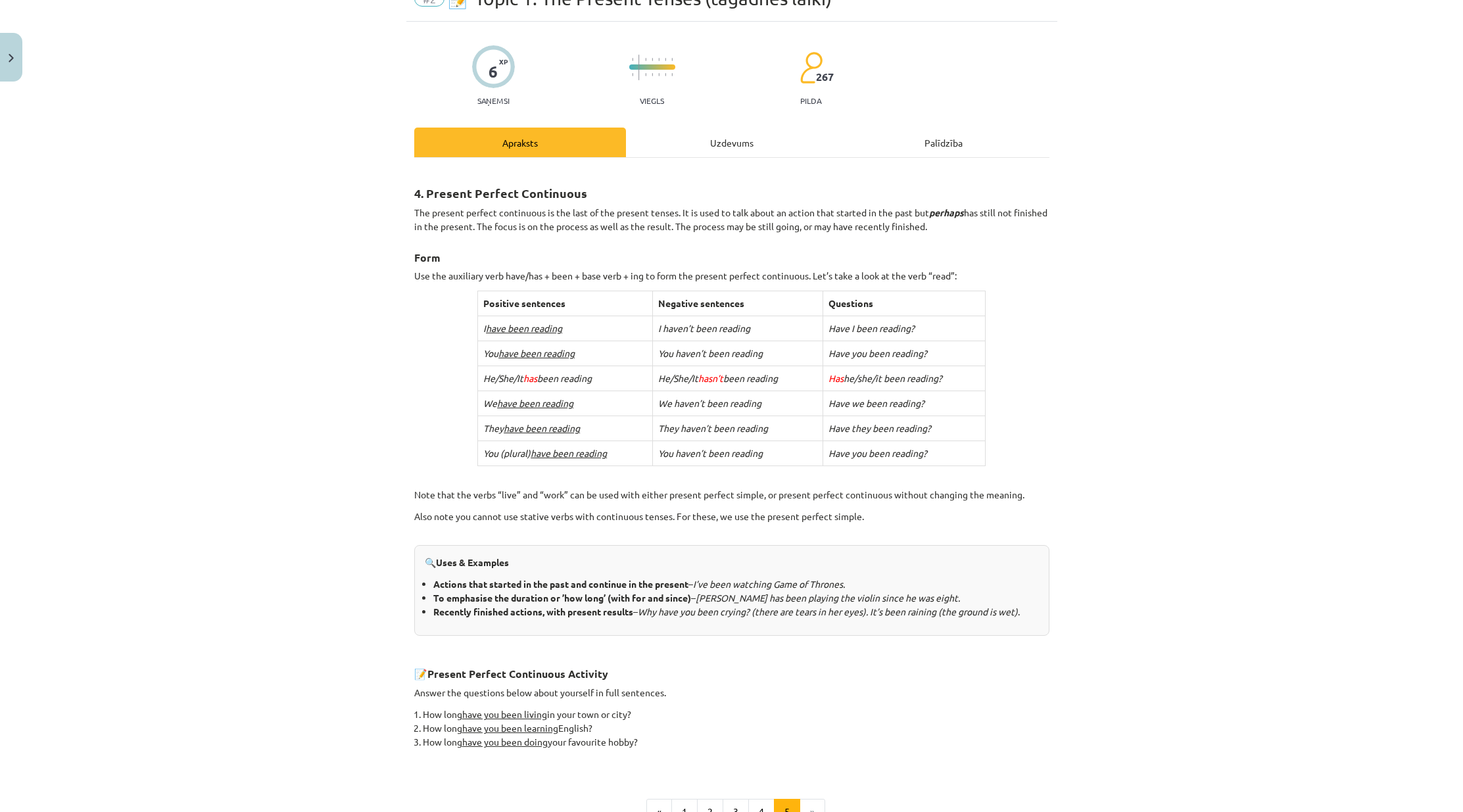
click at [207, 474] on div "Mācību tēma: Angļu valoda i - 10.klase 1.ieskaites mācību materiāls #2 📝 Topic …" at bounding box center [731, 406] width 1463 height 812
click at [358, 582] on div "Mācību tēma: Angļu valoda i - 10.klase 1.ieskaites mācību materiāls #2 📝 Topic …" at bounding box center [731, 406] width 1463 height 812
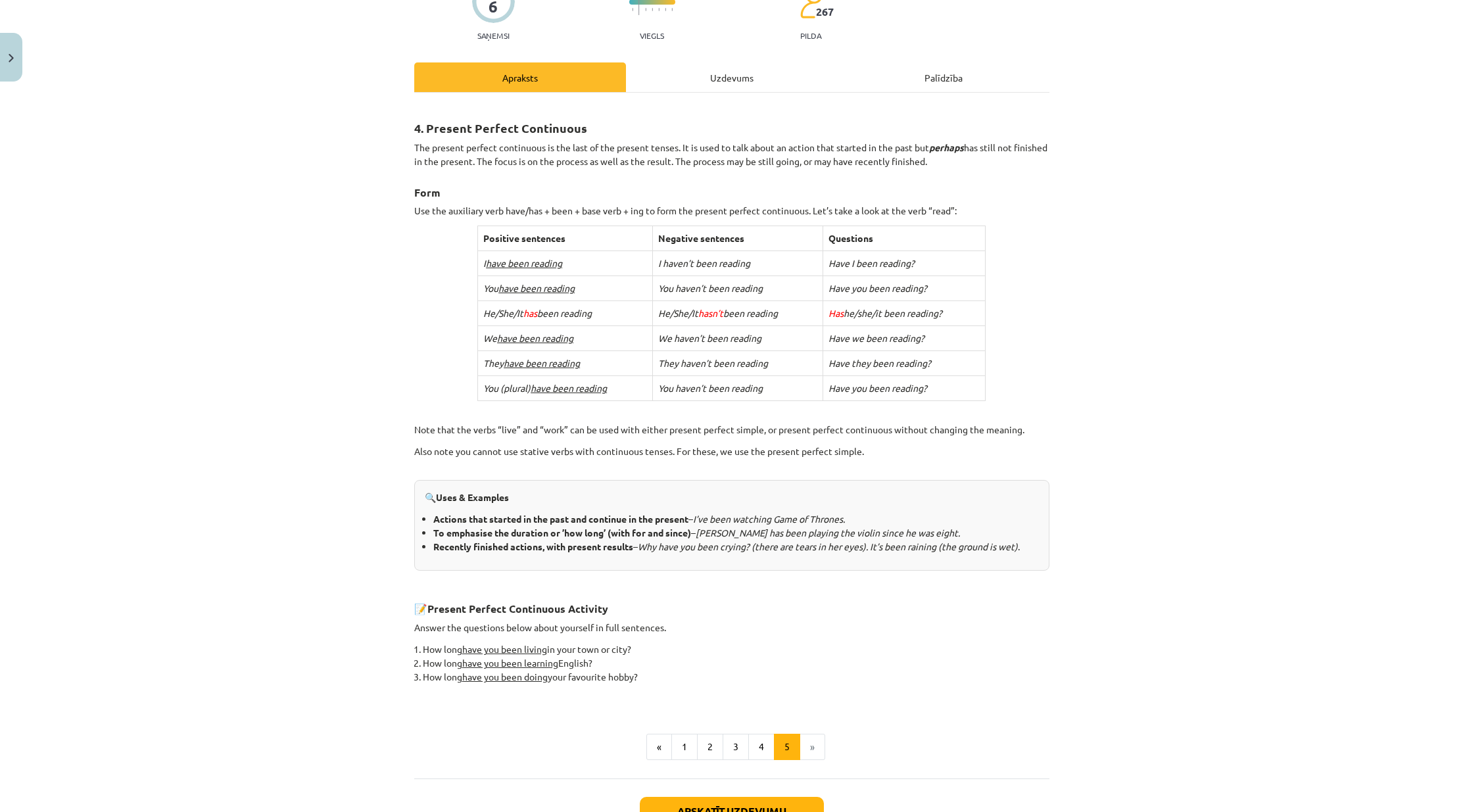
scroll to position [131, 0]
